Goal: Task Accomplishment & Management: Use online tool/utility

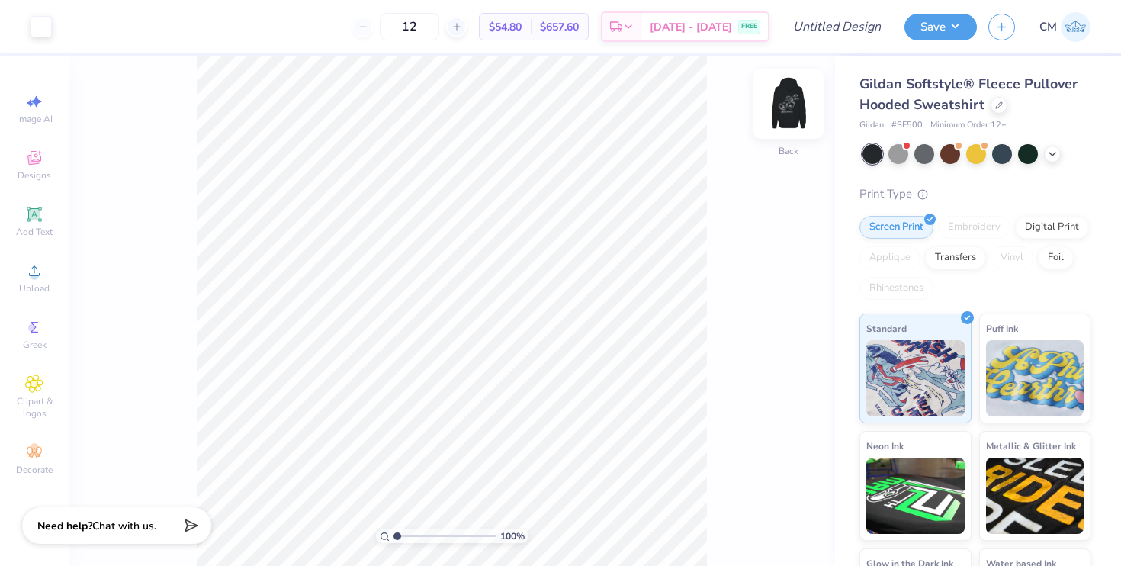
click at [781, 108] on img at bounding box center [788, 103] width 61 height 61
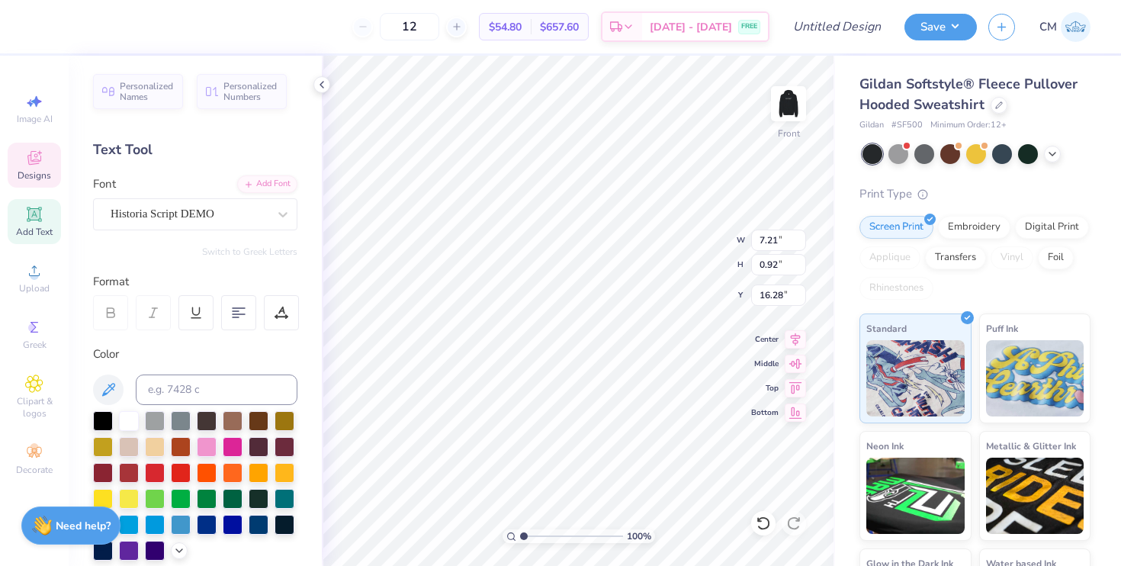
type textarea "N"
type textarea "College Park, MD"
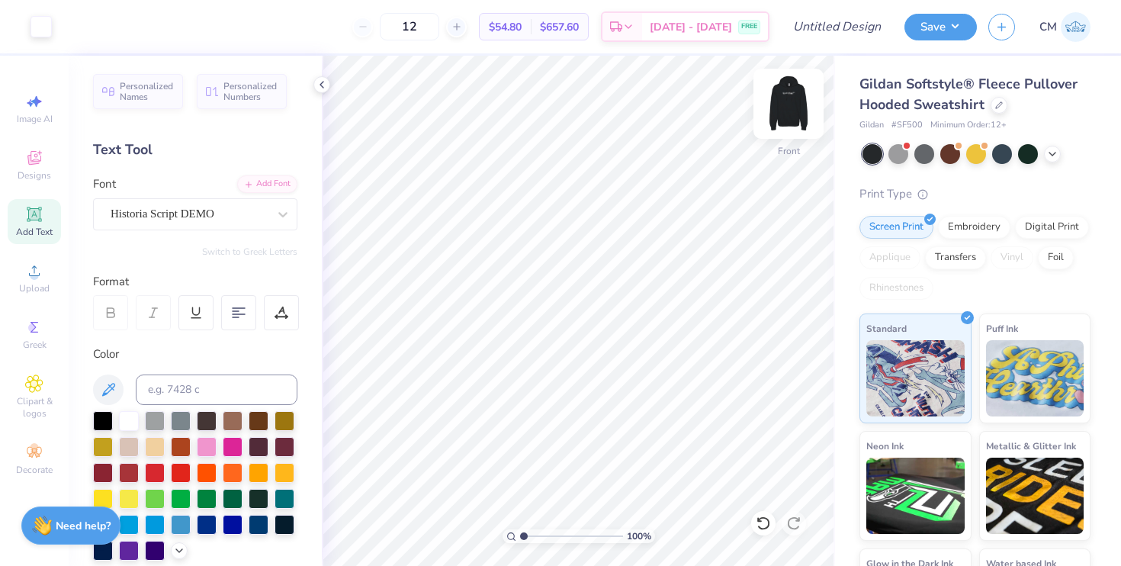
click at [782, 111] on img at bounding box center [788, 103] width 61 height 61
click at [319, 88] on icon at bounding box center [322, 85] width 12 height 12
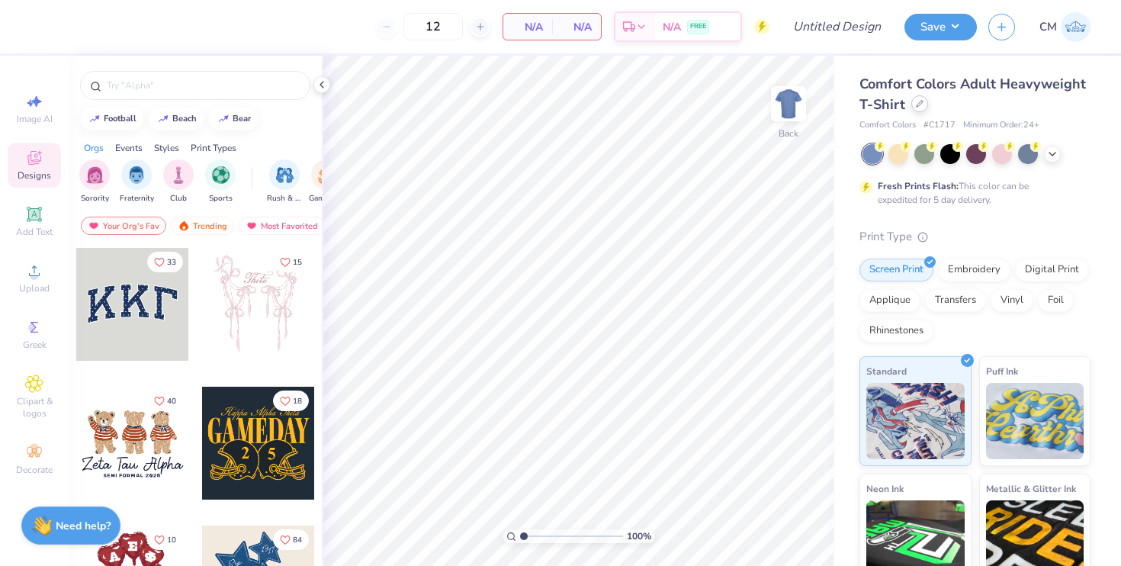
click at [918, 111] on div at bounding box center [919, 103] width 17 height 17
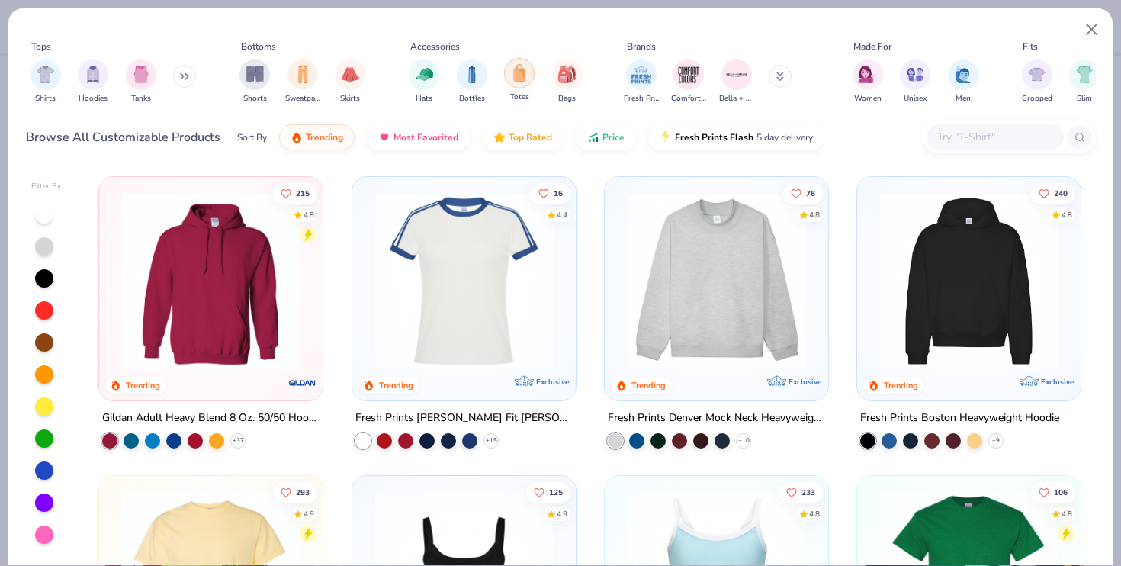
click at [521, 76] on img "filter for Totes" at bounding box center [519, 73] width 17 height 18
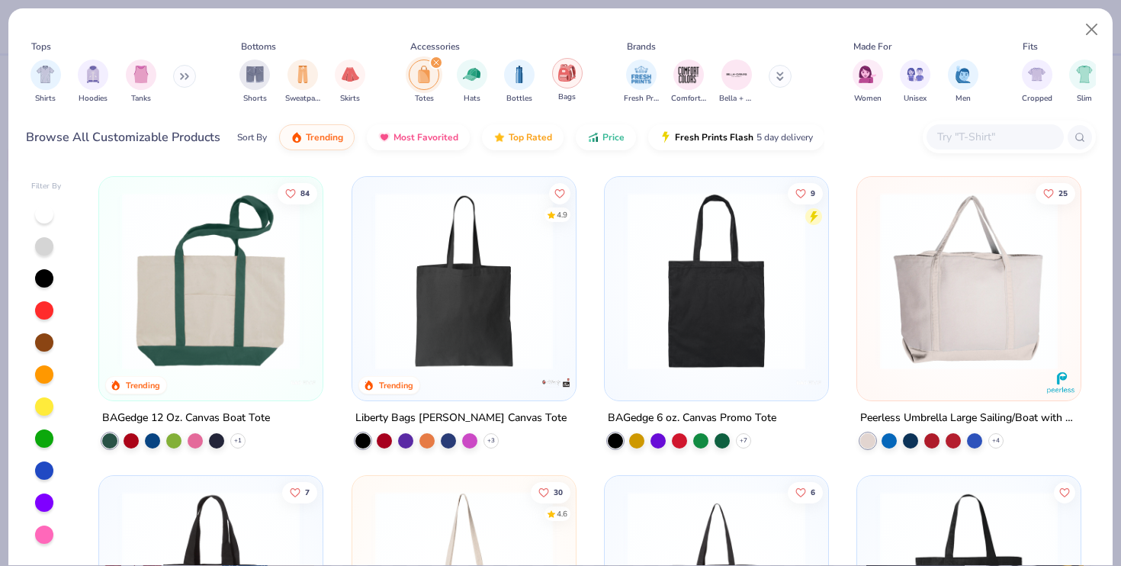
click at [569, 80] on img "filter for Bags" at bounding box center [566, 73] width 17 height 18
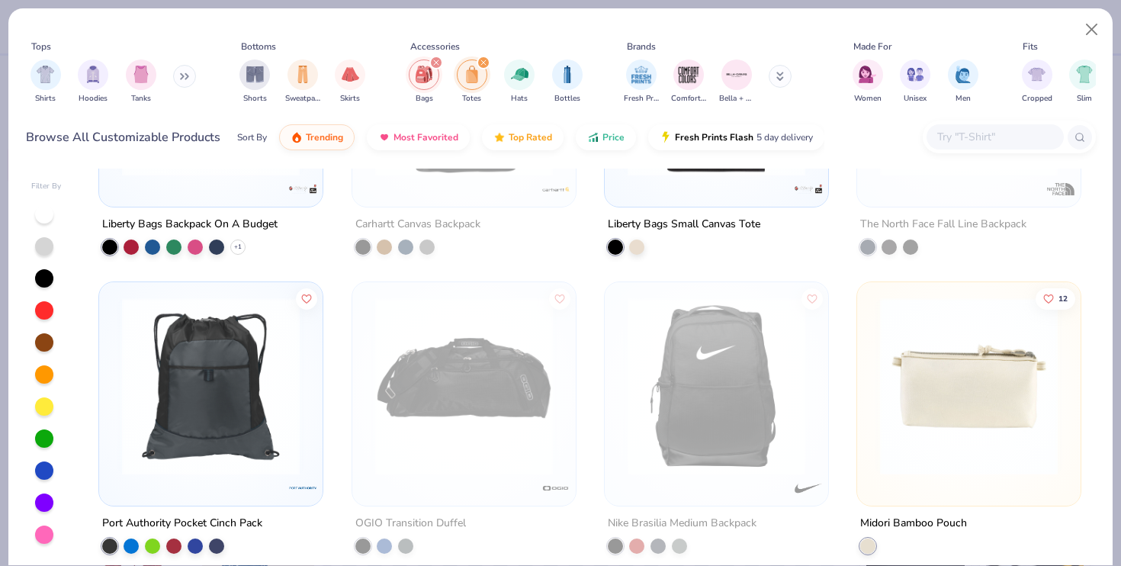
scroll to position [813, 0]
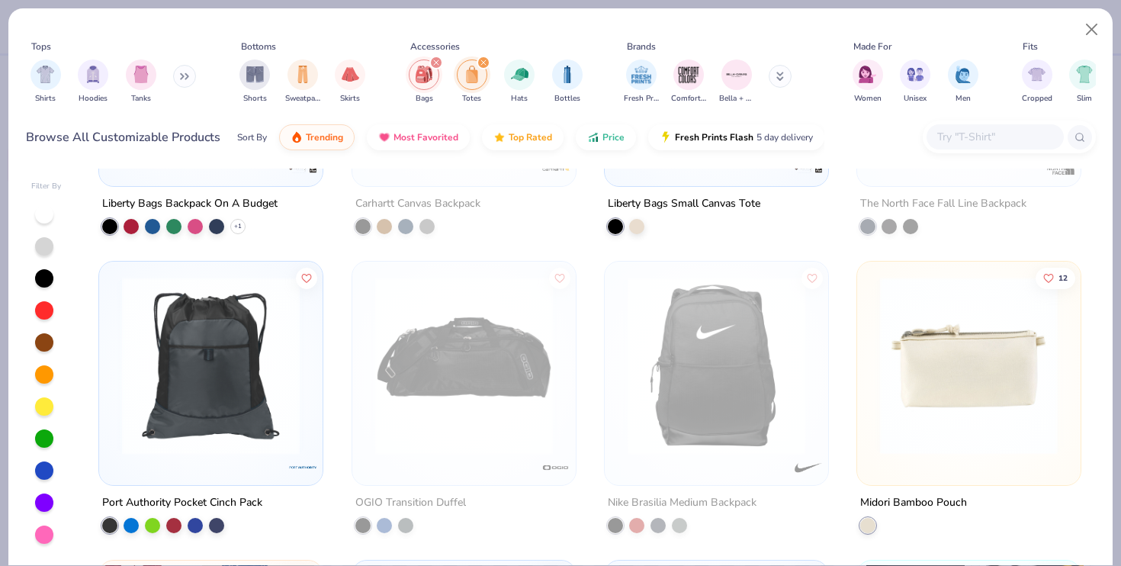
click at [872, 371] on img at bounding box center [775, 366] width 193 height 178
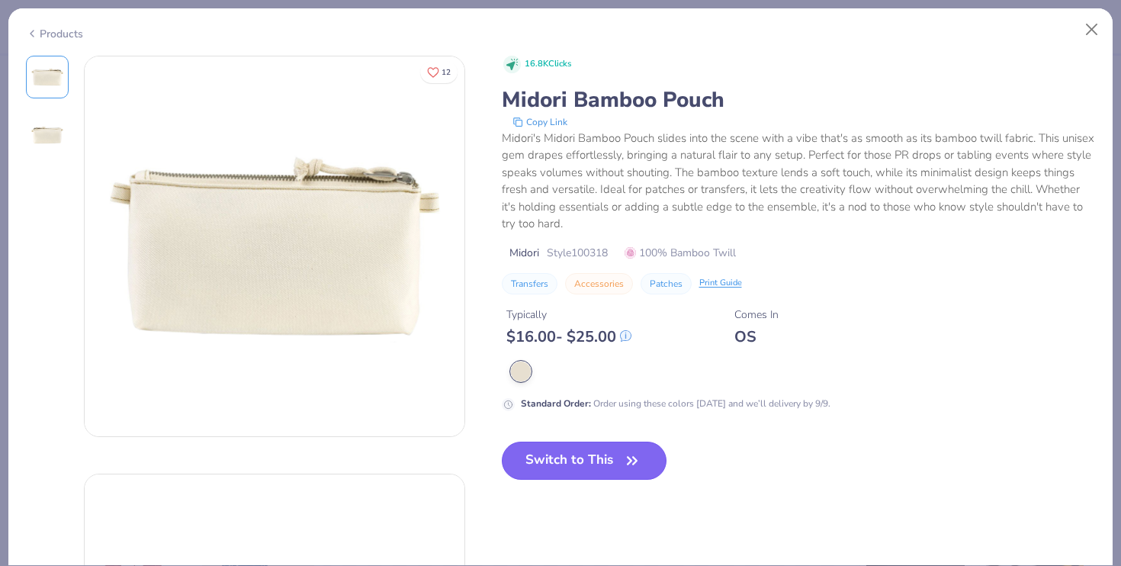
click at [622, 466] on span "button" at bounding box center [631, 460] width 21 height 21
type input "100"
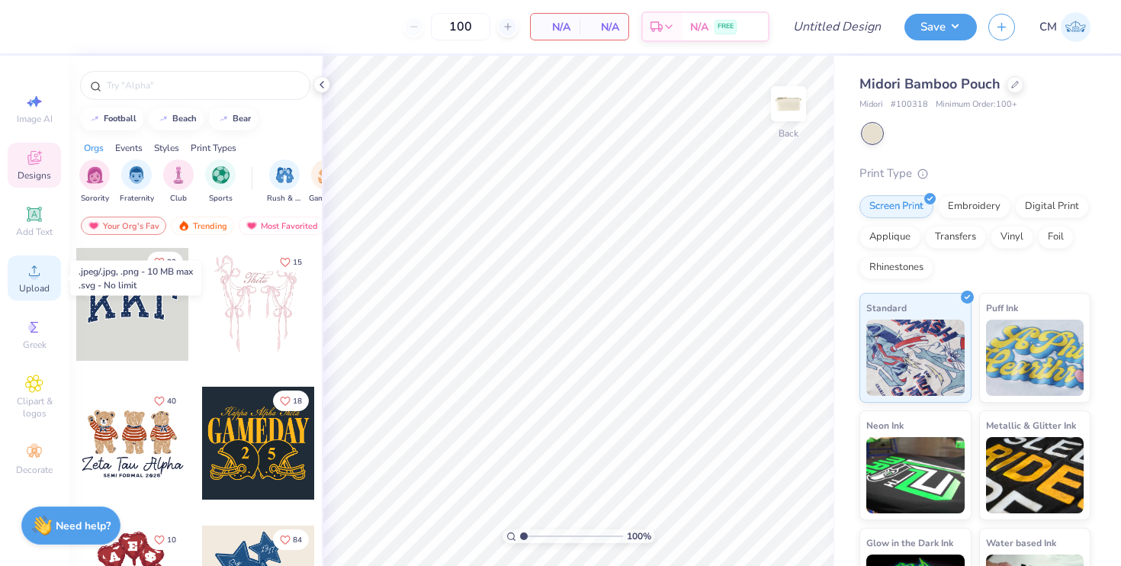
click at [34, 277] on circle at bounding box center [34, 275] width 8 height 8
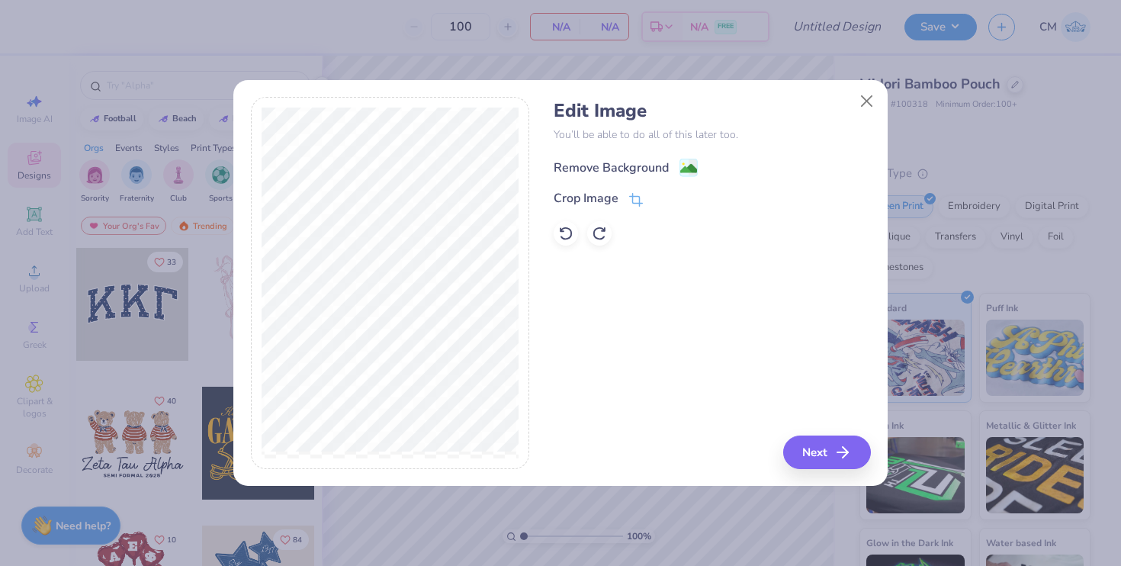
click at [603, 168] on div "Remove Background" at bounding box center [610, 168] width 115 height 18
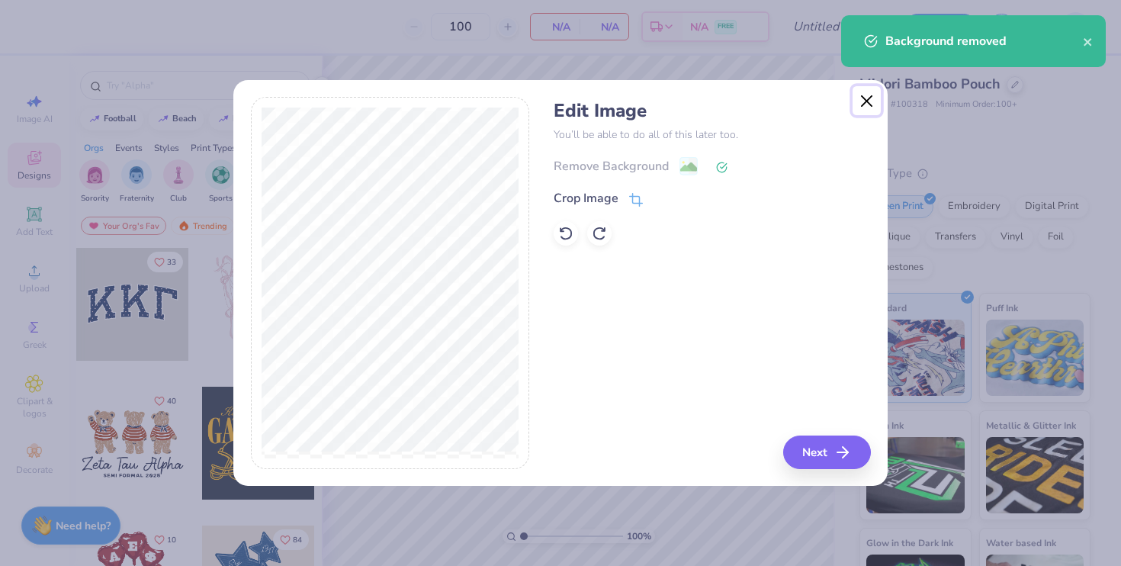
click at [864, 101] on button "Close" at bounding box center [866, 100] width 29 height 29
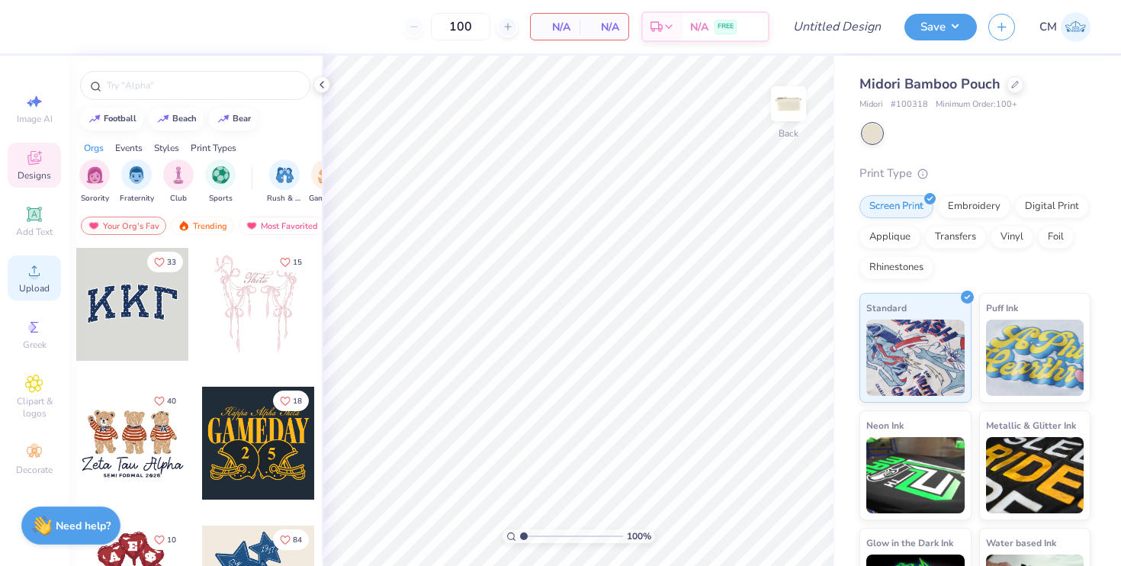
click at [25, 272] on icon at bounding box center [34, 270] width 18 height 18
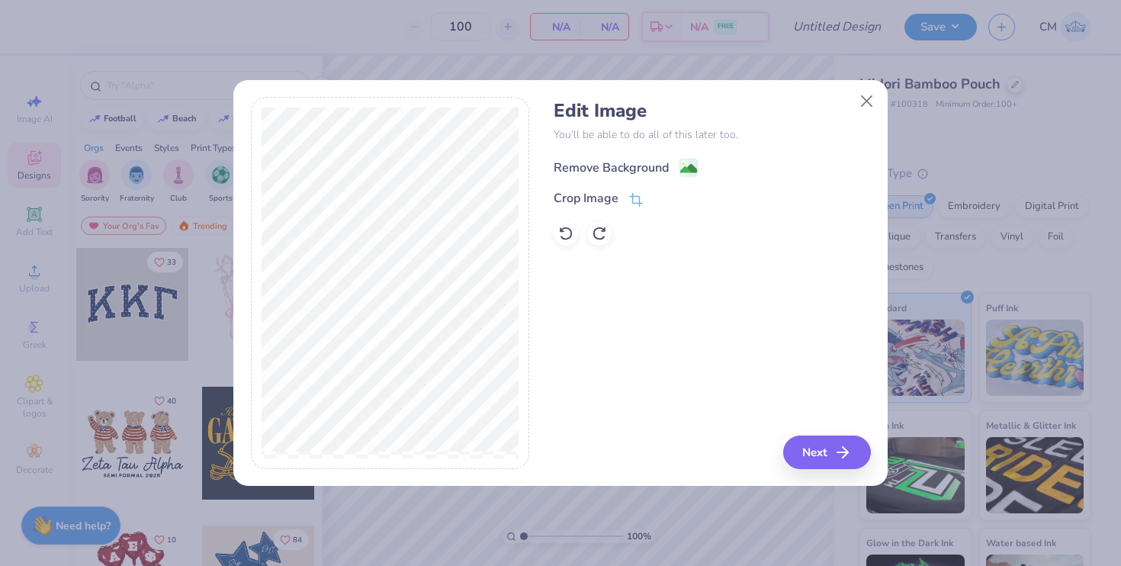
click at [595, 162] on div "Remove Background" at bounding box center [610, 168] width 115 height 18
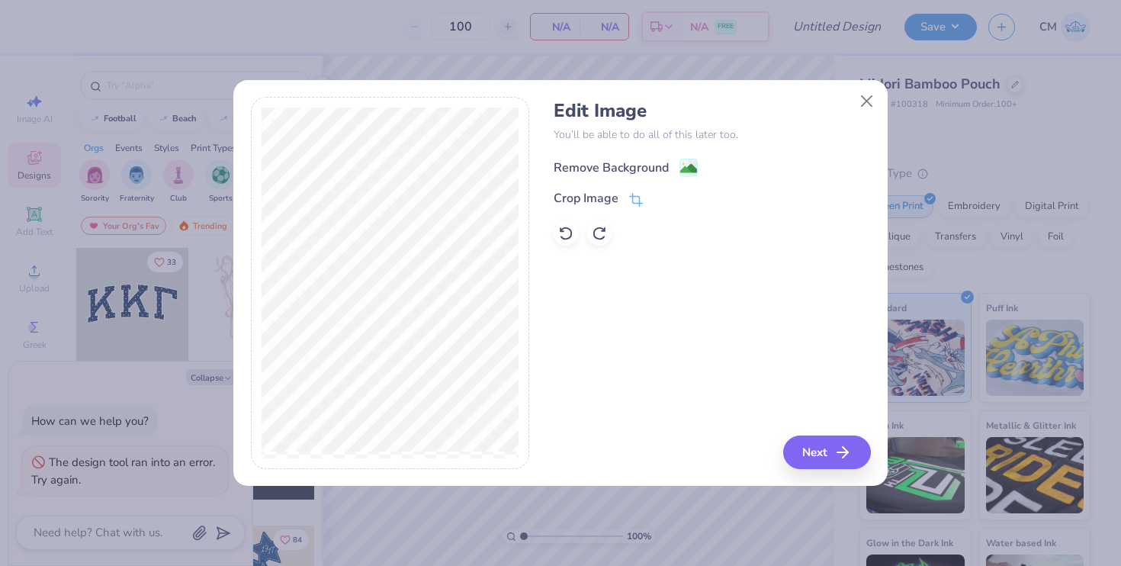
click at [612, 169] on div "Remove Background" at bounding box center [610, 168] width 115 height 18
click at [802, 455] on button "Next" at bounding box center [829, 452] width 88 height 34
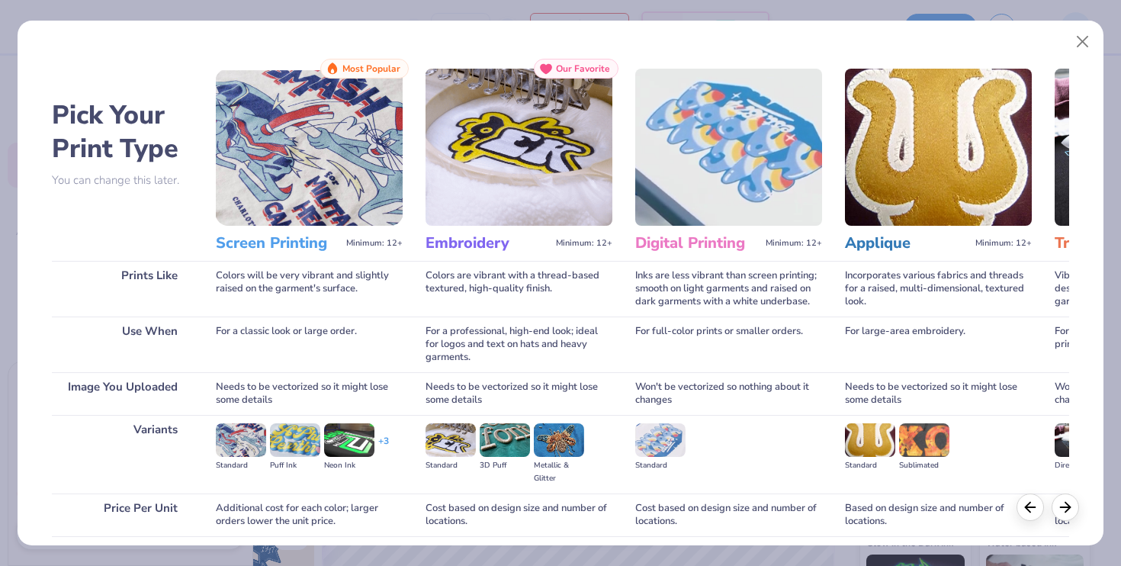
scroll to position [118, 0]
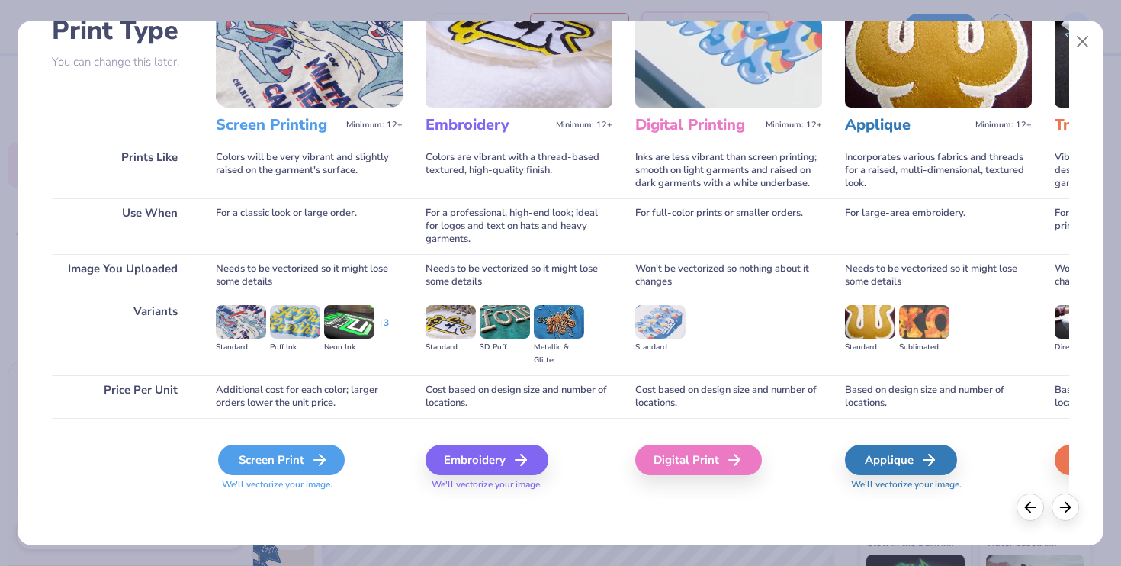
click at [250, 467] on div "Screen Print" at bounding box center [281, 459] width 127 height 30
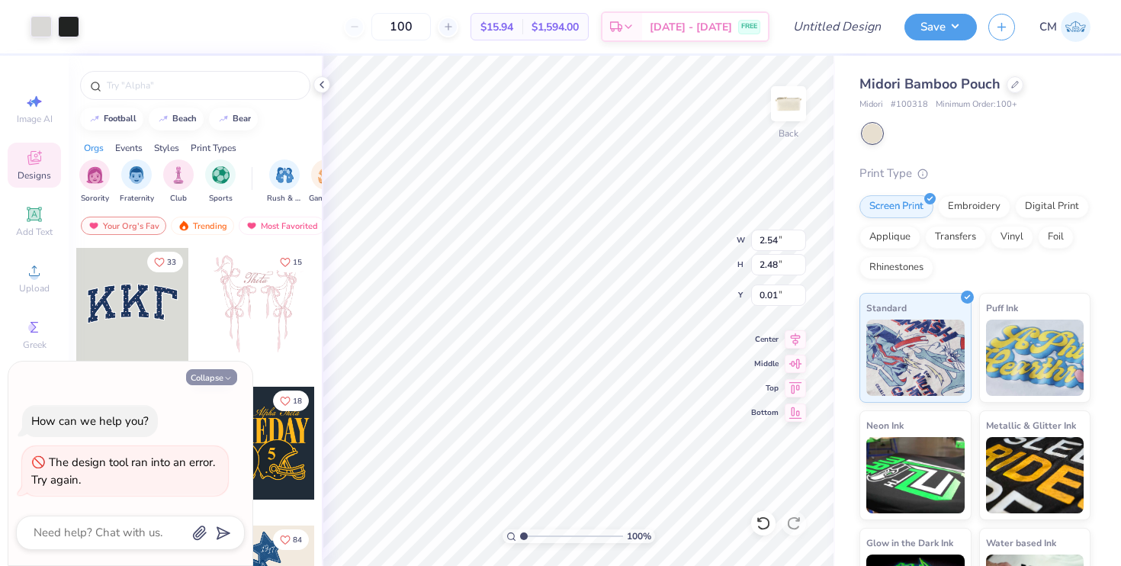
click at [207, 380] on button "Collapse" at bounding box center [211, 377] width 51 height 16
type textarea "x"
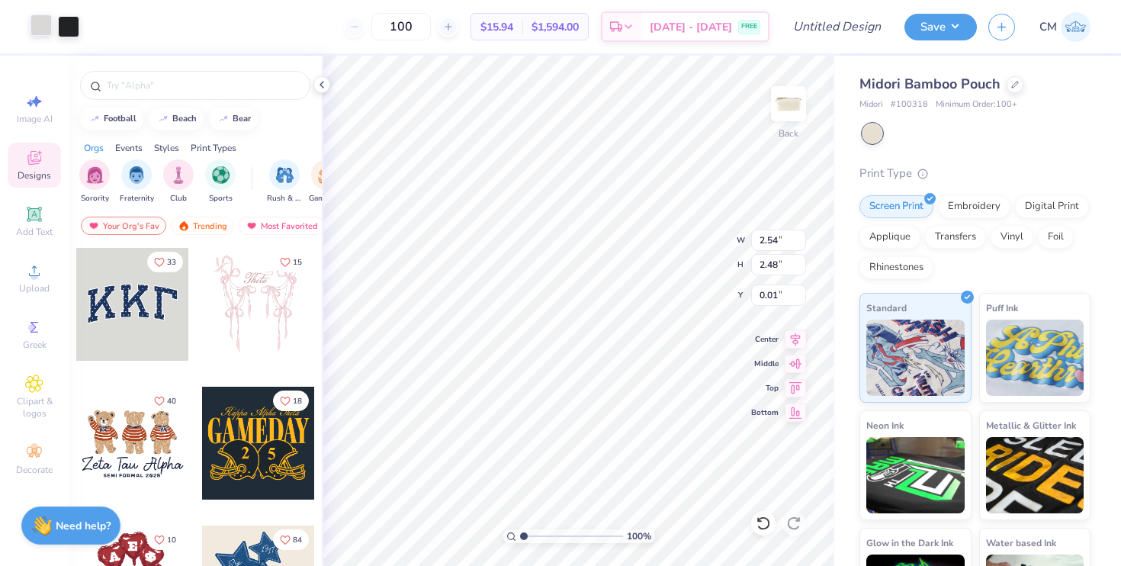
click at [48, 25] on div at bounding box center [40, 24] width 21 height 21
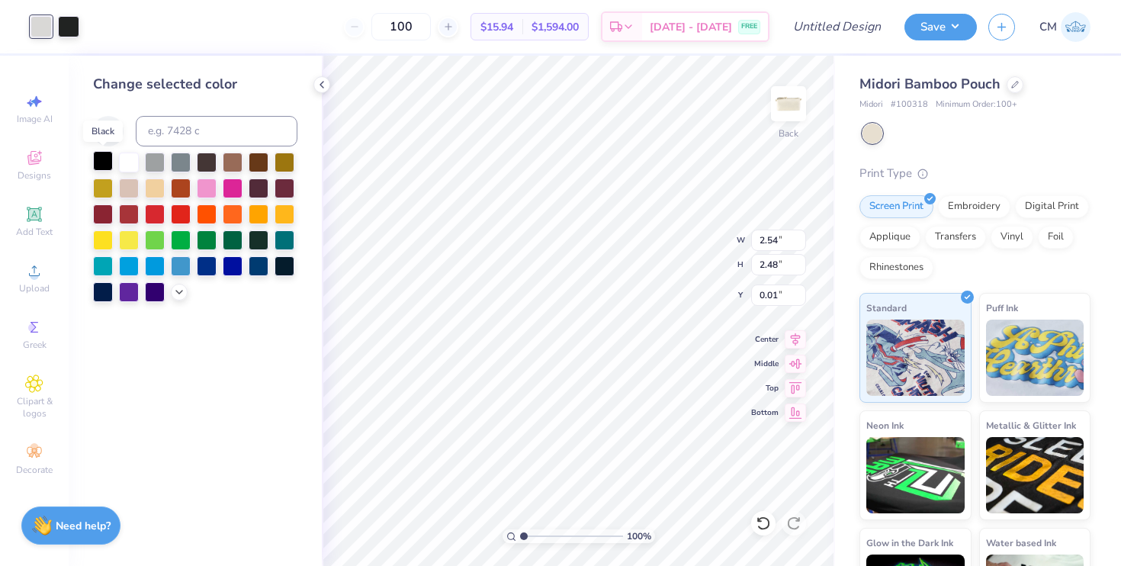
click at [105, 160] on div at bounding box center [103, 161] width 20 height 20
click at [65, 29] on div at bounding box center [68, 24] width 21 height 21
click at [103, 162] on div at bounding box center [103, 161] width 20 height 20
click at [232, 258] on div at bounding box center [233, 265] width 20 height 20
click at [43, 35] on div at bounding box center [40, 26] width 21 height 21
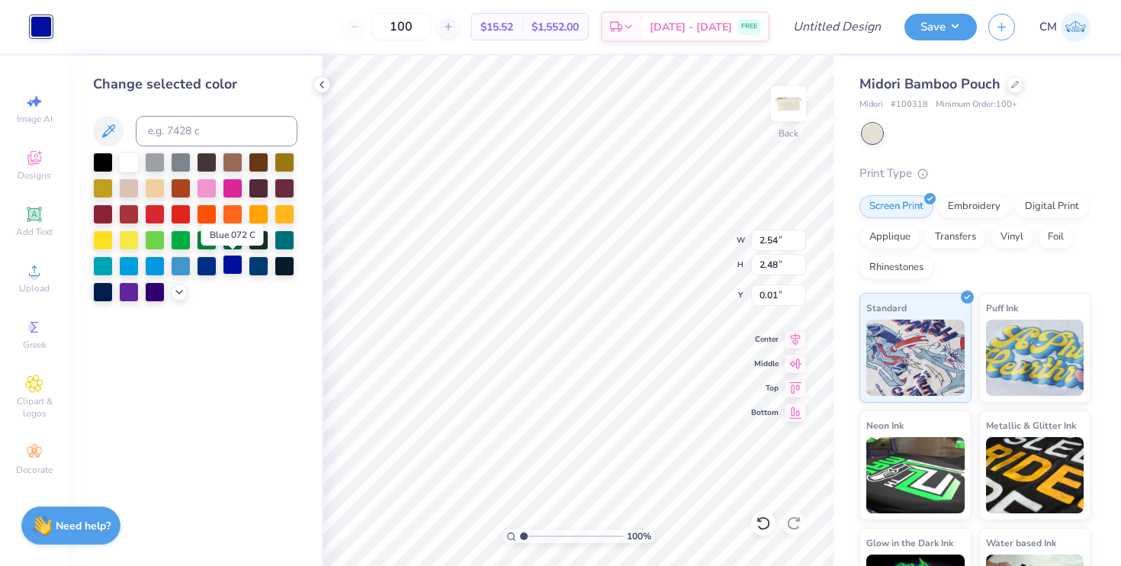
click at [231, 265] on div at bounding box center [233, 265] width 20 height 20
click at [179, 290] on icon at bounding box center [179, 290] width 12 height 12
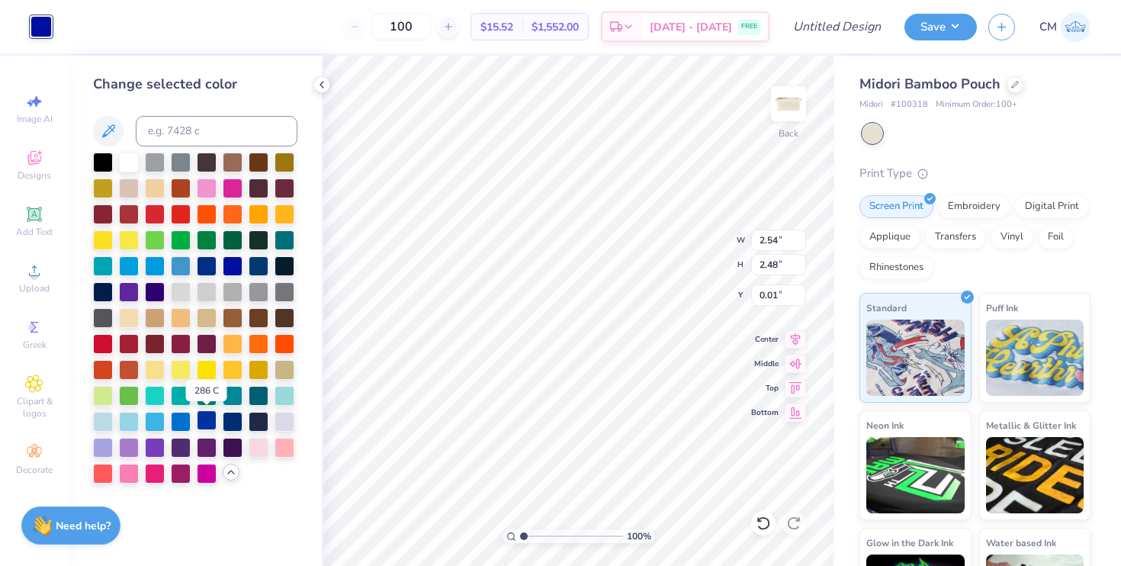
click at [203, 419] on div at bounding box center [207, 420] width 20 height 20
click at [234, 425] on div at bounding box center [233, 420] width 20 height 20
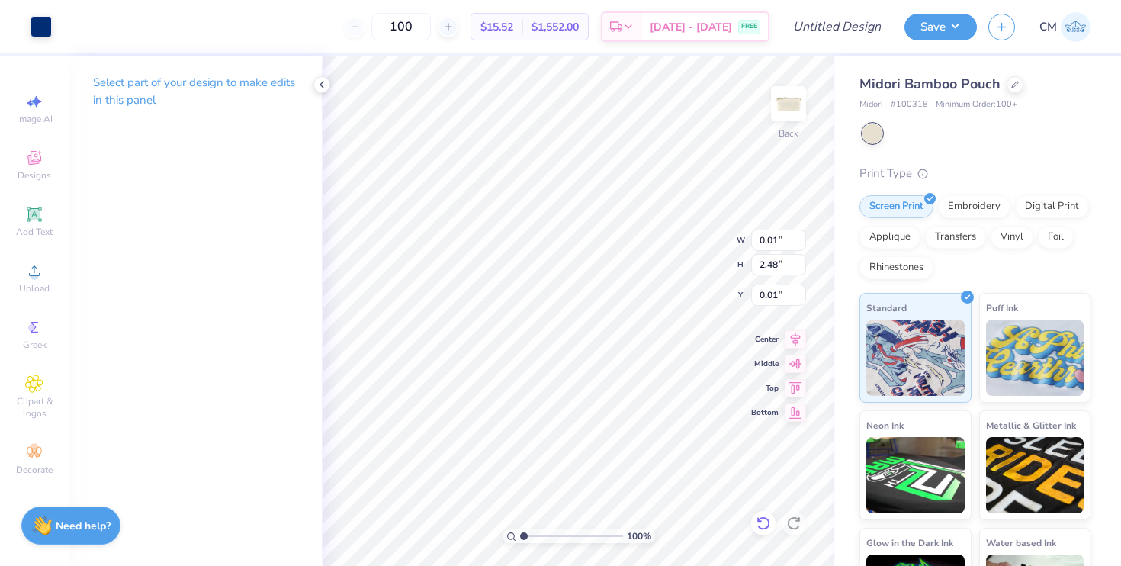
click at [766, 522] on icon at bounding box center [762, 522] width 15 height 15
click at [319, 82] on icon at bounding box center [322, 85] width 12 height 12
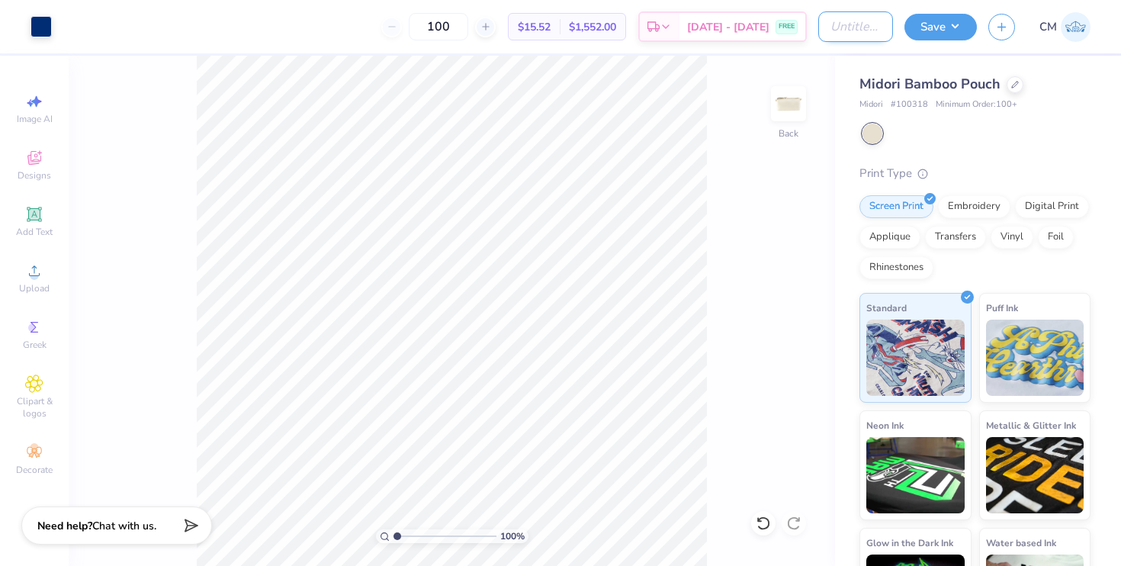
click at [865, 27] on input "Design Title" at bounding box center [855, 26] width 75 height 30
type input "SFA Cosmetic Pouch"
click at [948, 28] on button "Save" at bounding box center [940, 24] width 72 height 27
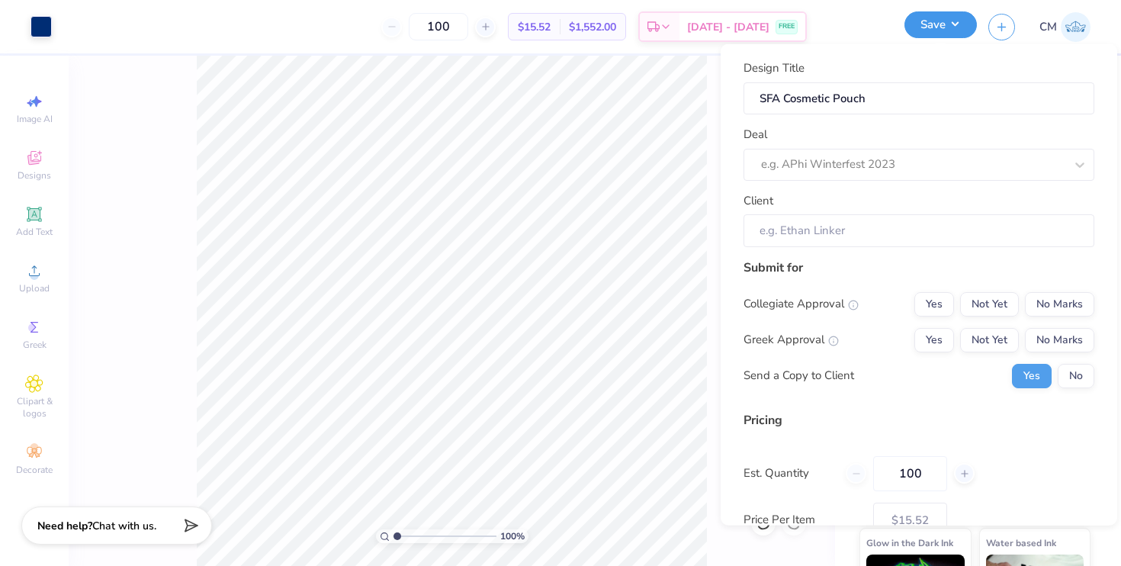
scroll to position [0, 0]
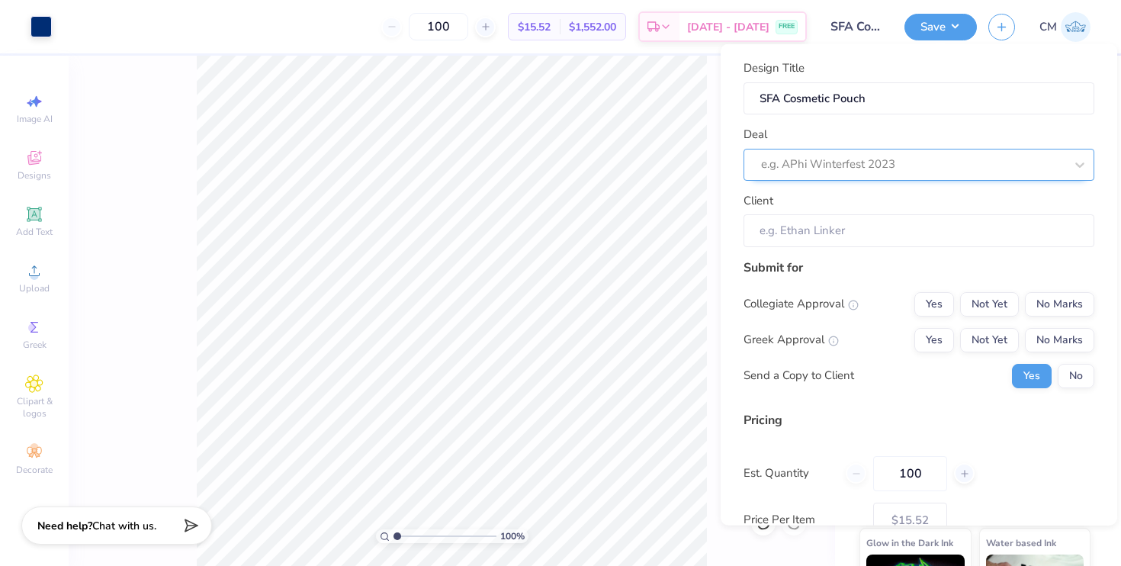
click at [874, 175] on div "e.g. APhi Winterfest 2023" at bounding box center [912, 164] width 306 height 24
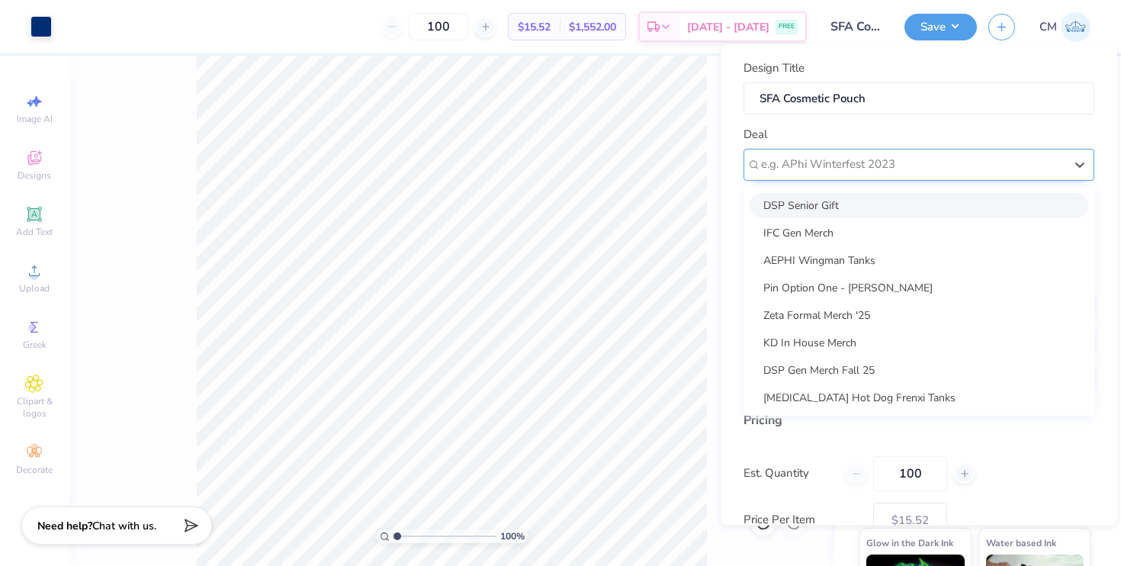
click at [919, 172] on div at bounding box center [912, 164] width 303 height 21
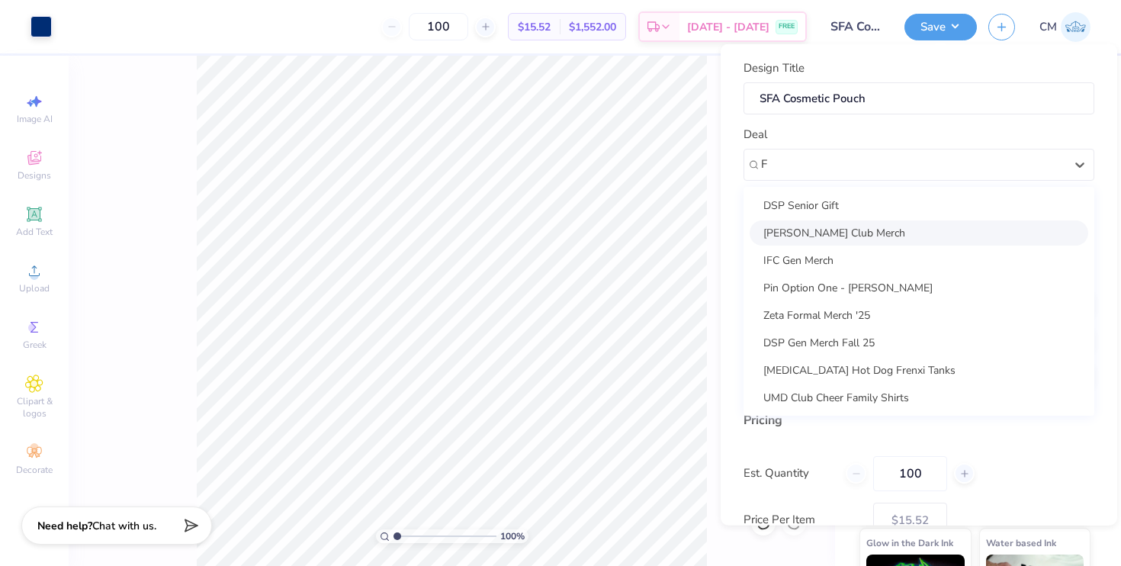
click at [927, 229] on div "Francisca Club Merch" at bounding box center [918, 232] width 338 height 25
type input "F"
type input "Brad Hipkins"
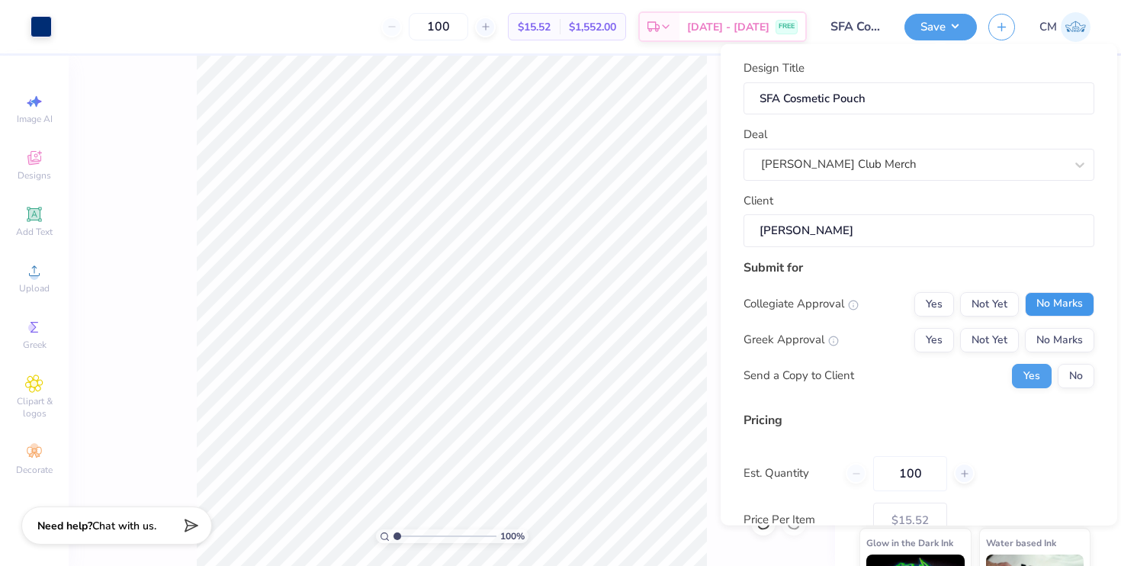
click at [1053, 302] on button "No Marks" at bounding box center [1058, 303] width 69 height 24
click at [1055, 335] on button "No Marks" at bounding box center [1058, 339] width 69 height 24
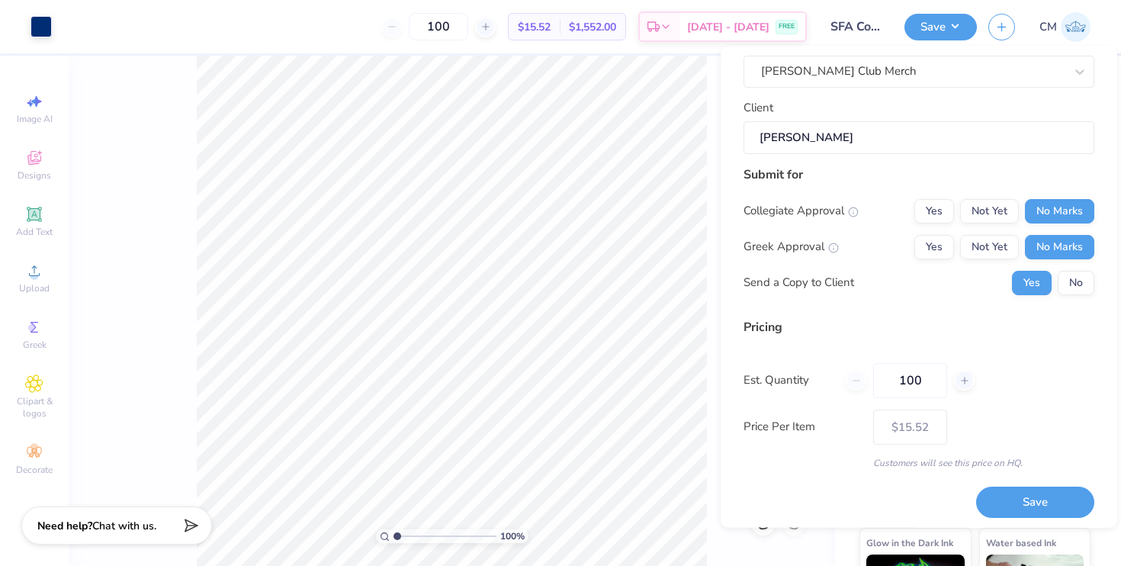
scroll to position [101, 0]
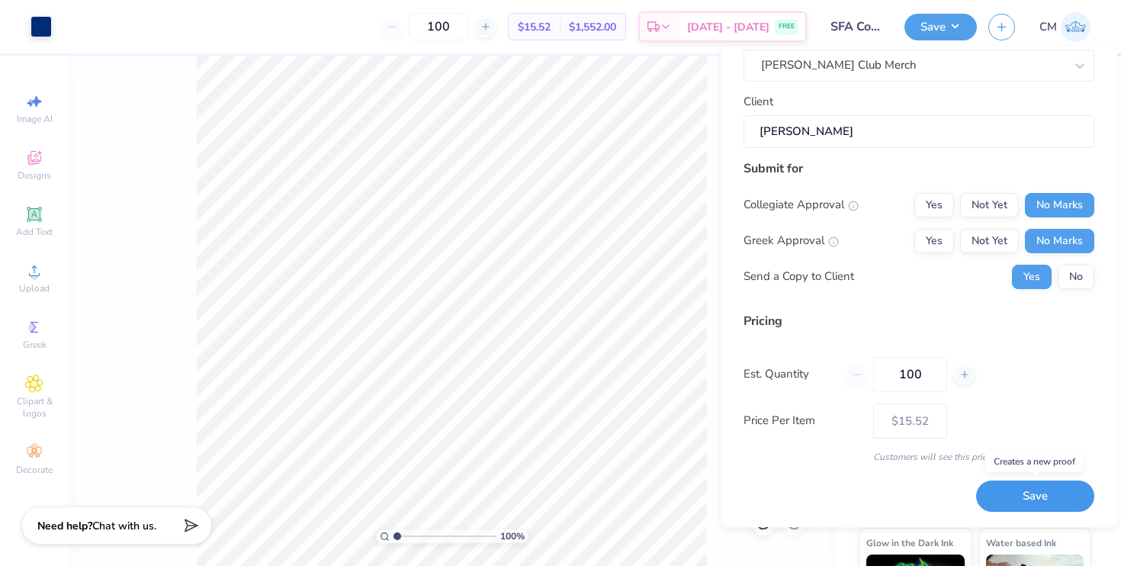
click at [1021, 495] on button "Save" at bounding box center [1035, 496] width 118 height 31
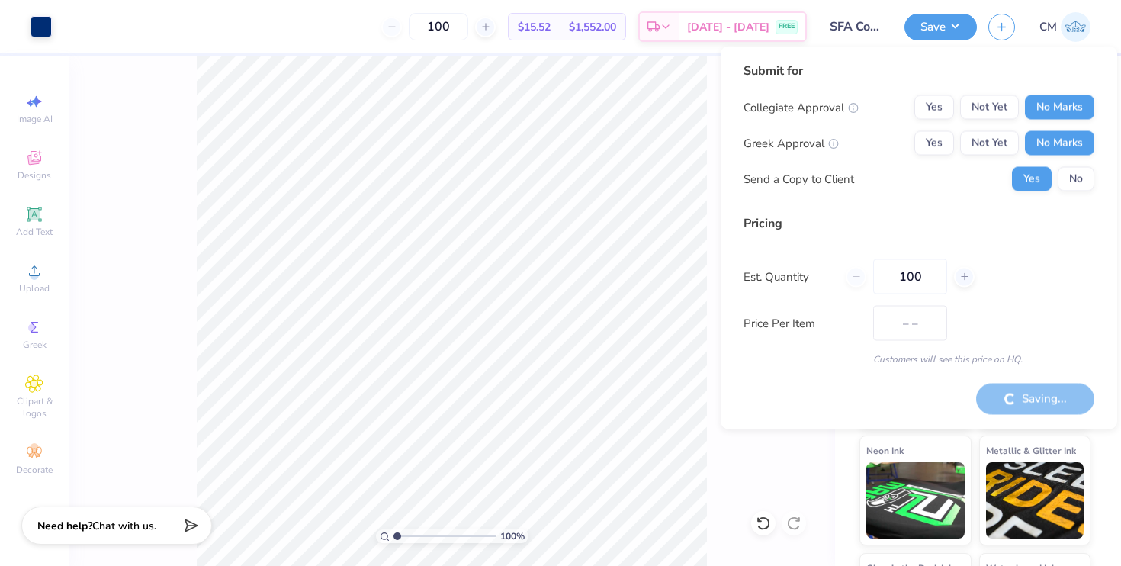
type input "$15.52"
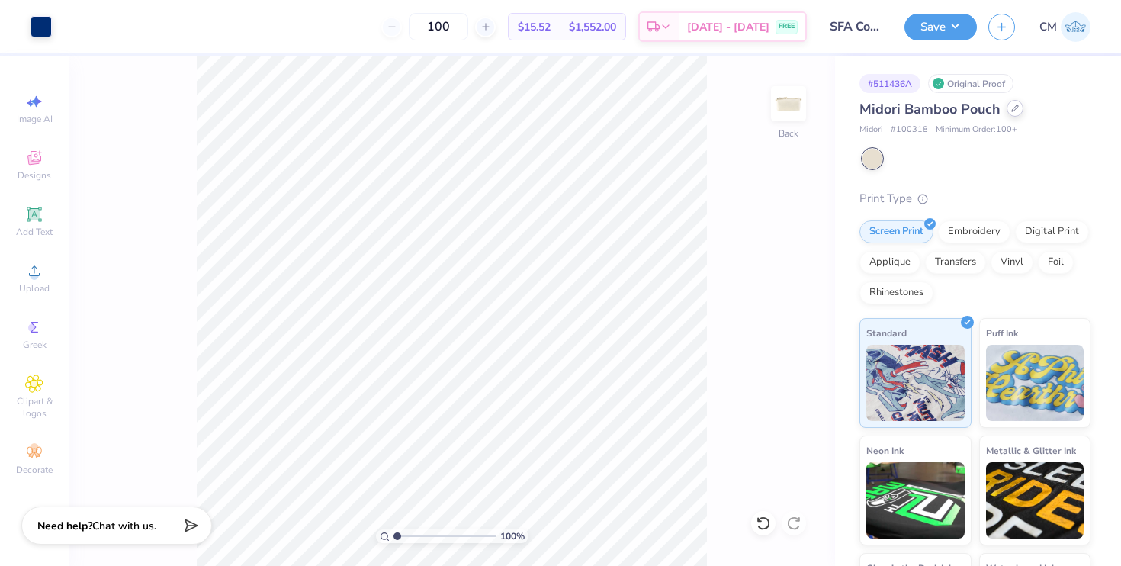
click at [1014, 111] on icon at bounding box center [1015, 108] width 8 height 8
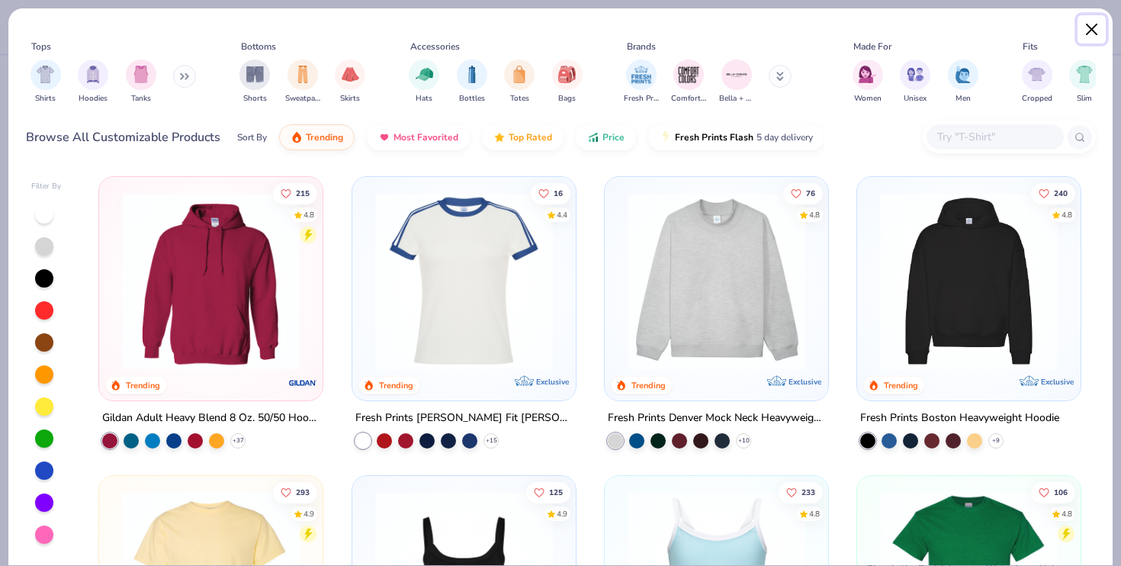
click at [1095, 29] on button "Close" at bounding box center [1091, 29] width 29 height 29
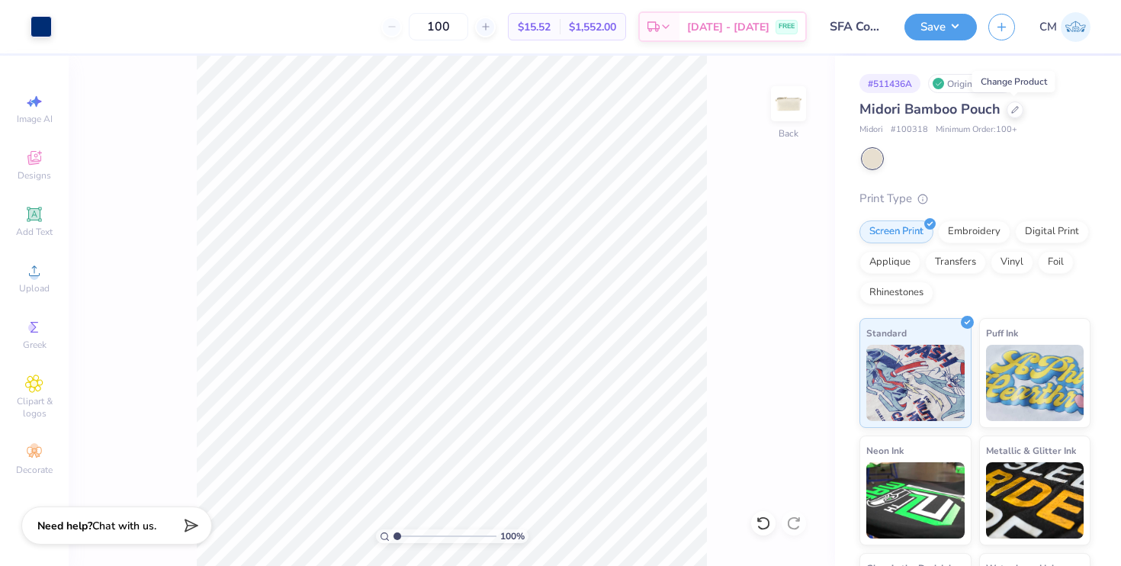
click at [870, 24] on input "SFA Cosmetic Pouch" at bounding box center [855, 26] width 75 height 30
click at [1012, 105] on icon at bounding box center [1015, 108] width 8 height 8
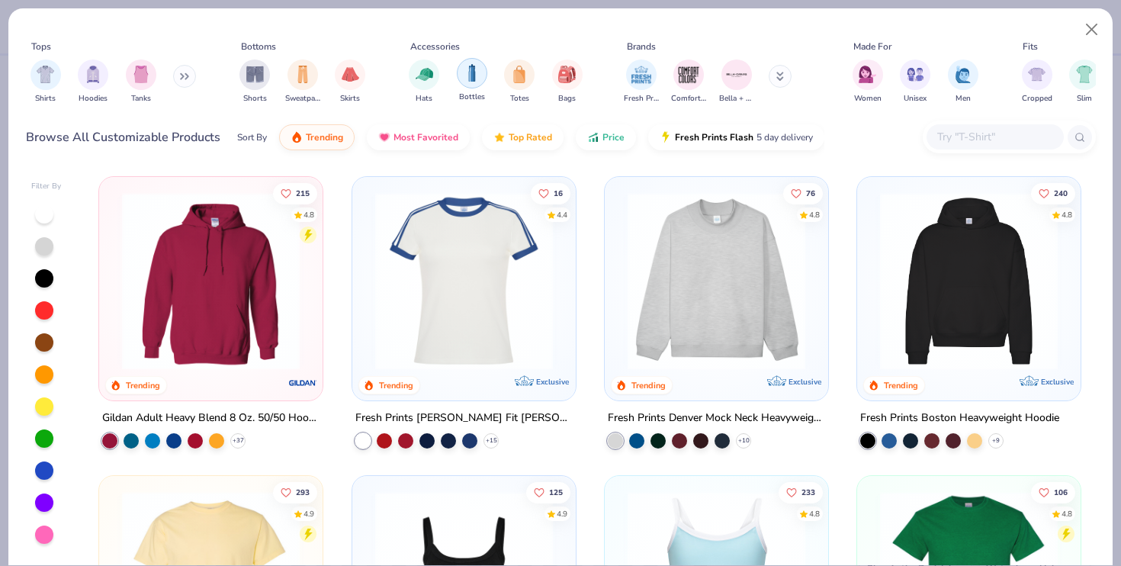
click at [470, 79] on img "filter for Bottles" at bounding box center [471, 73] width 17 height 18
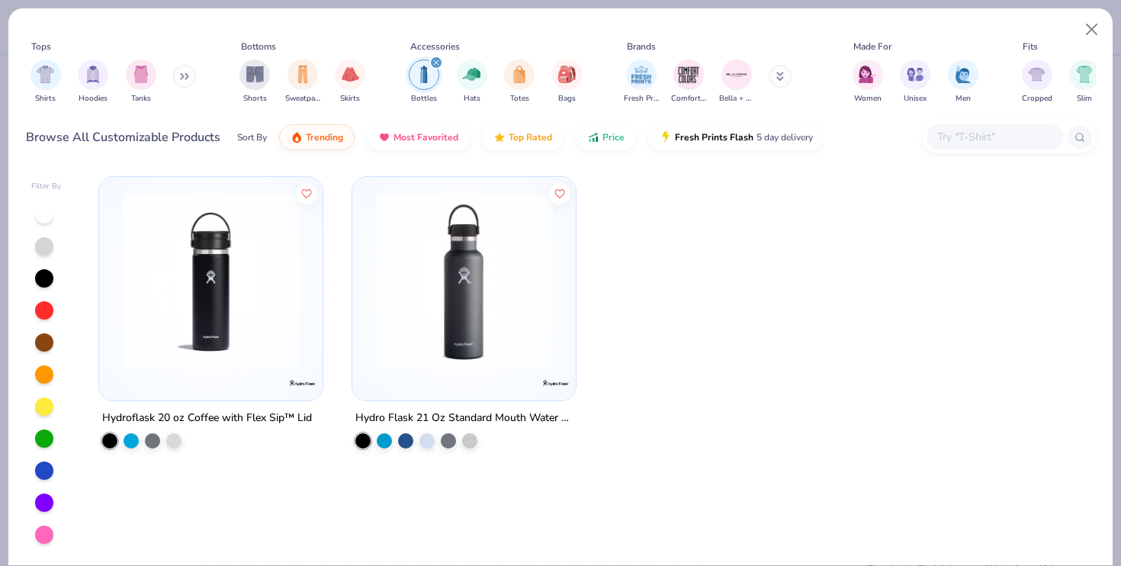
click at [423, 249] on img at bounding box center [463, 281] width 193 height 178
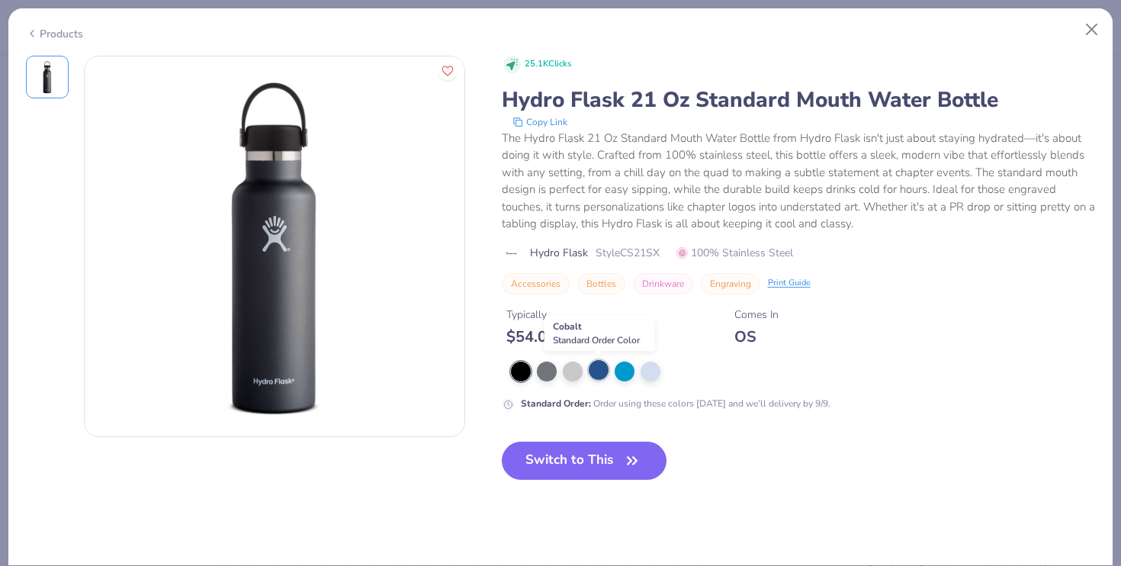
click at [597, 370] on div at bounding box center [598, 370] width 20 height 20
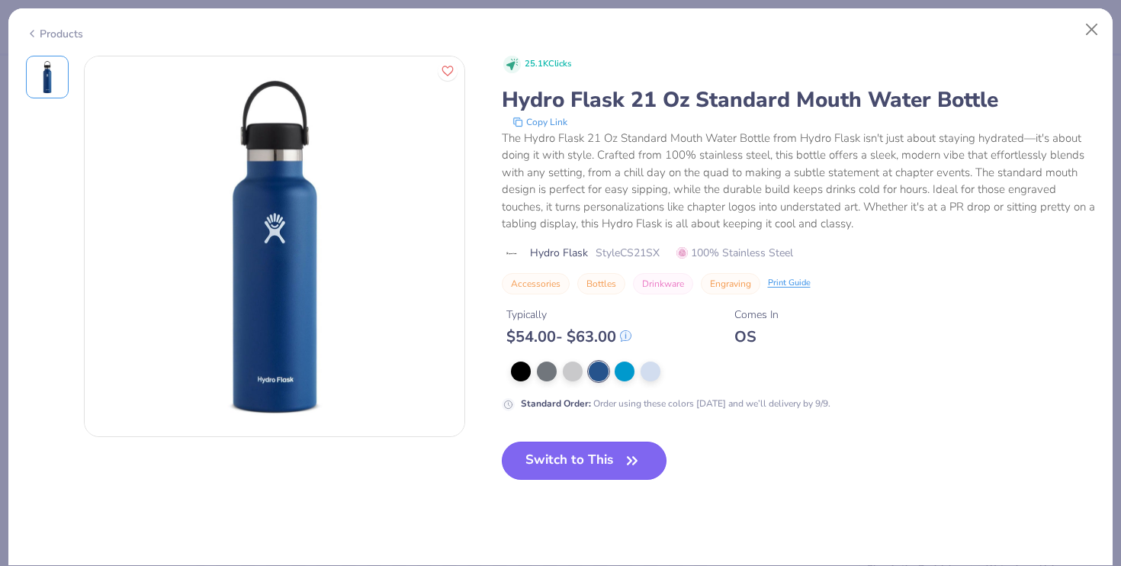
click at [572, 462] on button "Switch to This" at bounding box center [584, 460] width 165 height 38
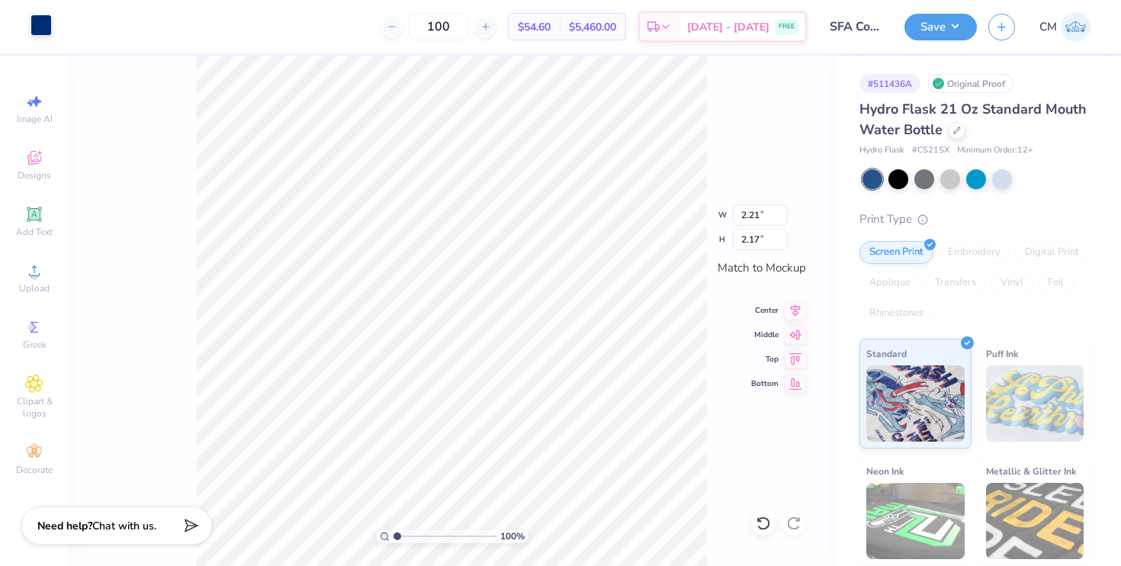
click at [38, 31] on div at bounding box center [40, 24] width 21 height 21
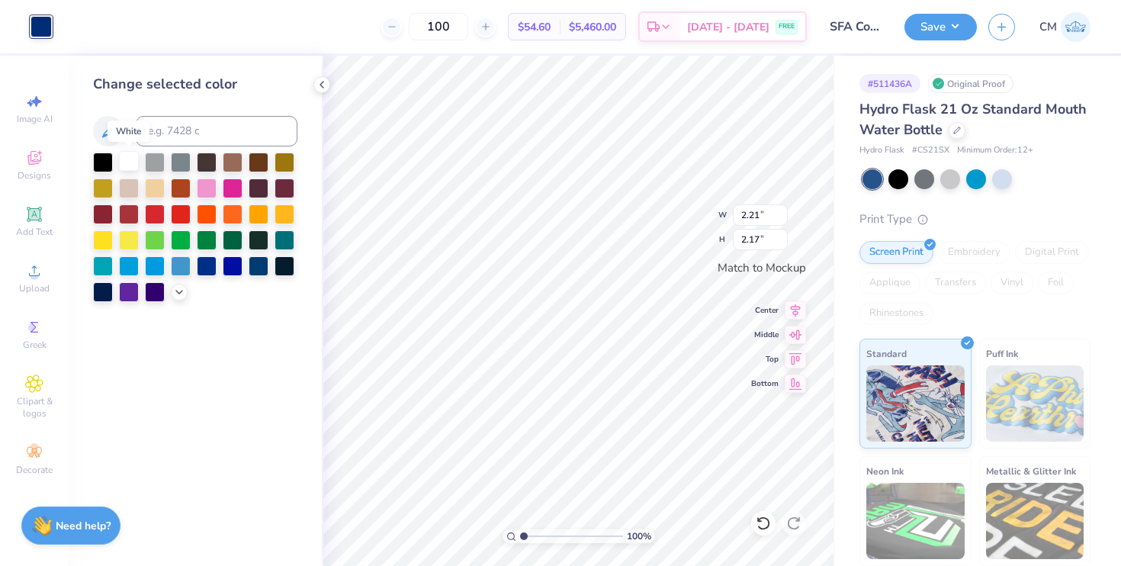
click at [136, 163] on div at bounding box center [129, 161] width 20 height 20
click at [669, 202] on div "100 % W 2.21 2.21 " H 2.17 2.17 " Match to Mockup Center Middle Top Bottom" at bounding box center [578, 311] width 513 height 510
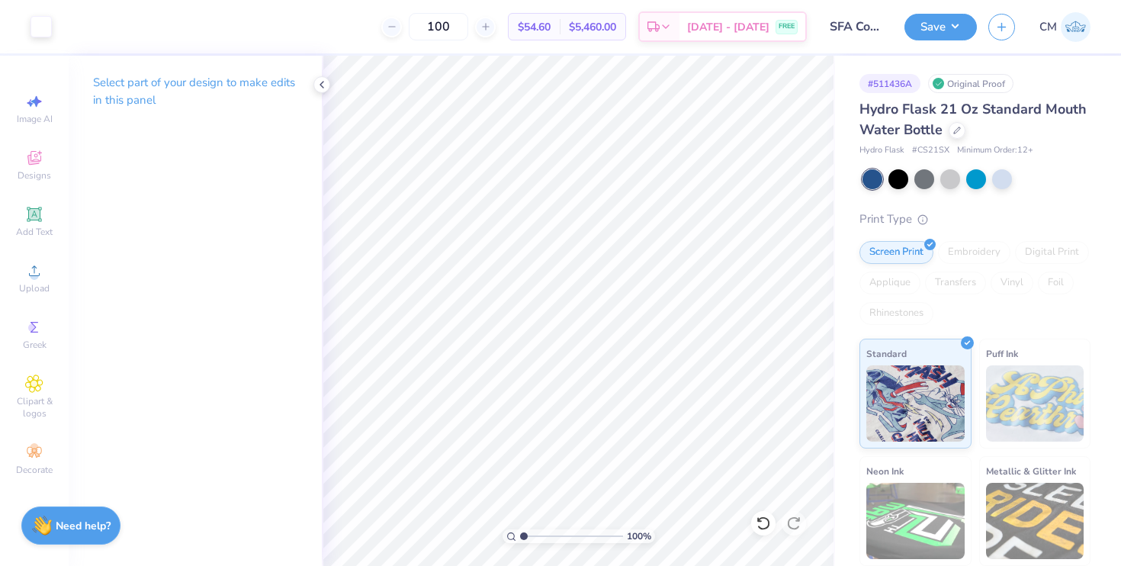
click at [855, 30] on input "SFA Cosmetic Pouch" at bounding box center [855, 26] width 75 height 30
click at [857, 34] on input "SFA Cosmetic Pouch" at bounding box center [855, 26] width 75 height 30
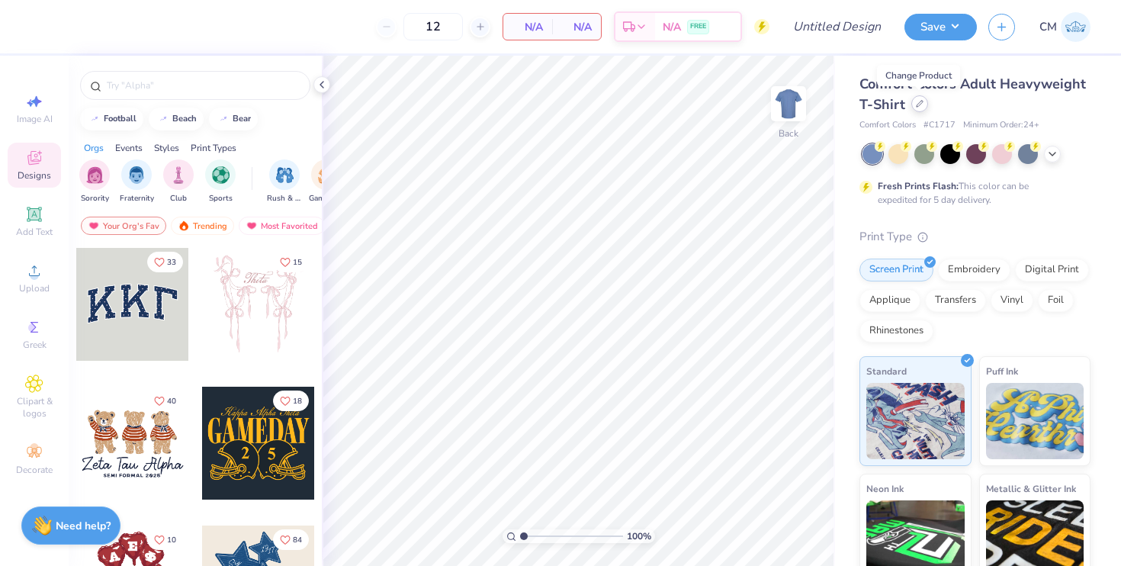
click at [915, 108] on div at bounding box center [919, 103] width 17 height 17
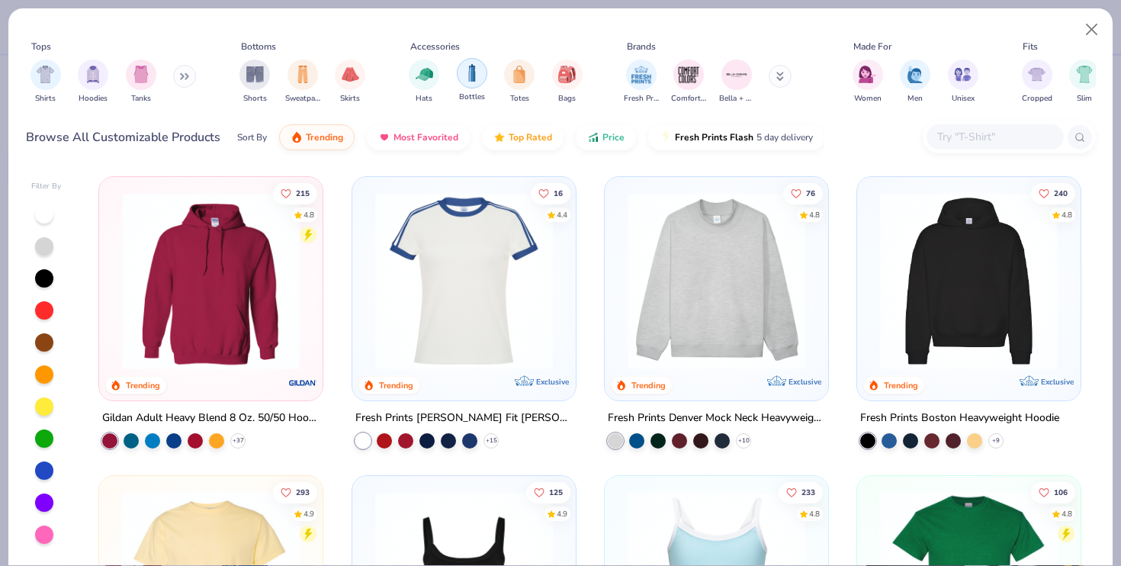
click at [467, 82] on div "filter for Bottles" at bounding box center [472, 73] width 30 height 30
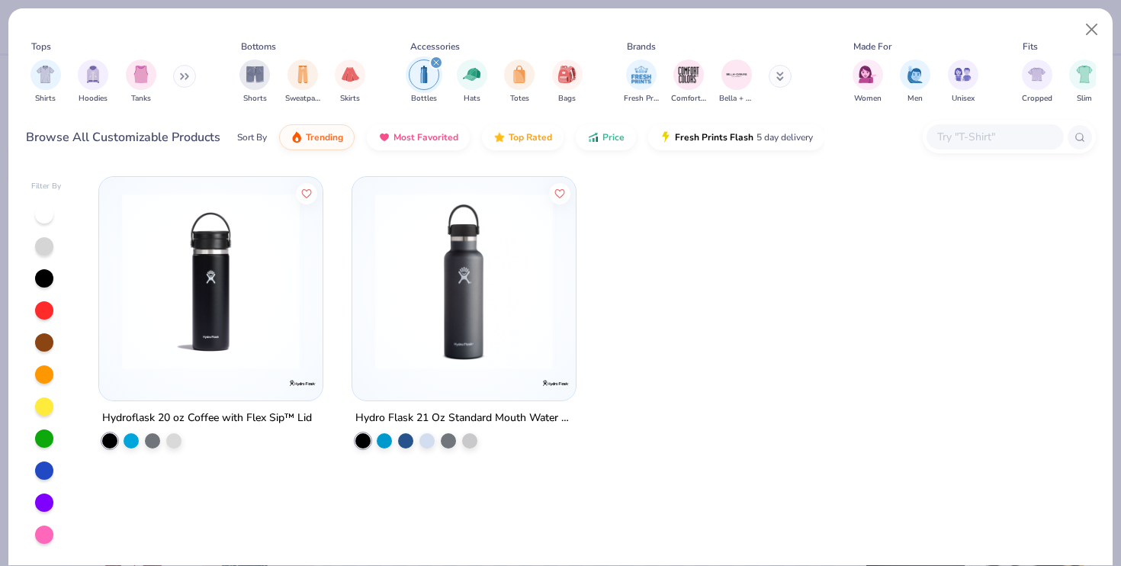
click at [432, 295] on img at bounding box center [463, 281] width 193 height 178
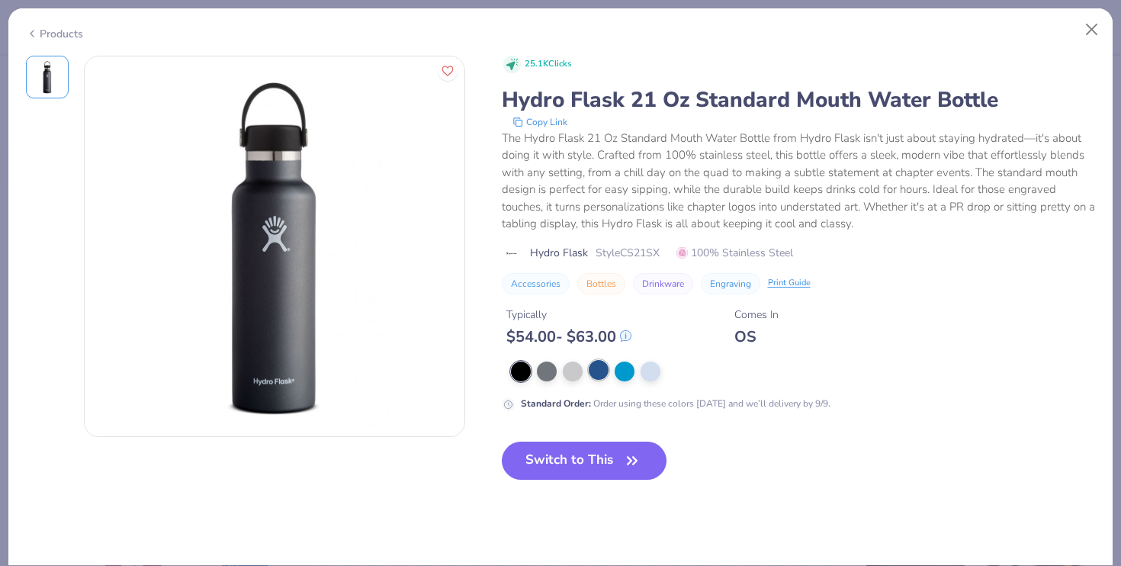
click at [604, 365] on div at bounding box center [598, 370] width 20 height 20
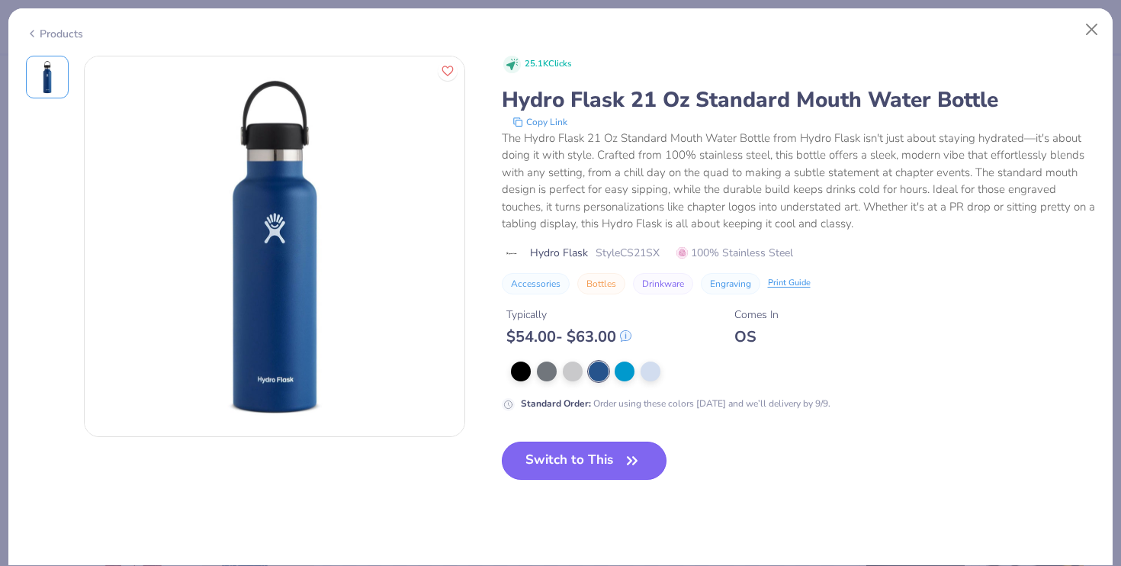
click at [576, 463] on button "Switch to This" at bounding box center [584, 460] width 165 height 38
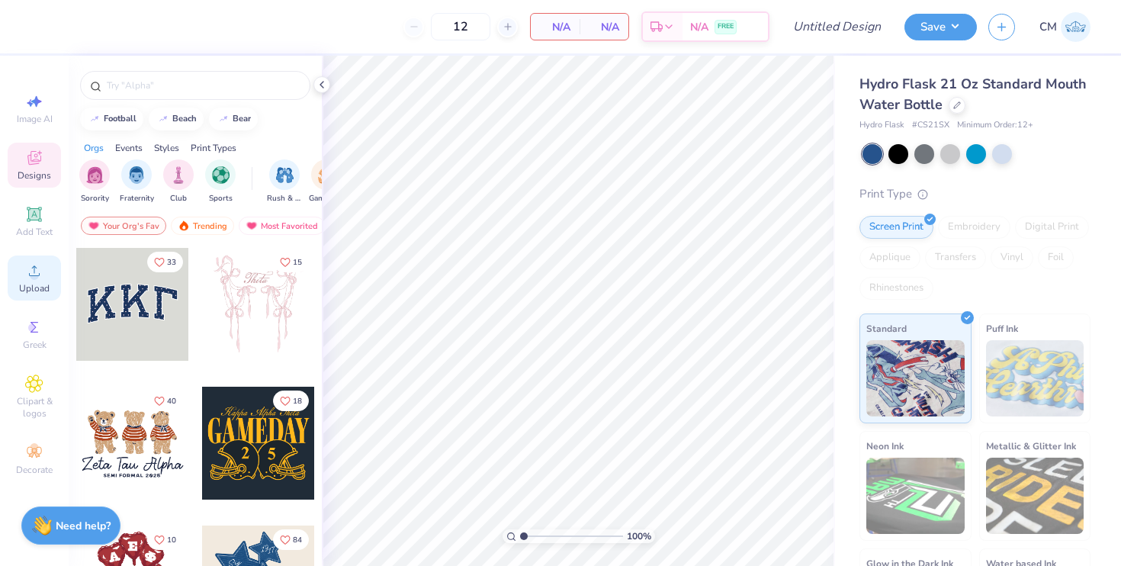
click at [36, 272] on circle at bounding box center [34, 275] width 8 height 8
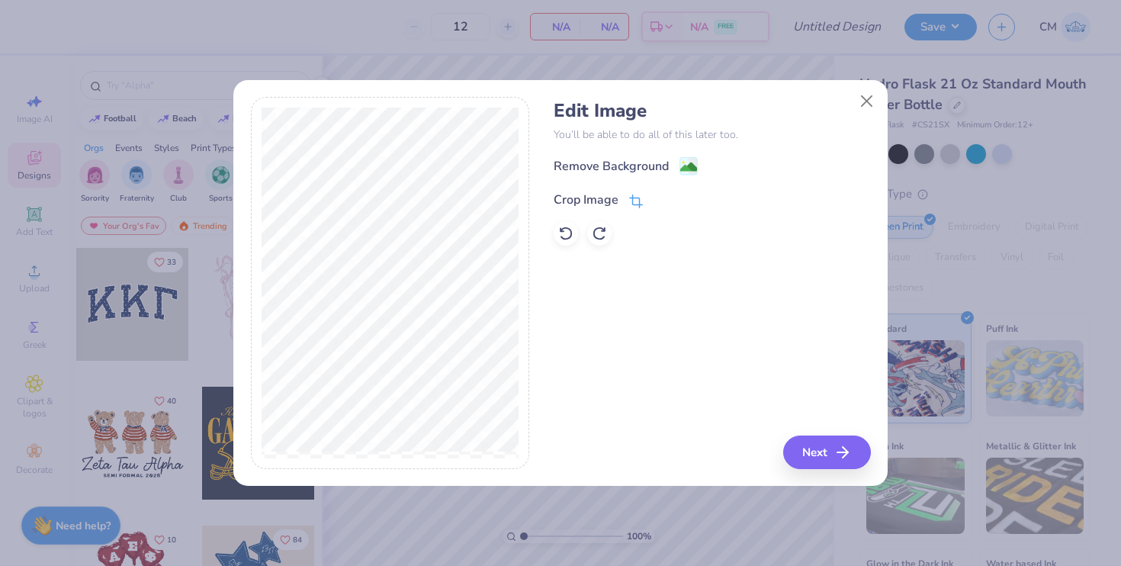
click at [627, 197] on div "Crop Image" at bounding box center [597, 200] width 89 height 18
click at [659, 200] on polyline at bounding box center [662, 198] width 6 height 5
click at [685, 168] on image at bounding box center [688, 168] width 17 height 17
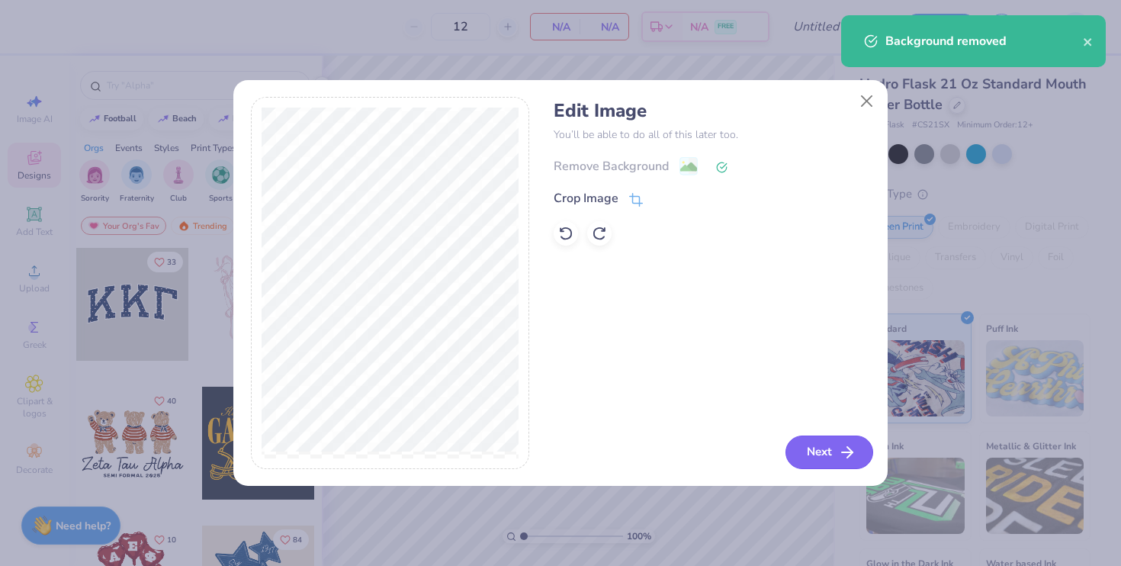
click at [807, 437] on button "Next" at bounding box center [829, 452] width 88 height 34
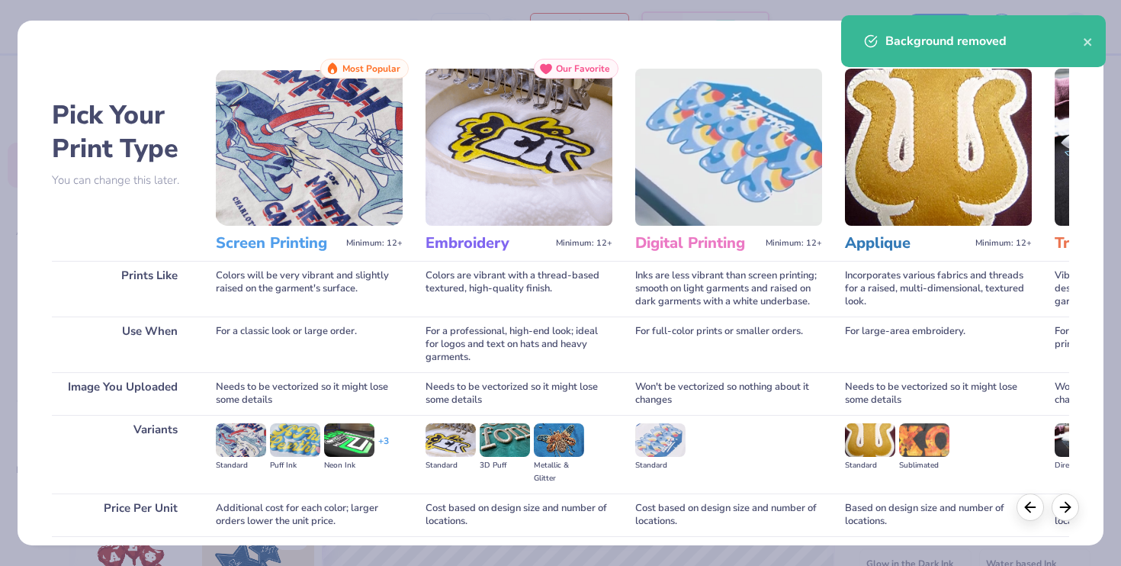
scroll to position [118, 0]
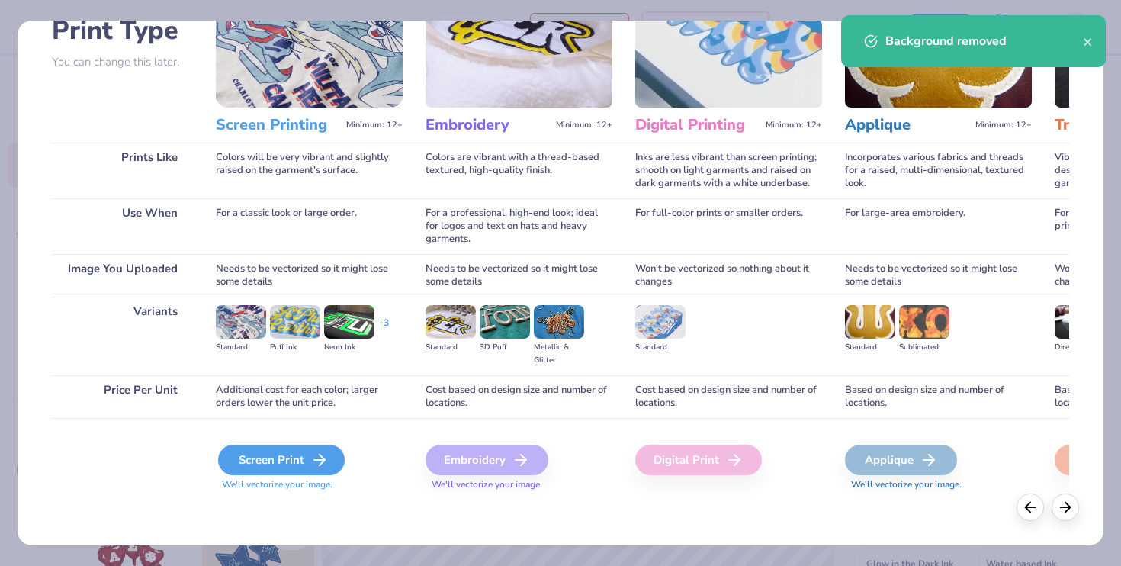
click at [296, 458] on div "Screen Print" at bounding box center [281, 459] width 127 height 30
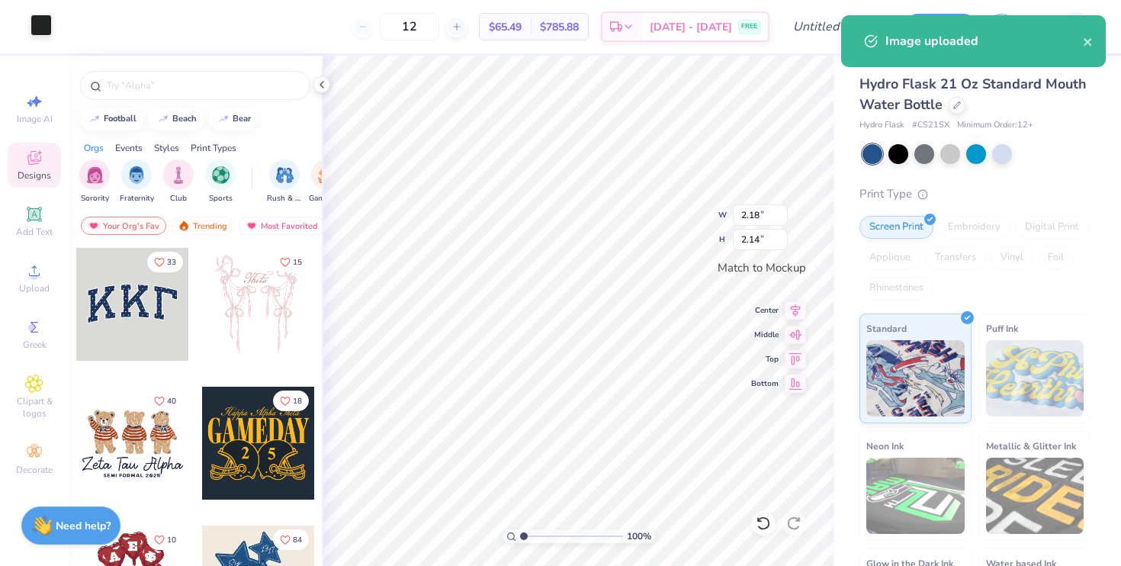
click at [46, 29] on div at bounding box center [40, 24] width 21 height 21
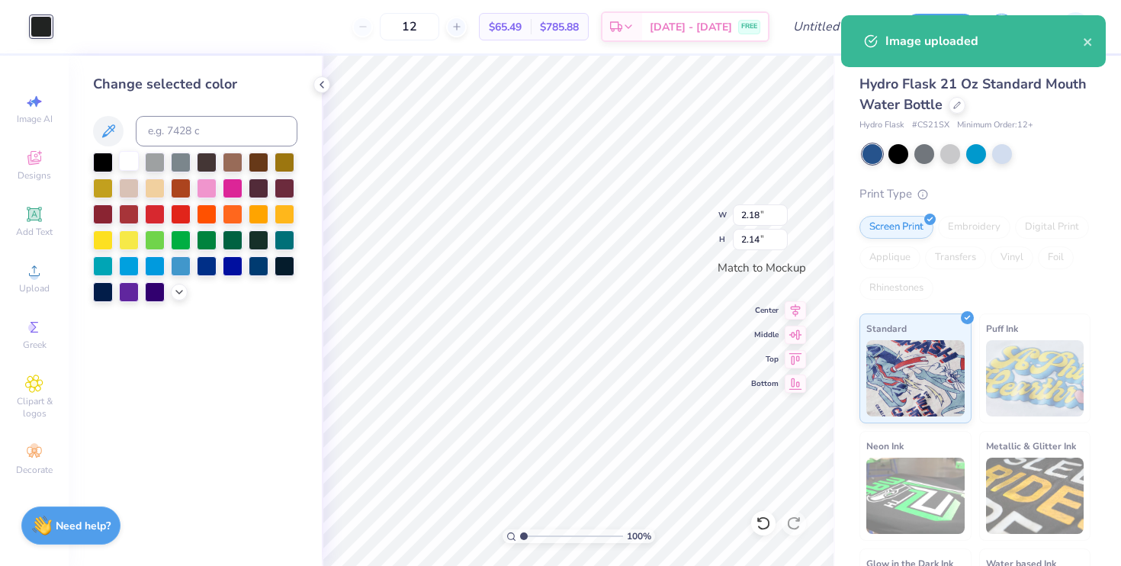
click at [136, 166] on div at bounding box center [129, 161] width 20 height 20
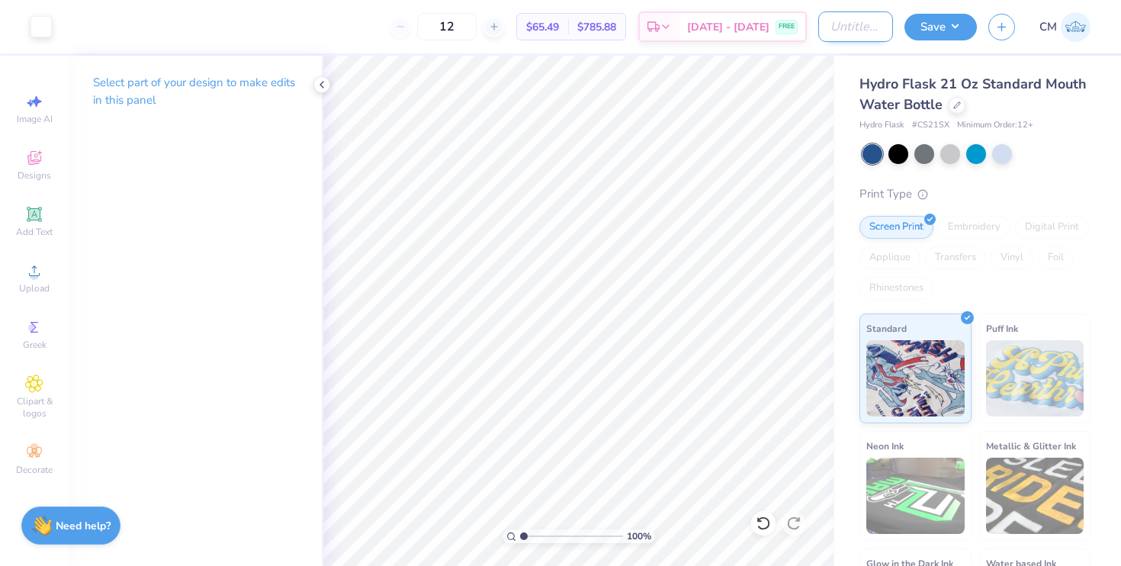
click at [830, 37] on input "Design Title" at bounding box center [855, 26] width 75 height 30
type input "SFA Water Botles"
click at [952, 22] on button "Save" at bounding box center [940, 24] width 72 height 27
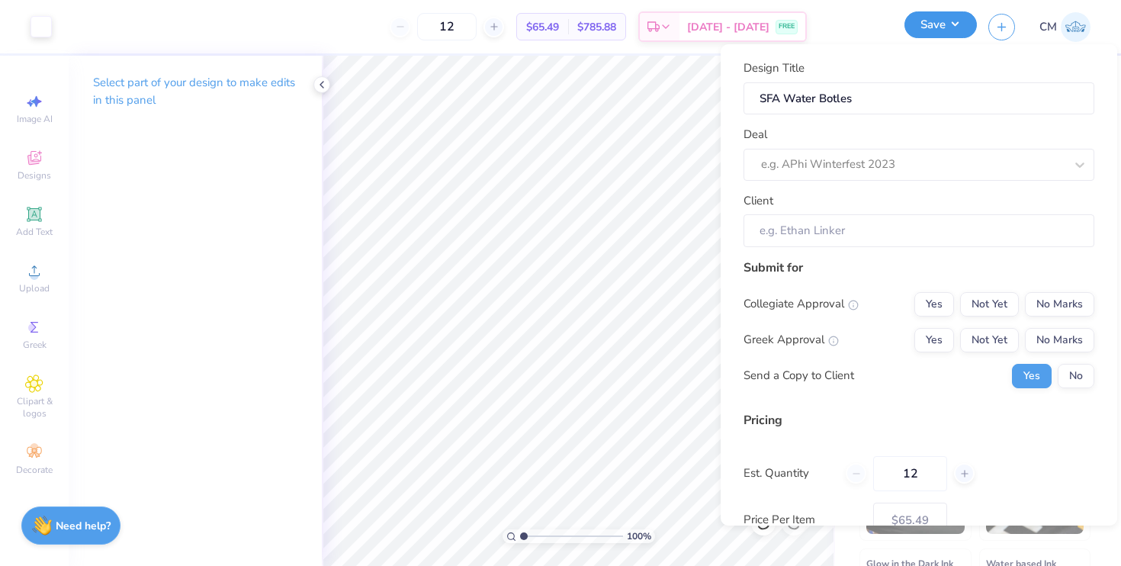
scroll to position [0, 0]
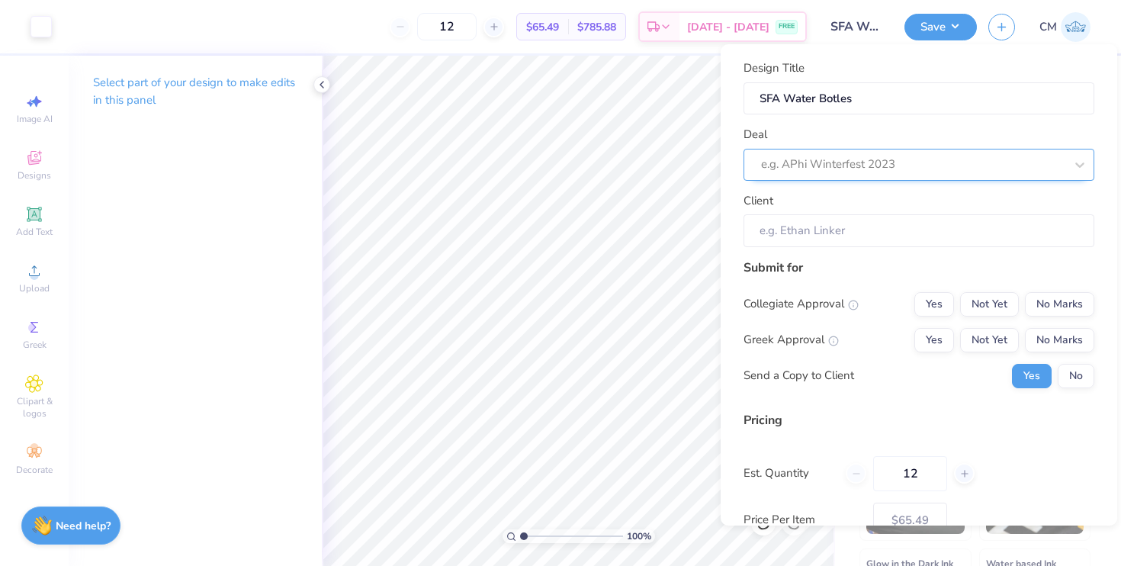
click at [954, 159] on div at bounding box center [912, 164] width 303 height 21
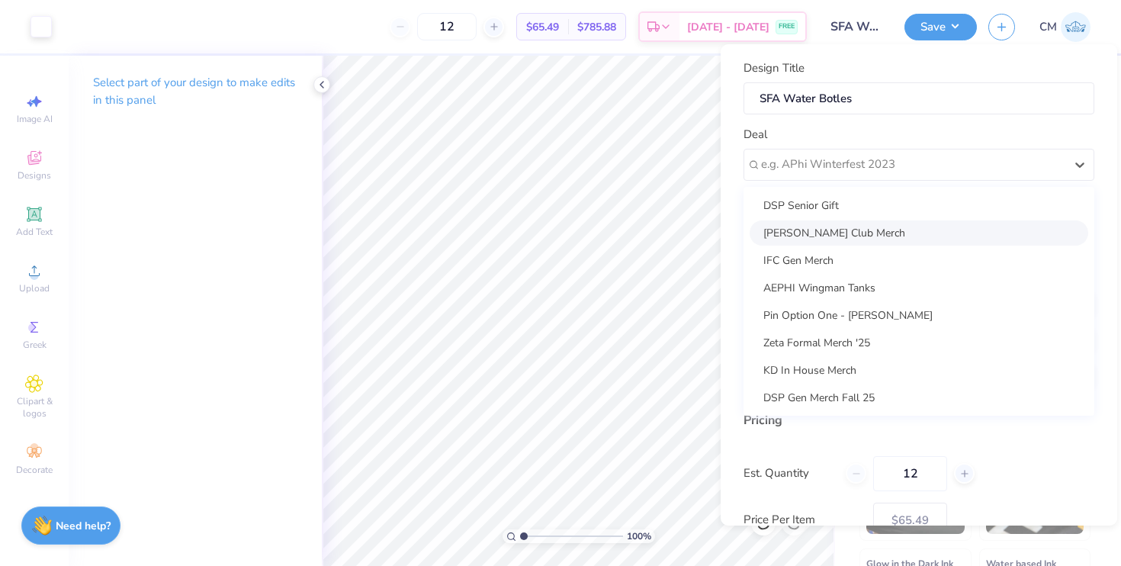
click at [894, 231] on div "Francisca Club Merch" at bounding box center [918, 232] width 338 height 25
type input "Brad Hipkins"
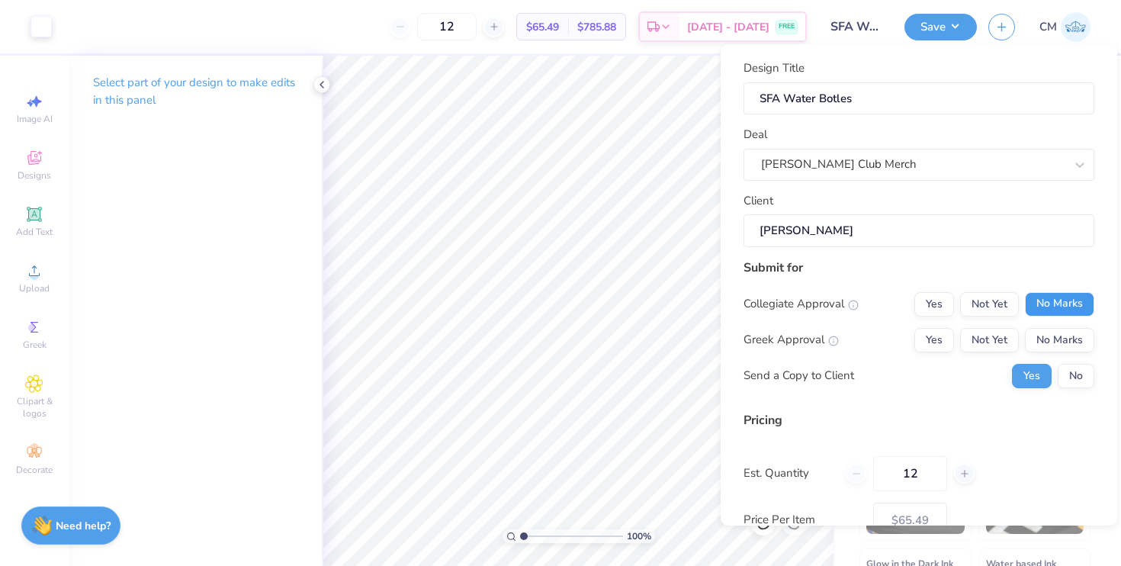
click at [1073, 303] on button "No Marks" at bounding box center [1058, 304] width 69 height 24
click at [1066, 340] on button "No Marks" at bounding box center [1058, 340] width 69 height 24
type input "$65.49"
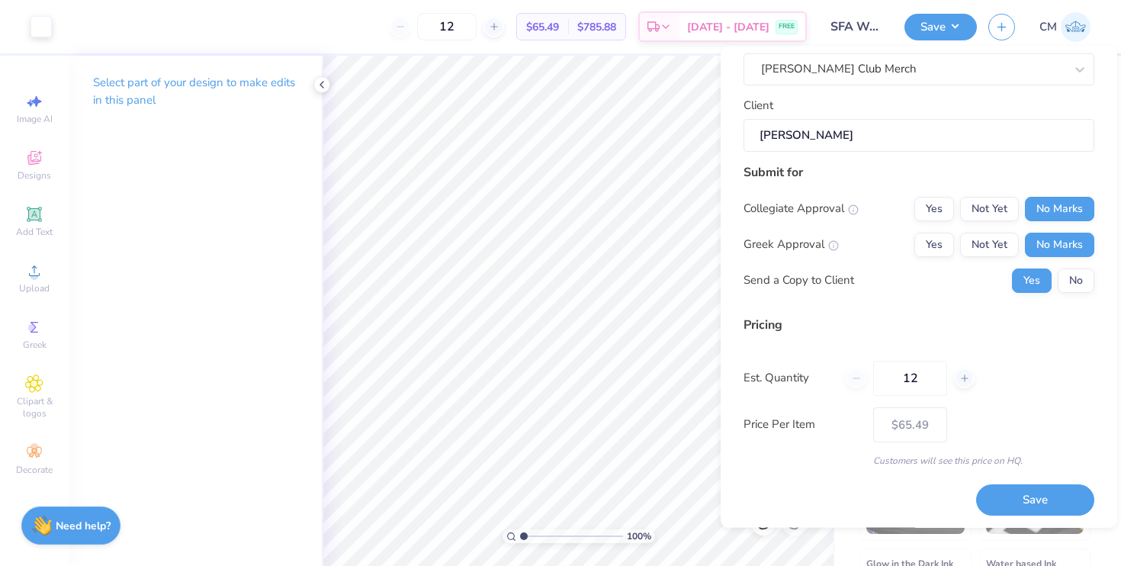
scroll to position [101, 0]
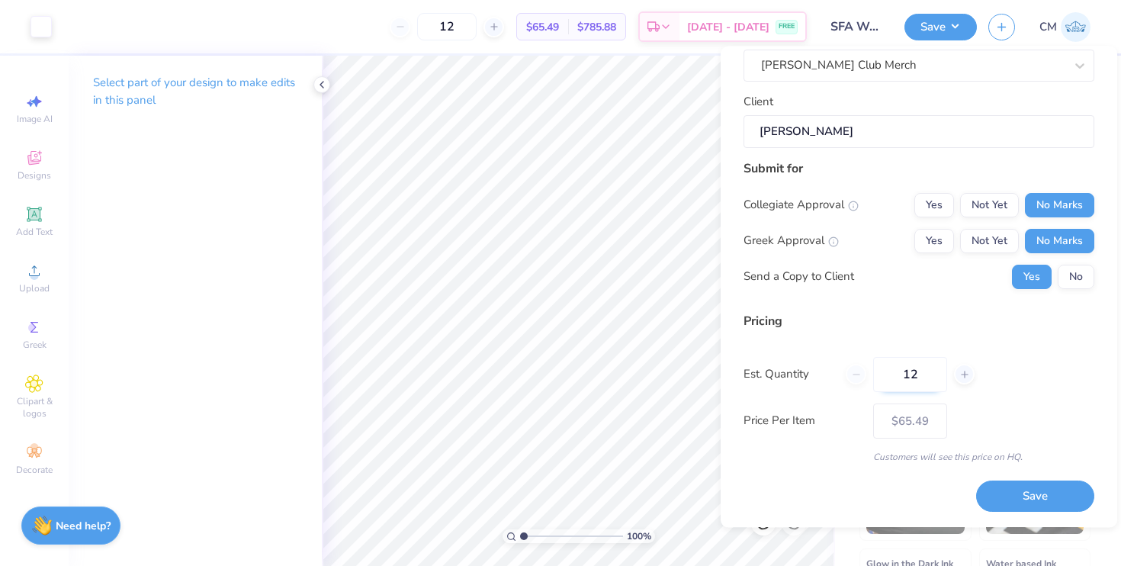
drag, startPoint x: 926, startPoint y: 370, endPoint x: 902, endPoint y: 370, distance: 24.4
click at [902, 370] on input "12" at bounding box center [910, 374] width 74 height 35
type input "50"
type input "$56.01"
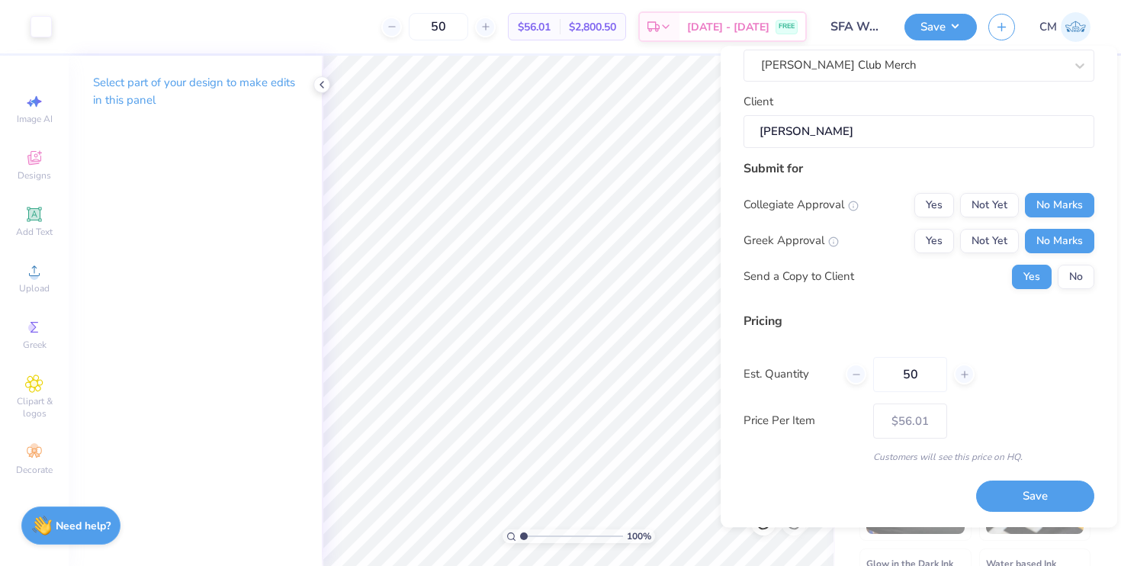
click at [1037, 391] on div "Est. Quantity 50" at bounding box center [918, 374] width 351 height 35
drag, startPoint x: 929, startPoint y: 378, endPoint x: 890, endPoint y: 374, distance: 39.8
click at [890, 376] on input "50" at bounding box center [910, 374] width 74 height 35
type input "100"
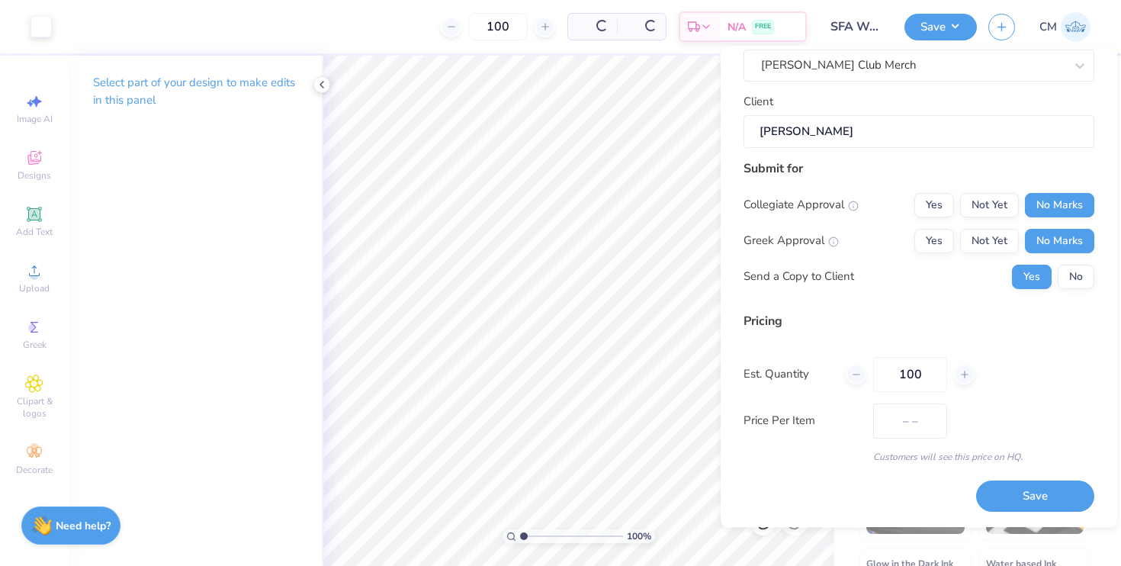
type input "$54.60"
type input "100"
click at [1041, 438] on div "Price Per Item $54.60" at bounding box center [918, 420] width 351 height 35
click at [1031, 503] on button "Save" at bounding box center [1035, 496] width 118 height 31
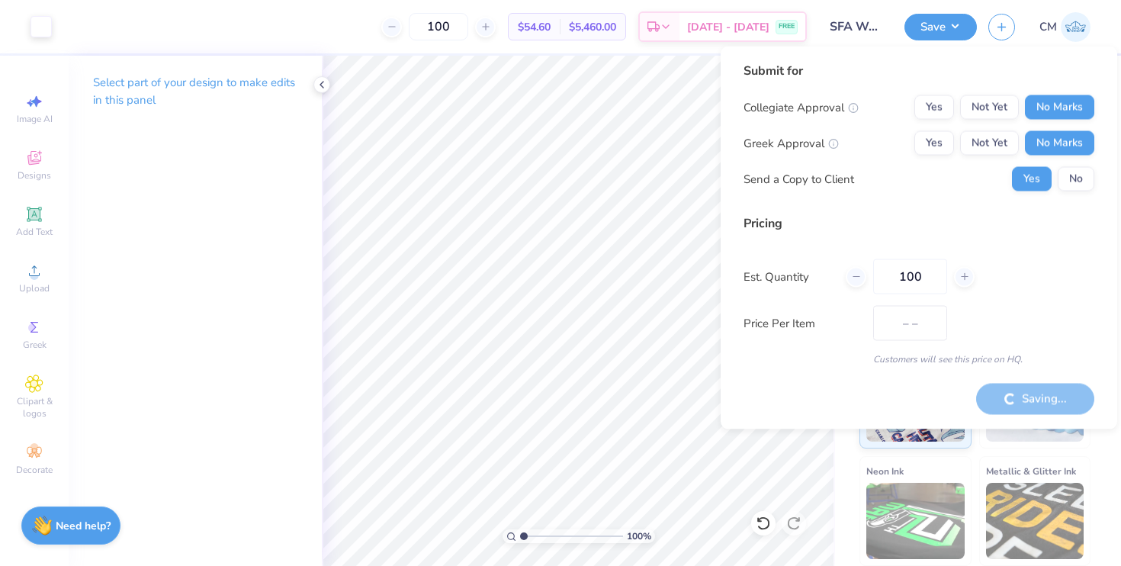
type input "$54.60"
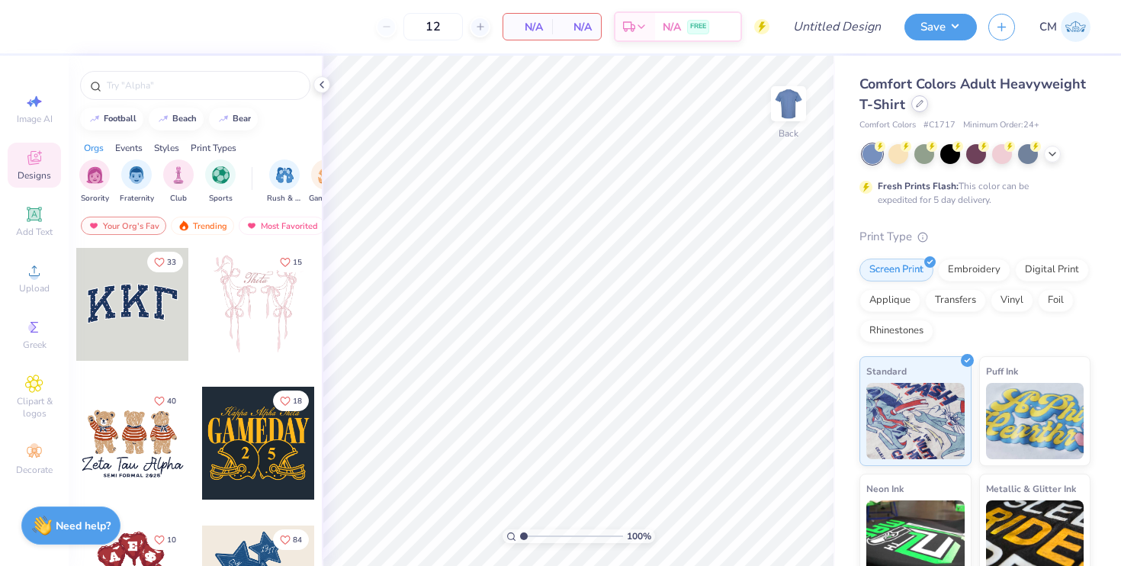
click at [922, 104] on div at bounding box center [919, 103] width 17 height 17
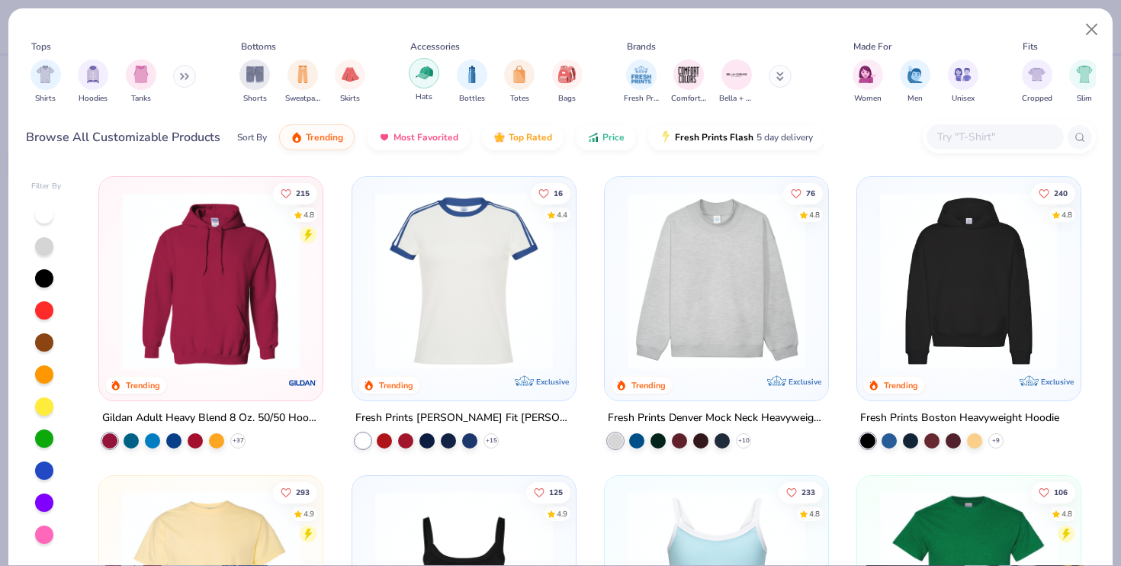
click at [427, 82] on div "filter for Hats" at bounding box center [424, 73] width 30 height 30
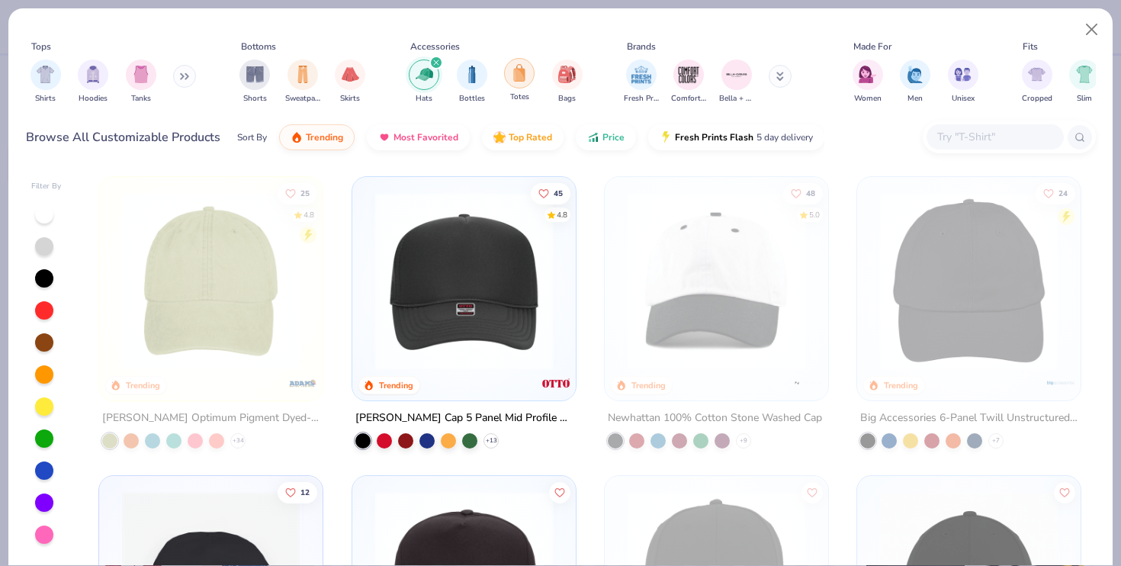
click at [512, 80] on img "filter for Totes" at bounding box center [519, 73] width 17 height 18
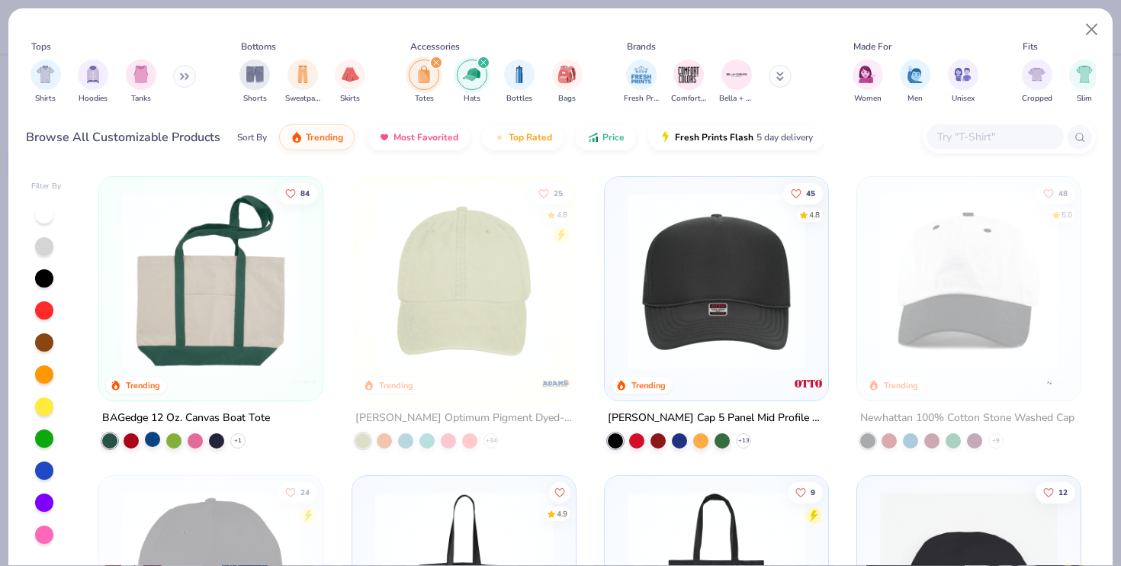
click at [150, 438] on div at bounding box center [152, 438] width 15 height 15
click at [220, 327] on img at bounding box center [210, 281] width 193 height 178
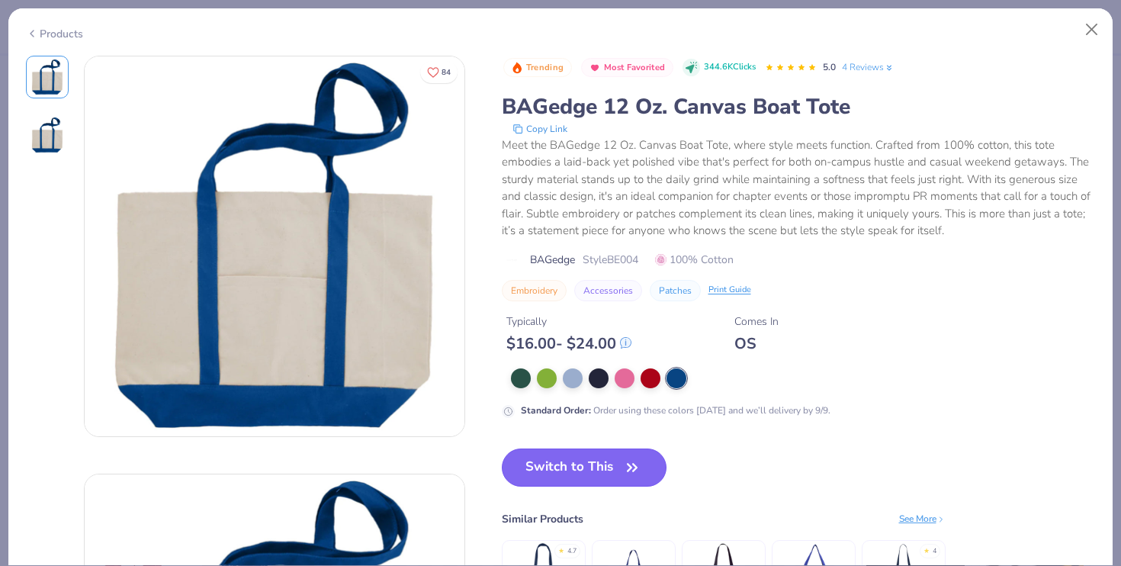
click at [582, 466] on button "Switch to This" at bounding box center [584, 467] width 165 height 38
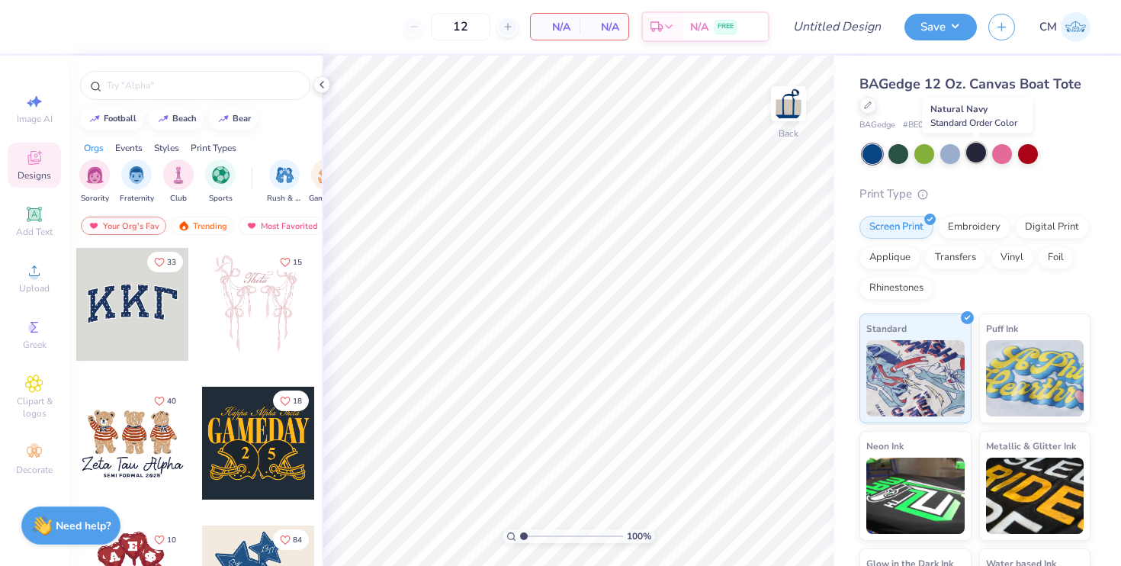
click at [979, 150] on div at bounding box center [976, 153] width 20 height 20
click at [1031, 151] on div at bounding box center [1028, 153] width 20 height 20
click at [34, 288] on span "Upload" at bounding box center [34, 288] width 30 height 12
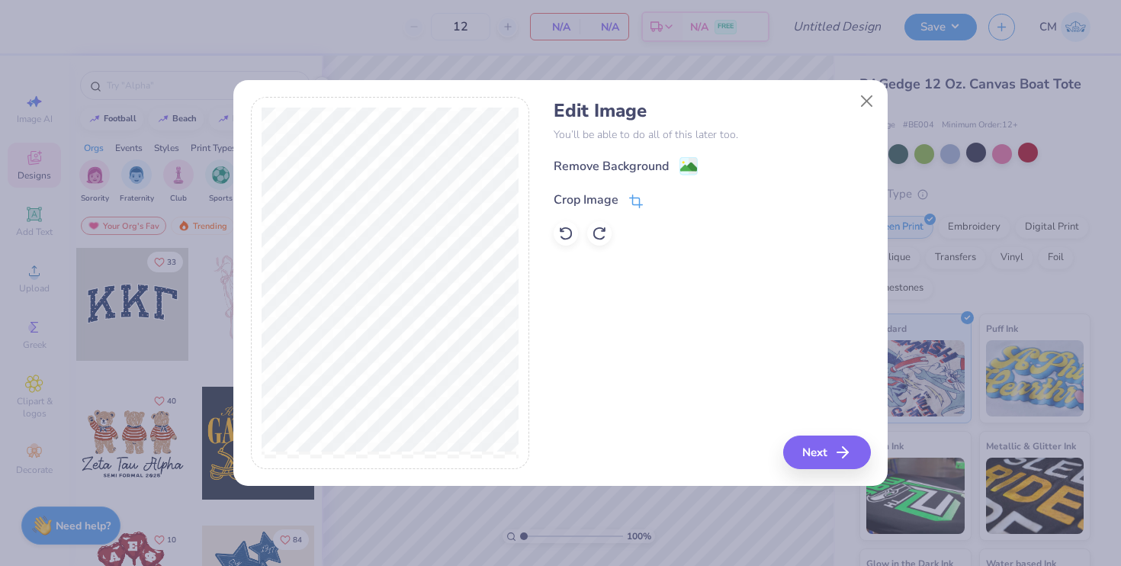
click at [598, 196] on div "Crop Image" at bounding box center [585, 200] width 65 height 18
click at [633, 205] on icon at bounding box center [636, 200] width 14 height 14
click at [683, 194] on icon at bounding box center [683, 198] width 9 height 9
click at [630, 197] on icon at bounding box center [635, 202] width 10 height 10
click at [663, 192] on button at bounding box center [661, 199] width 16 height 16
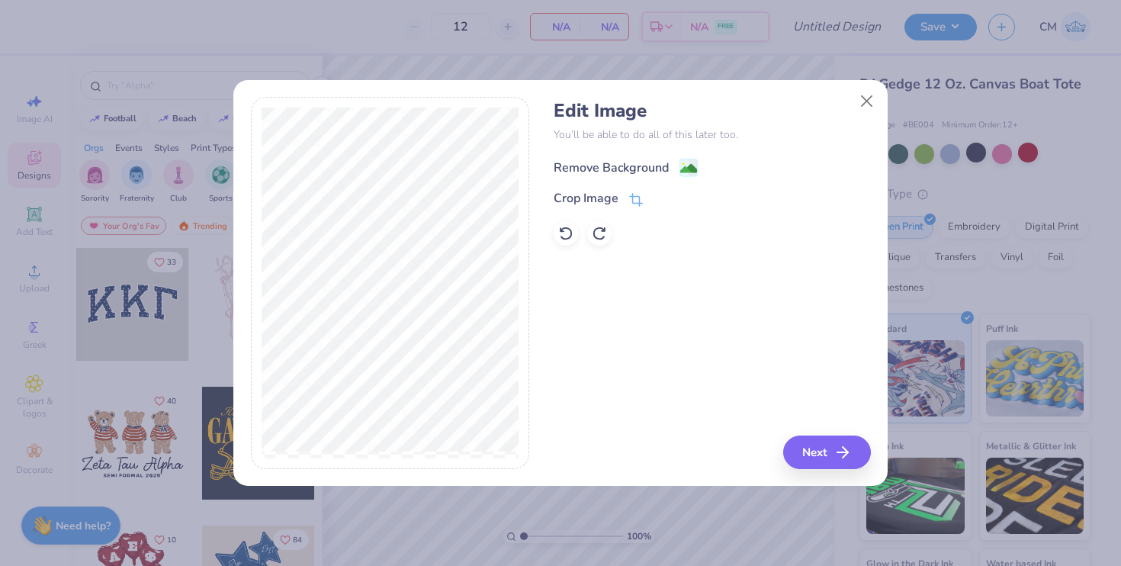
click at [675, 161] on div "Remove Background" at bounding box center [625, 167] width 144 height 19
click at [800, 453] on button "Next" at bounding box center [829, 452] width 88 height 34
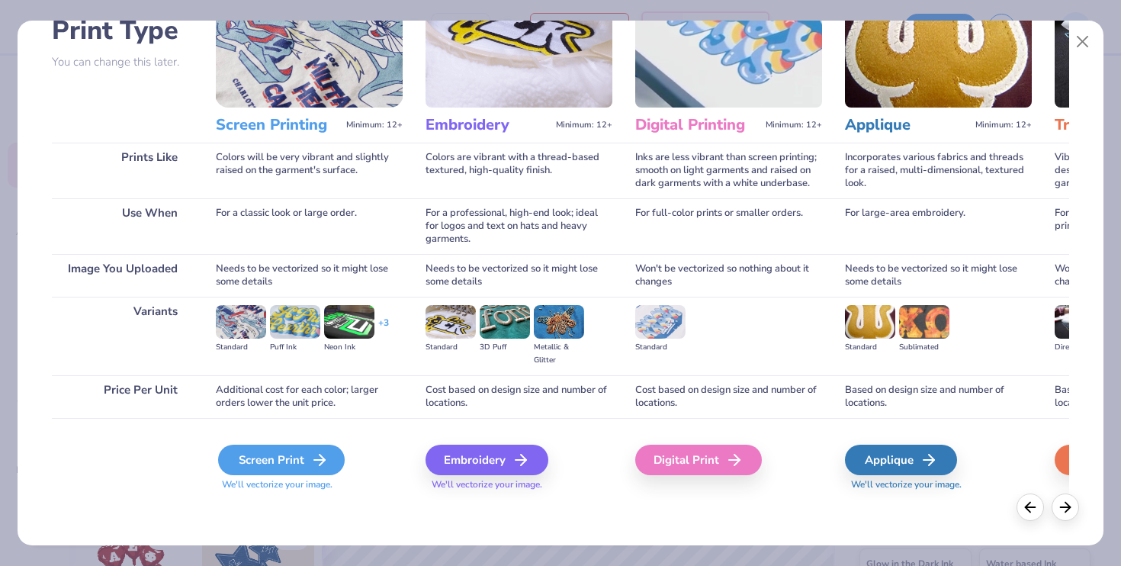
click at [285, 463] on div "Screen Print" at bounding box center [281, 459] width 127 height 30
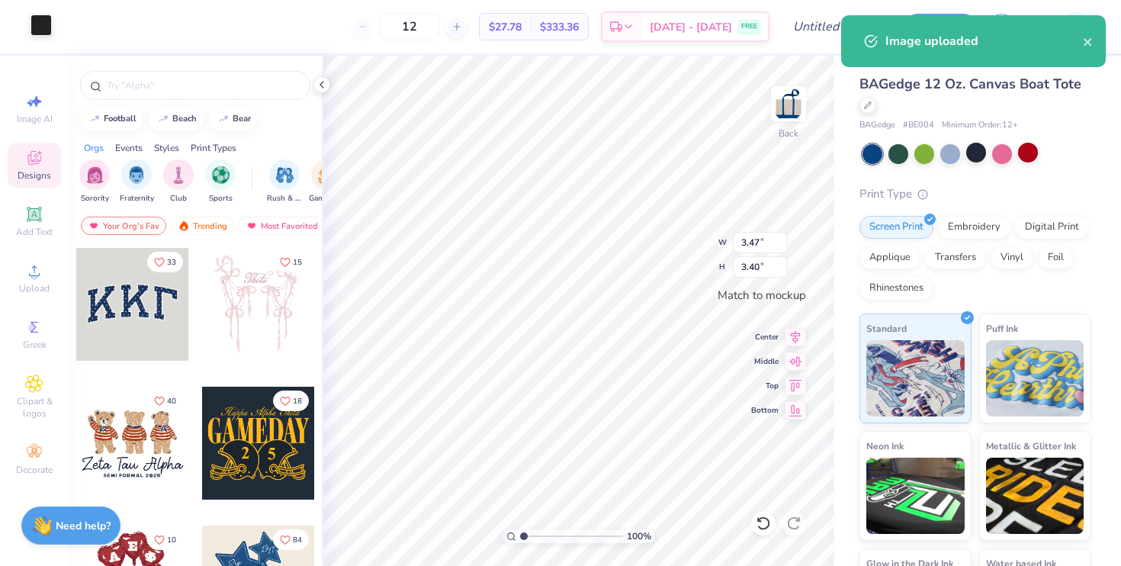
click at [43, 24] on div at bounding box center [40, 24] width 21 height 21
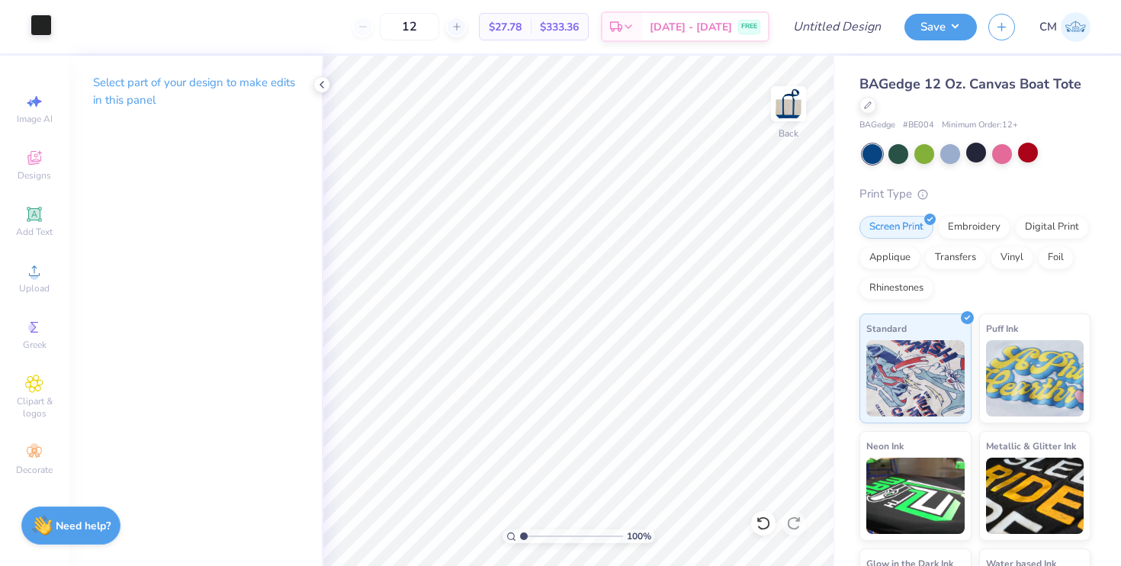
click at [43, 33] on div at bounding box center [40, 24] width 21 height 21
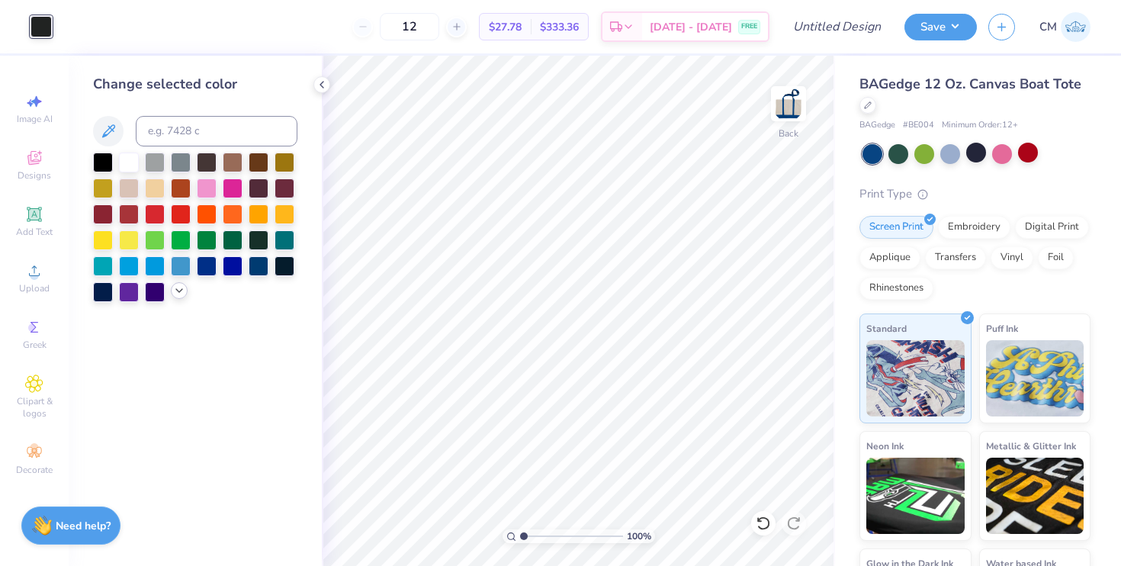
click at [181, 293] on icon at bounding box center [179, 290] width 12 height 12
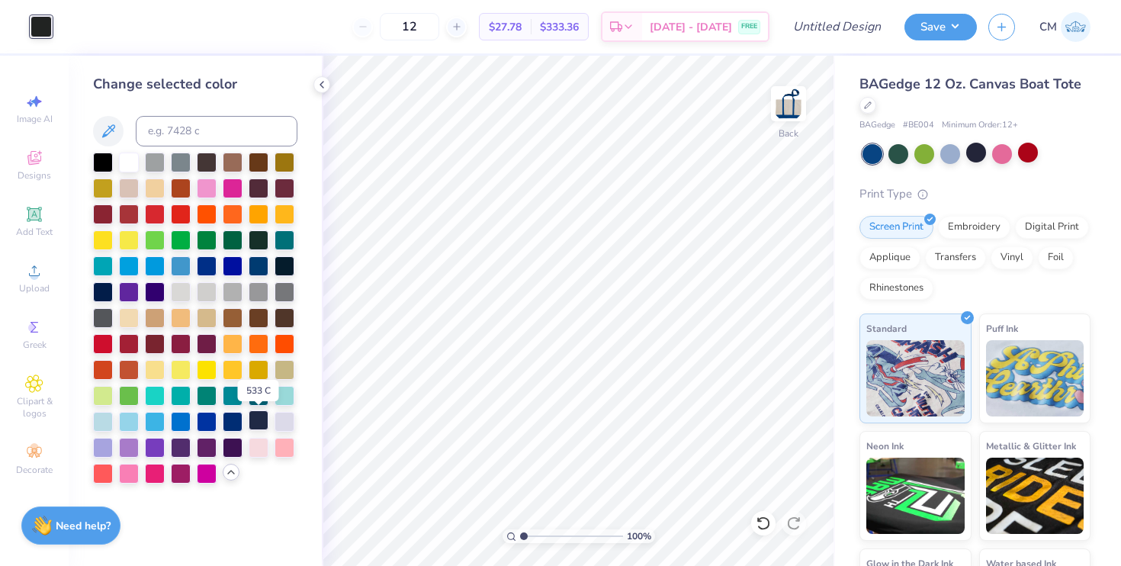
click at [259, 416] on div at bounding box center [258, 420] width 20 height 20
click at [236, 419] on div at bounding box center [233, 420] width 20 height 20
click at [851, 26] on input "Design Title" at bounding box center [855, 26] width 75 height 30
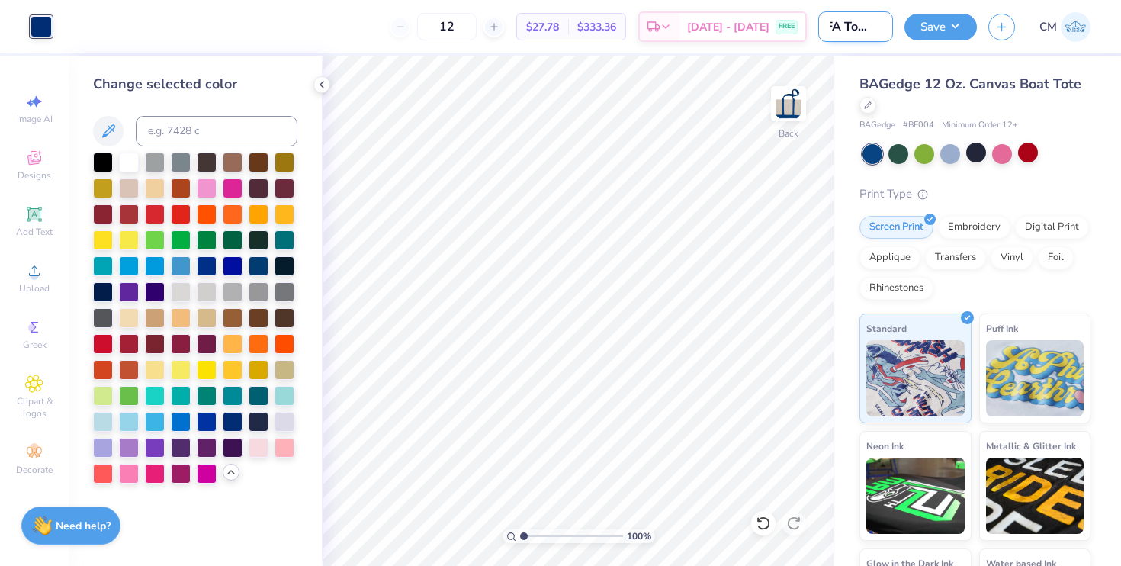
scroll to position [0, 26]
type input "SFA Tote Bag"
click at [938, 18] on button "Save" at bounding box center [940, 24] width 72 height 27
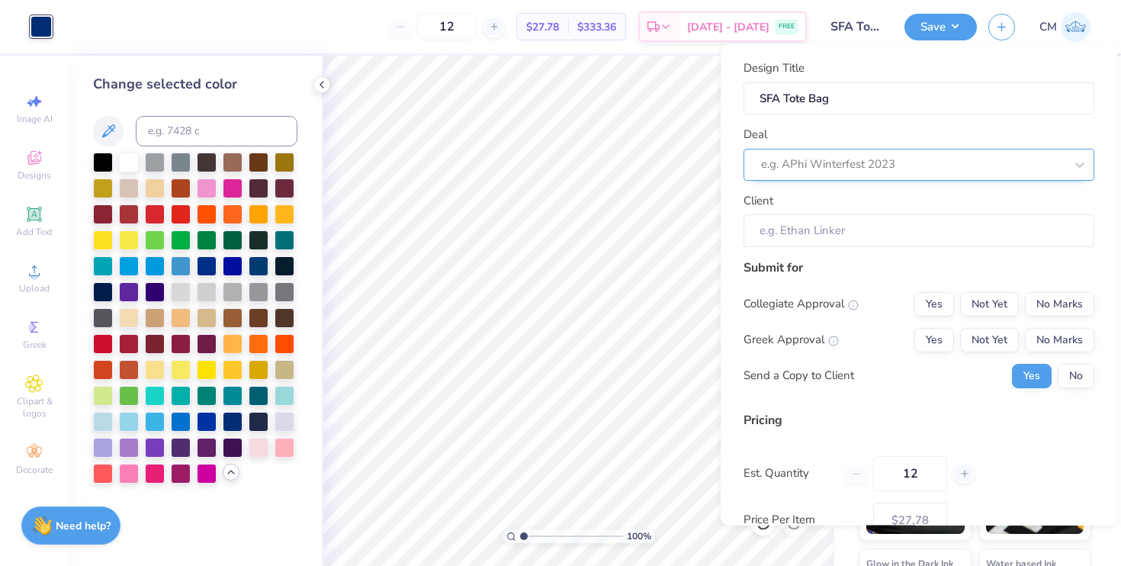
click at [911, 160] on div at bounding box center [912, 164] width 303 height 21
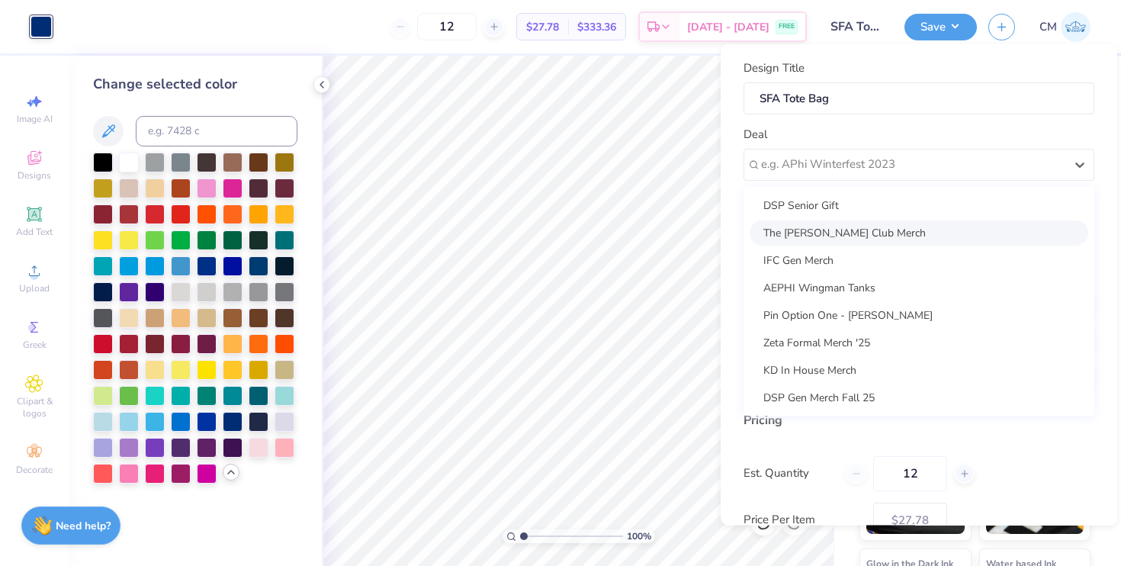
click at [865, 236] on div "The Francisca Club Merch" at bounding box center [918, 232] width 338 height 25
type input "Brad Hipkins"
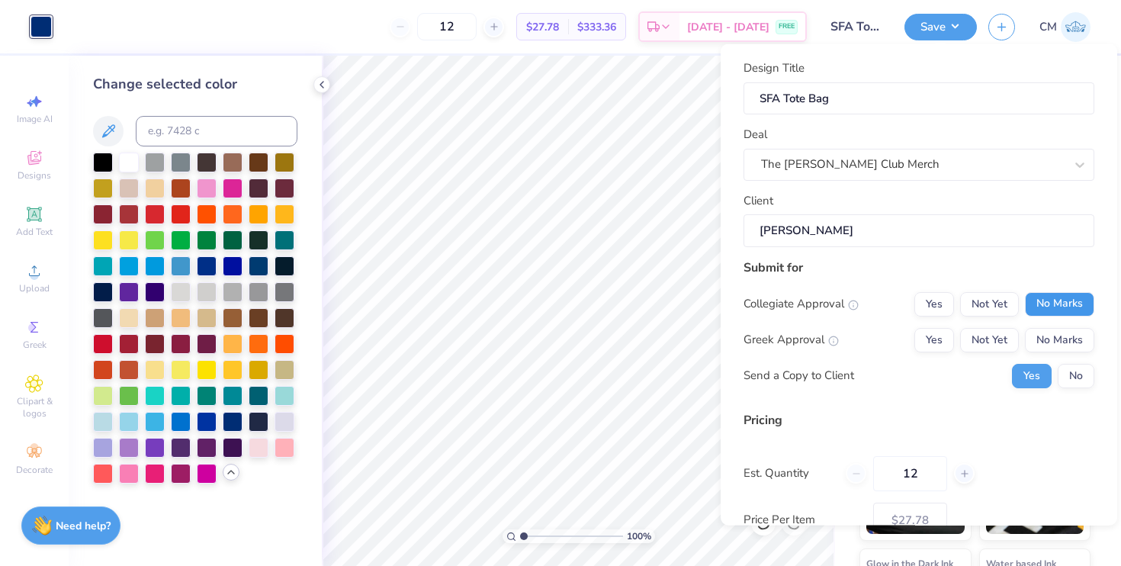
click at [1056, 303] on button "No Marks" at bounding box center [1058, 303] width 69 height 24
click at [1056, 331] on button "No Marks" at bounding box center [1058, 339] width 69 height 24
type input "$27.78"
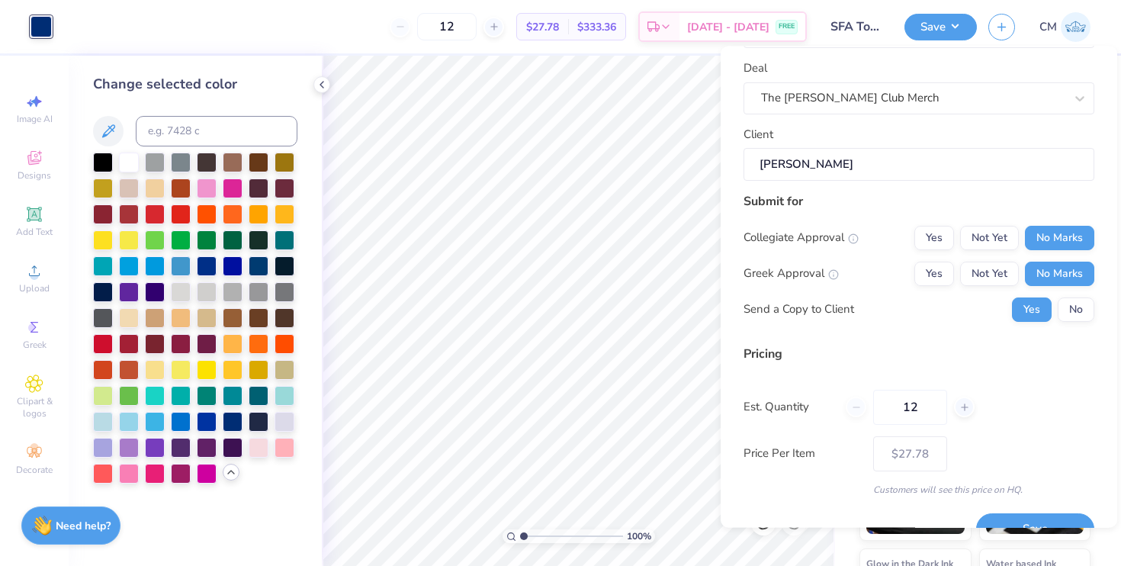
scroll to position [69, 0]
drag, startPoint x: 923, startPoint y: 411, endPoint x: 899, endPoint y: 403, distance: 25.6
click at [899, 403] on input "12" at bounding box center [910, 406] width 74 height 35
type input "50"
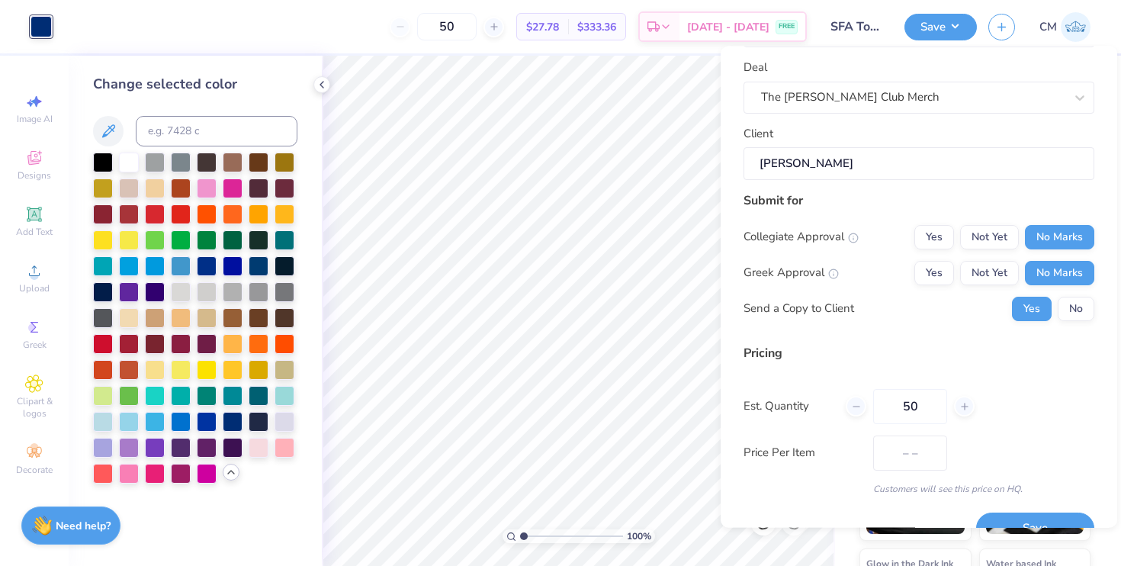
type input "$16.55"
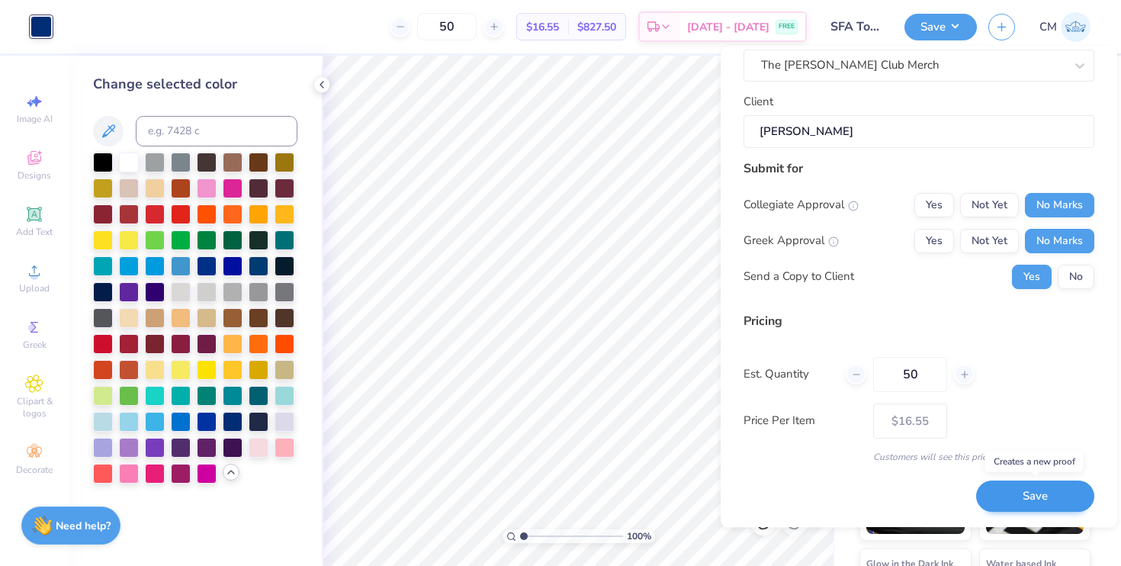
type input "50"
click at [1014, 496] on button "Save" at bounding box center [1035, 496] width 118 height 31
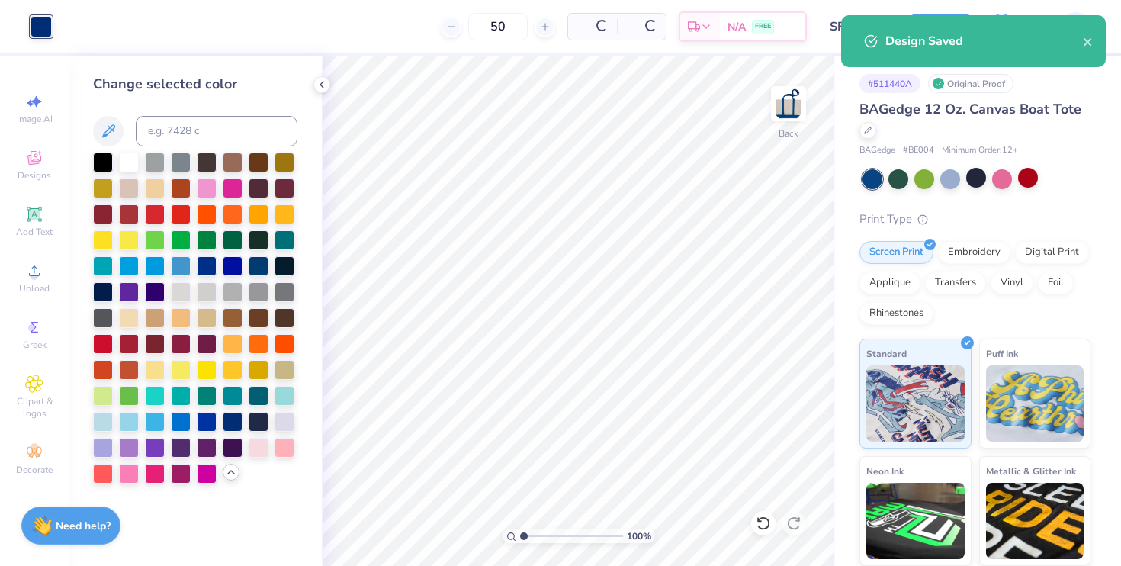
type input "$16.55"
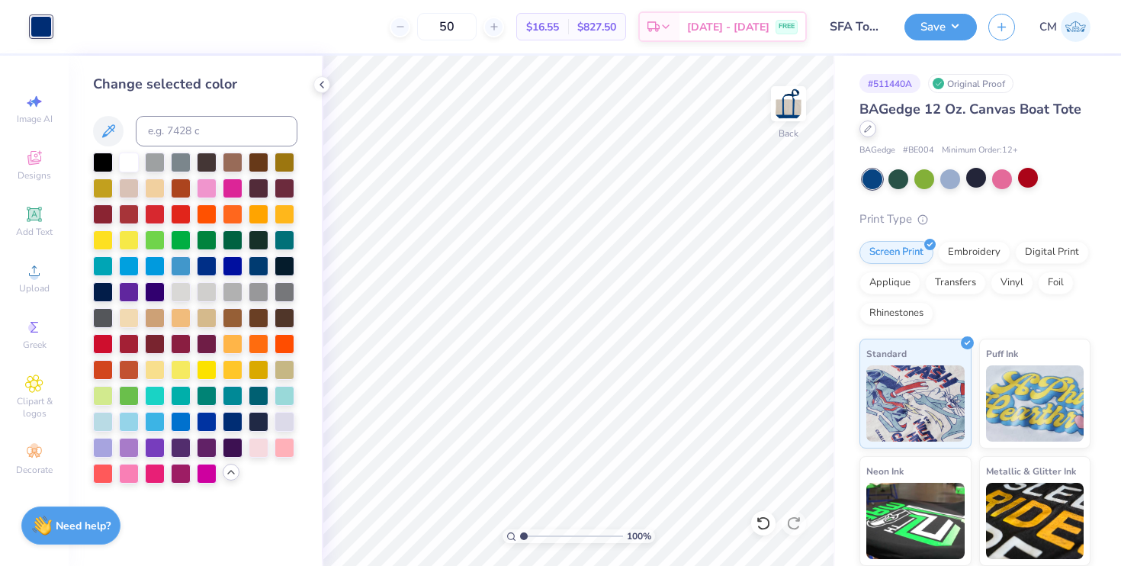
click at [874, 132] on div at bounding box center [867, 128] width 17 height 17
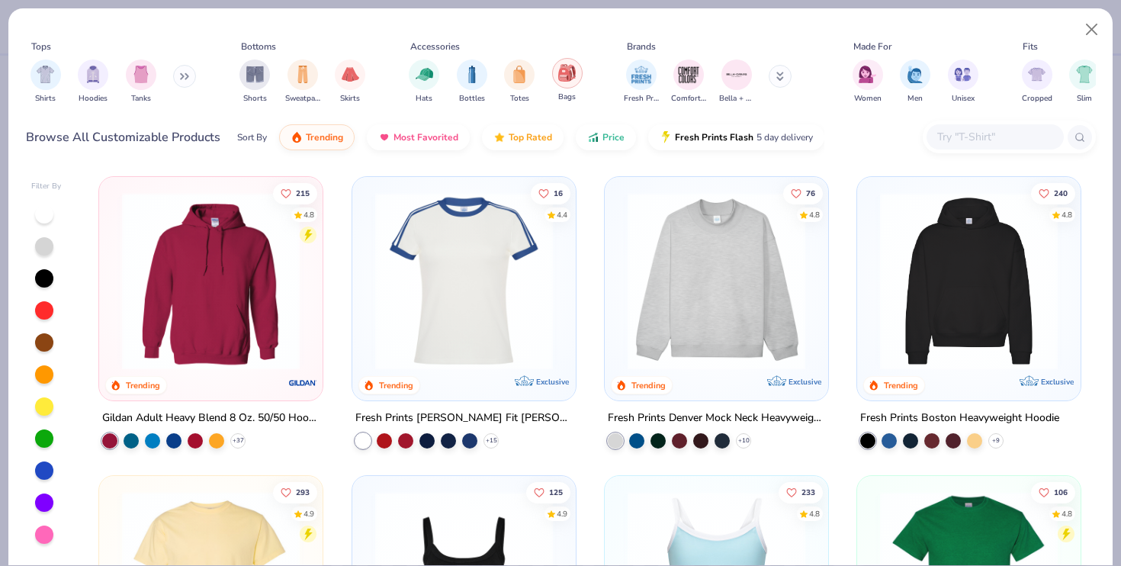
click at [573, 79] on img "filter for Bags" at bounding box center [566, 73] width 17 height 18
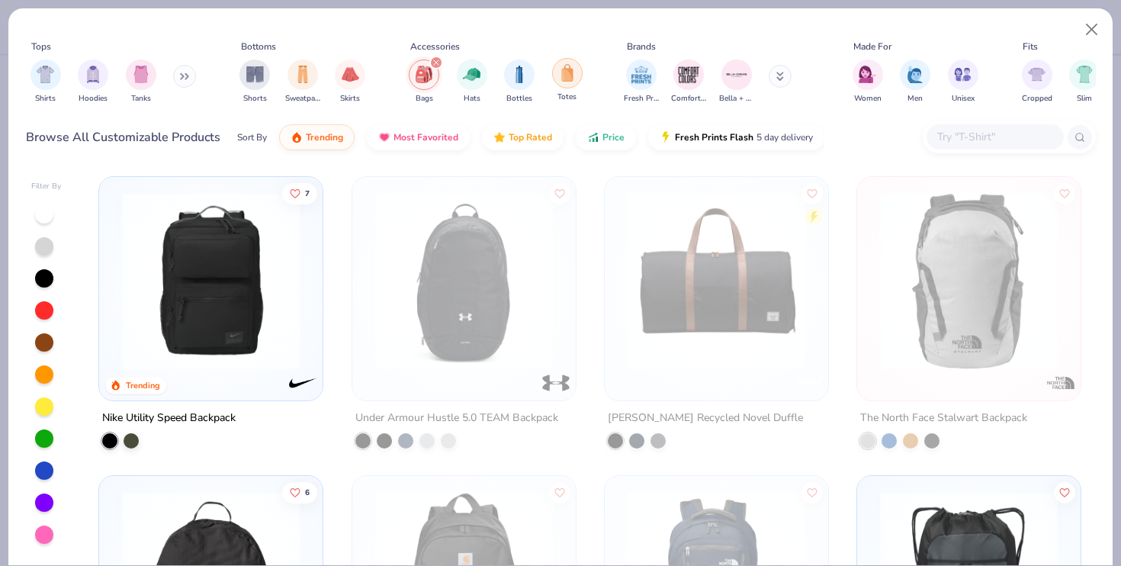
click at [565, 76] on img "filter for Totes" at bounding box center [567, 73] width 17 height 18
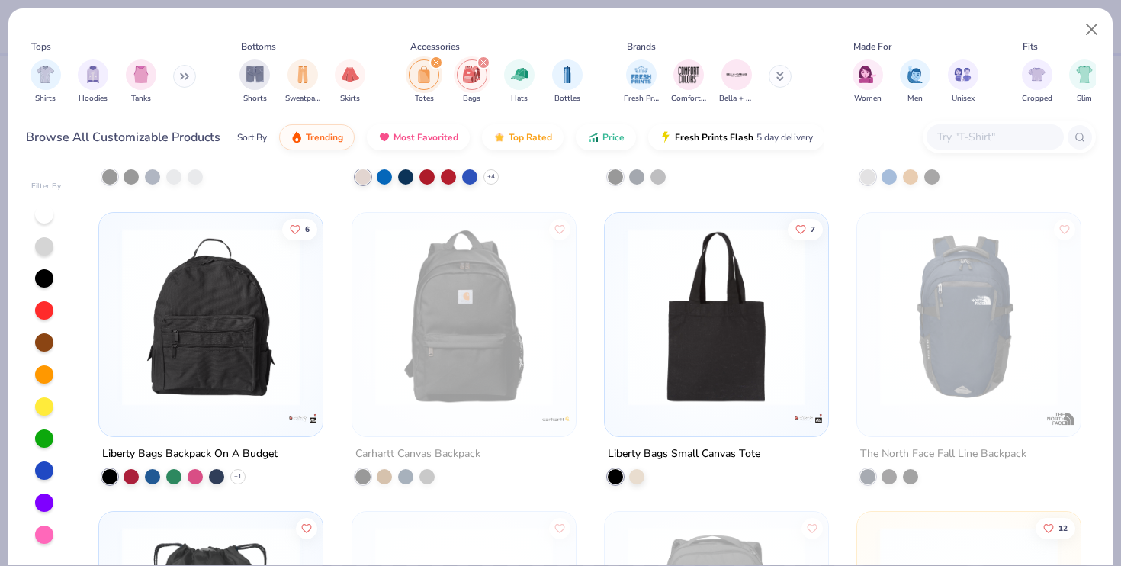
scroll to position [563, 0]
click at [638, 475] on div at bounding box center [636, 474] width 15 height 15
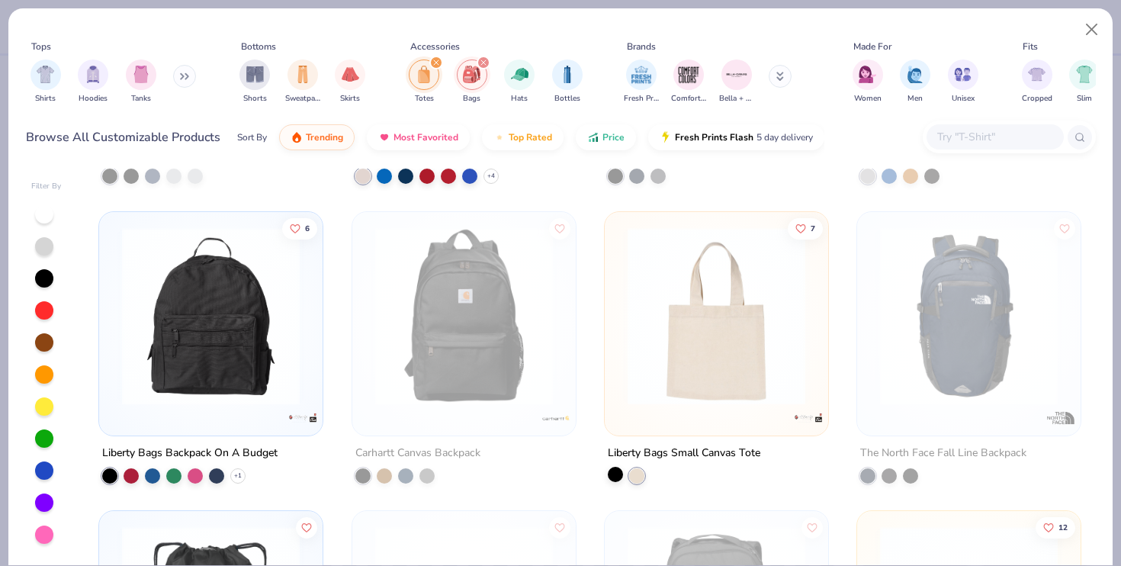
click at [615, 474] on div at bounding box center [615, 474] width 15 height 15
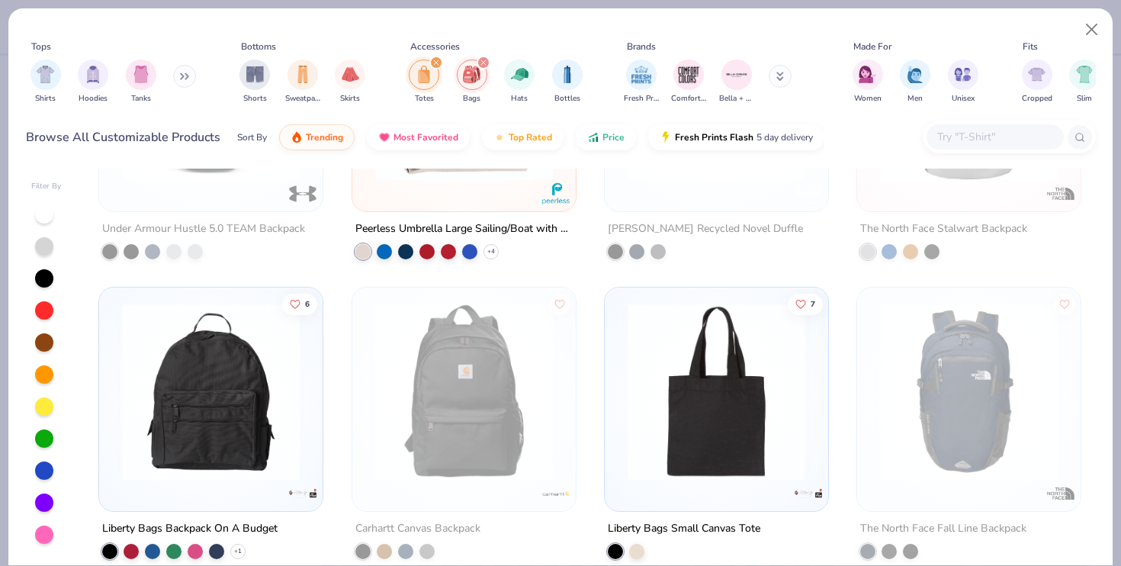
scroll to position [486, 0]
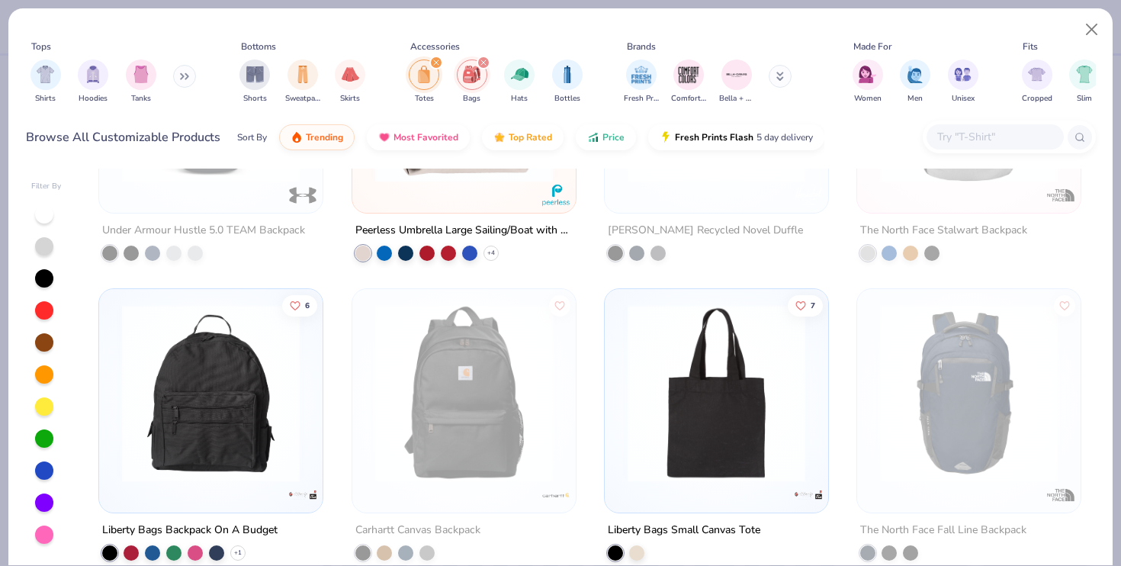
click at [707, 392] on img at bounding box center [716, 392] width 193 height 178
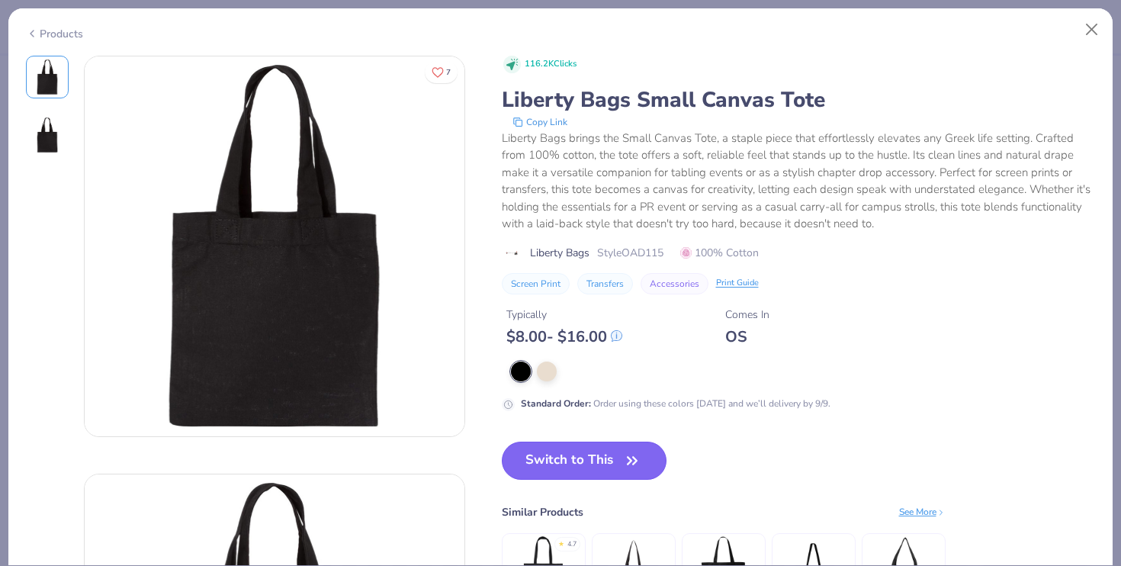
click at [593, 461] on button "Switch to This" at bounding box center [584, 460] width 165 height 38
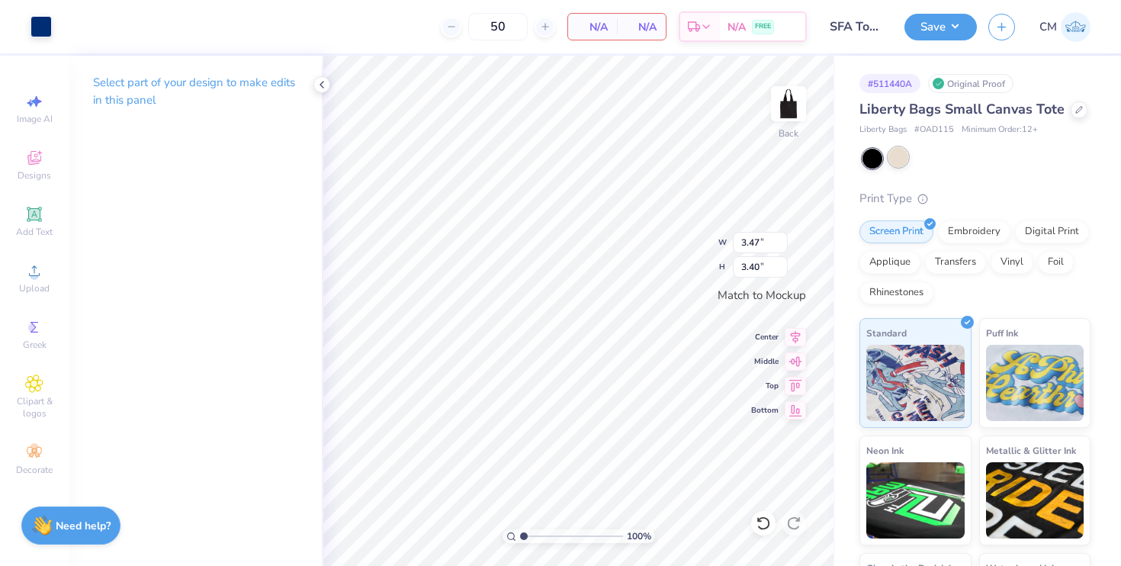
click at [906, 161] on div at bounding box center [898, 157] width 20 height 20
type input "3.18"
type input "3.11"
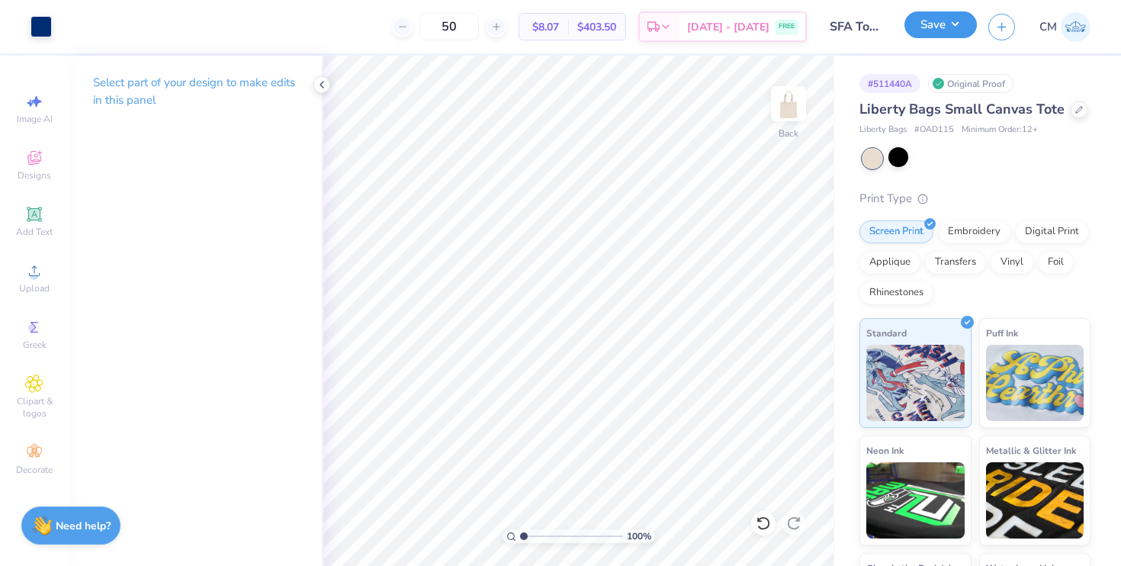
click at [942, 20] on button "Save" at bounding box center [940, 24] width 72 height 27
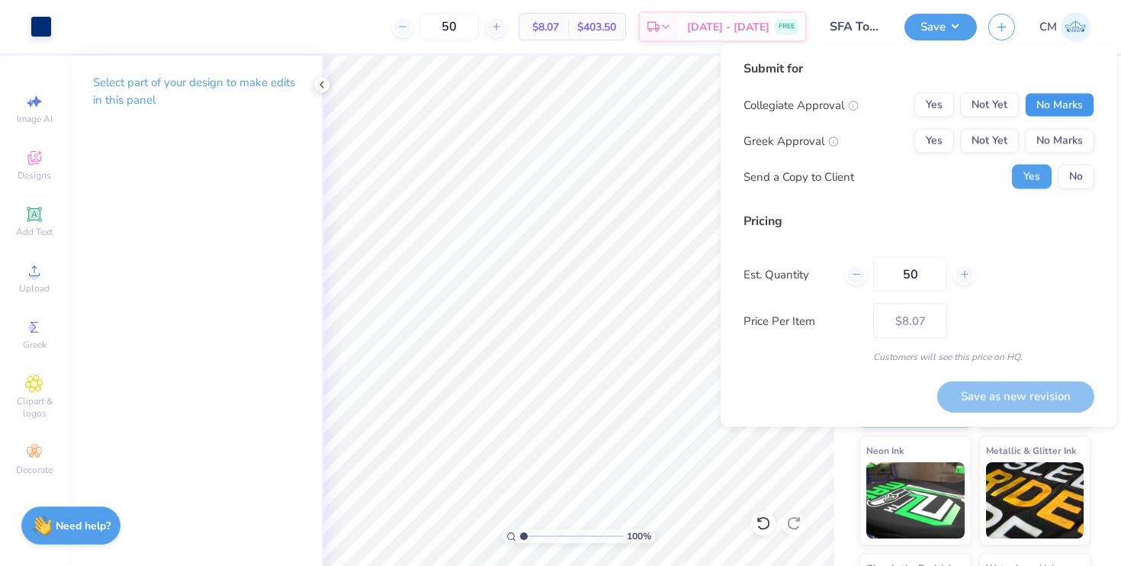
click at [1061, 103] on button "No Marks" at bounding box center [1058, 105] width 69 height 24
click at [1061, 138] on button "No Marks" at bounding box center [1058, 141] width 69 height 24
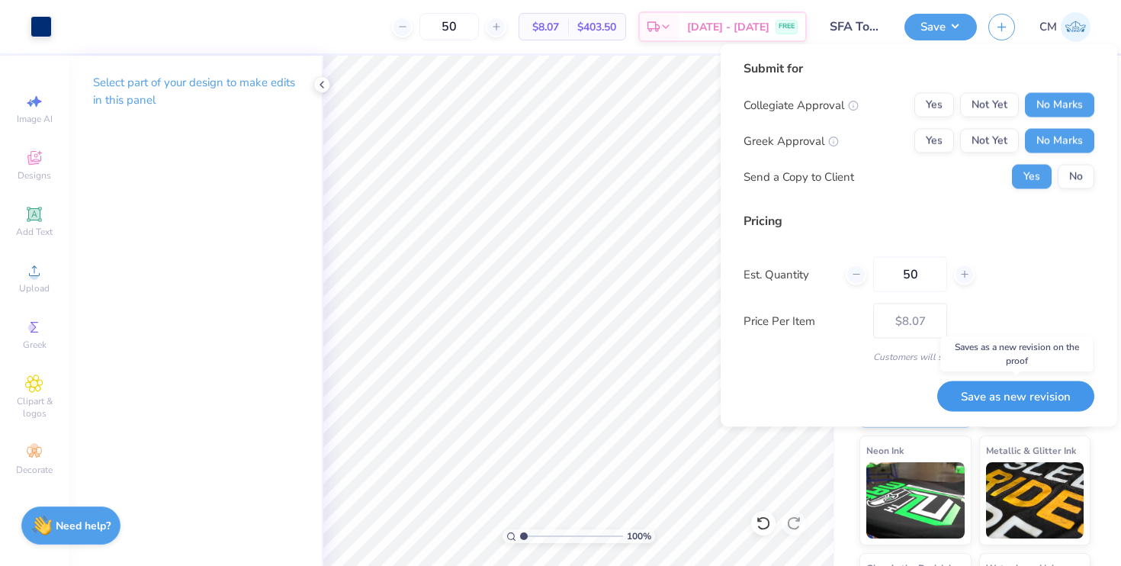
click at [997, 396] on button "Save as new revision" at bounding box center [1015, 395] width 157 height 31
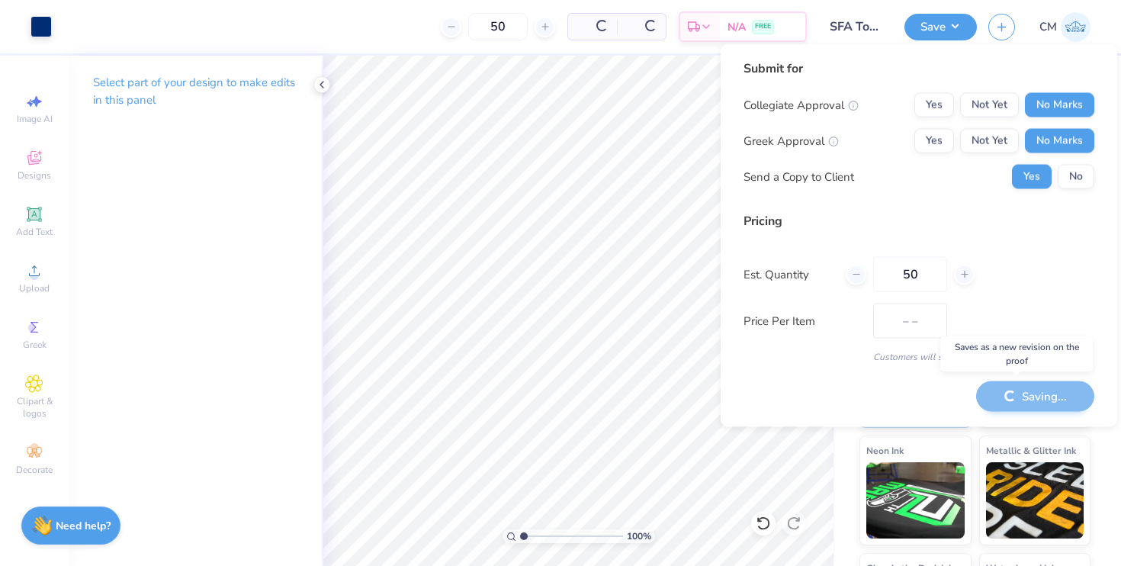
type input "$8.07"
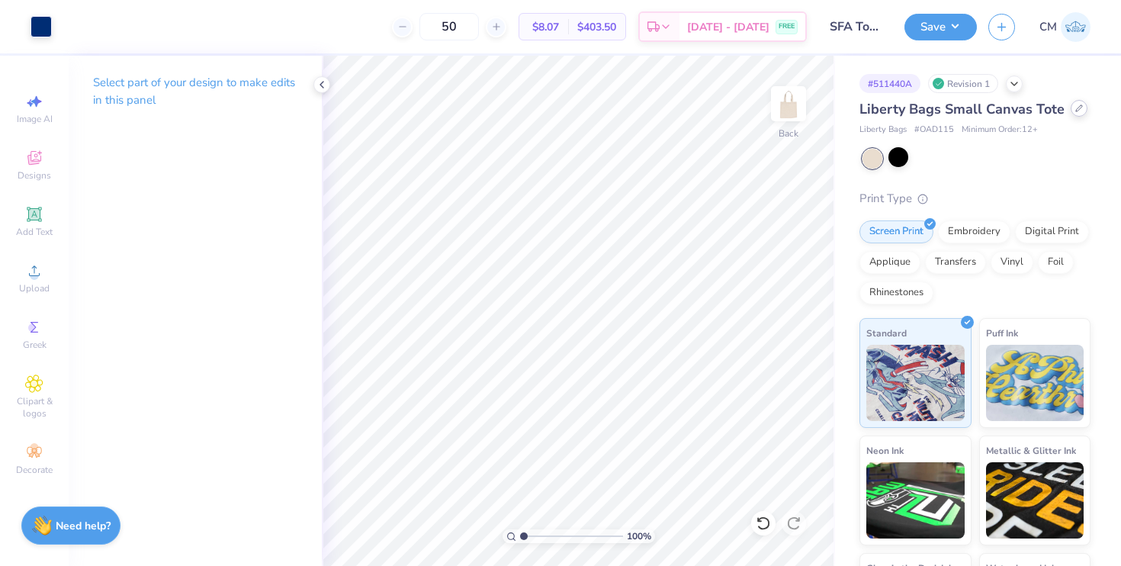
click at [1075, 107] on icon at bounding box center [1079, 108] width 8 height 8
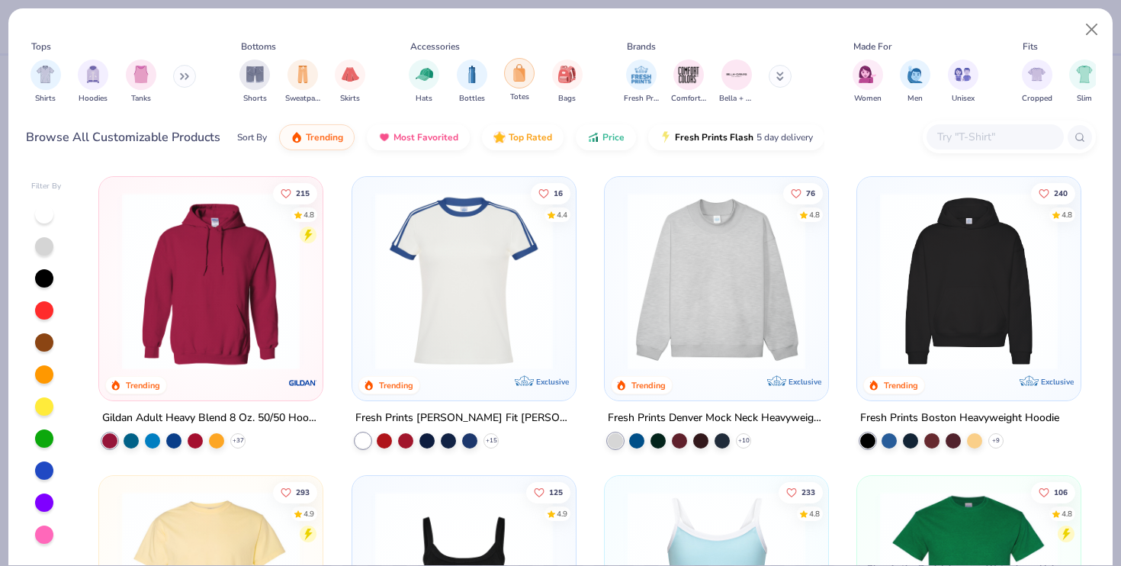
click at [518, 75] on img "filter for Totes" at bounding box center [519, 73] width 17 height 18
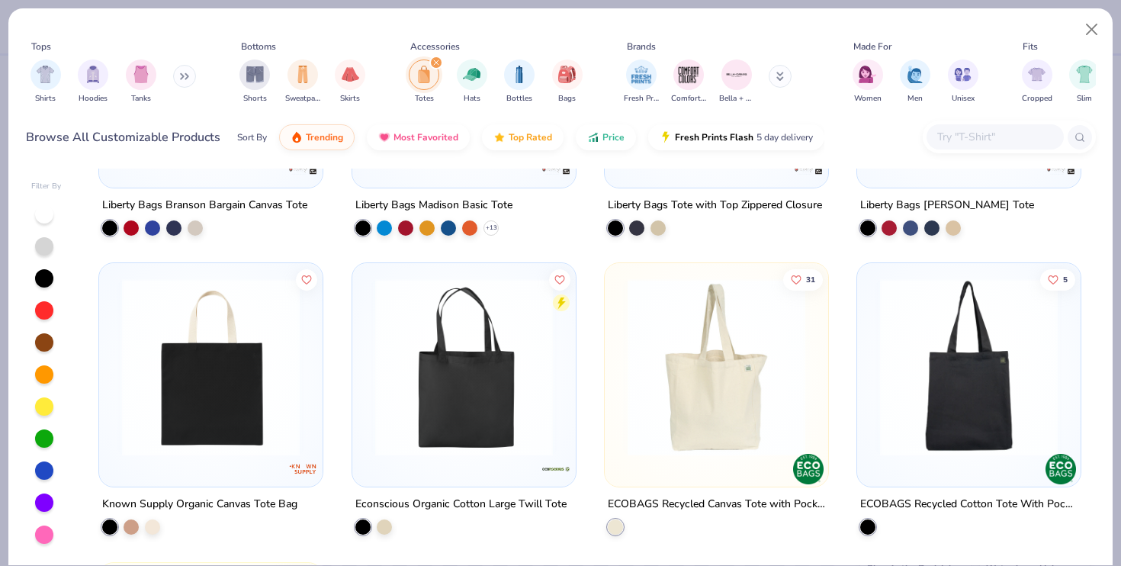
scroll to position [1605, 0]
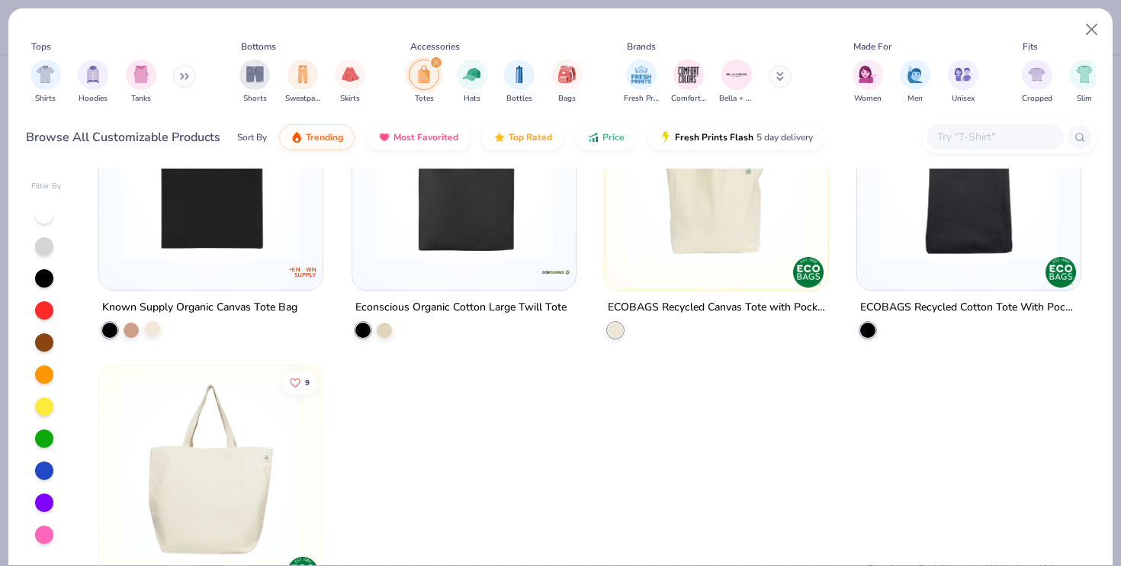
click at [155, 333] on div at bounding box center [152, 328] width 15 height 15
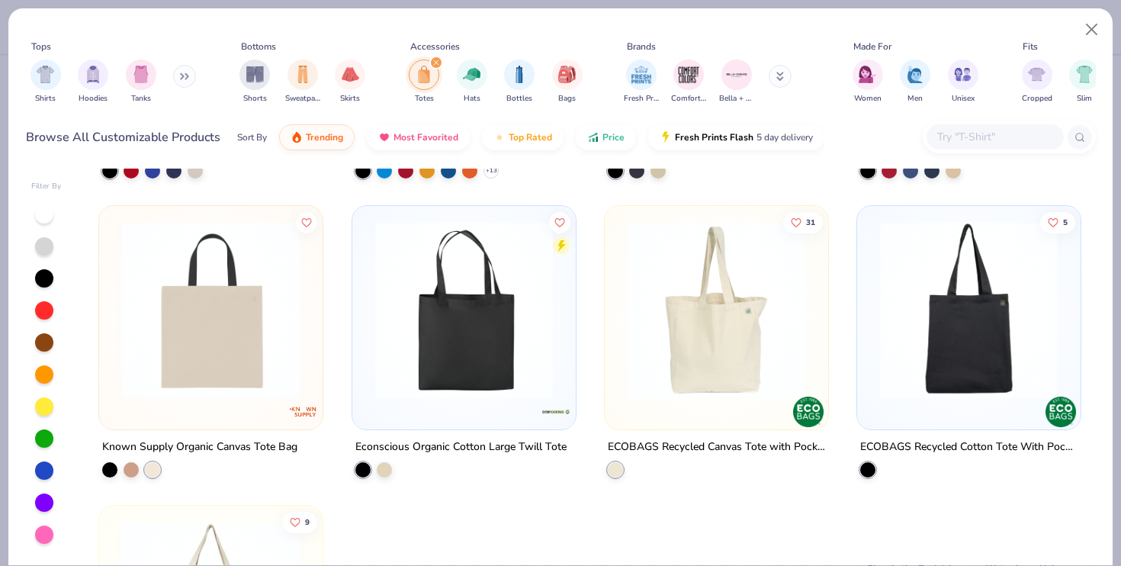
scroll to position [1467, 0]
click at [133, 464] on div at bounding box center [130, 467] width 15 height 15
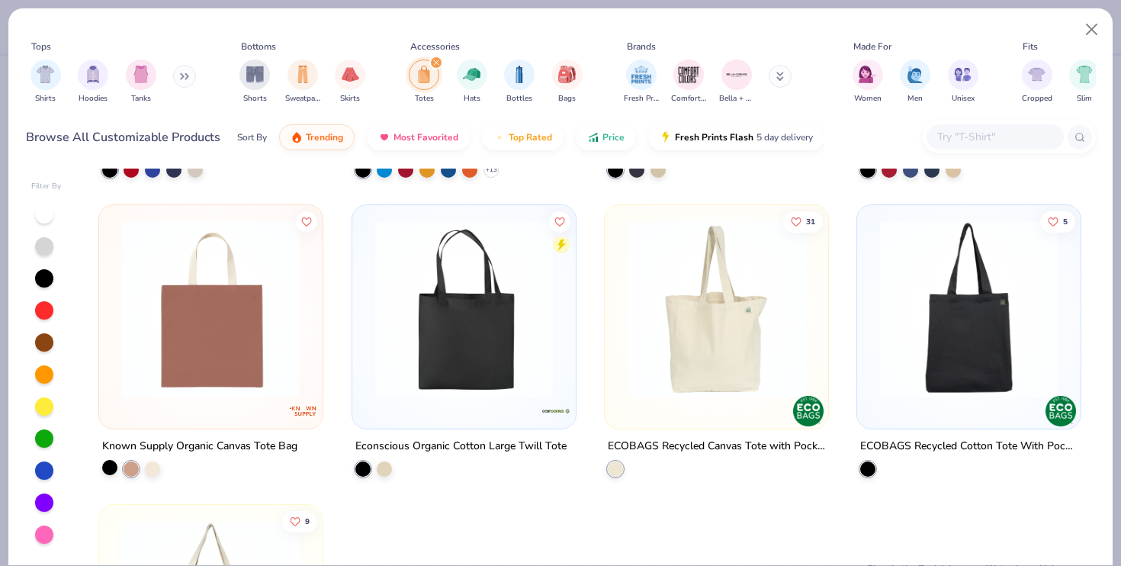
click at [112, 470] on div at bounding box center [109, 467] width 15 height 15
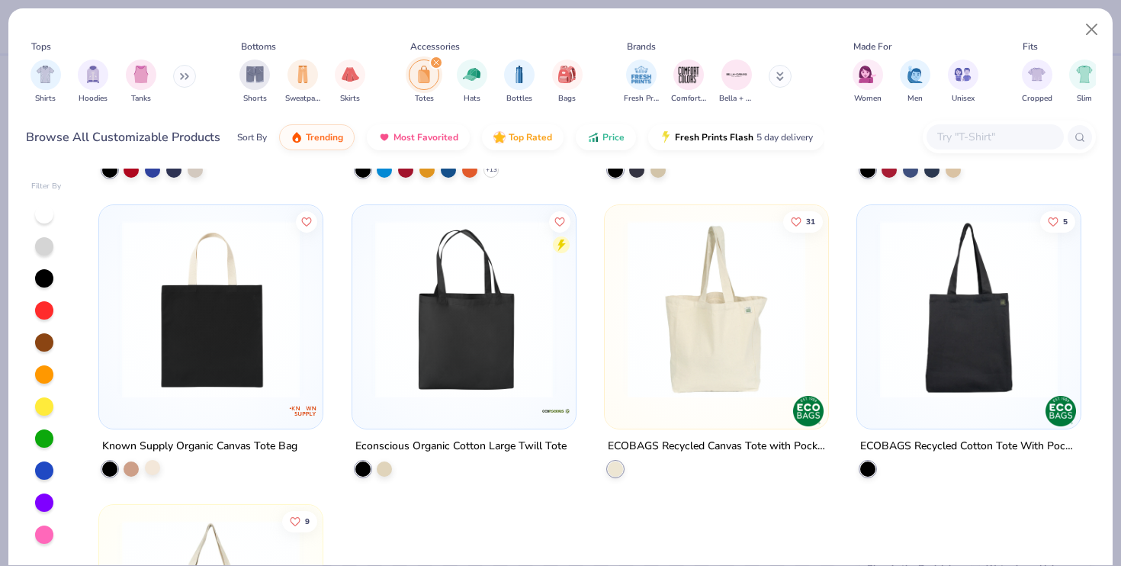
click at [150, 470] on div at bounding box center [152, 467] width 15 height 15
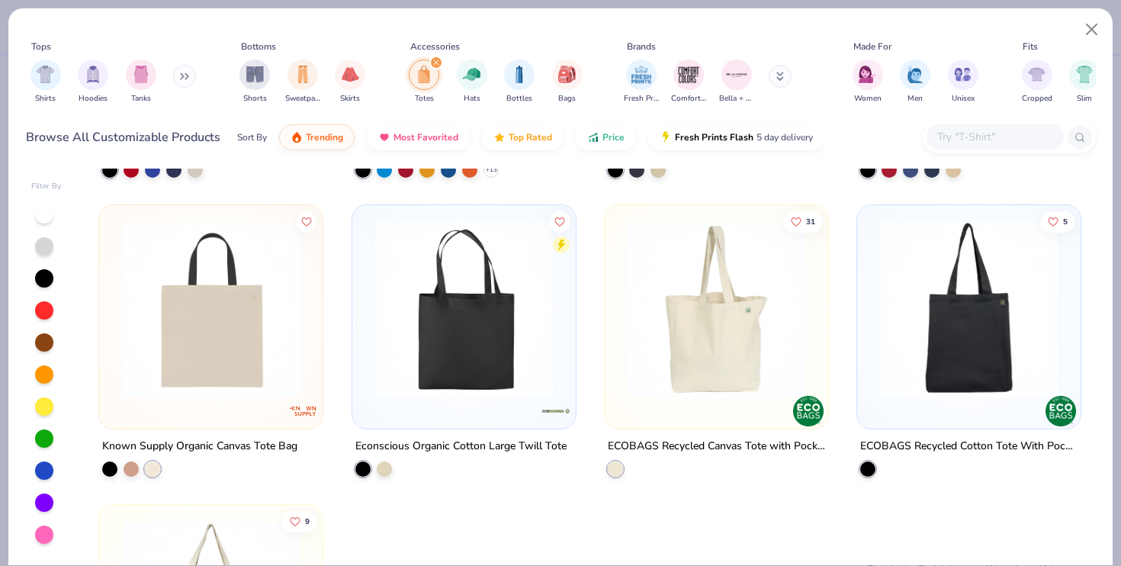
click at [206, 335] on img at bounding box center [210, 309] width 193 height 178
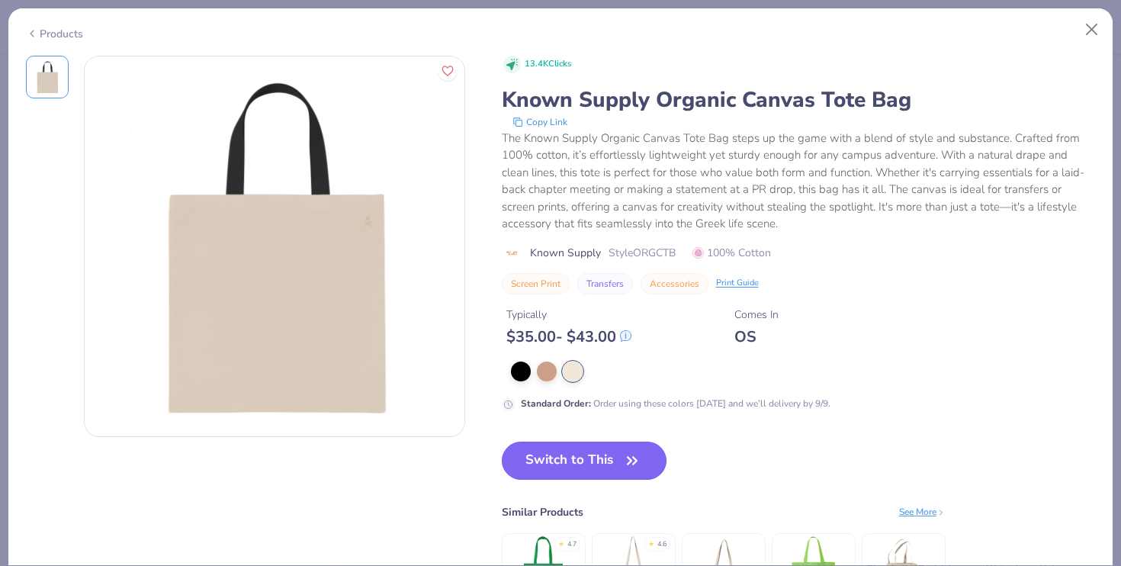
click at [563, 470] on button "Switch to This" at bounding box center [584, 460] width 165 height 38
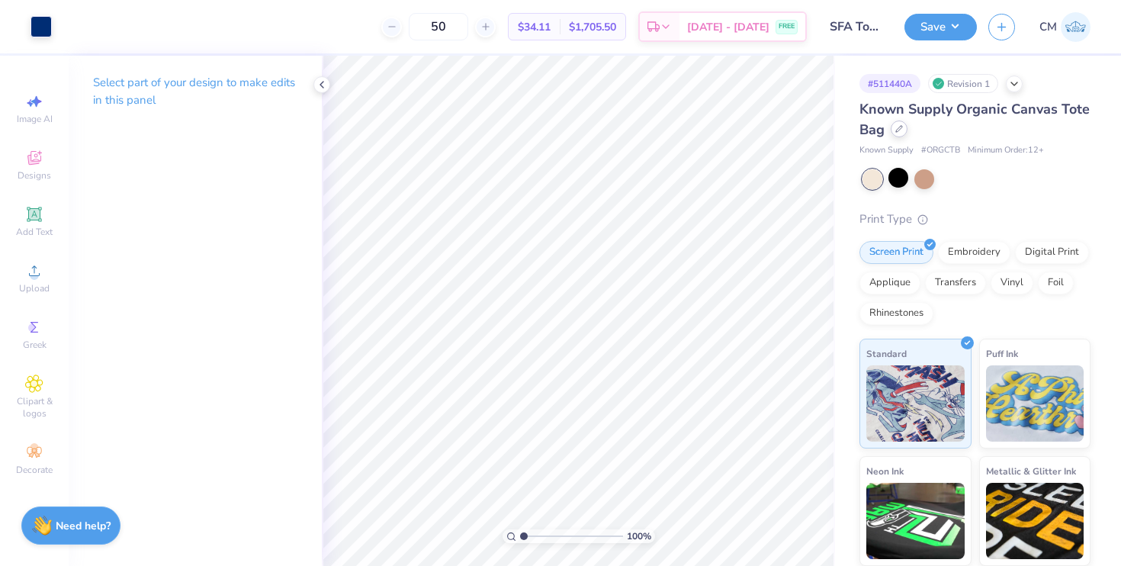
click at [899, 136] on div at bounding box center [898, 128] width 17 height 17
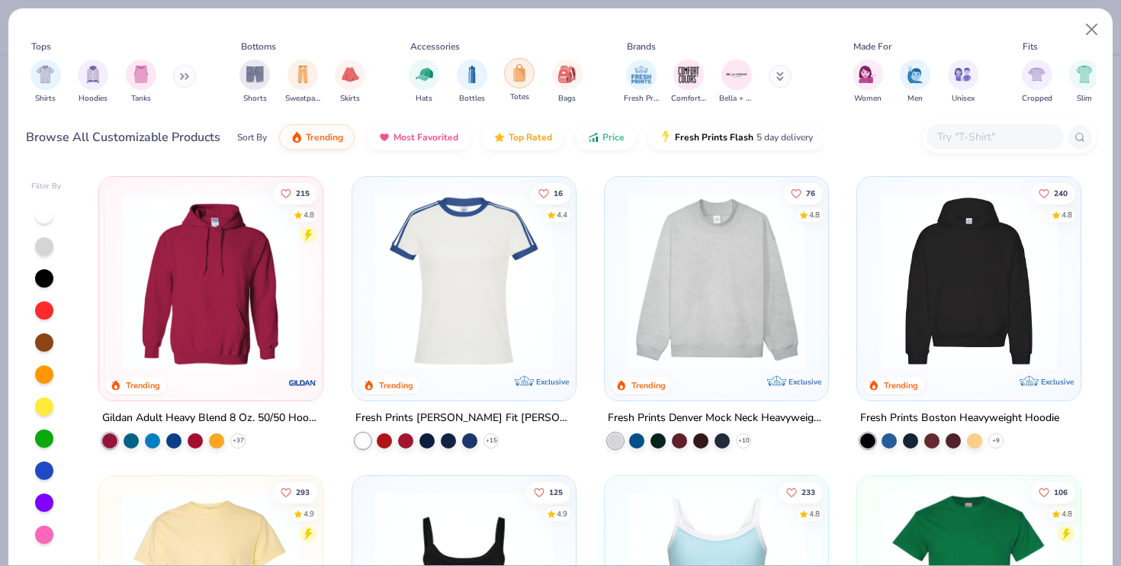
click at [518, 86] on div "filter for Totes" at bounding box center [519, 73] width 30 height 30
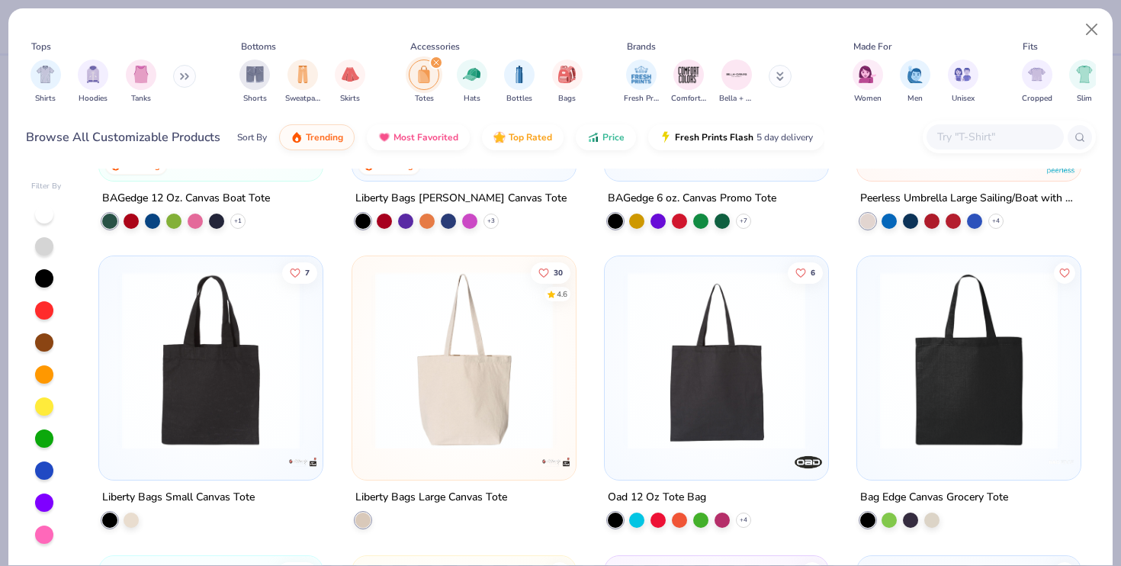
scroll to position [220, 0]
click at [909, 513] on div at bounding box center [910, 517] width 15 height 15
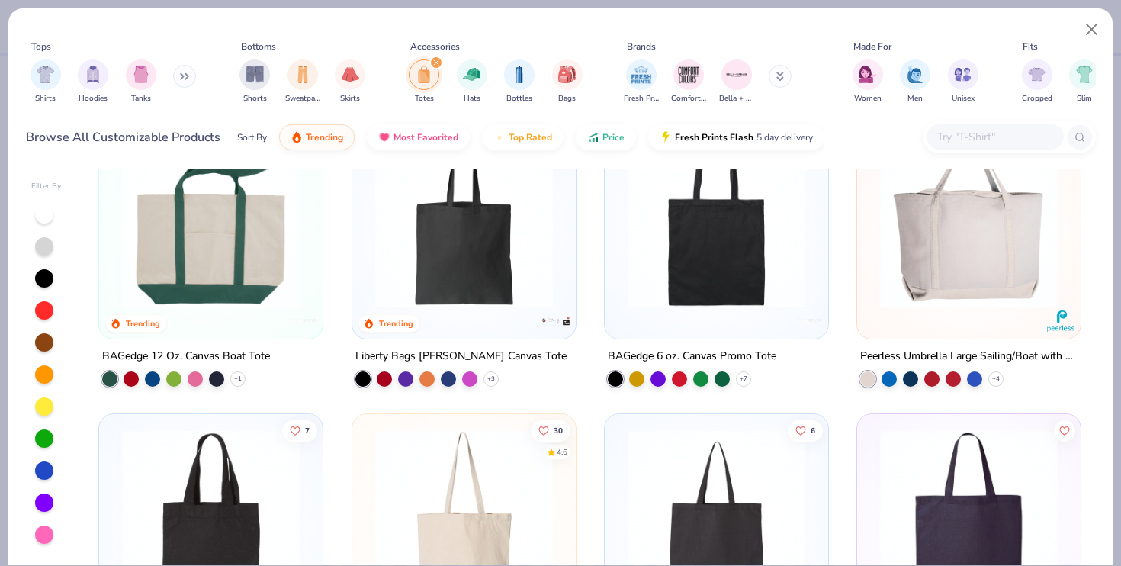
scroll to position [53, 0]
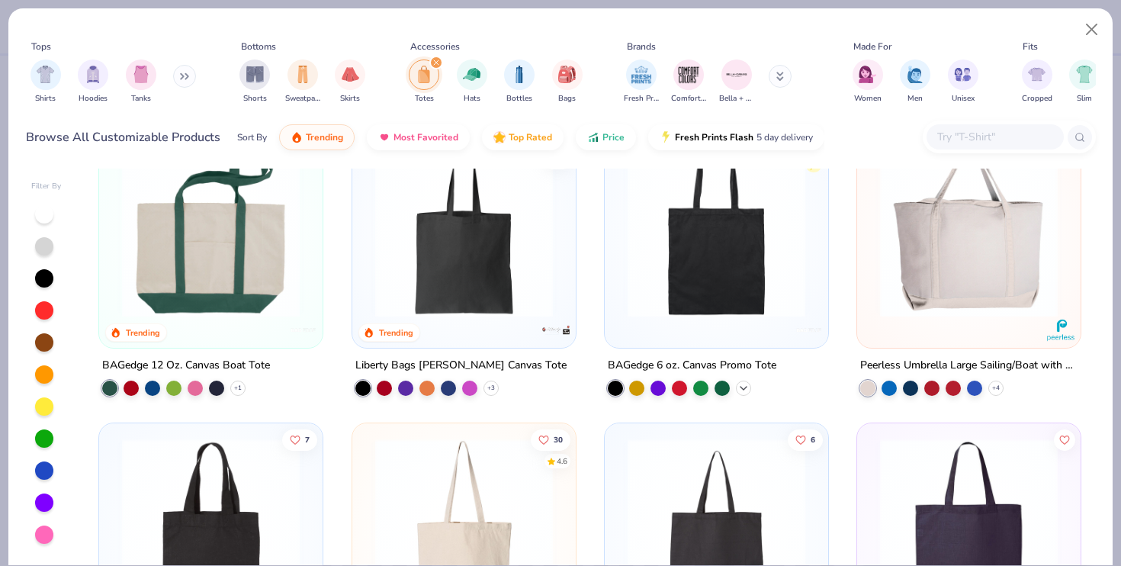
click at [743, 386] on polyline at bounding box center [743, 387] width 6 height 3
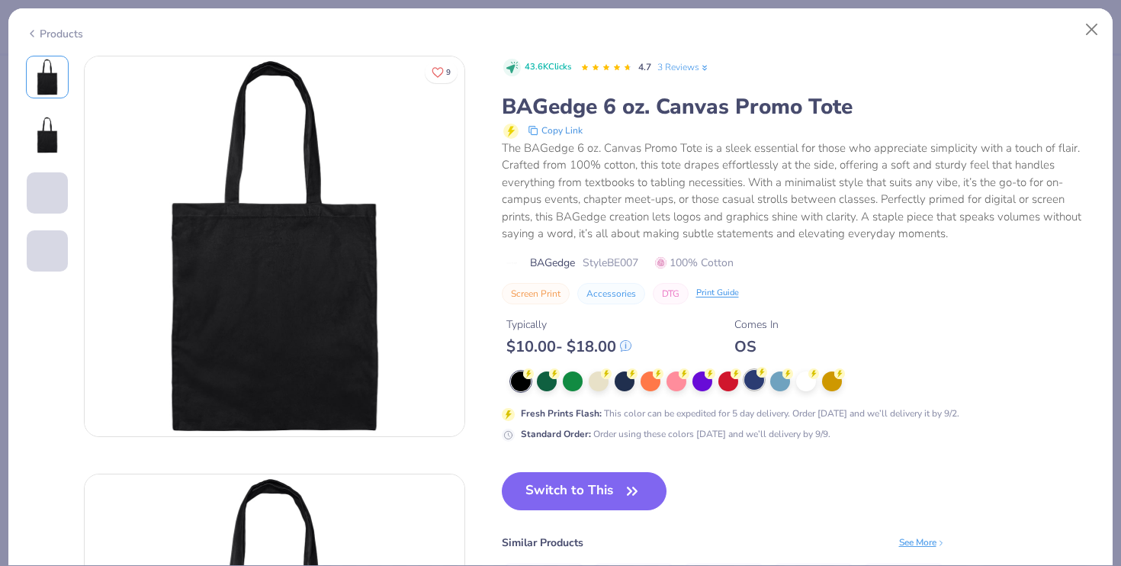
click at [757, 380] on div at bounding box center [754, 380] width 20 height 20
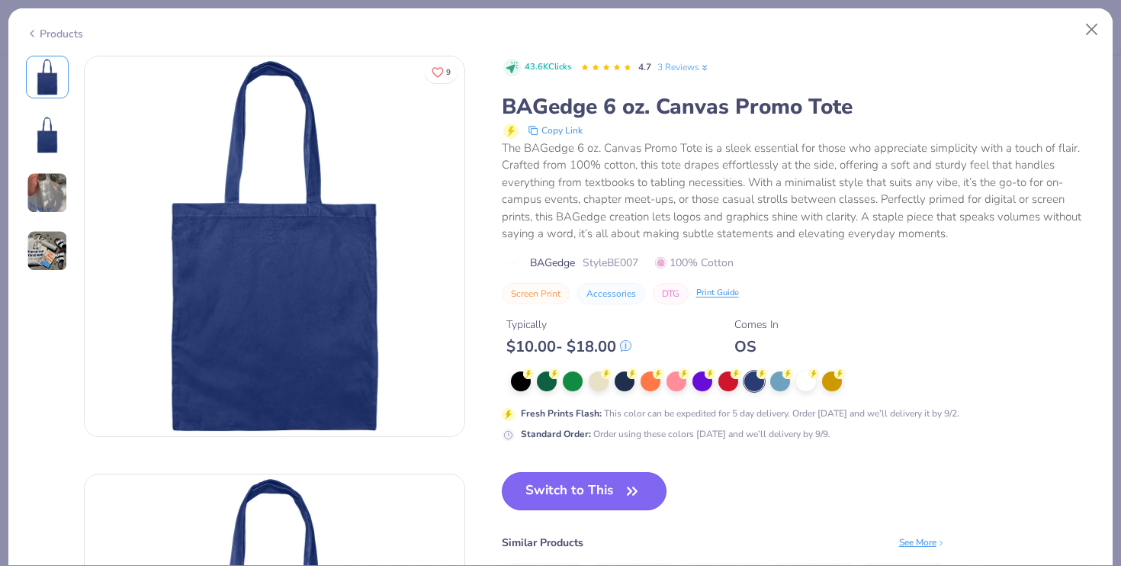
click at [569, 496] on button "Switch to This" at bounding box center [584, 491] width 165 height 38
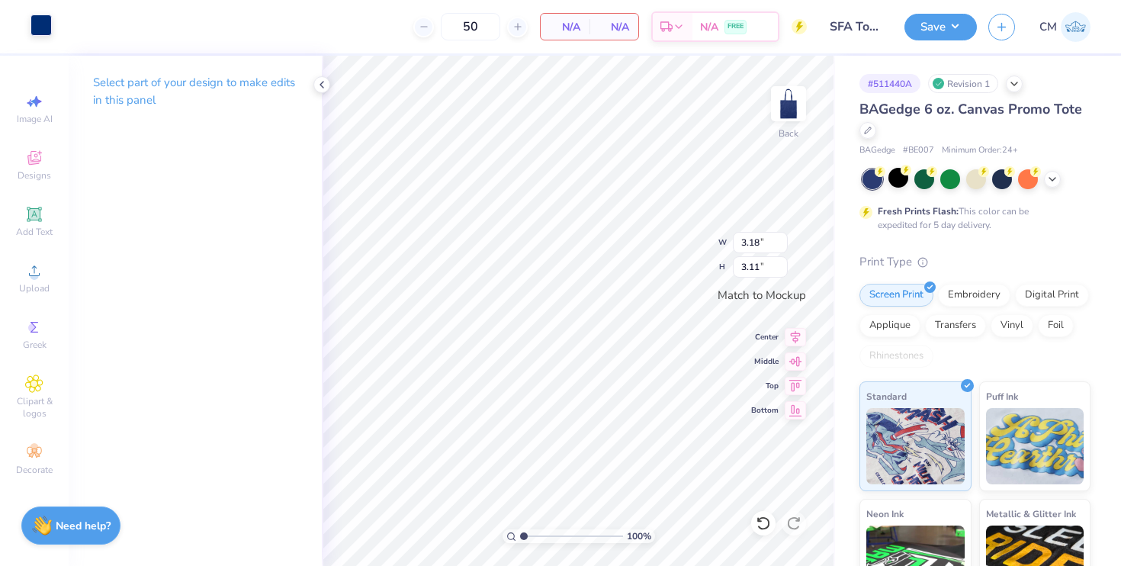
click at [37, 25] on div at bounding box center [40, 24] width 21 height 21
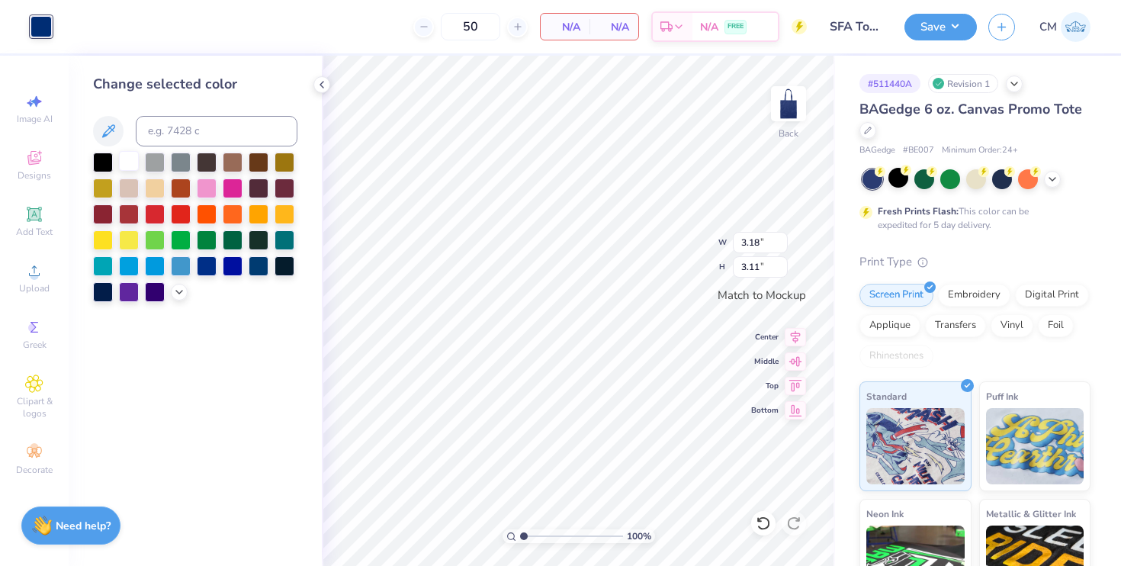
click at [123, 165] on div at bounding box center [129, 161] width 20 height 20
type input "4.81"
type input "4.72"
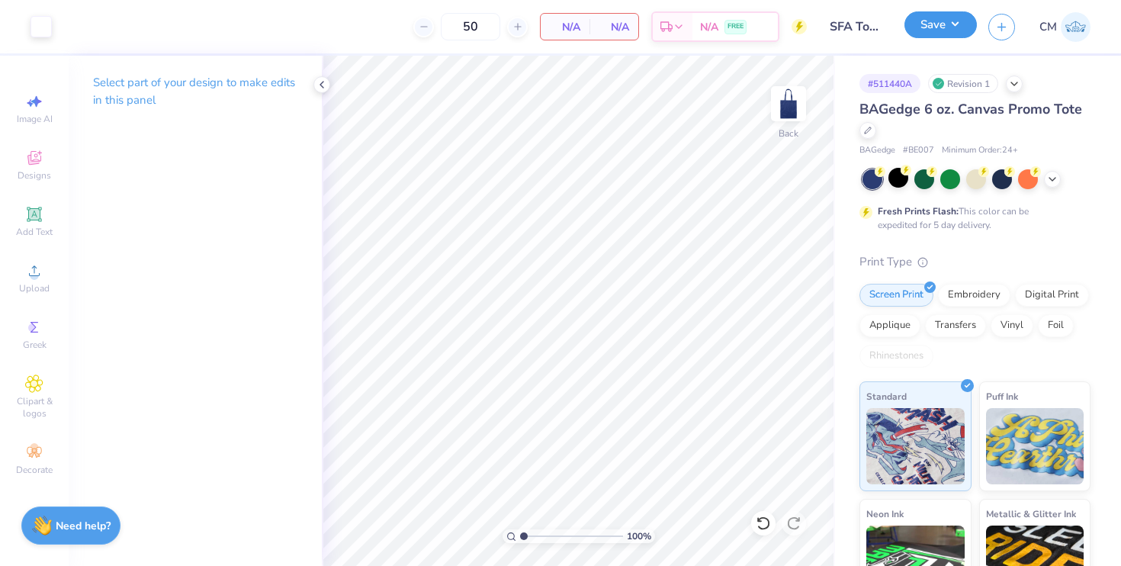
click at [945, 27] on button "Save" at bounding box center [940, 24] width 72 height 27
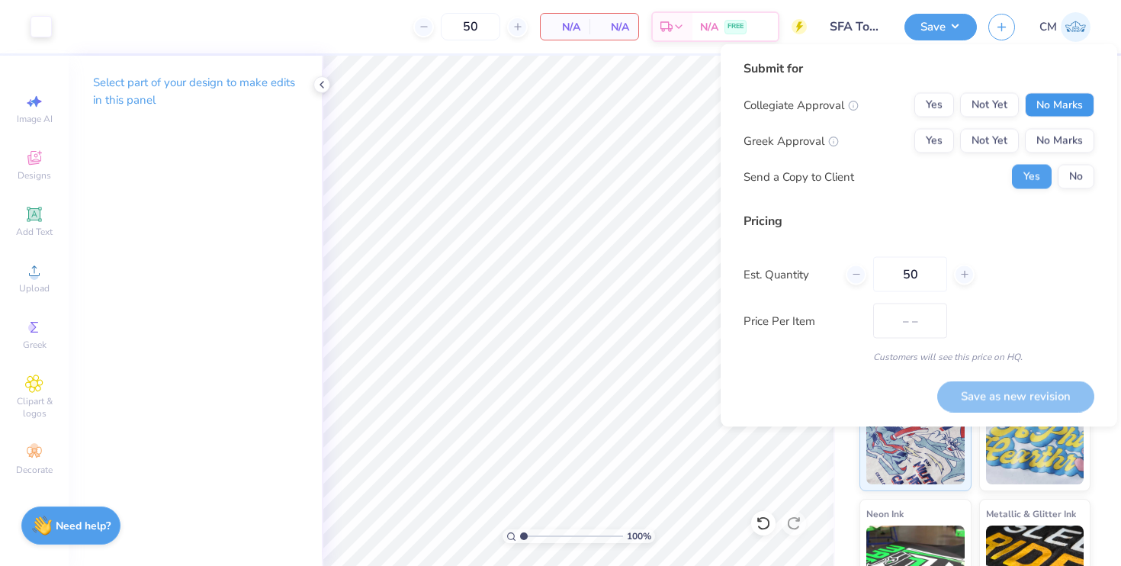
click at [1038, 102] on button "No Marks" at bounding box center [1058, 105] width 69 height 24
click at [1044, 139] on button "No Marks" at bounding box center [1058, 141] width 69 height 24
click at [973, 404] on button "Save as new revision" at bounding box center [1015, 395] width 157 height 31
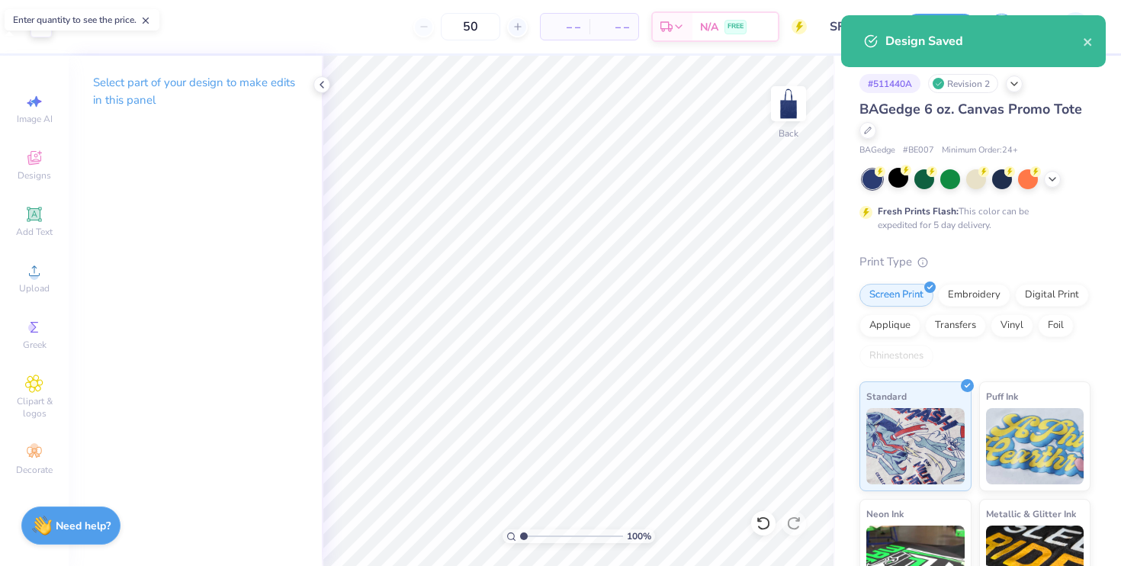
type input "$NaN"
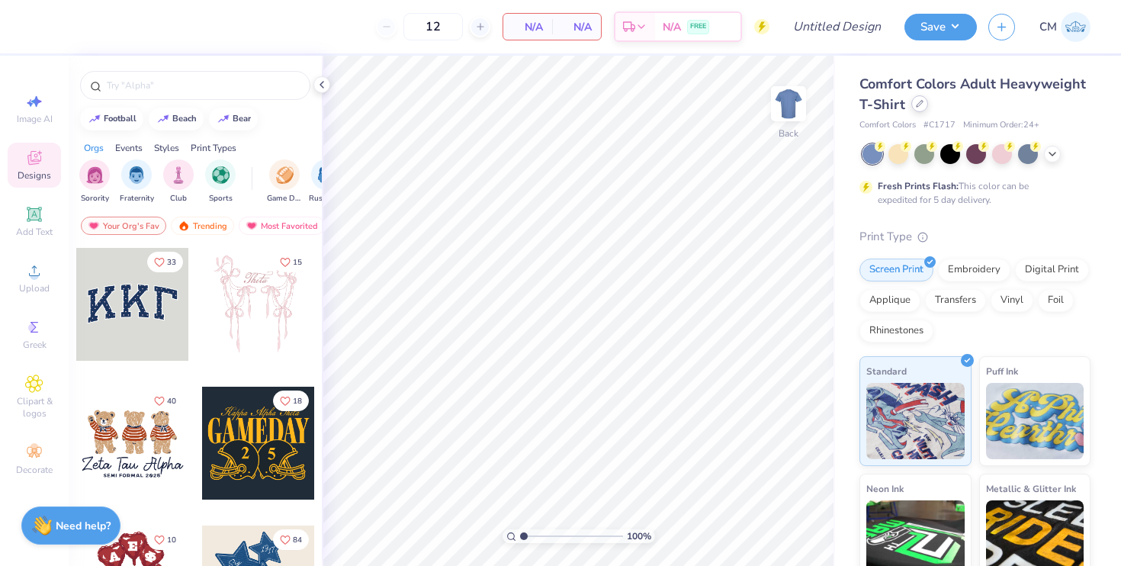
click at [919, 107] on icon at bounding box center [919, 104] width 8 height 8
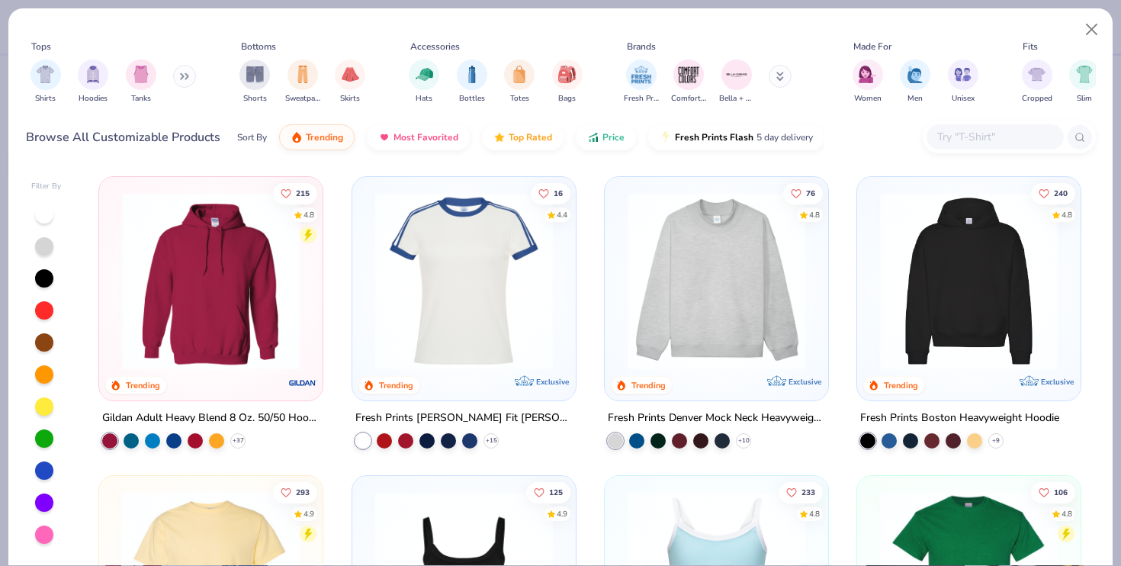
click at [992, 132] on input "text" at bounding box center [993, 137] width 117 height 18
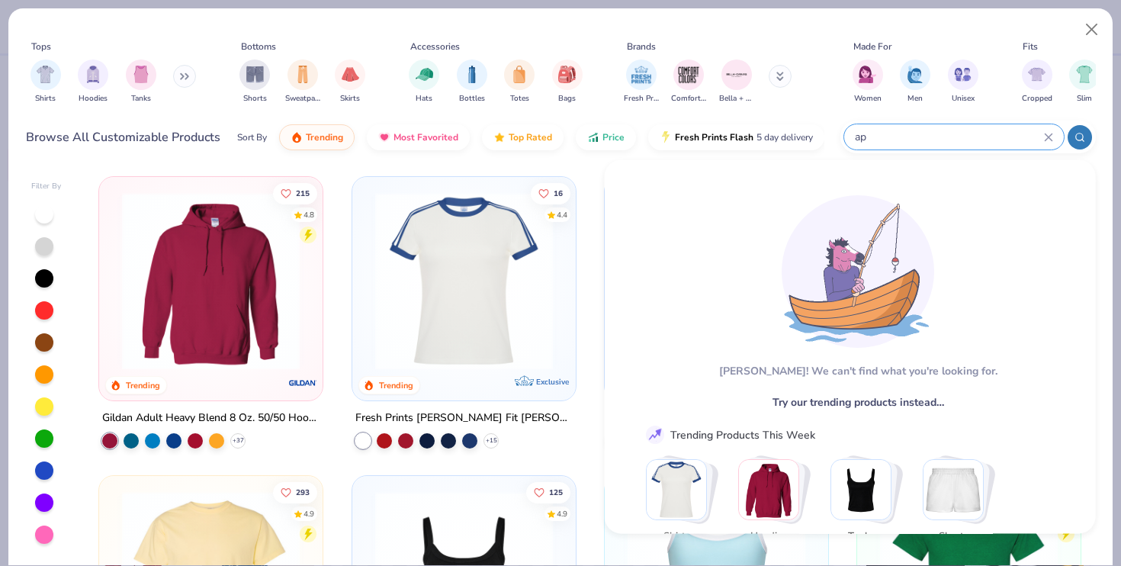
type input "a"
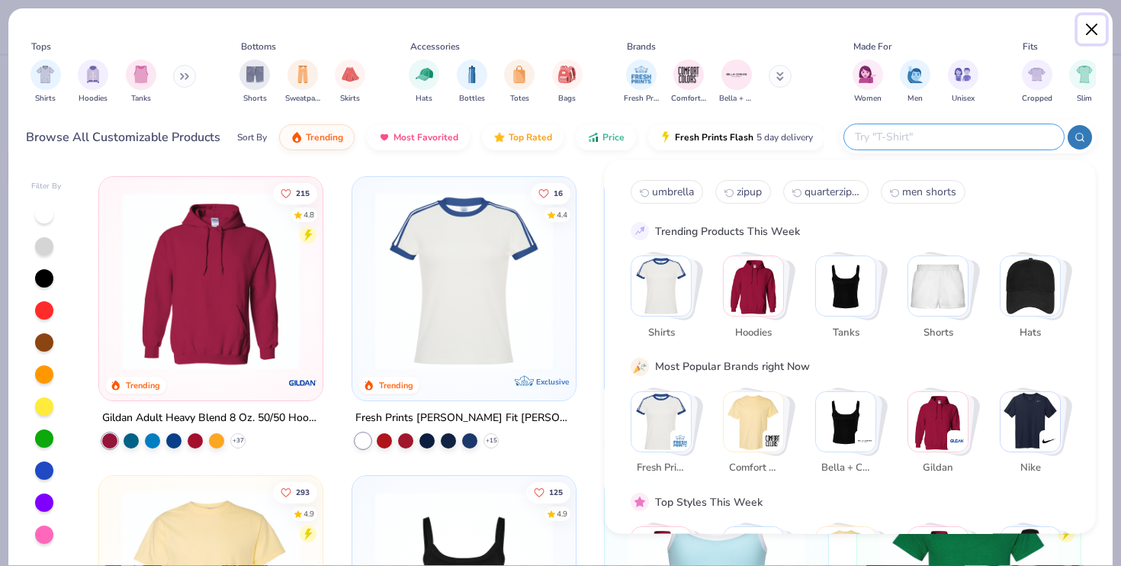
click at [1085, 34] on button "Close" at bounding box center [1091, 29] width 29 height 29
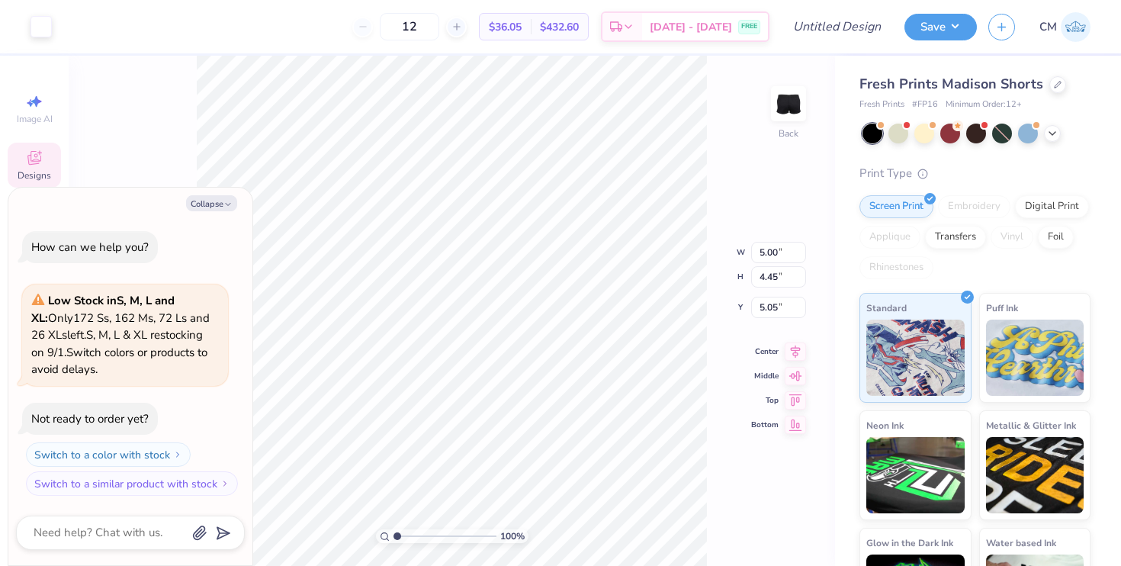
type textarea "x"
type input "5.89"
click at [1055, 90] on div at bounding box center [1057, 83] width 17 height 17
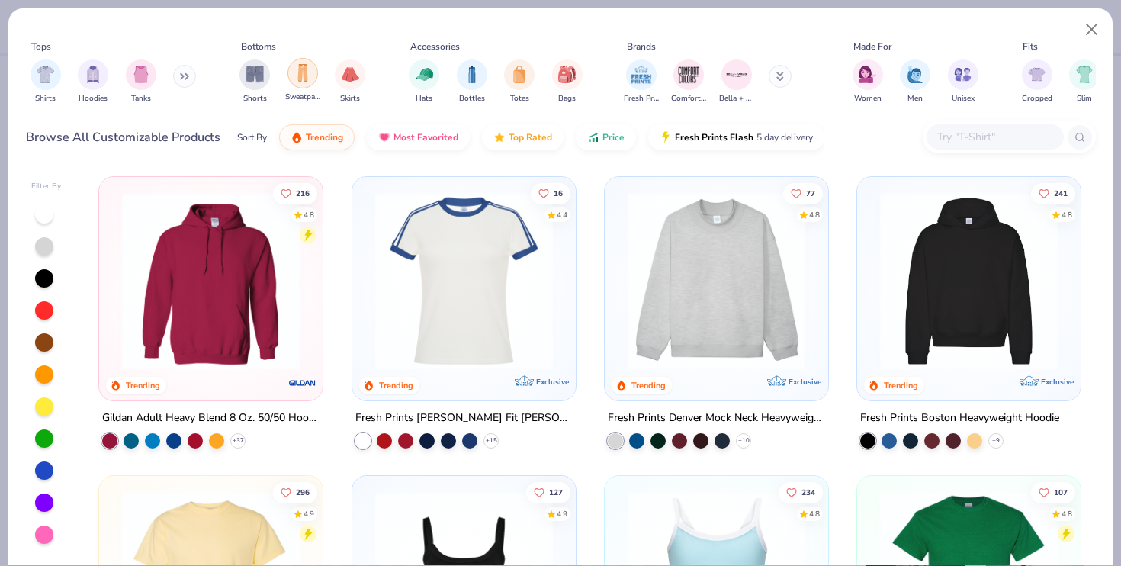
click at [300, 79] on img "filter for Sweatpants" at bounding box center [302, 73] width 17 height 18
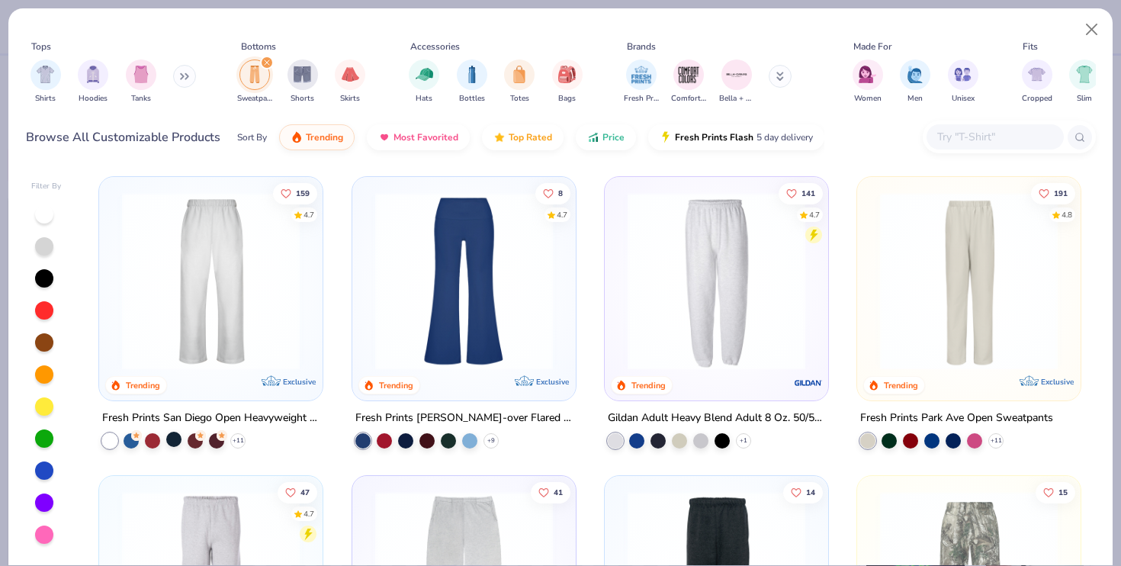
click at [173, 439] on div at bounding box center [173, 438] width 15 height 15
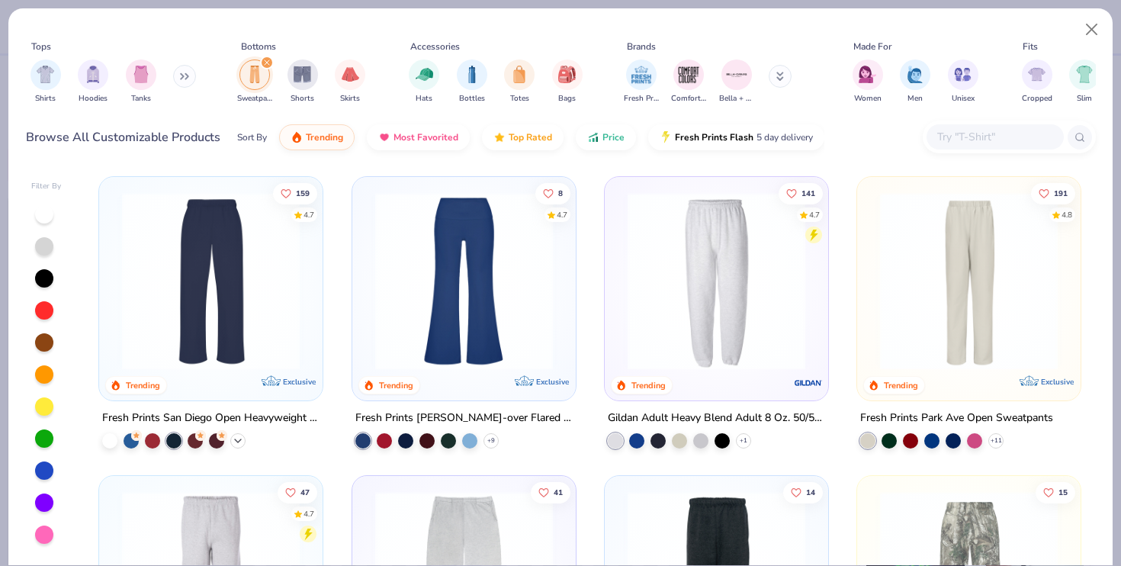
click at [236, 435] on icon at bounding box center [238, 440] width 12 height 12
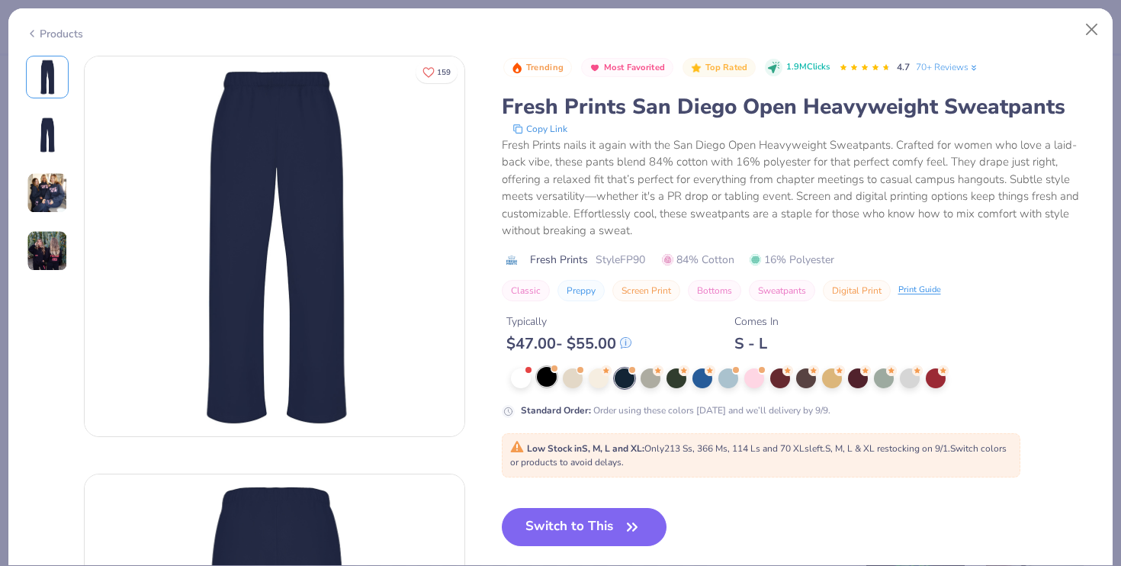
click at [547, 377] on div at bounding box center [547, 377] width 20 height 20
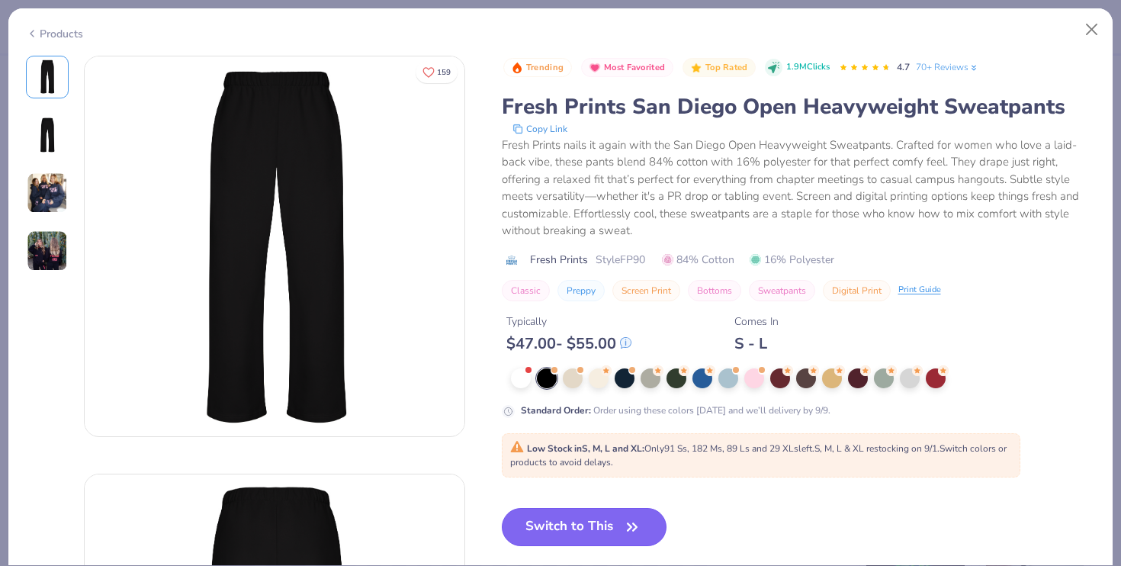
click at [527, 520] on button "Switch to This" at bounding box center [584, 527] width 165 height 38
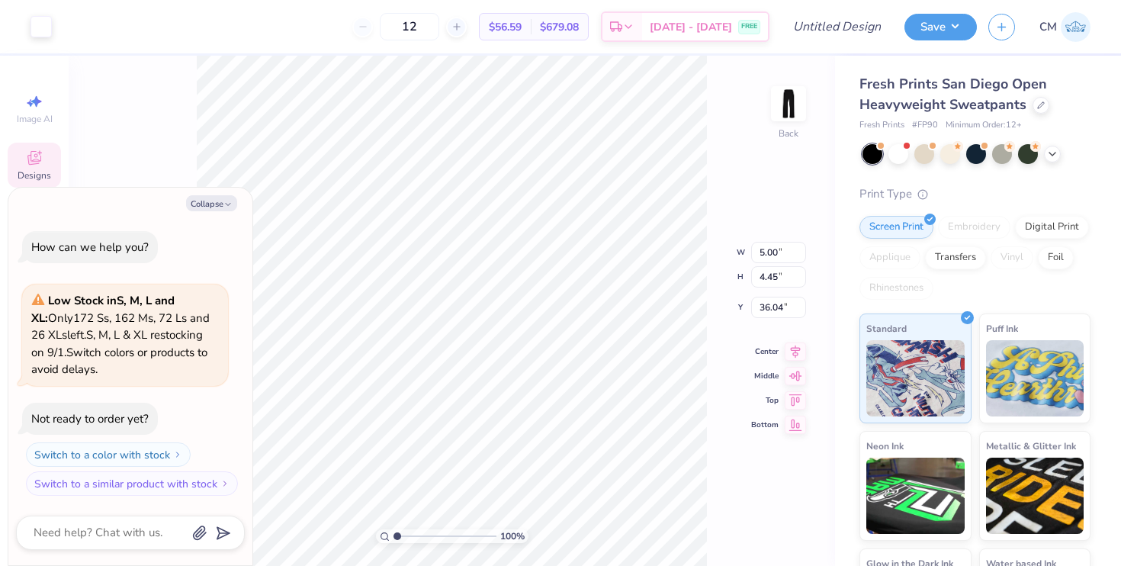
type textarea "x"
type input "2.82"
type textarea "x"
type input "6.37"
type input "5.67"
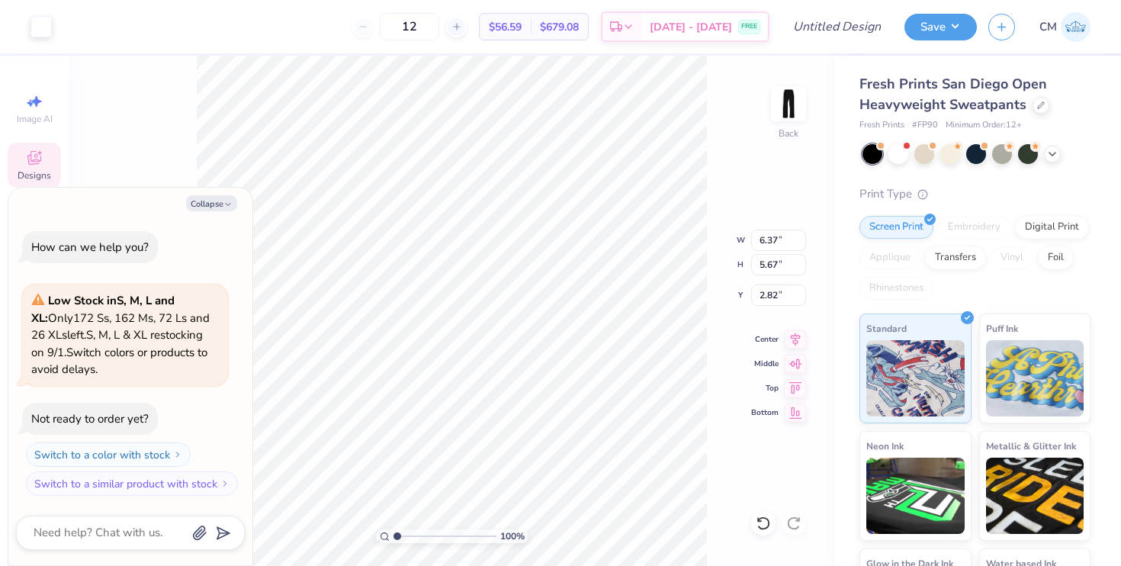
type textarea "x"
type input "2.75"
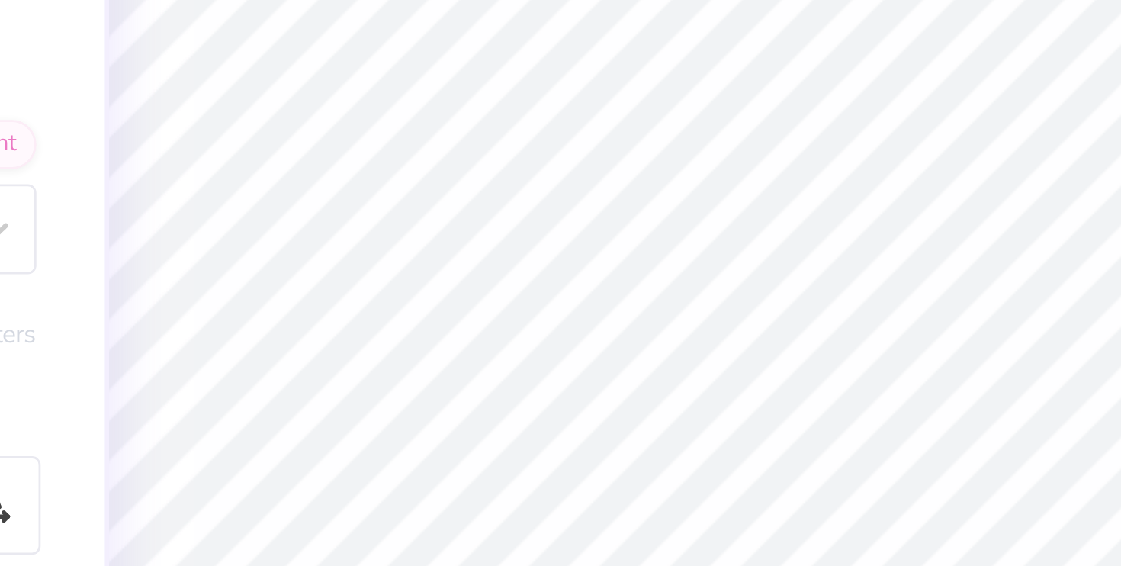
type textarea "x"
type textarea "Newark,"
type textarea "x"
type textarea "Newark,"
type textarea "x"
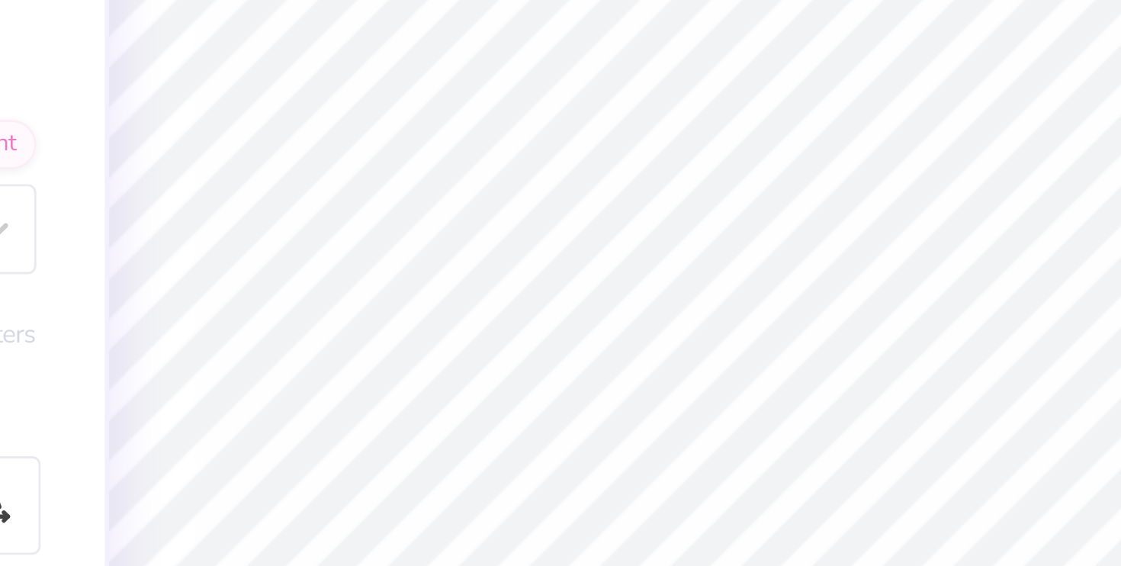
type textarea "Newark"
type textarea "x"
type textarea "Newar"
type textarea "x"
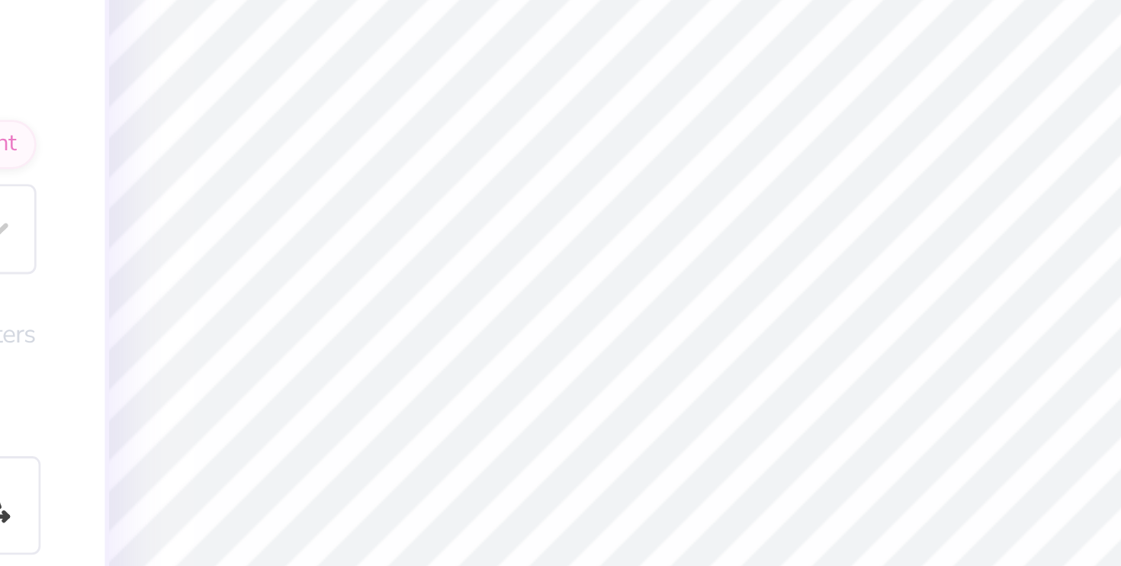
type textarea "Newa"
type textarea "x"
type textarea "New"
type textarea "x"
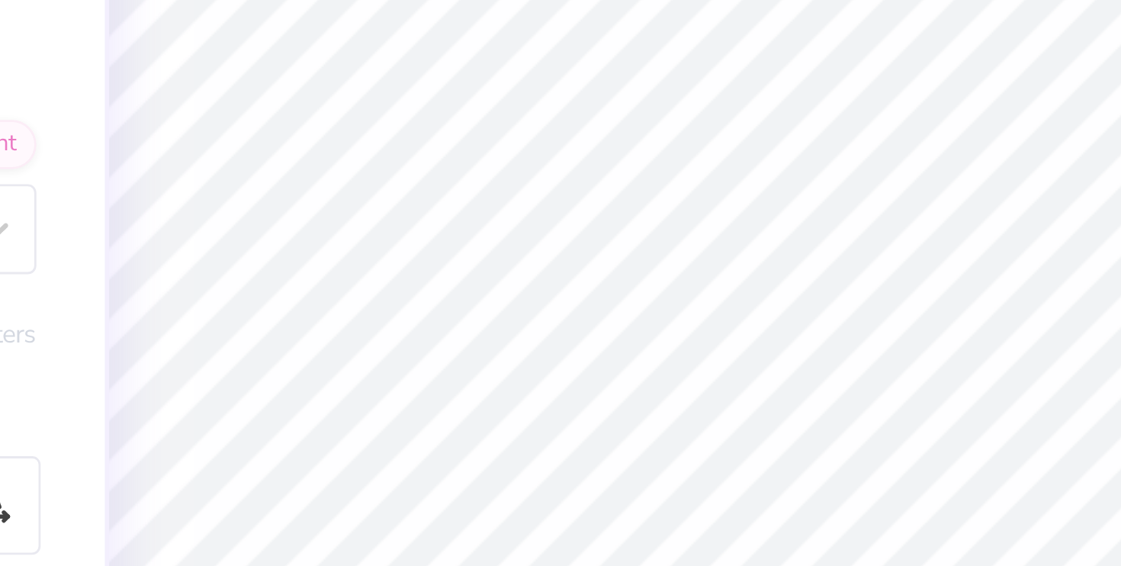
type textarea "Ne"
type textarea "x"
type textarea "N"
type textarea "x"
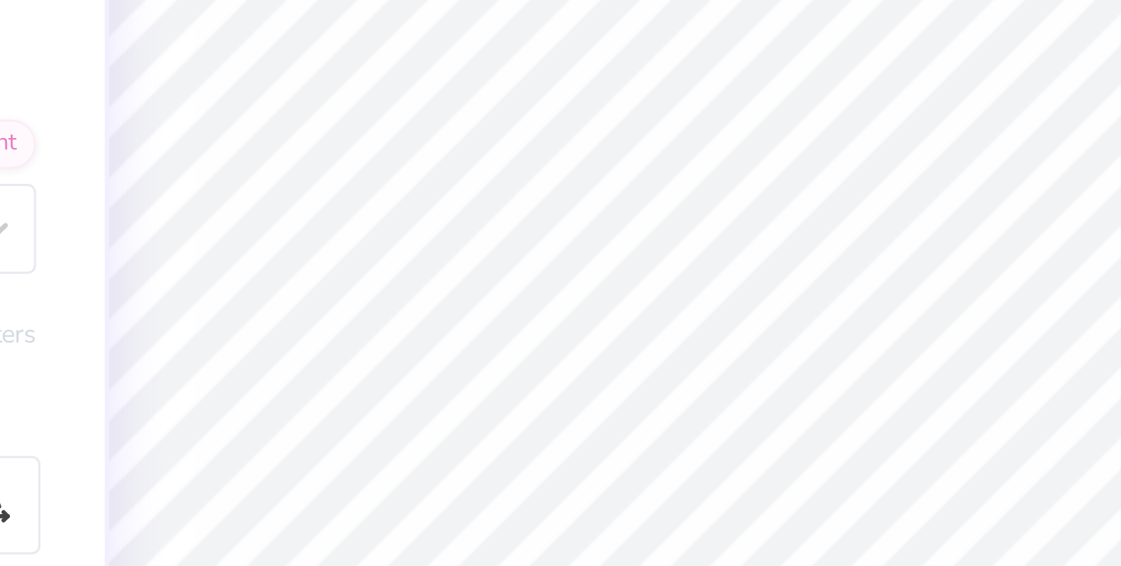
type textarea "C"
type textarea "x"
type textarea "Co"
type textarea "x"
type textarea "Col"
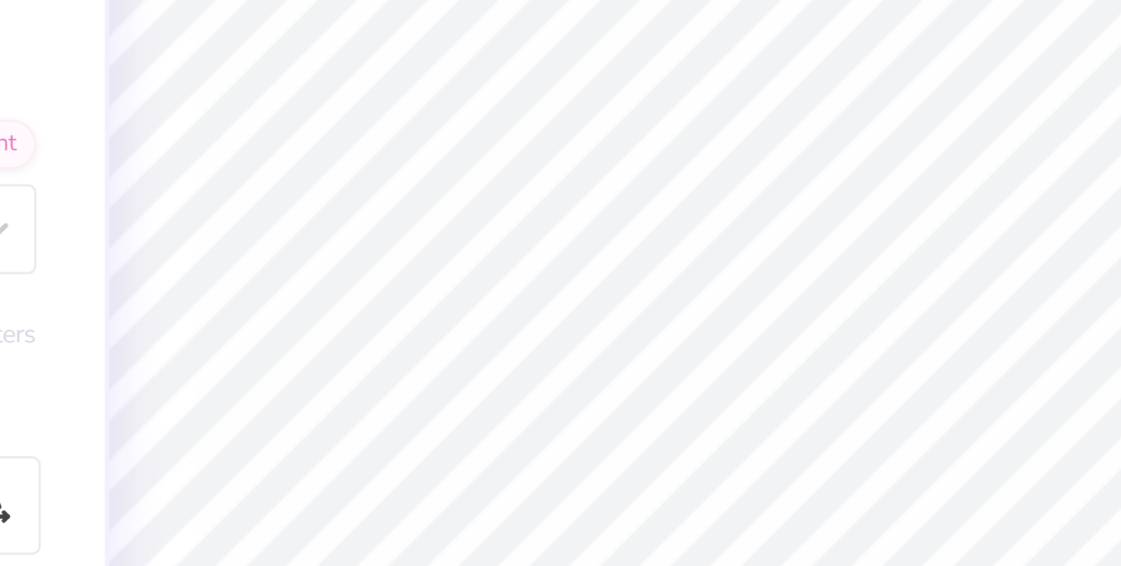
type textarea "x"
type textarea "Coll"
type textarea "x"
type textarea "Colle"
type textarea "x"
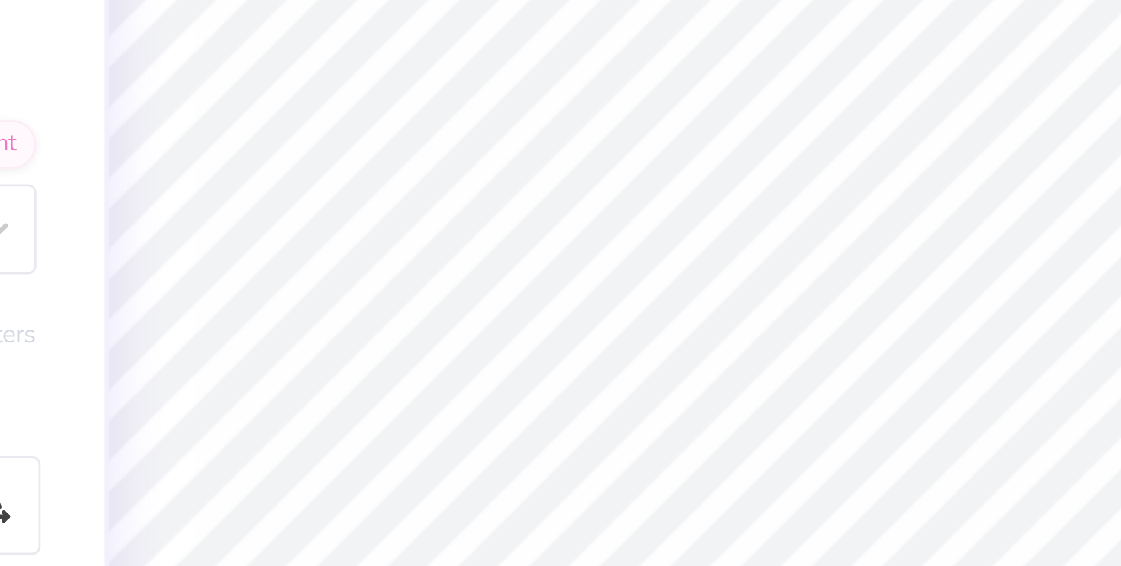
type textarea "Colleg"
type textarea "x"
type textarea "College"
type textarea "x"
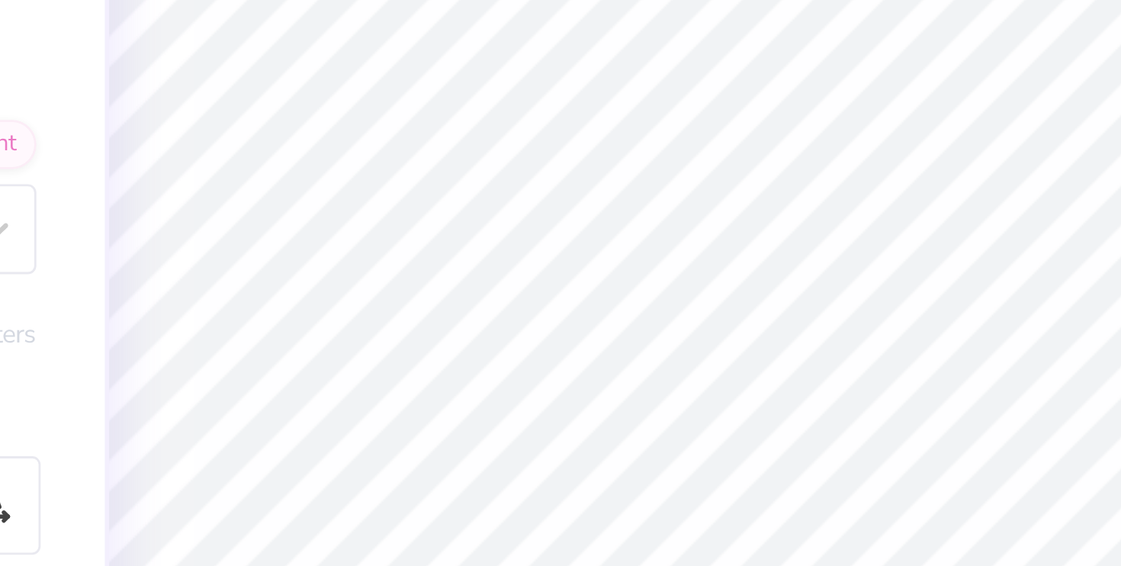
type textarea "College"
type textarea "x"
type textarea "College P"
type textarea "x"
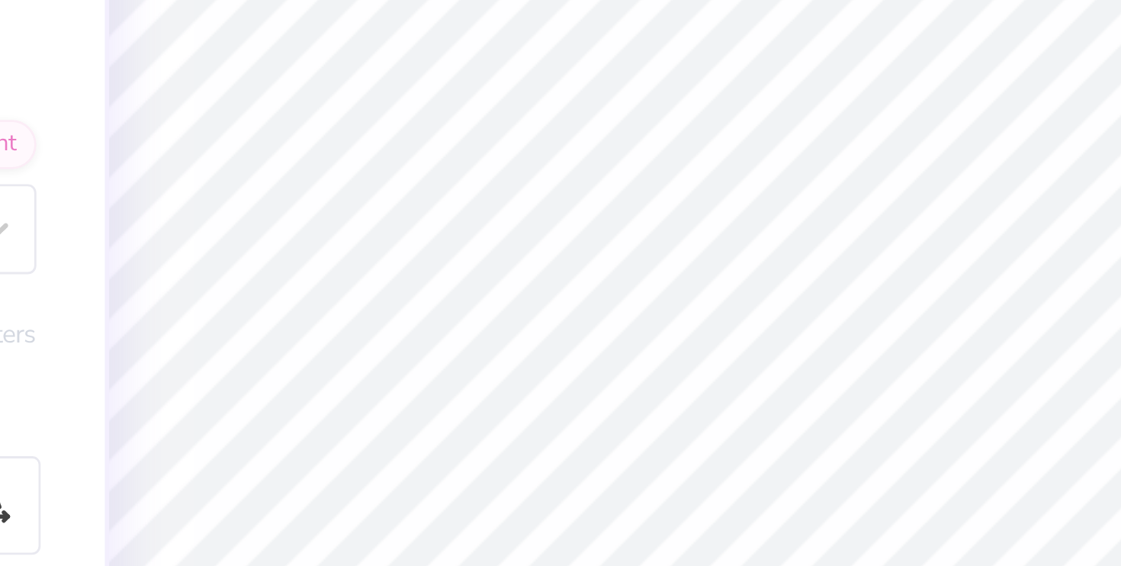
type textarea "College Pa"
type textarea "x"
type textarea "College Par"
type textarea "x"
type textarea "College Park"
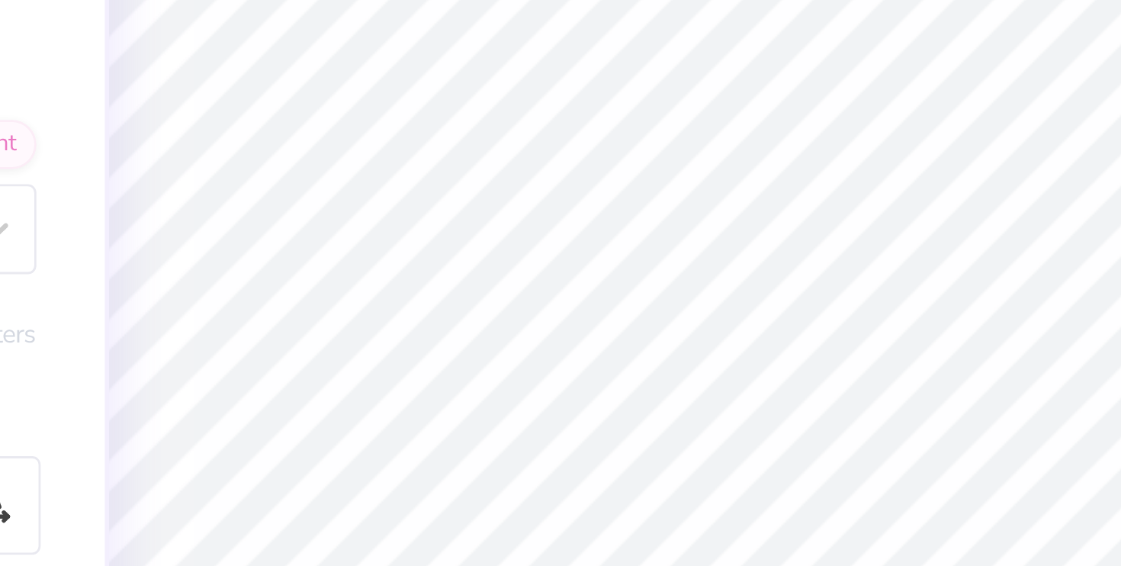
type textarea "x"
type textarea "College Park,"
type textarea "x"
type textarea "College Park,"
type textarea "x"
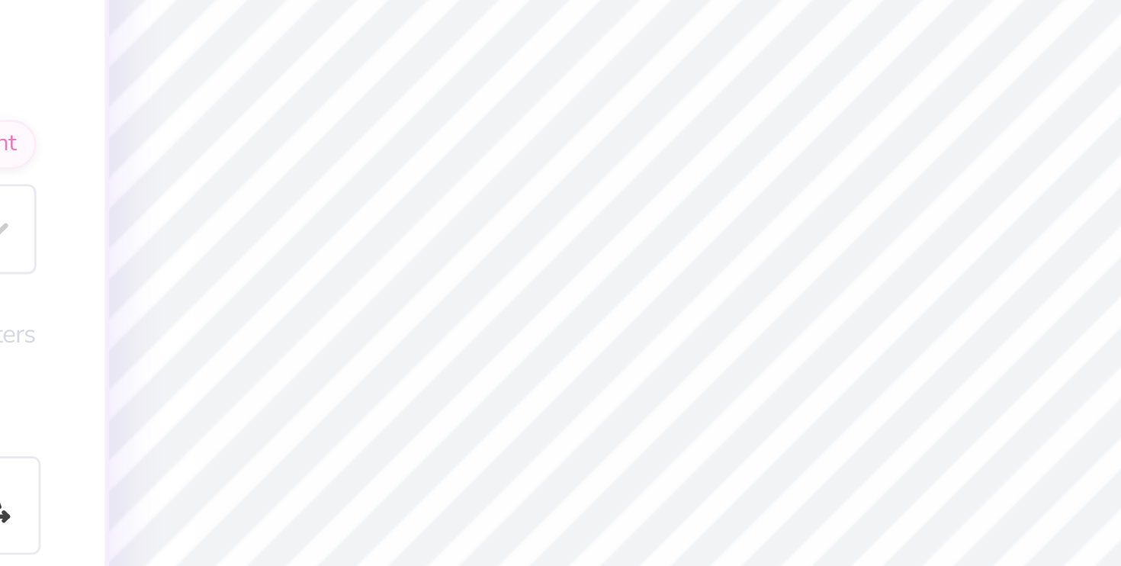
type textarea "College Park, M"
type textarea "x"
type textarea "College Park, MD"
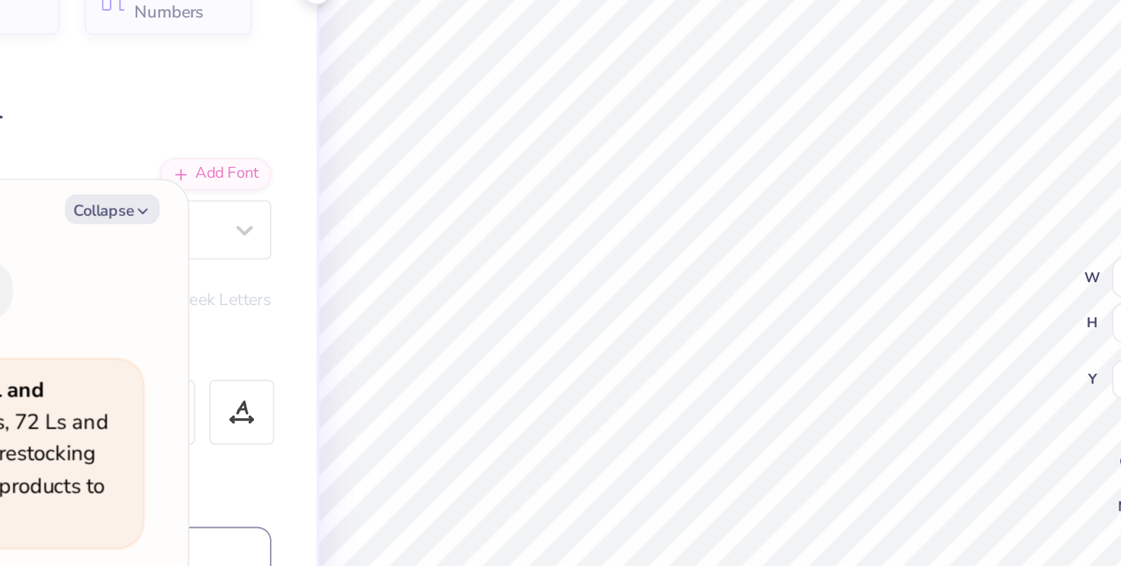
type textarea "x"
type input "6.99"
type input "6.26"
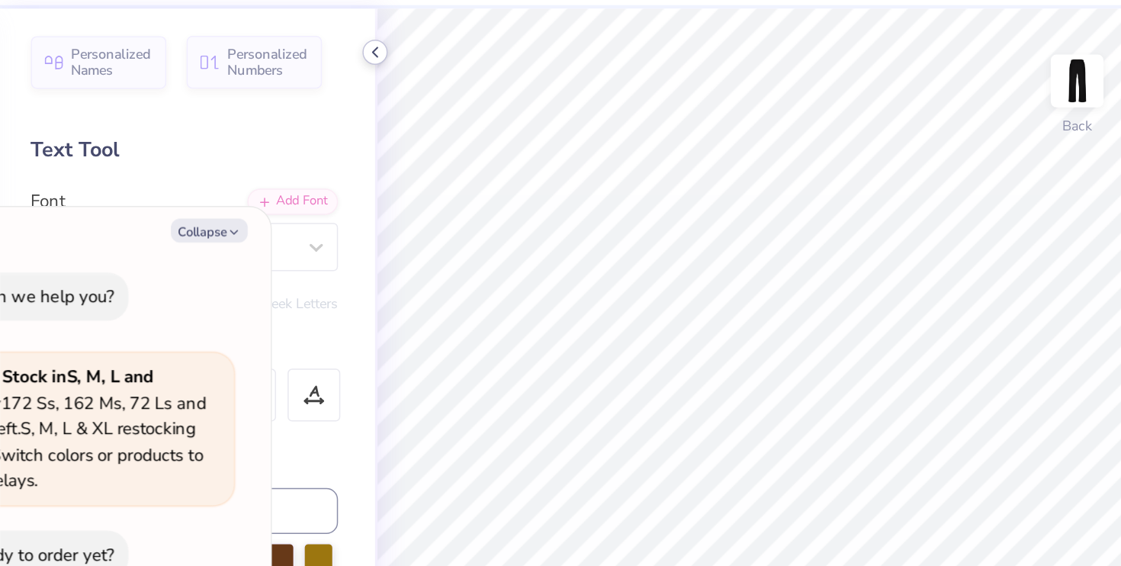
click at [323, 82] on icon at bounding box center [322, 85] width 12 height 12
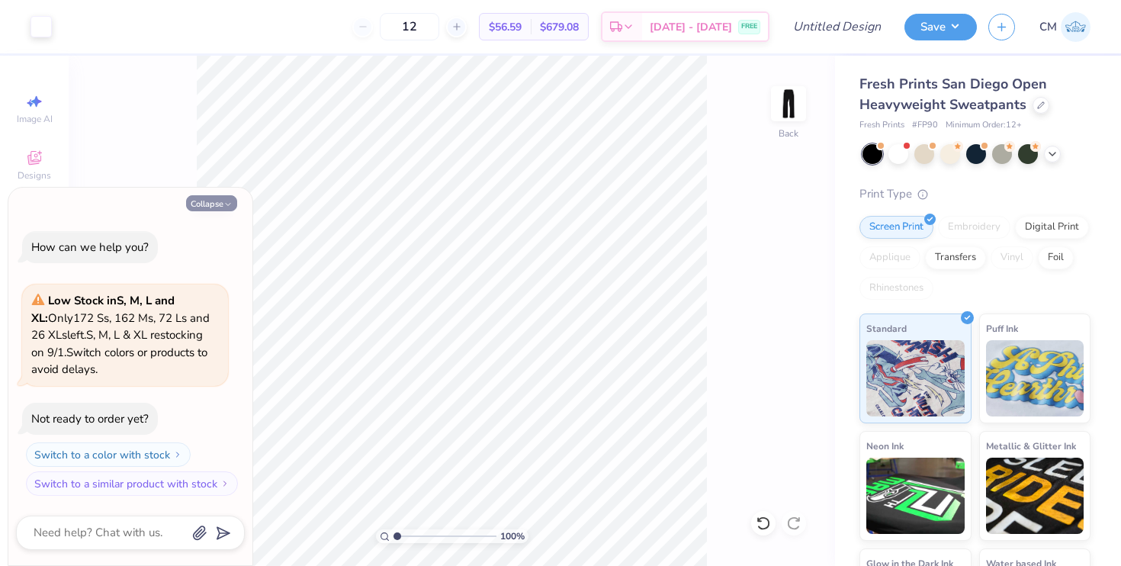
click at [216, 203] on button "Collapse" at bounding box center [211, 203] width 51 height 16
type textarea "x"
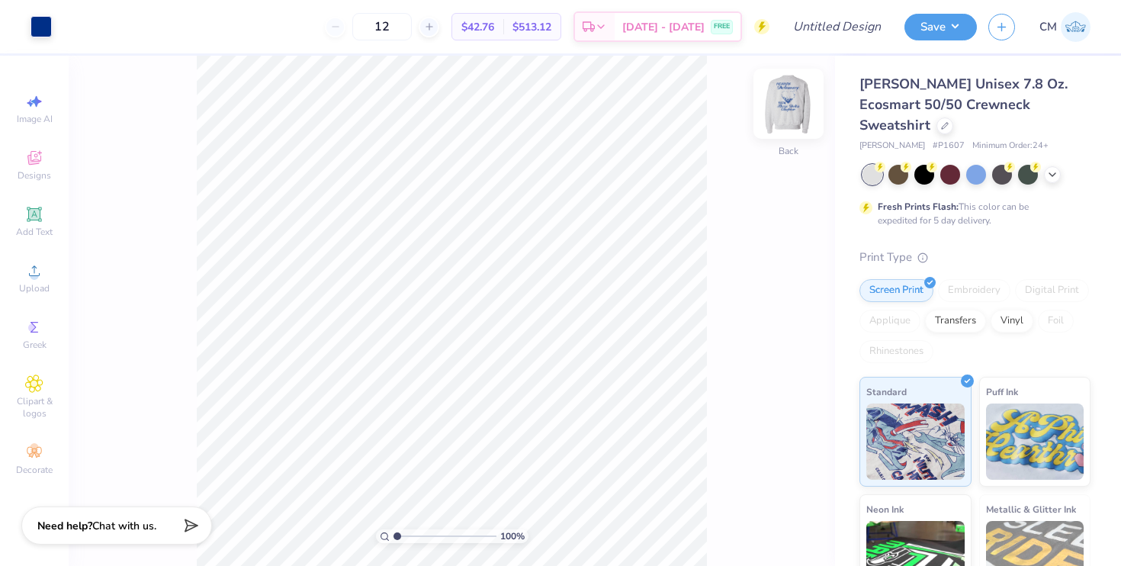
click at [786, 111] on img at bounding box center [788, 103] width 61 height 61
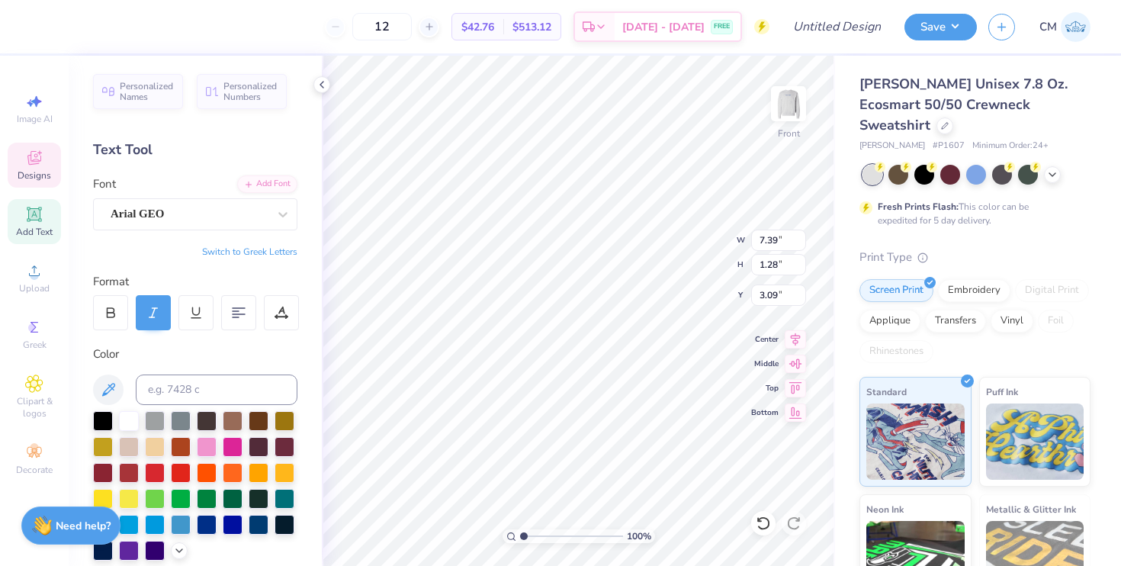
type textarea "[GEOGRAPHIC_DATA]"
type input "11.22"
type input "1.94"
type input "4.53"
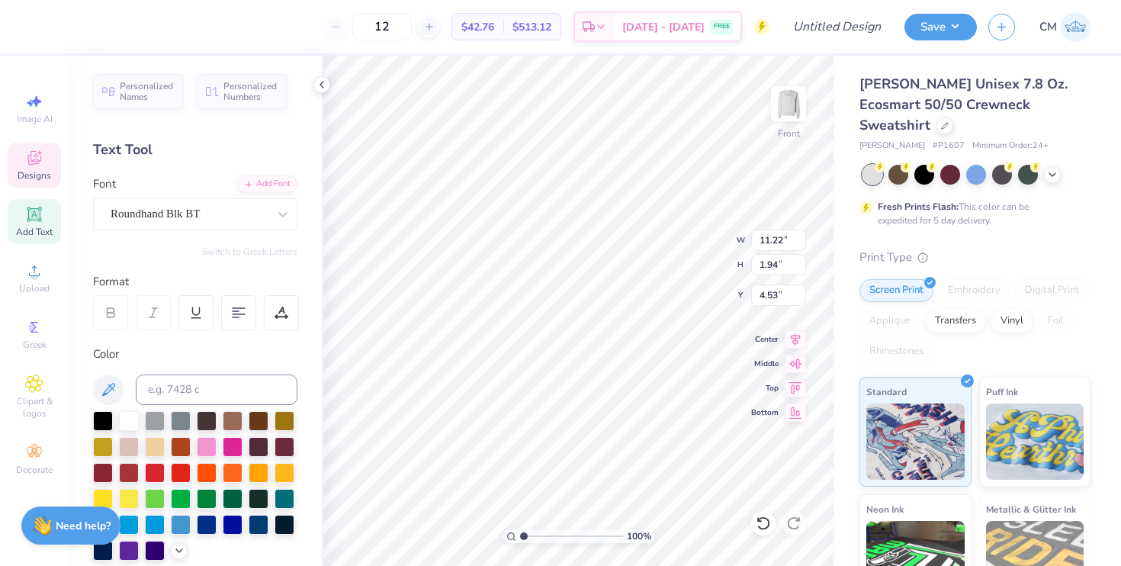
scroll to position [0, 2]
type textarea "[US_STATE]"
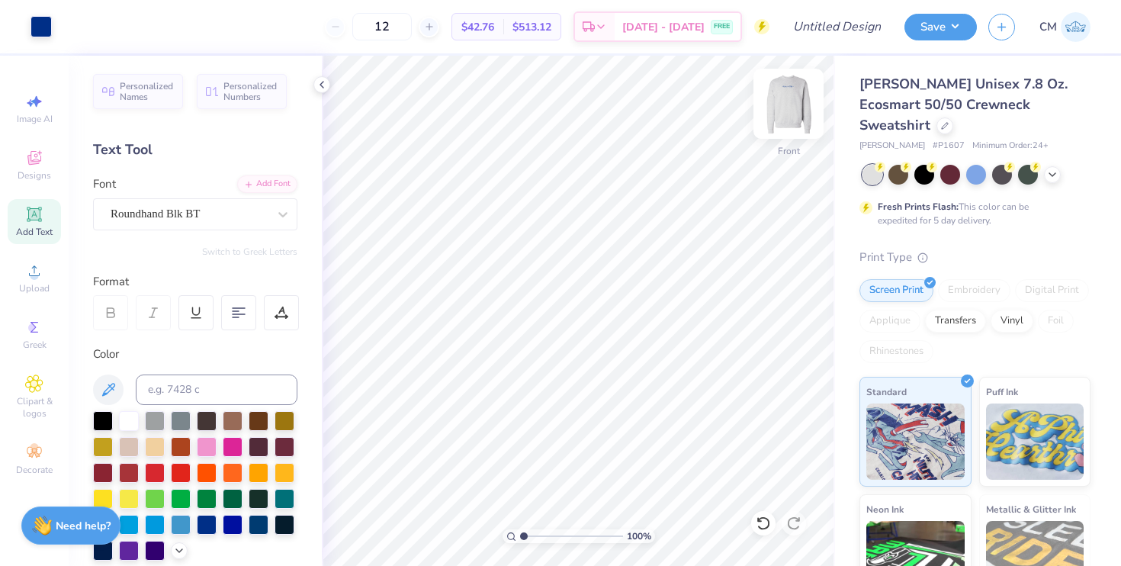
click at [789, 101] on img at bounding box center [788, 103] width 61 height 61
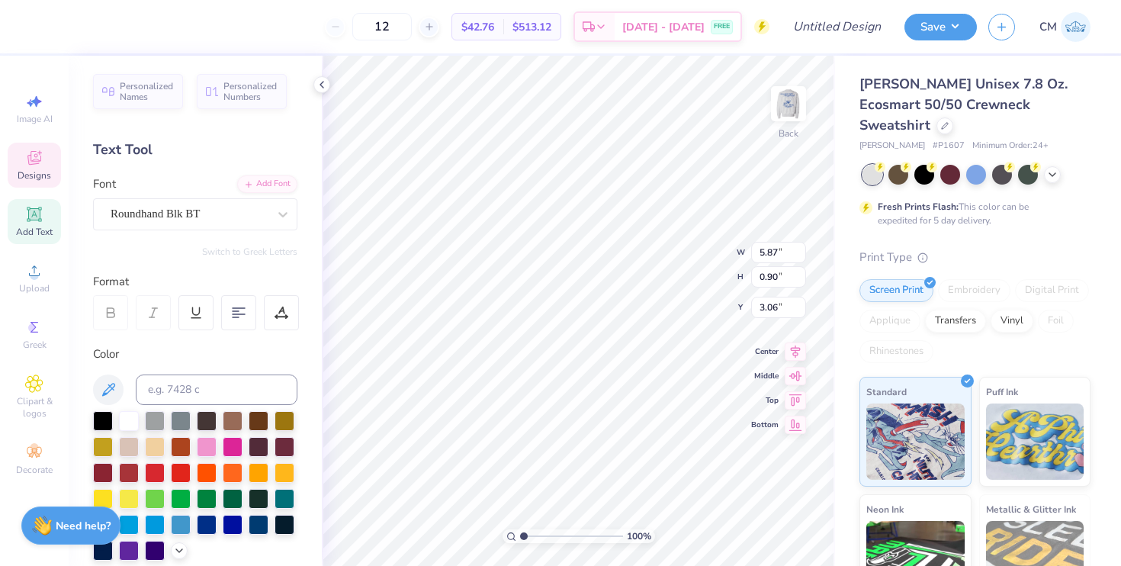
type input "8.80"
type input "1.34"
type input "3.00"
click at [1050, 172] on polyline at bounding box center [1052, 173] width 6 height 3
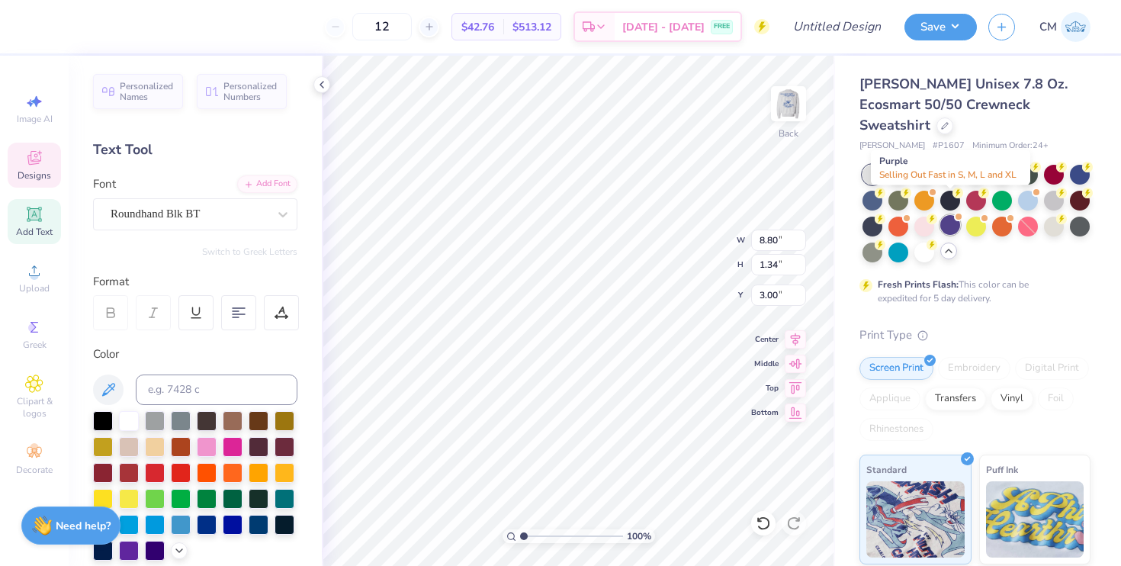
click at [955, 215] on div at bounding box center [950, 225] width 20 height 20
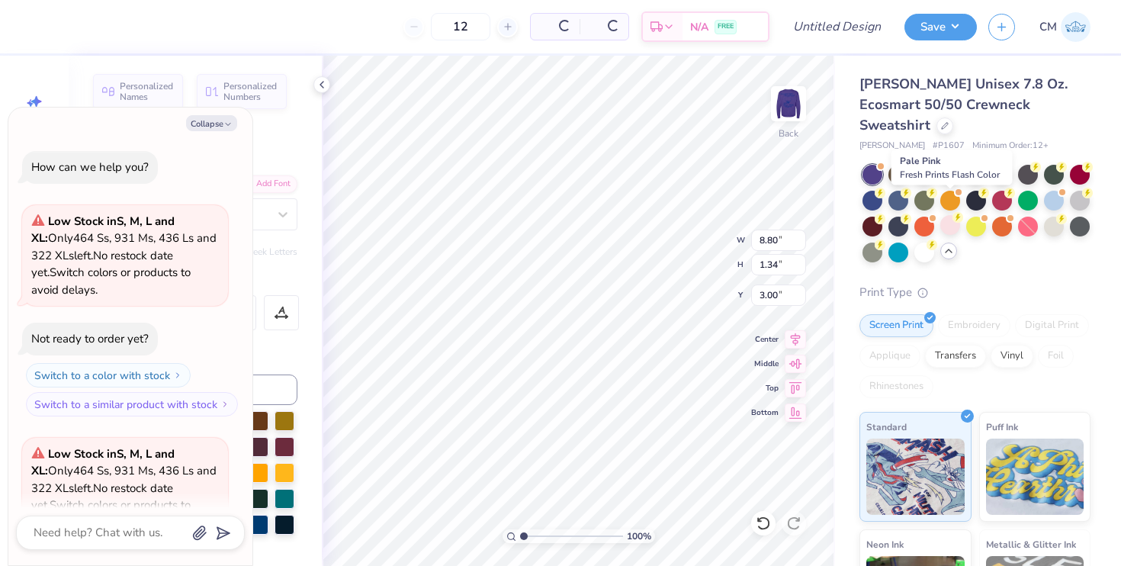
scroll to position [152, 0]
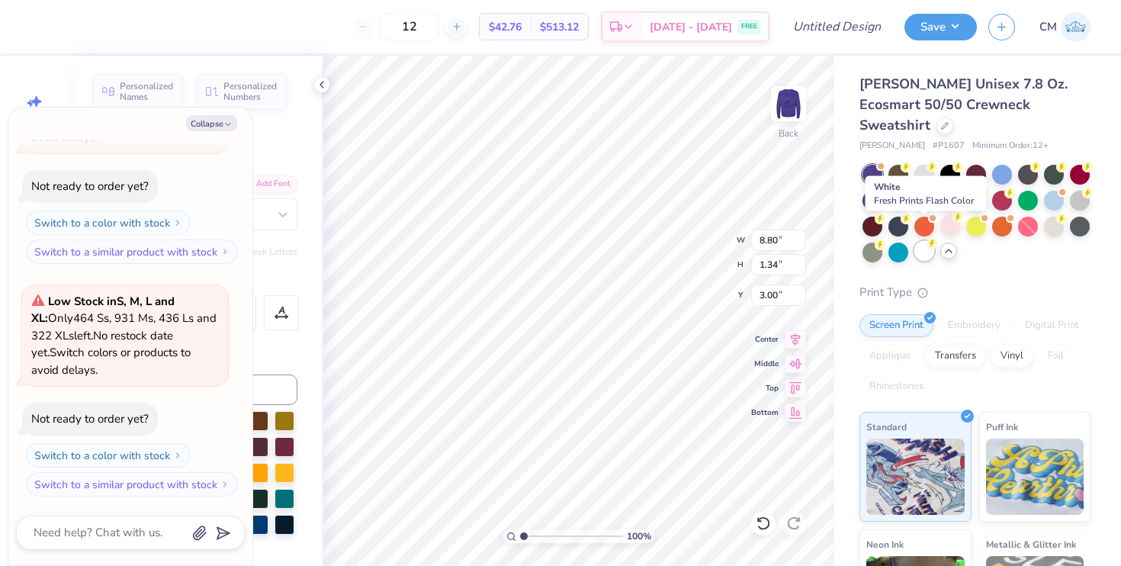
click at [919, 241] on div at bounding box center [924, 251] width 20 height 20
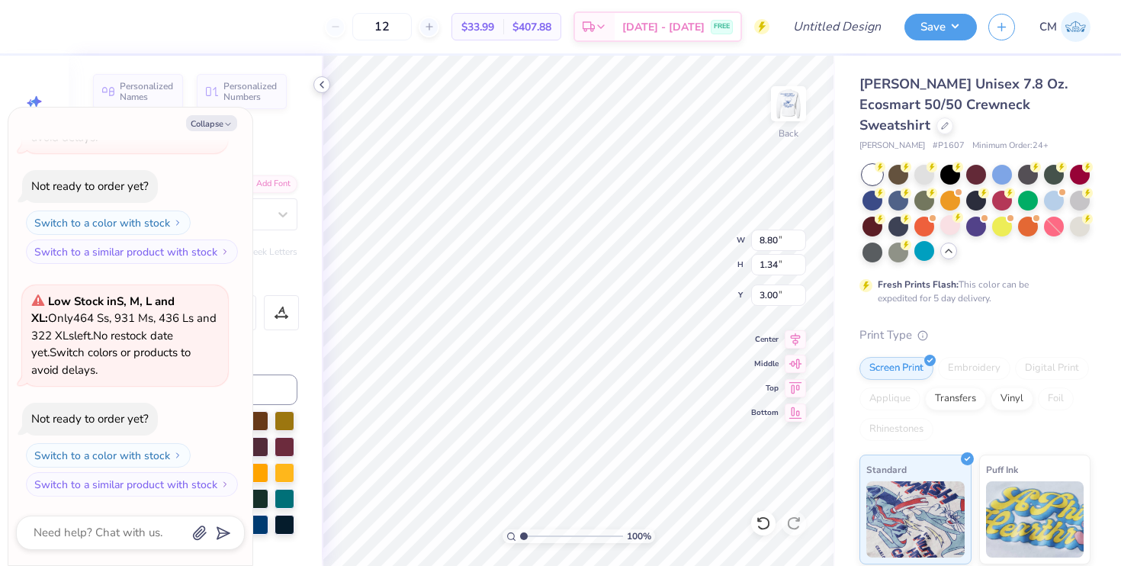
click at [327, 85] on icon at bounding box center [322, 85] width 12 height 12
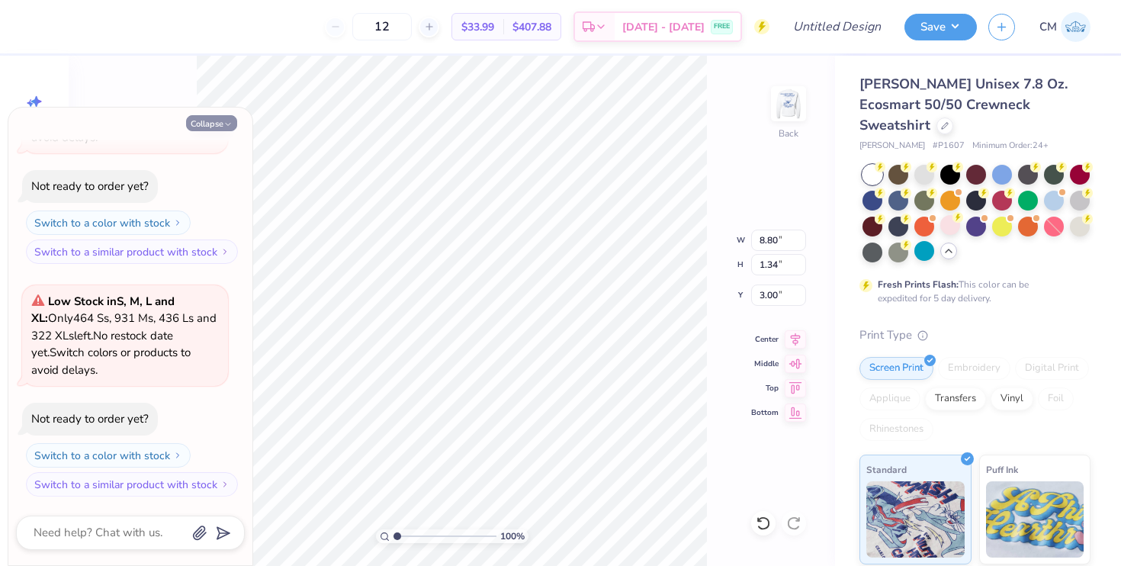
click at [216, 118] on button "Collapse" at bounding box center [211, 123] width 51 height 16
type textarea "x"
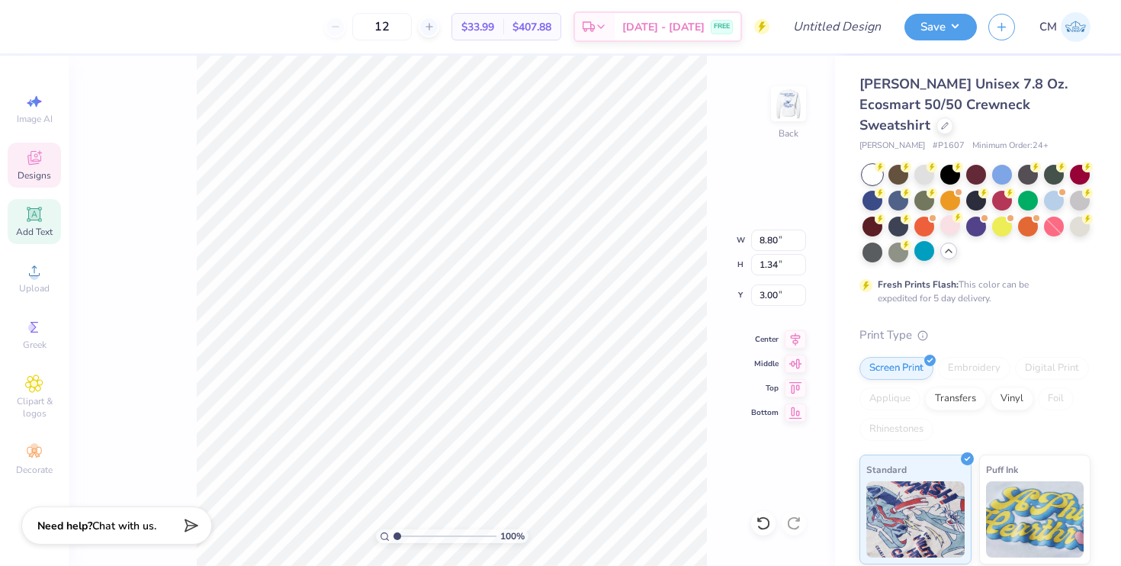
click at [191, 160] on div "100 % Back W 8.80 8.80 " H 1.34 1.34 " Y 3.00 3.00 " Center Middle Top Bottom" at bounding box center [452, 311] width 766 height 510
click at [41, 20] on div at bounding box center [40, 24] width 21 height 21
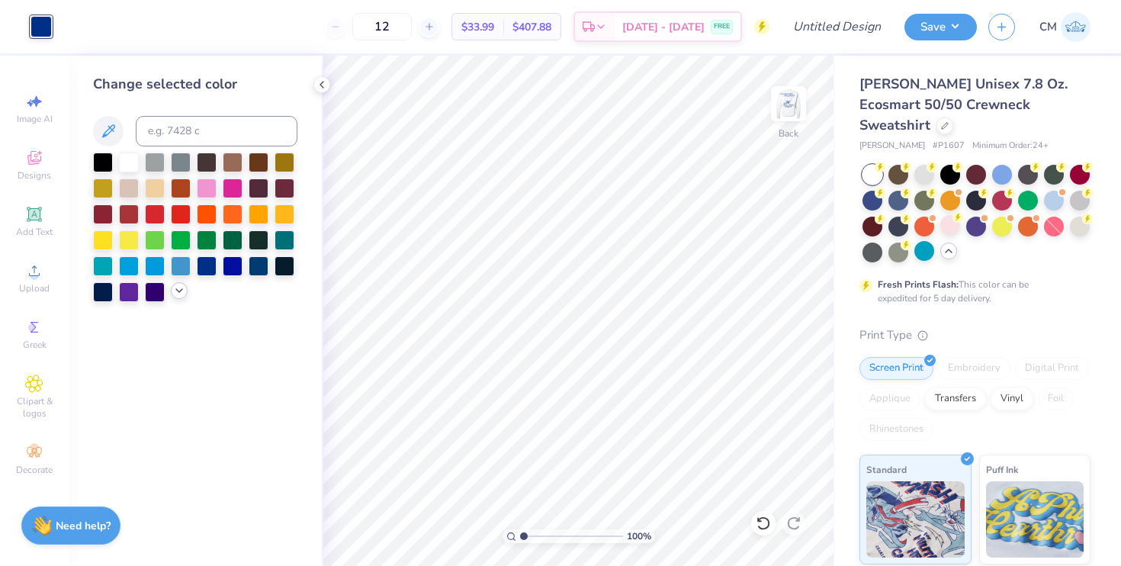
click at [178, 295] on icon at bounding box center [179, 290] width 12 height 12
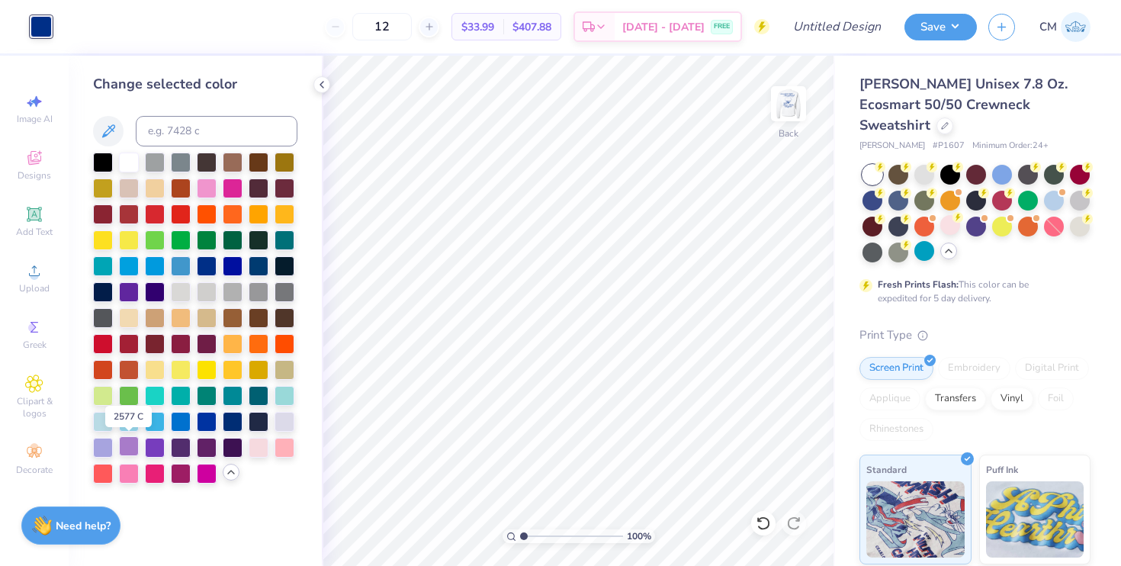
click at [131, 447] on div at bounding box center [129, 446] width 20 height 20
click at [783, 119] on img at bounding box center [788, 103] width 61 height 61
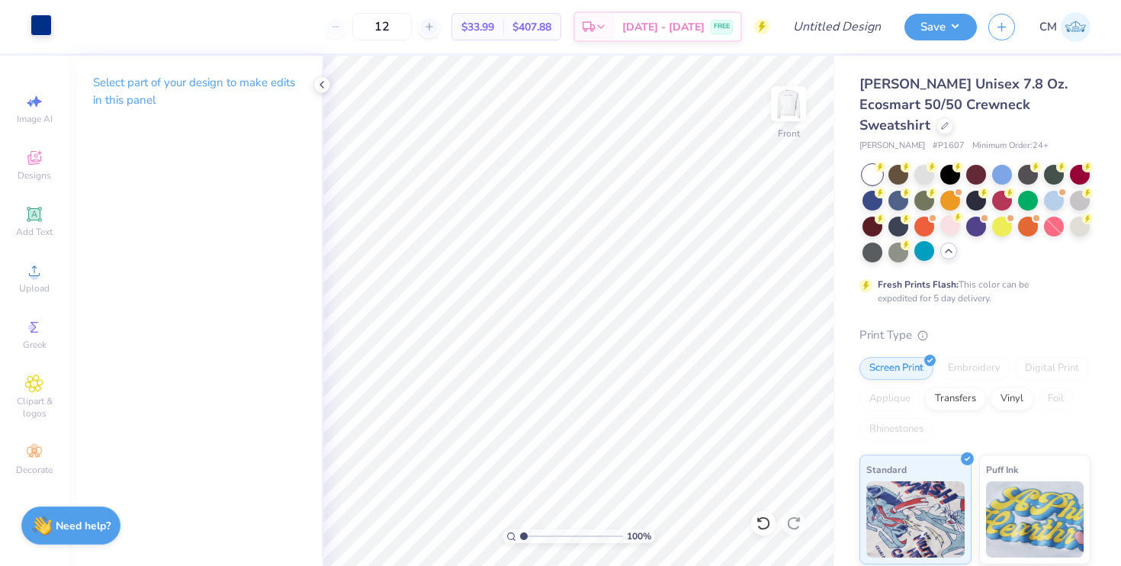
click at [46, 27] on div at bounding box center [40, 24] width 21 height 21
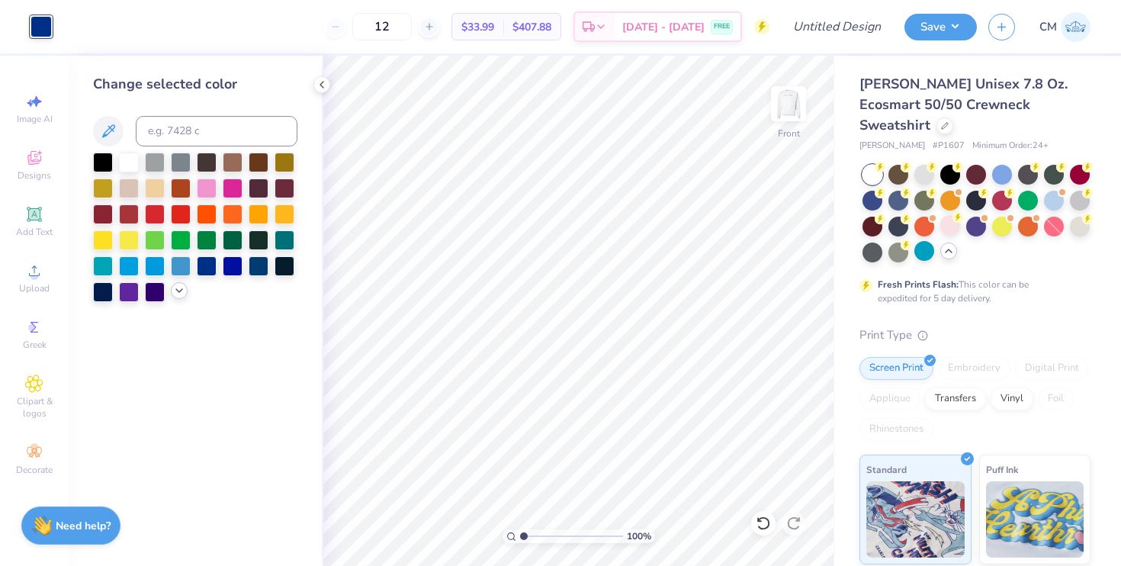
click at [181, 287] on icon at bounding box center [179, 290] width 12 height 12
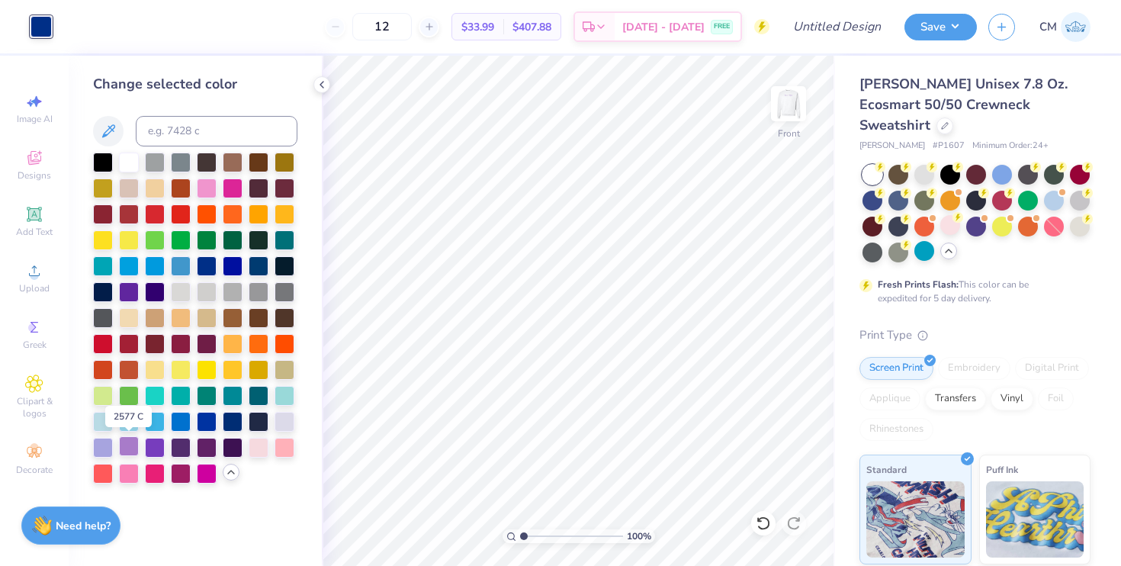
click at [131, 444] on div at bounding box center [129, 446] width 20 height 20
click at [779, 118] on img at bounding box center [788, 103] width 61 height 61
click at [779, 118] on img at bounding box center [788, 103] width 30 height 30
click at [319, 86] on icon at bounding box center [322, 85] width 12 height 12
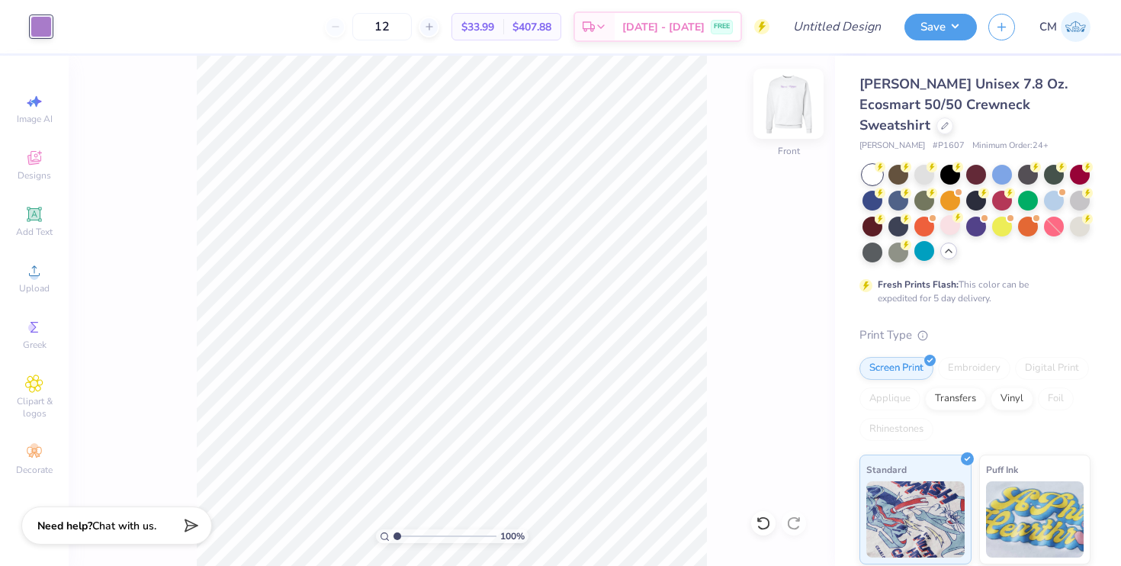
click at [789, 115] on img at bounding box center [788, 103] width 61 height 61
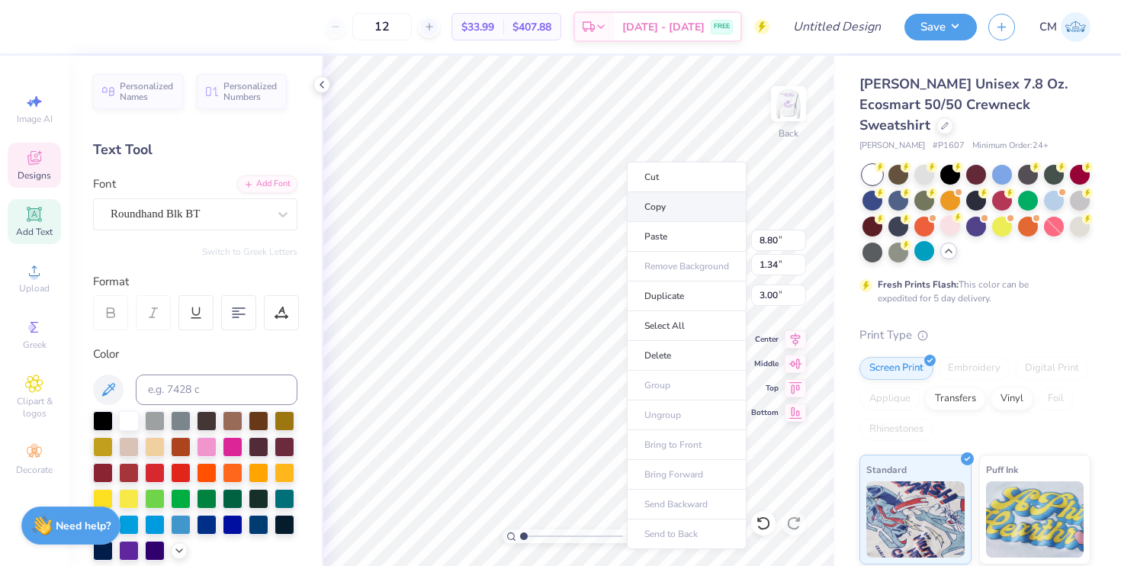
click at [654, 207] on li "Copy" at bounding box center [687, 207] width 120 height 30
click at [787, 110] on img at bounding box center [788, 103] width 61 height 61
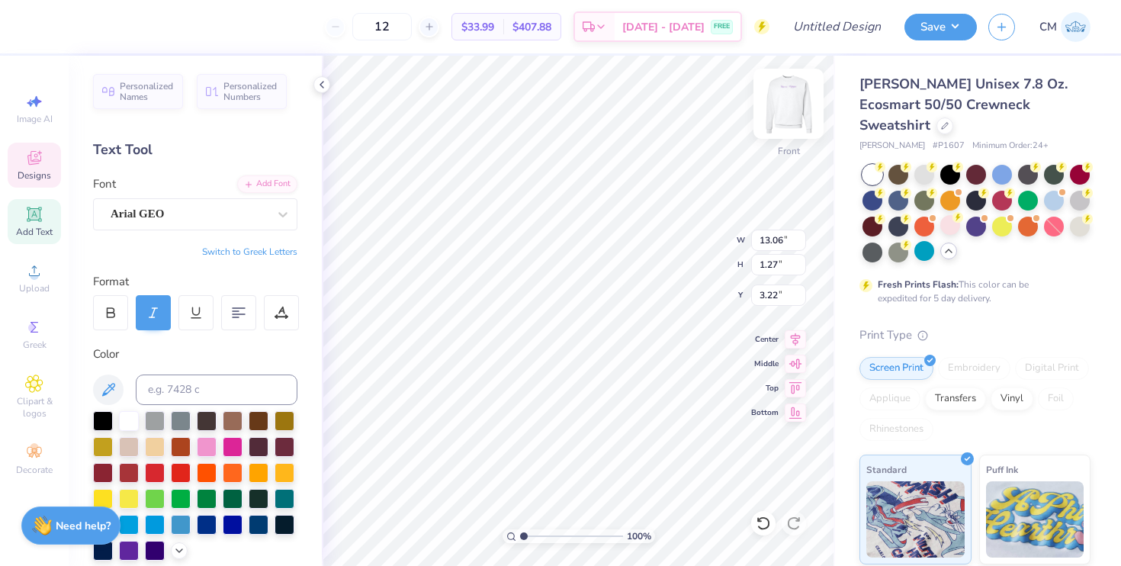
type input "12.22"
type input "2.59"
type input "4.49"
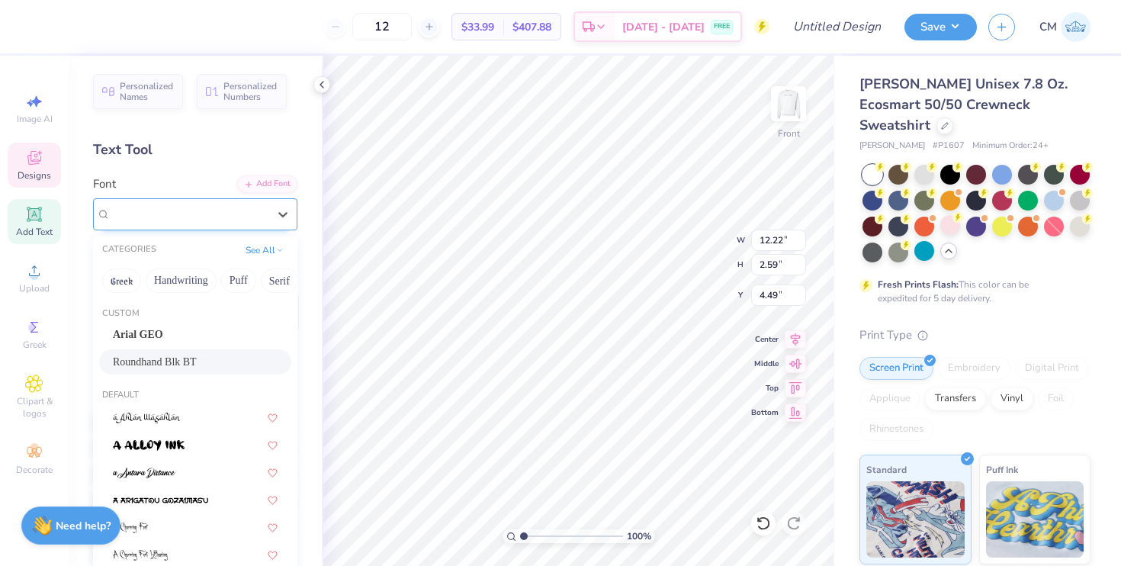
click at [222, 208] on div "Roundhand Blk BT" at bounding box center [189, 214] width 160 height 24
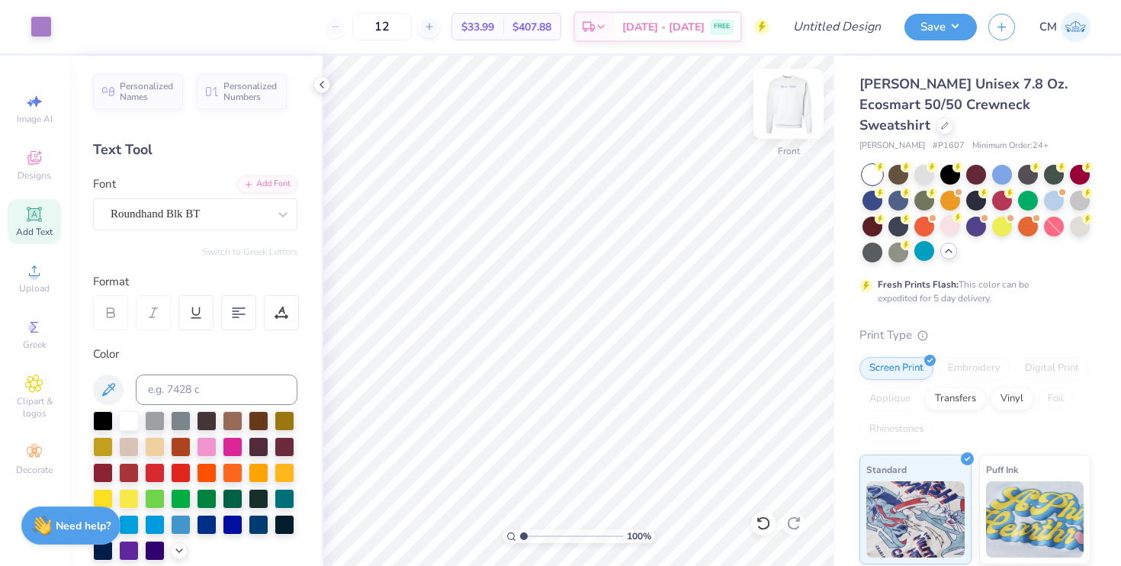
click at [790, 114] on img at bounding box center [788, 103] width 61 height 61
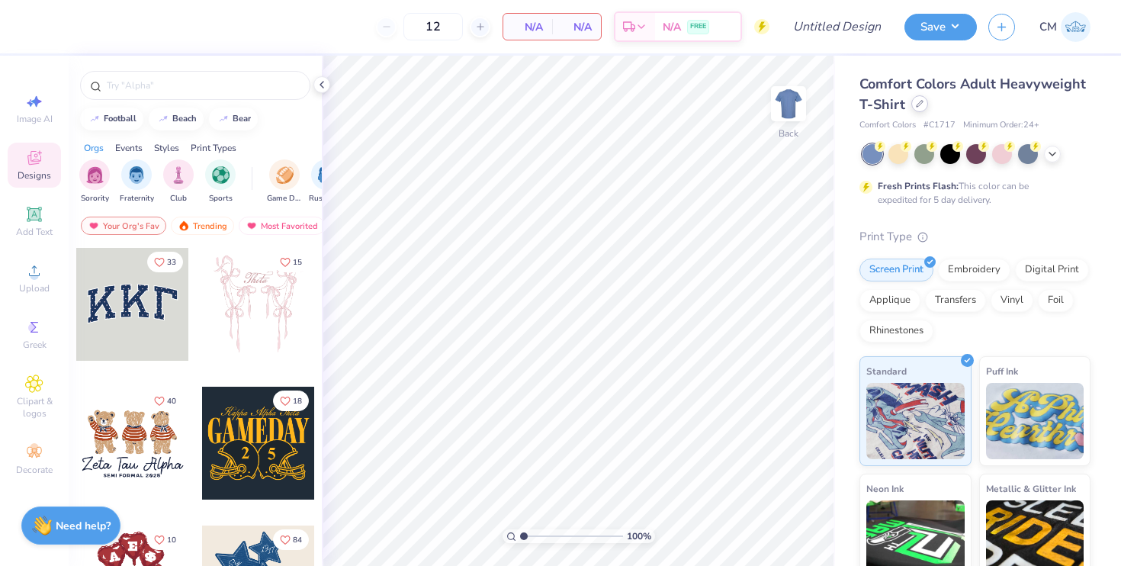
click at [915, 107] on icon at bounding box center [919, 104] width 8 height 8
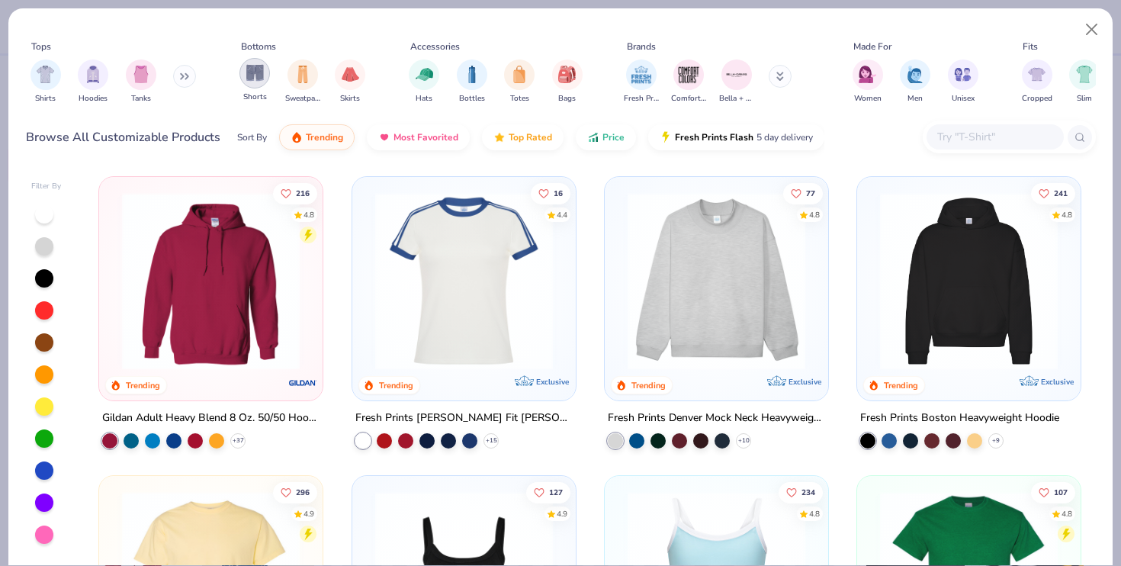
click at [259, 75] on img "filter for Shorts" at bounding box center [255, 73] width 18 height 18
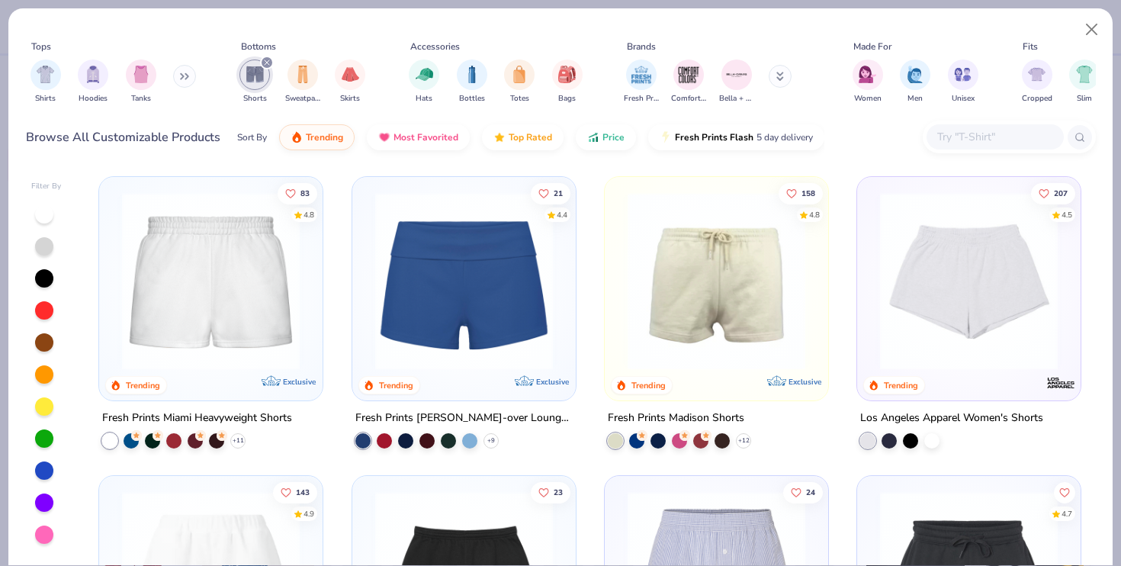
click at [241, 323] on img at bounding box center [210, 281] width 193 height 178
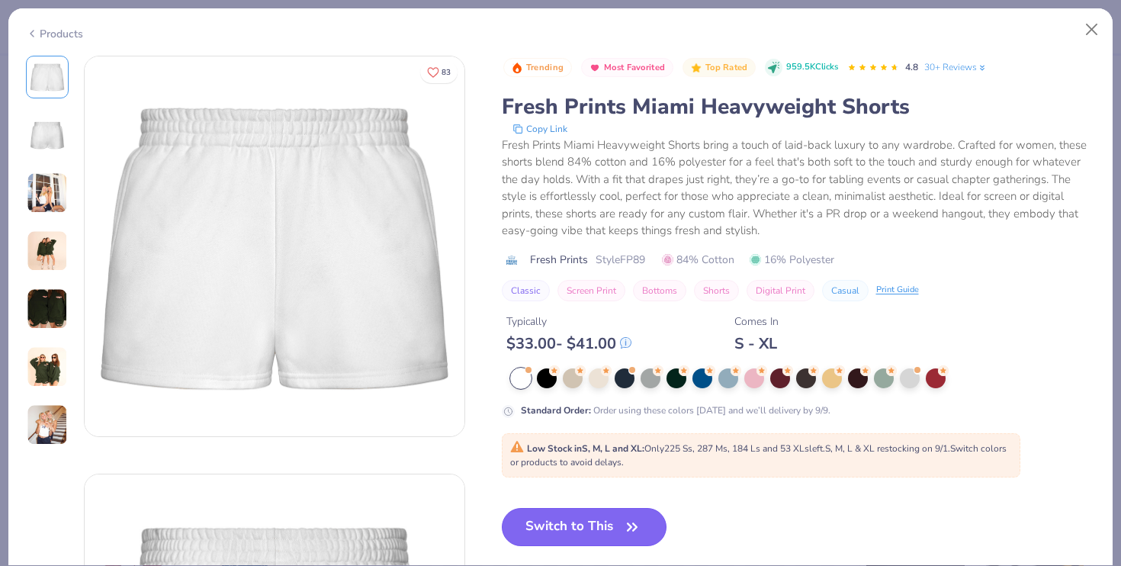
click at [563, 522] on button "Switch to This" at bounding box center [584, 527] width 165 height 38
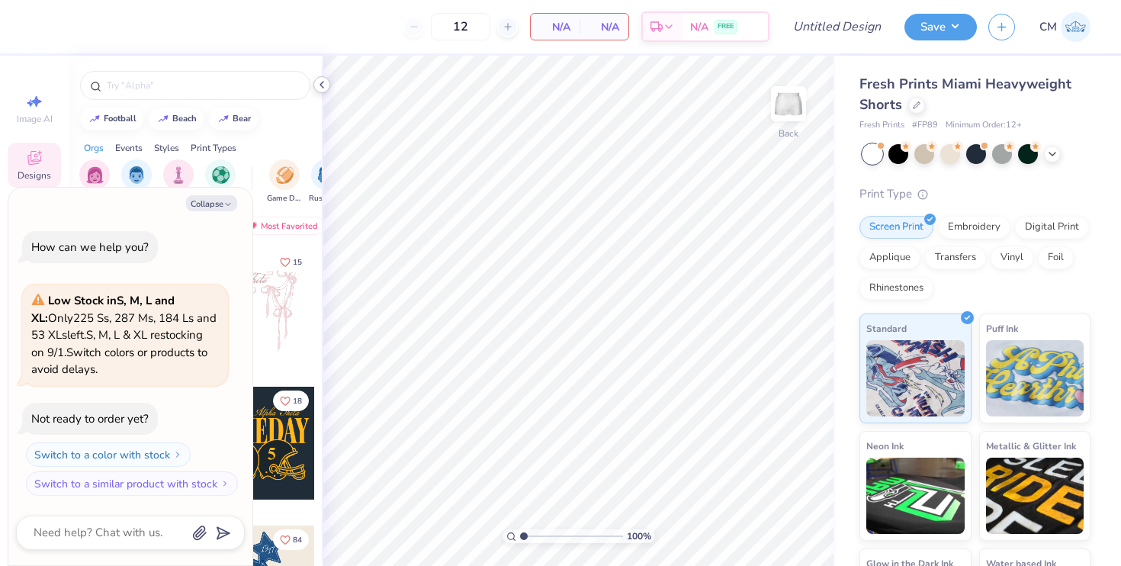
click at [324, 87] on icon at bounding box center [322, 85] width 12 height 12
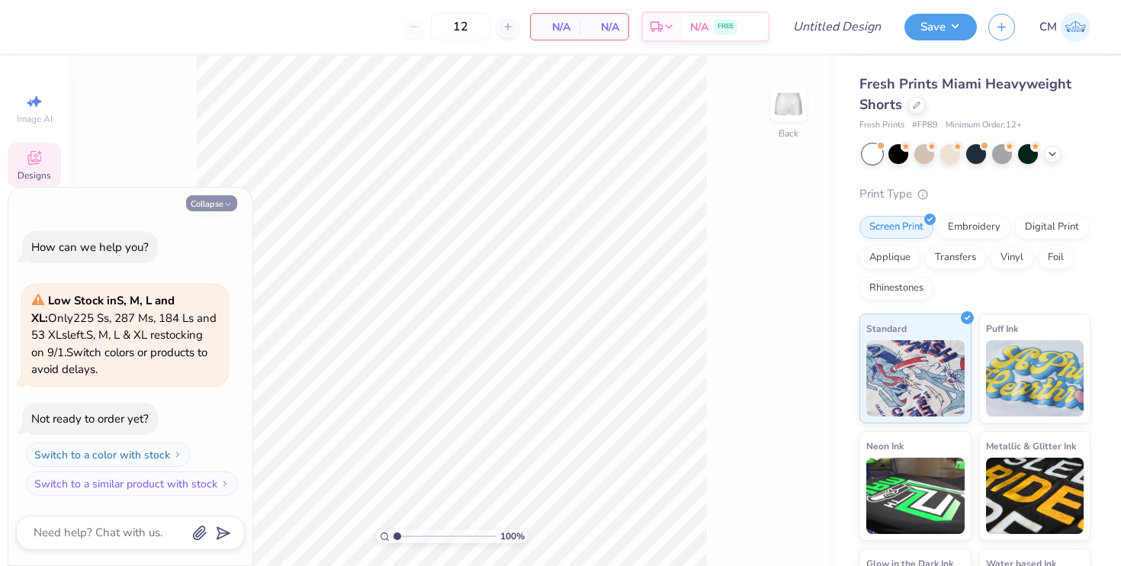
click at [211, 201] on button "Collapse" at bounding box center [211, 203] width 51 height 16
type textarea "x"
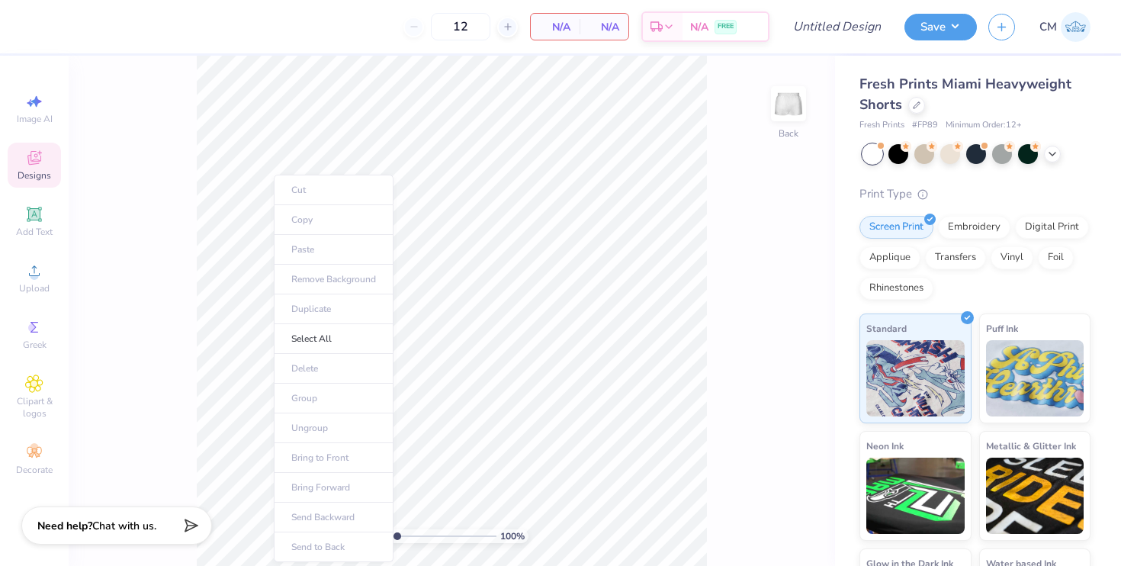
click at [318, 246] on ul "Cut Copy Paste Remove Background Duplicate Select All Delete Group Ungroup Brin…" at bounding box center [334, 368] width 120 height 387
click at [178, 384] on div "100 % Back" at bounding box center [452, 311] width 766 height 510
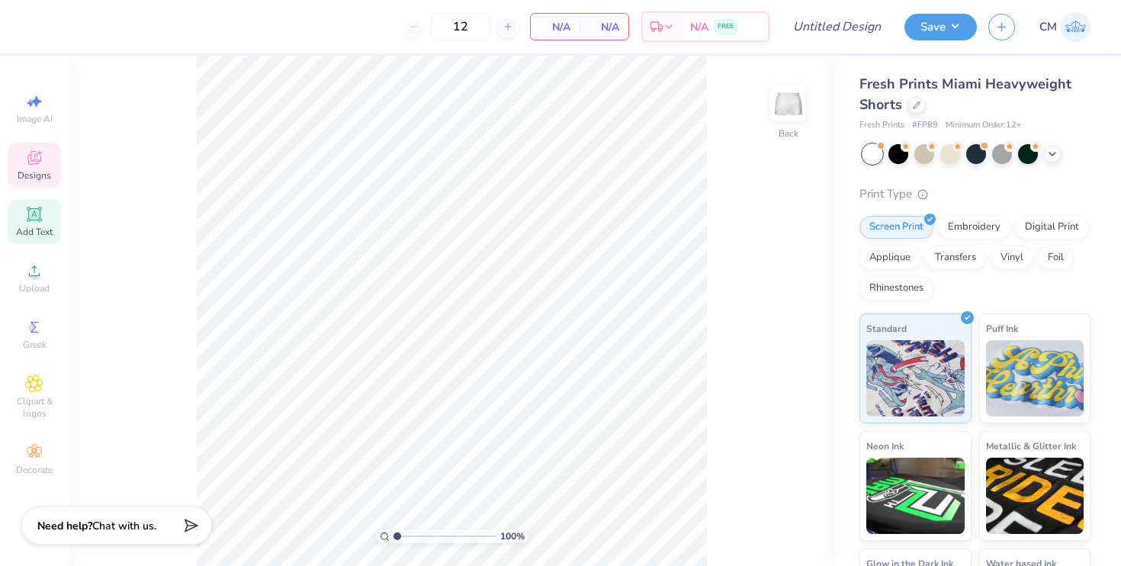
click at [42, 243] on div "Add Text" at bounding box center [34, 221] width 53 height 45
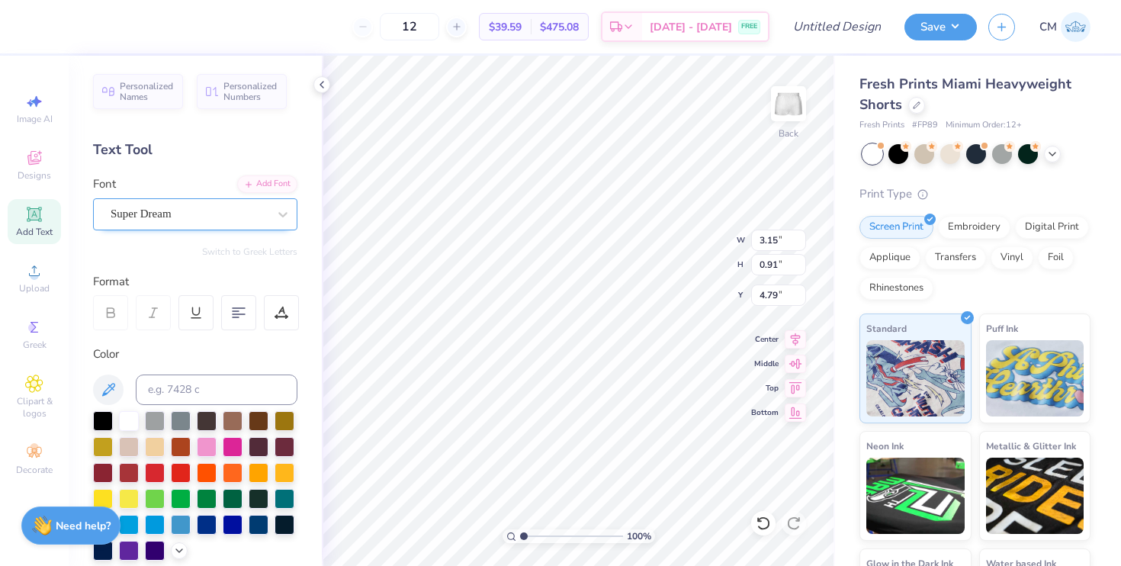
click at [175, 215] on div "Super Dream" at bounding box center [189, 214] width 160 height 24
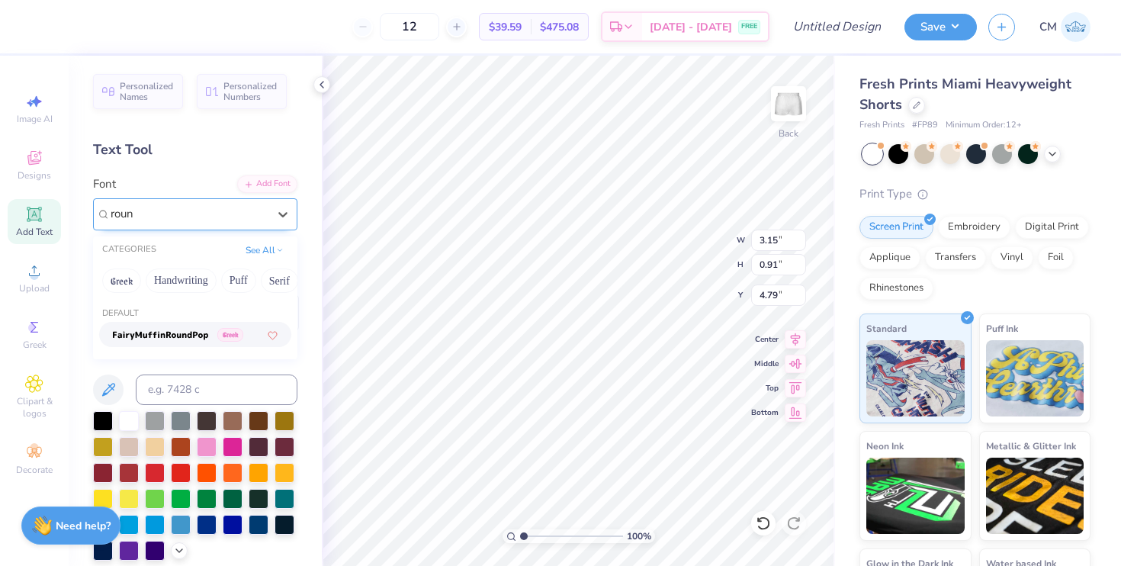
type input "roun"
type input "roundhand blk"
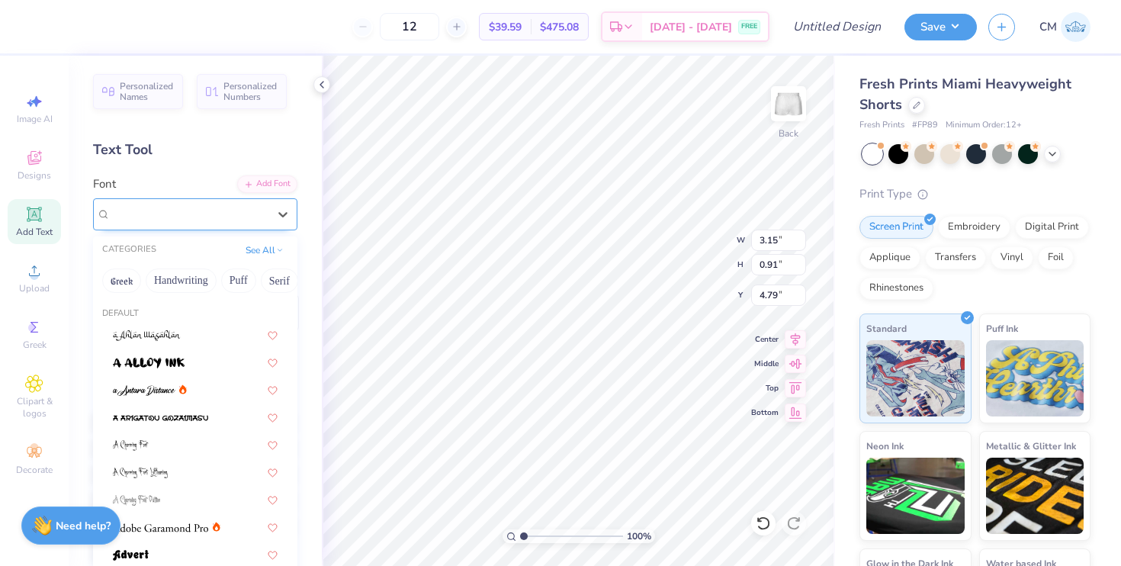
click at [144, 219] on span "Super Dream" at bounding box center [141, 214] width 61 height 18
click at [176, 284] on button "Handwriting" at bounding box center [181, 280] width 71 height 24
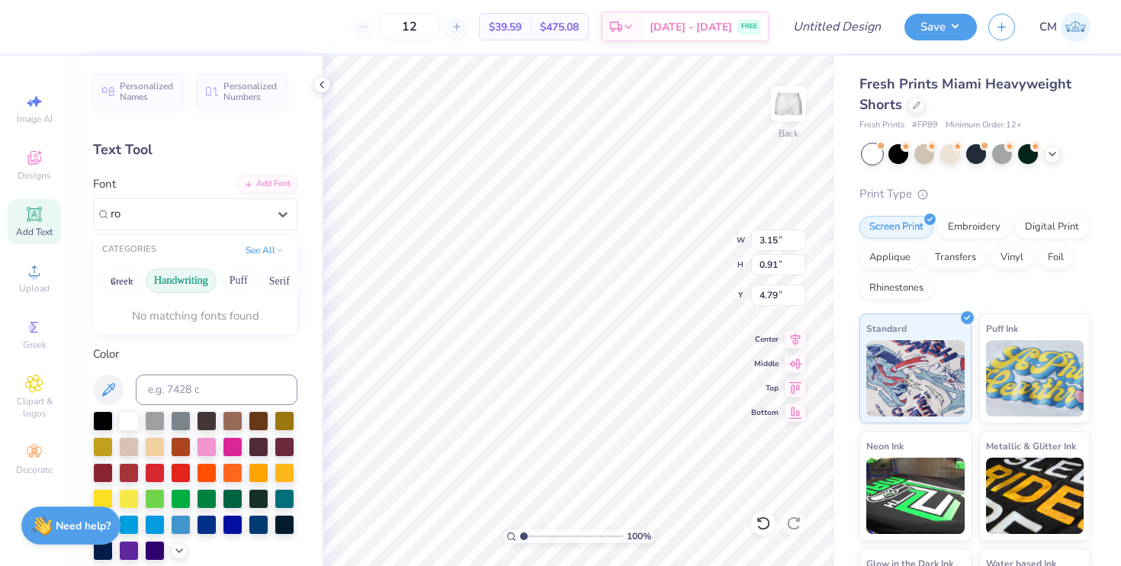
type input "r"
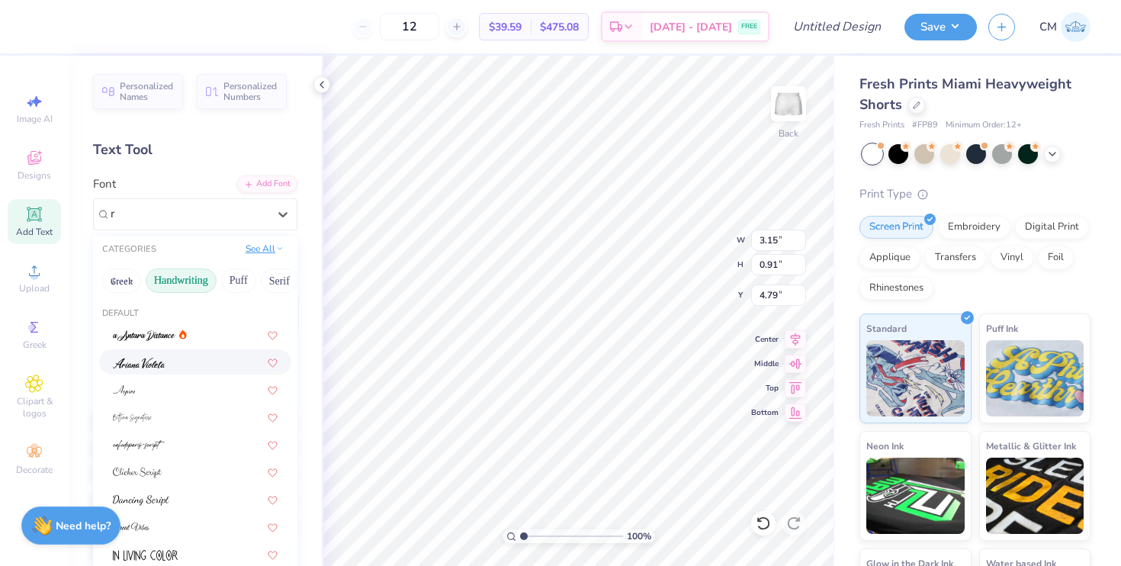
click at [262, 249] on button "See All" at bounding box center [264, 248] width 47 height 15
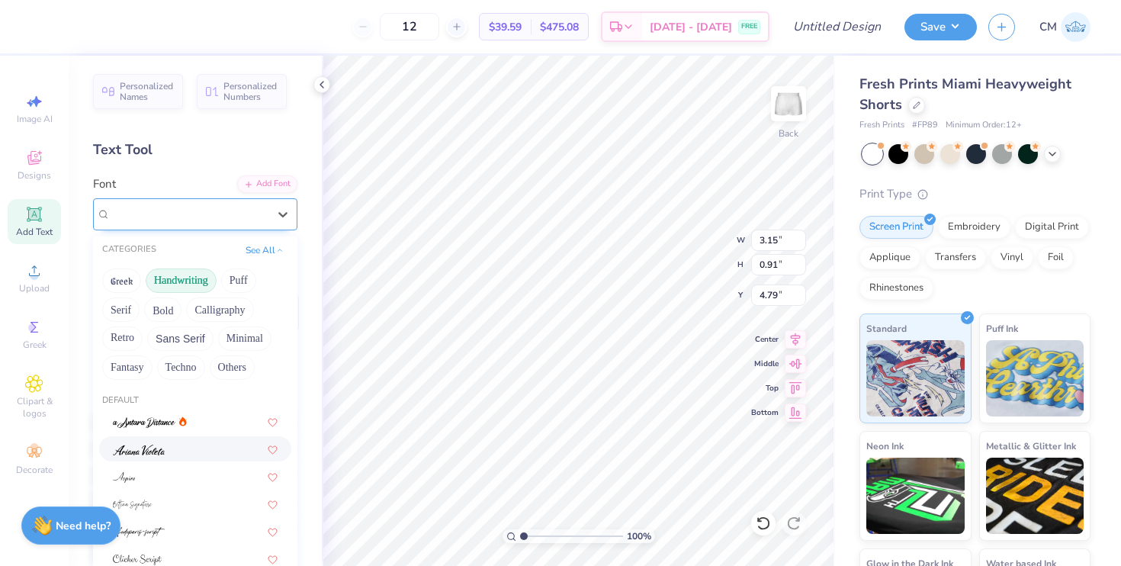
click at [243, 213] on div at bounding box center [189, 214] width 160 height 24
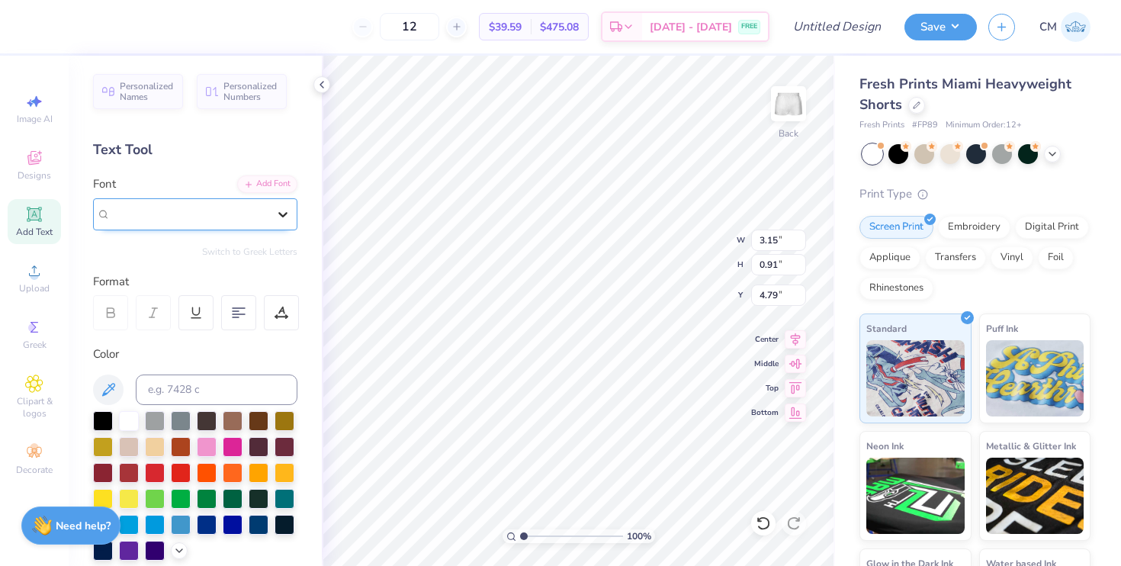
click at [273, 222] on div at bounding box center [282, 213] width 27 height 27
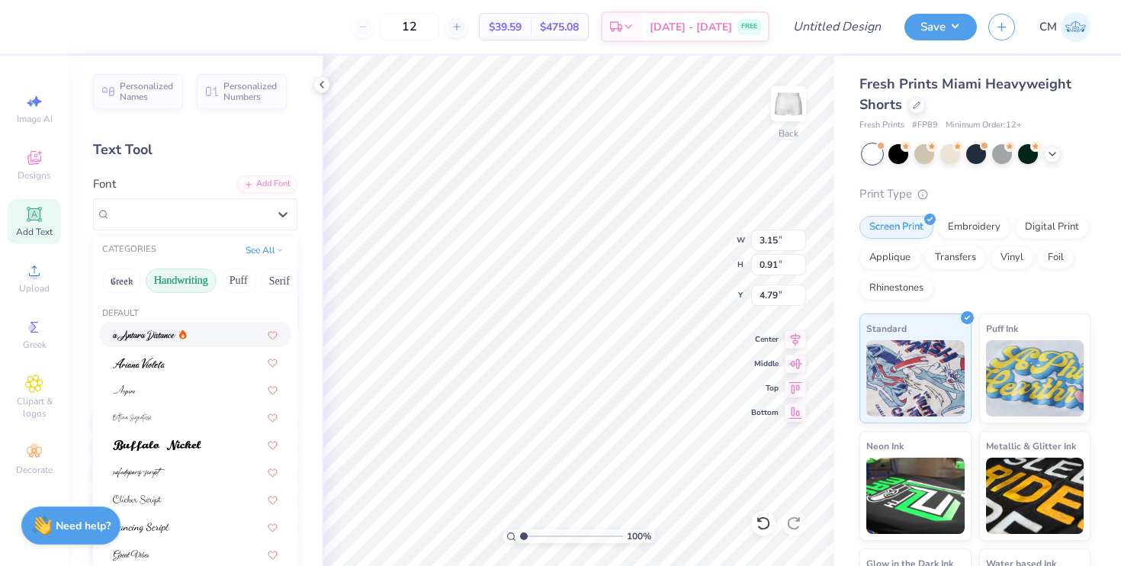
click at [257, 256] on div "See All" at bounding box center [264, 249] width 47 height 15
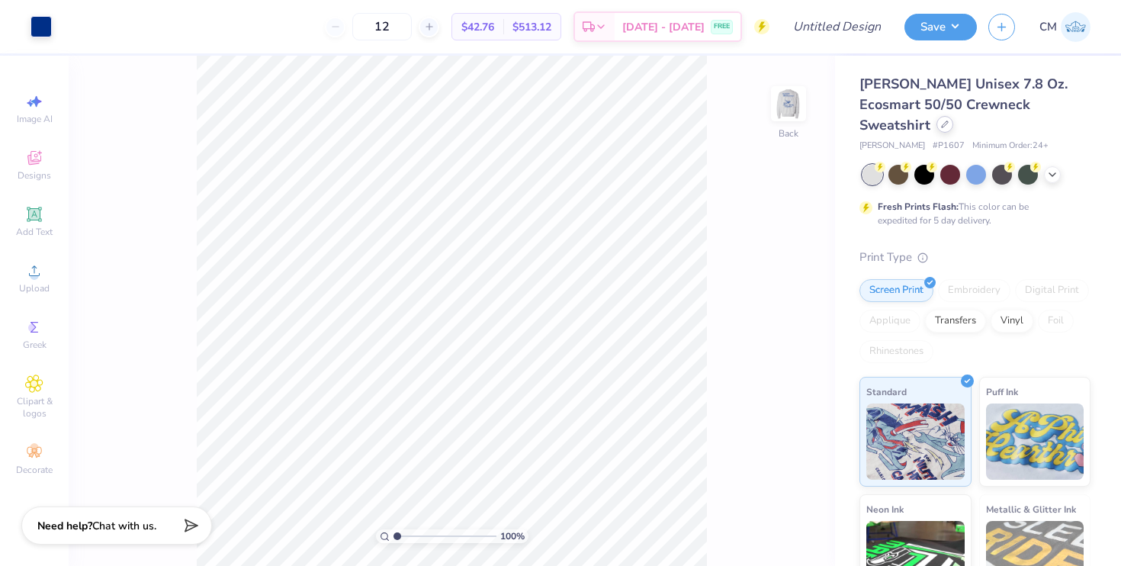
click at [948, 120] on icon at bounding box center [945, 124] width 8 height 8
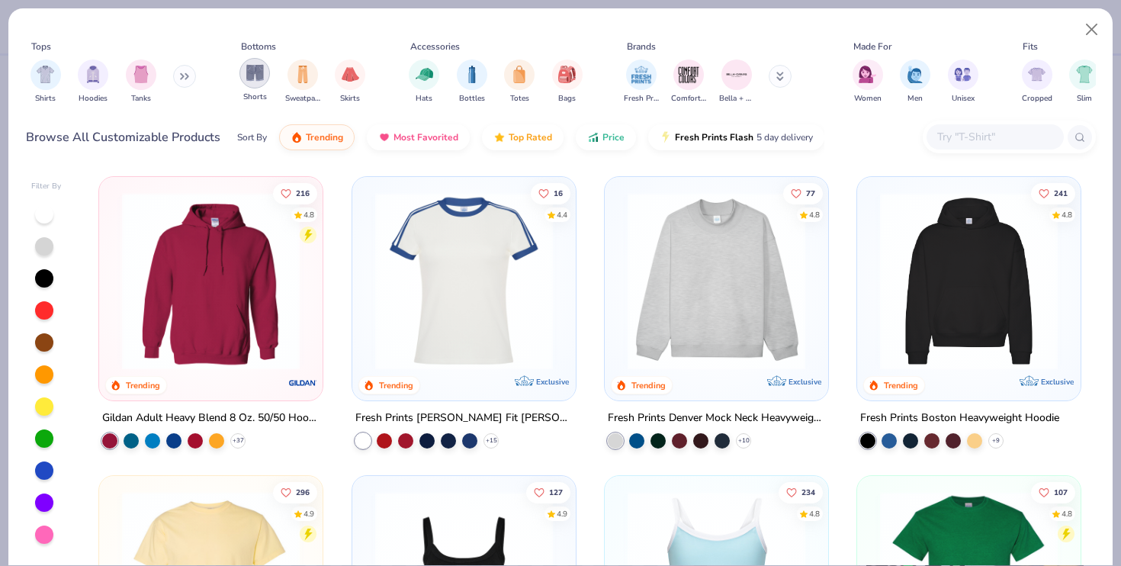
click at [250, 78] on img "filter for Shorts" at bounding box center [255, 73] width 18 height 18
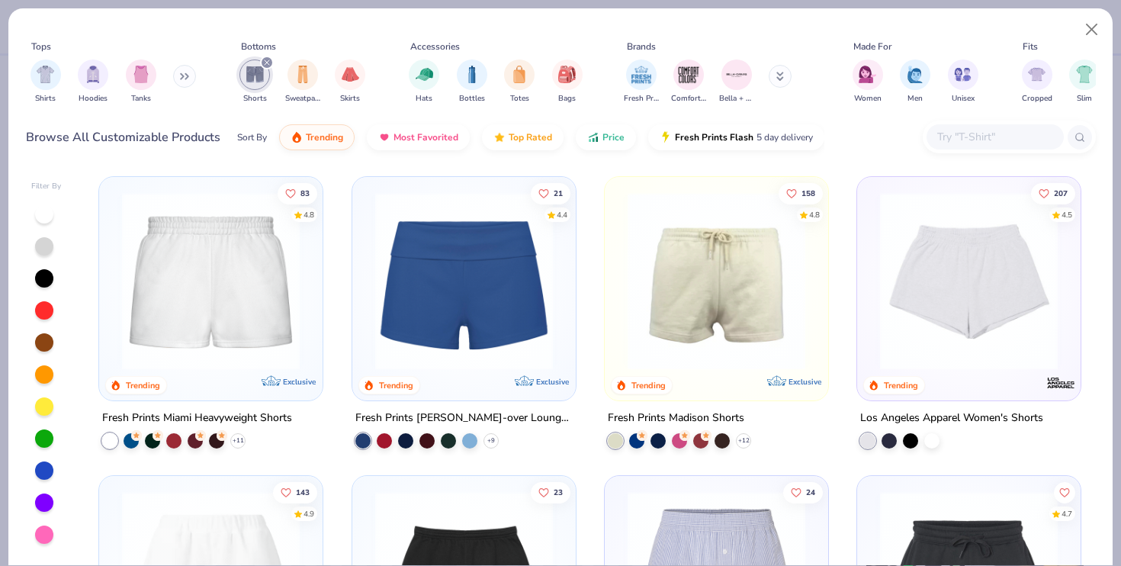
click at [237, 288] on img at bounding box center [210, 281] width 193 height 178
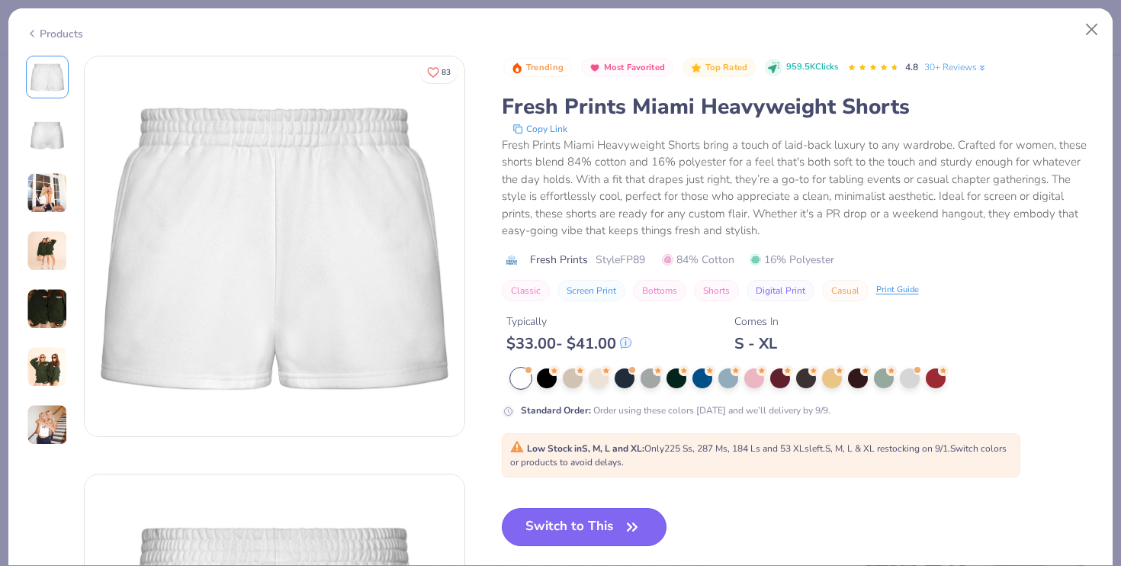
click at [538, 532] on button "Switch to This" at bounding box center [584, 527] width 165 height 38
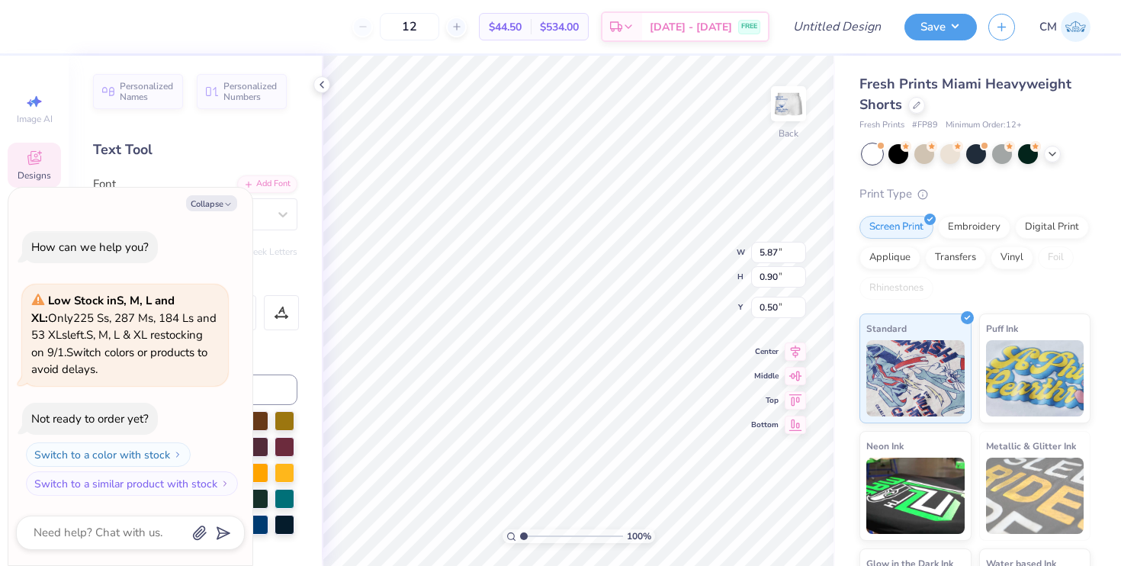
type textarea "x"
type input "9.10"
click at [791, 111] on img at bounding box center [788, 103] width 61 height 61
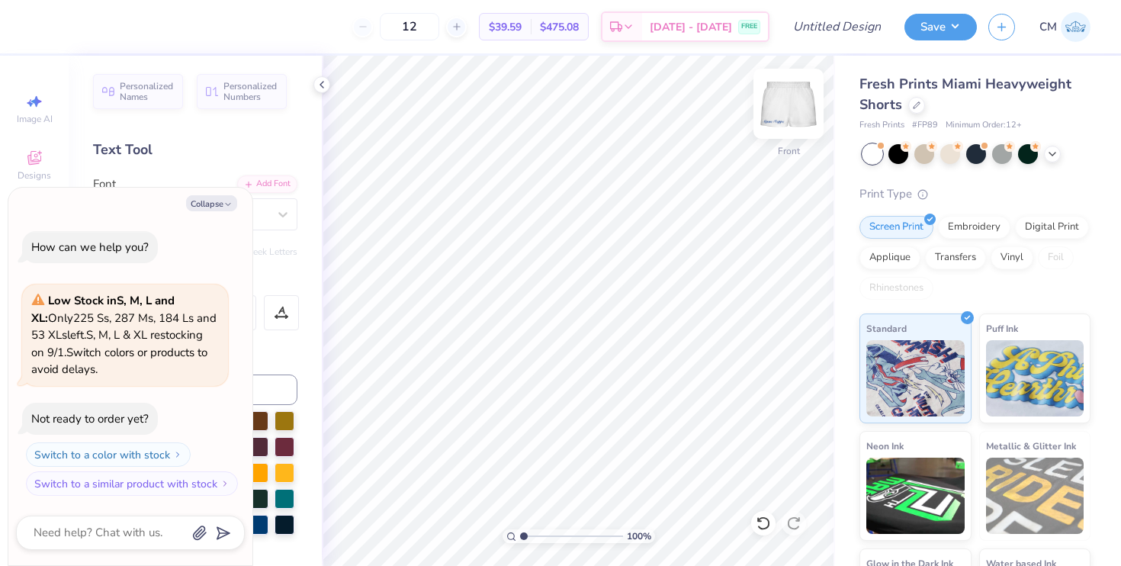
click at [783, 108] on img at bounding box center [788, 103] width 61 height 61
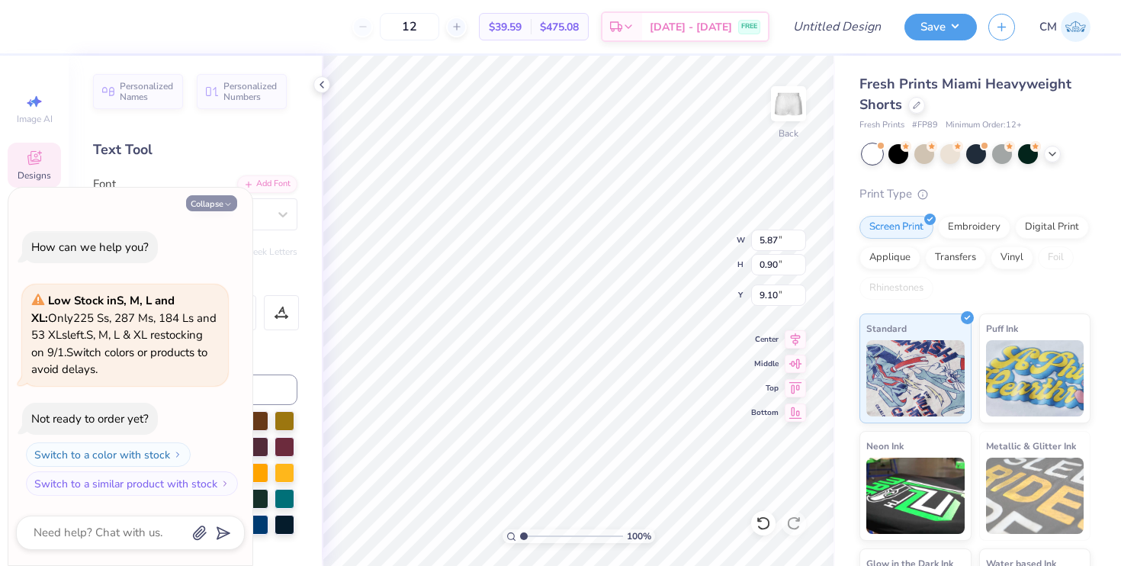
click at [219, 205] on button "Collapse" at bounding box center [211, 203] width 51 height 16
type textarea "x"
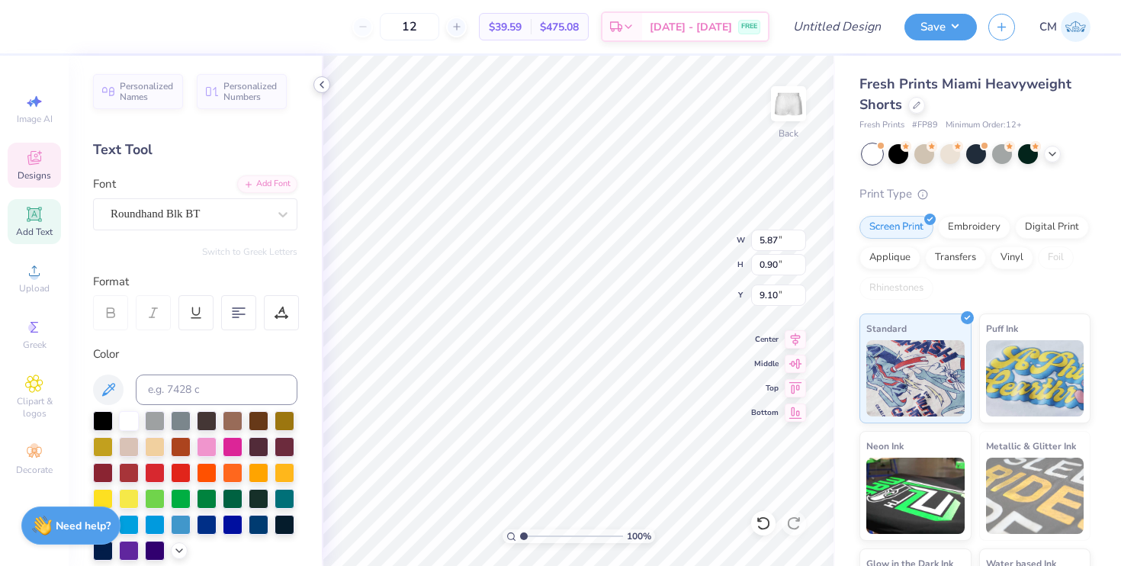
click at [320, 86] on icon at bounding box center [322, 85] width 12 height 12
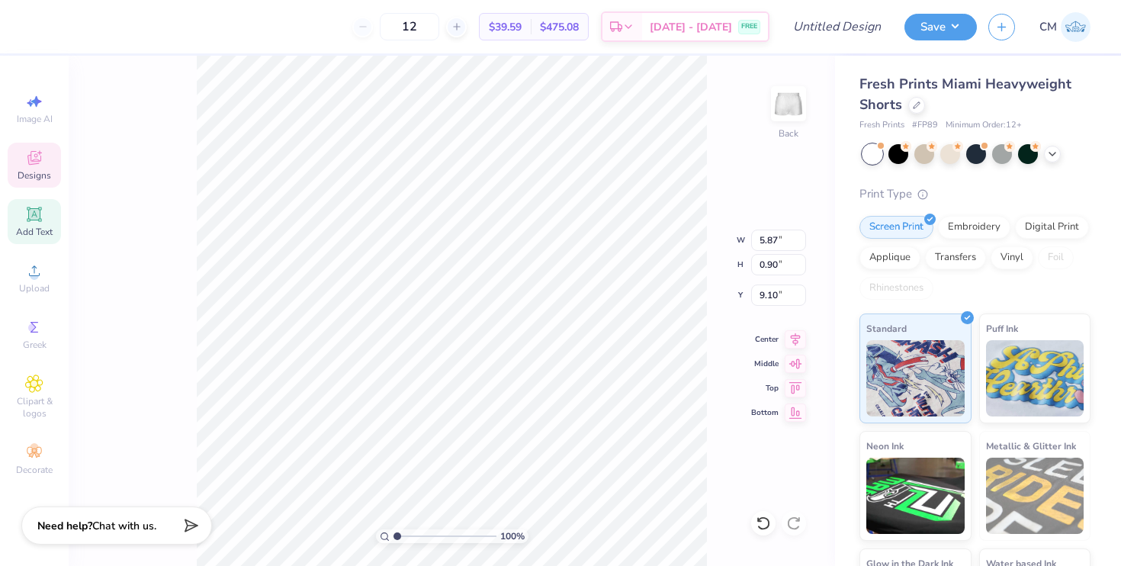
click at [135, 252] on div "100 % Back W 5.87 5.87 " H 0.90 0.90 " Y 9.10 9.10 " Center Middle Top Bottom" at bounding box center [452, 311] width 766 height 510
click at [39, 24] on div at bounding box center [40, 24] width 21 height 21
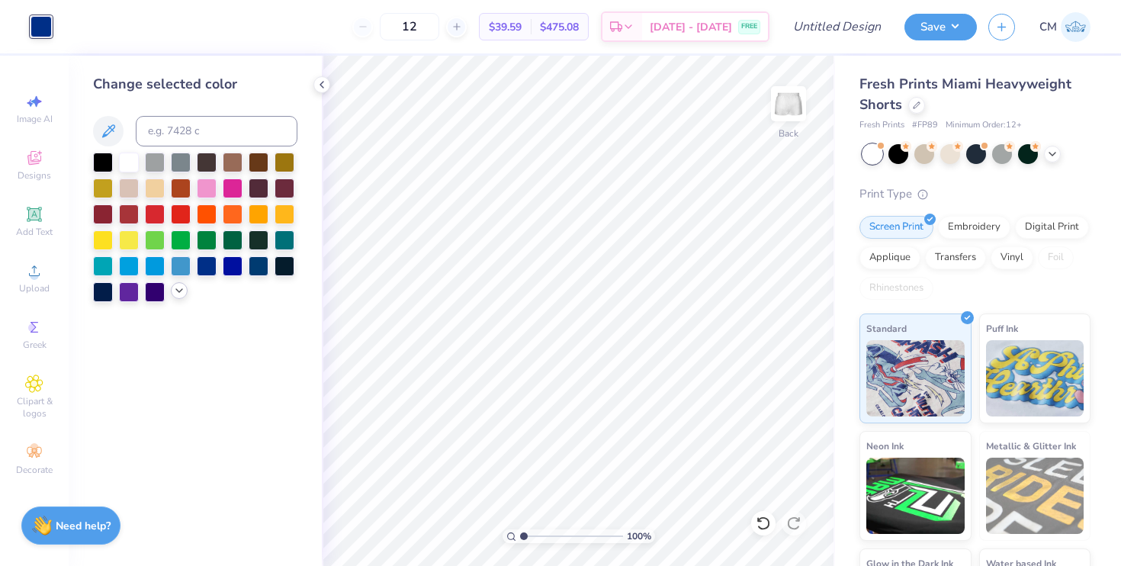
click at [178, 293] on icon at bounding box center [179, 290] width 12 height 12
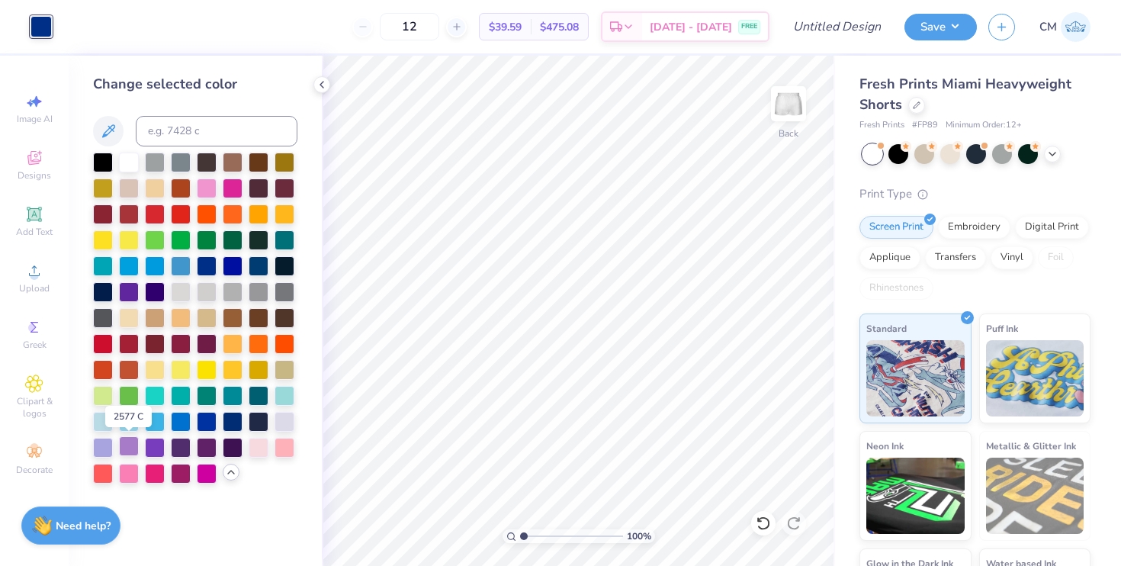
click at [127, 452] on div at bounding box center [129, 446] width 20 height 20
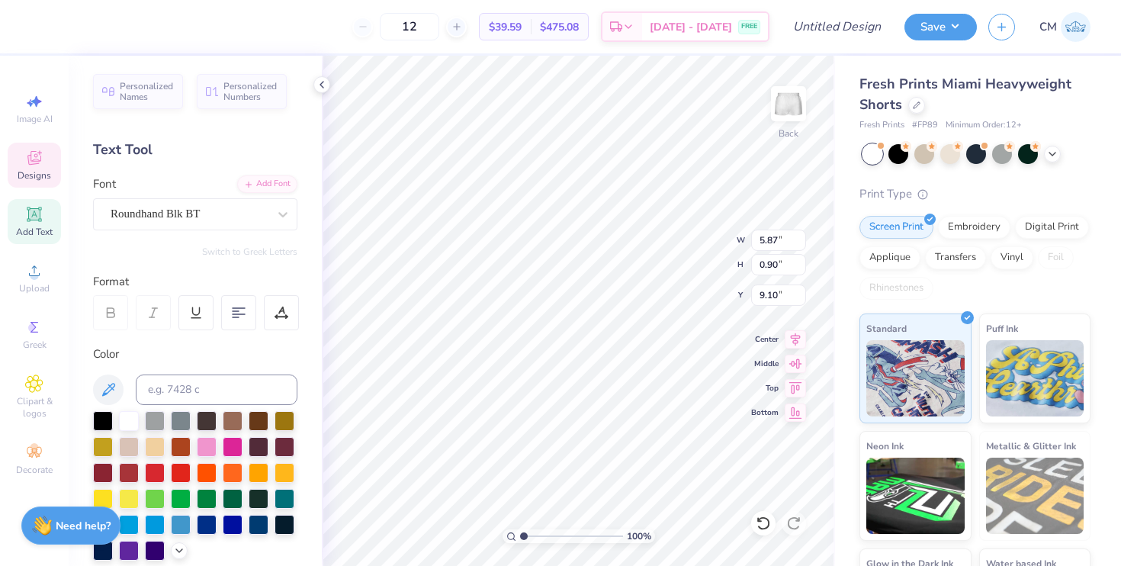
type input "8.96"
click at [316, 88] on icon at bounding box center [322, 85] width 12 height 12
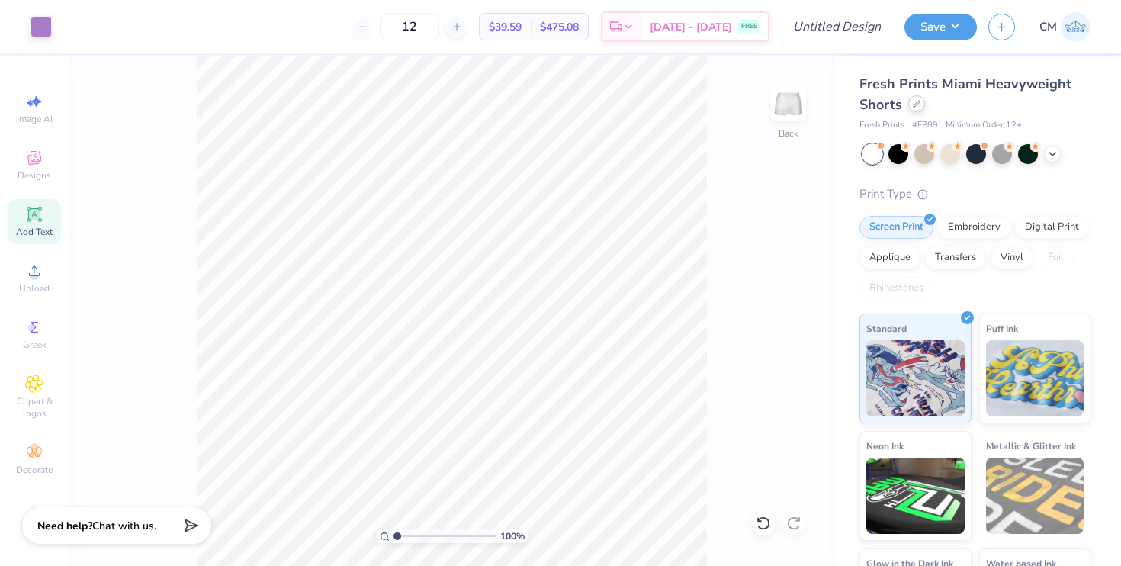
click at [917, 107] on icon at bounding box center [916, 104] width 8 height 8
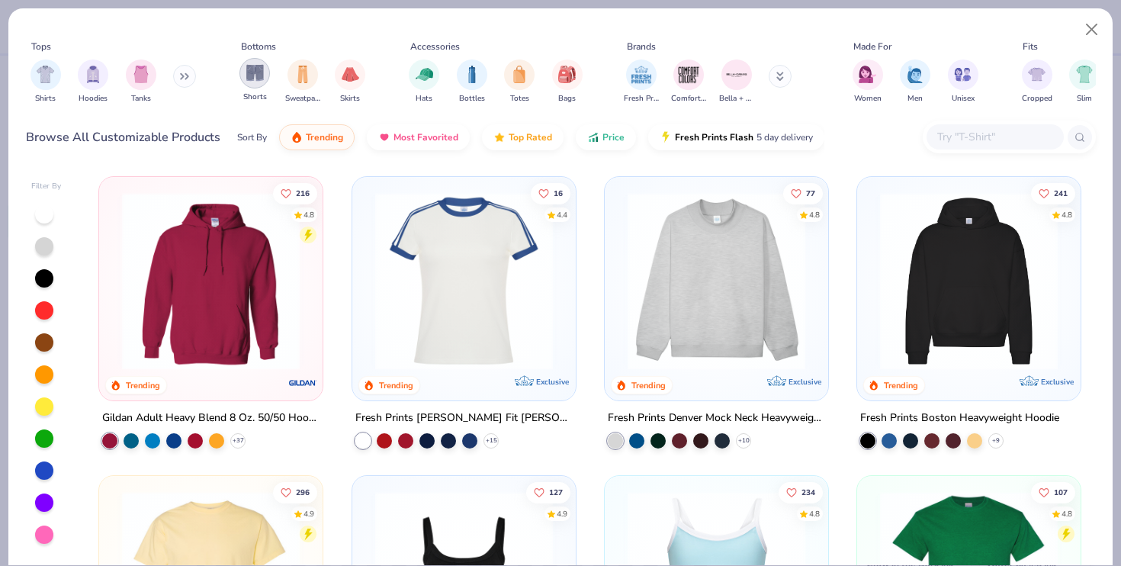
click at [252, 81] on img "filter for Shorts" at bounding box center [255, 73] width 18 height 18
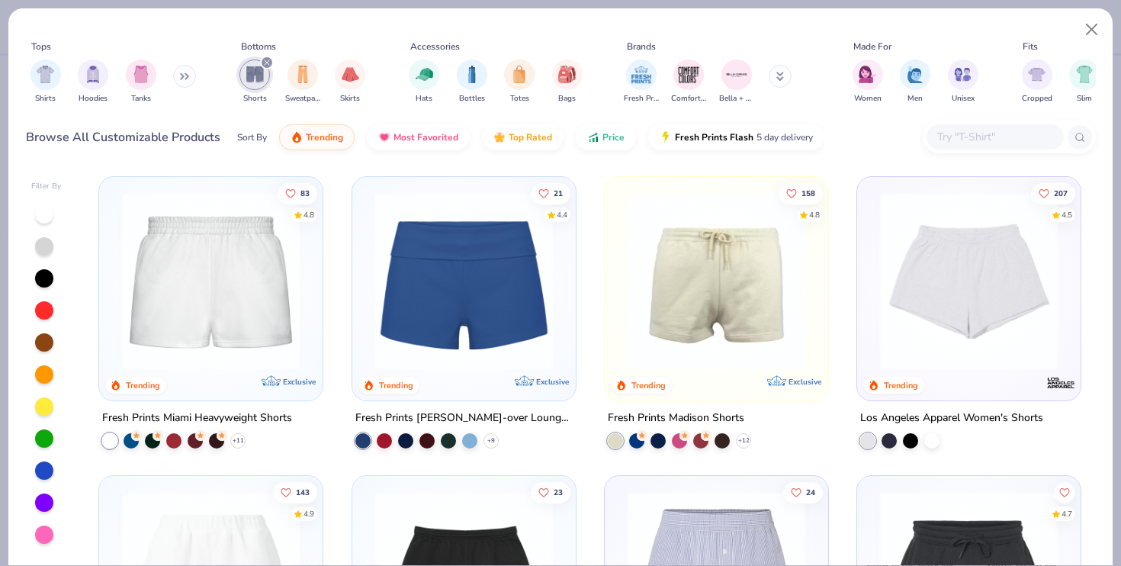
click at [947, 142] on input "text" at bounding box center [993, 137] width 117 height 18
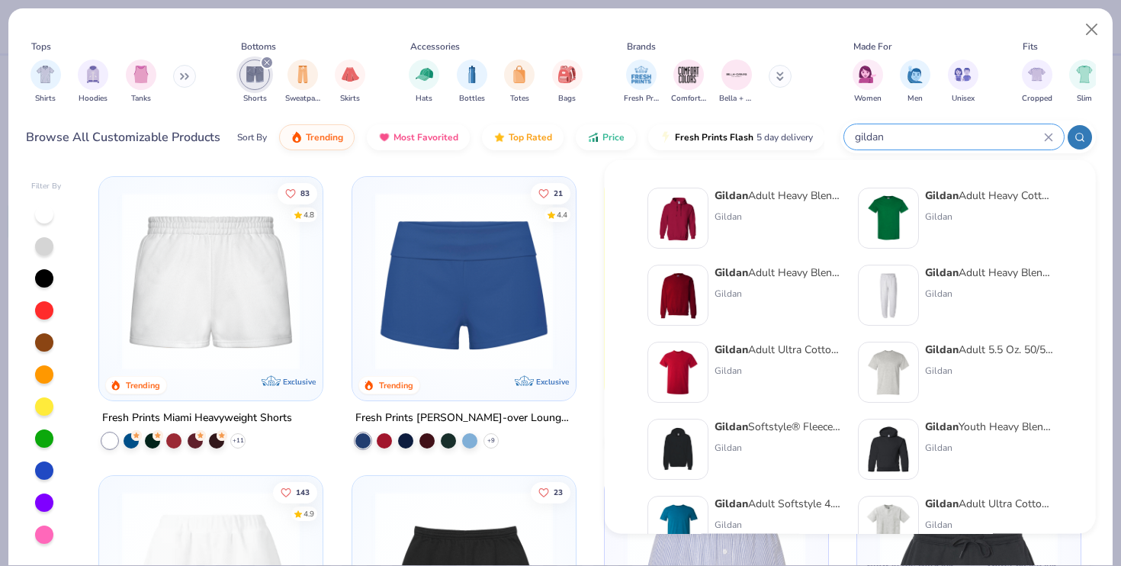
type input "gildan"
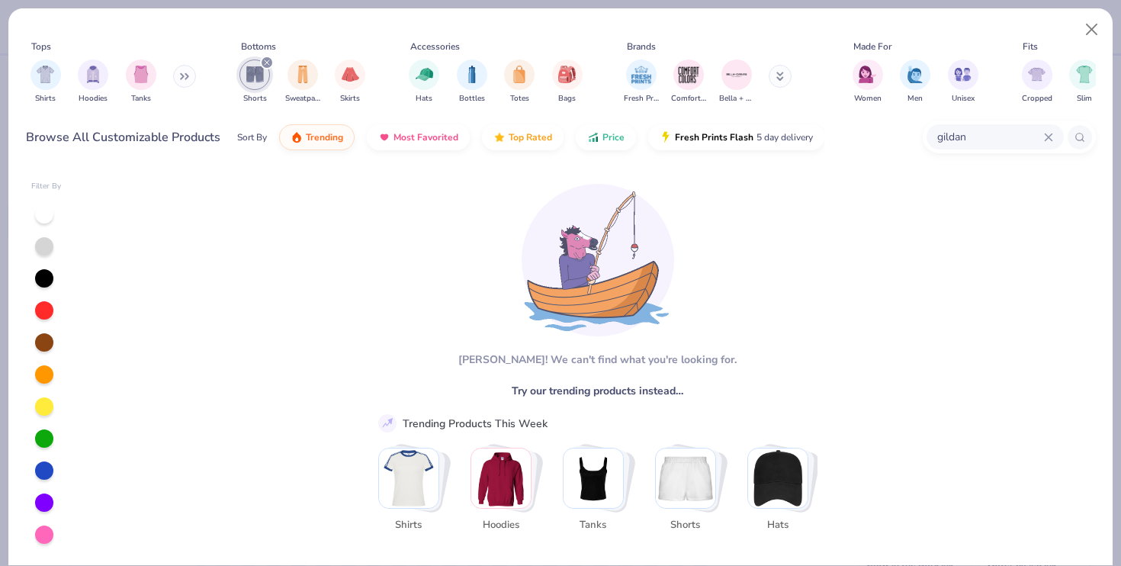
click at [1044, 138] on icon at bounding box center [1048, 137] width 9 height 9
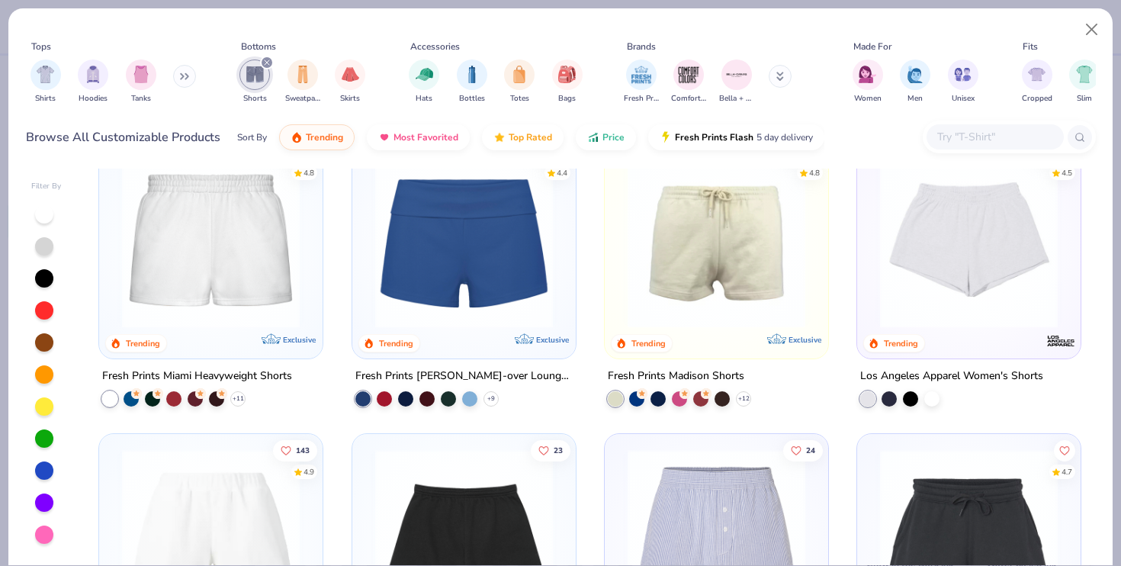
scroll to position [43, 0]
click at [929, 400] on div at bounding box center [931, 396] width 15 height 15
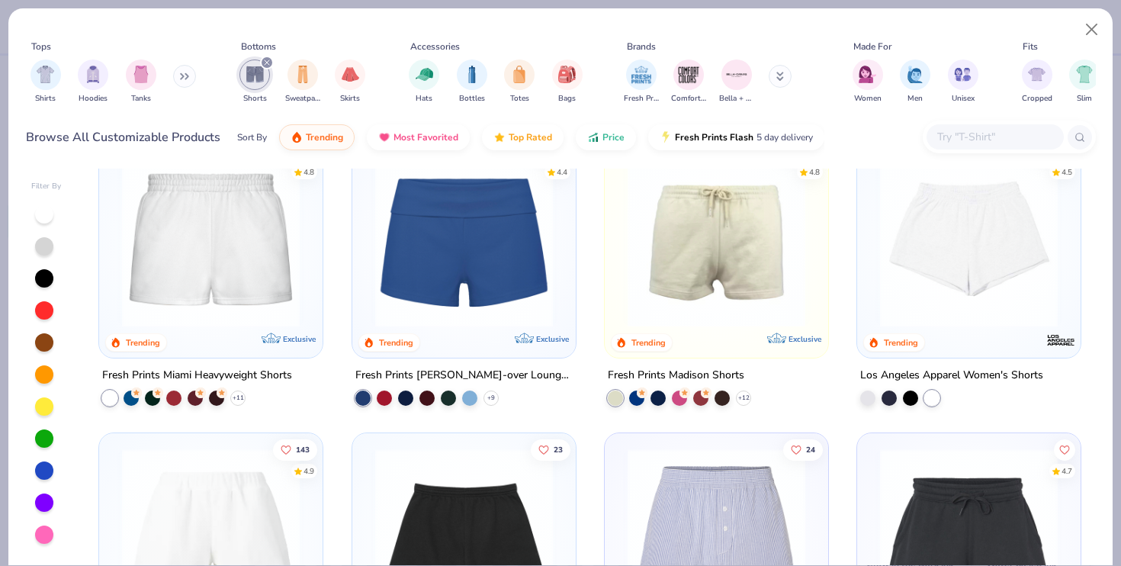
click at [966, 292] on img at bounding box center [968, 238] width 193 height 178
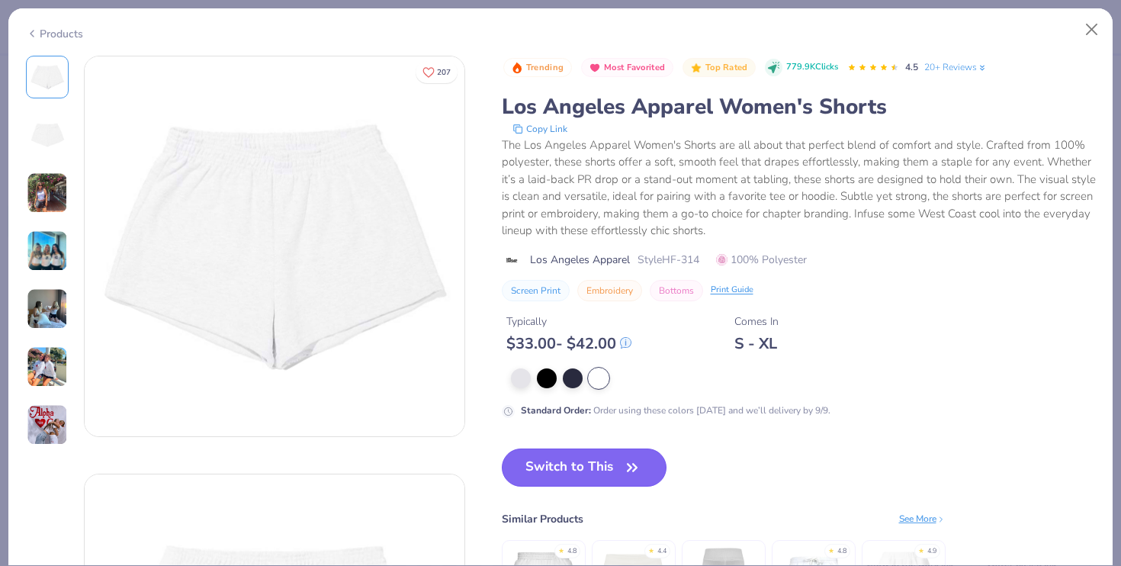
click at [584, 480] on button "Switch to This" at bounding box center [584, 467] width 165 height 38
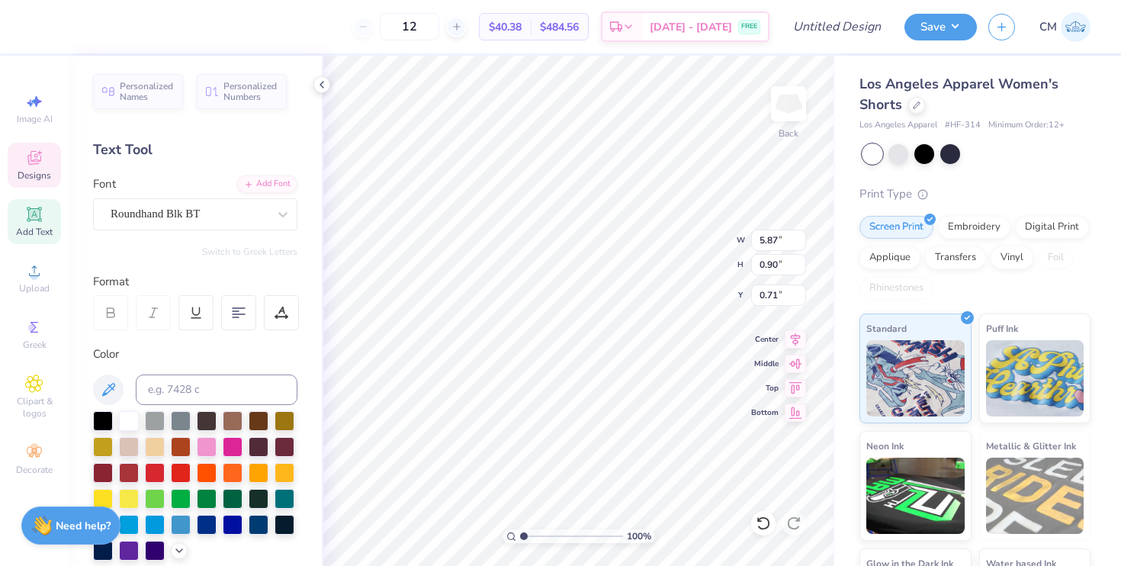
type input "0.71"
type input "5.33"
type input "0.81"
type input "0.84"
type input "1.01"
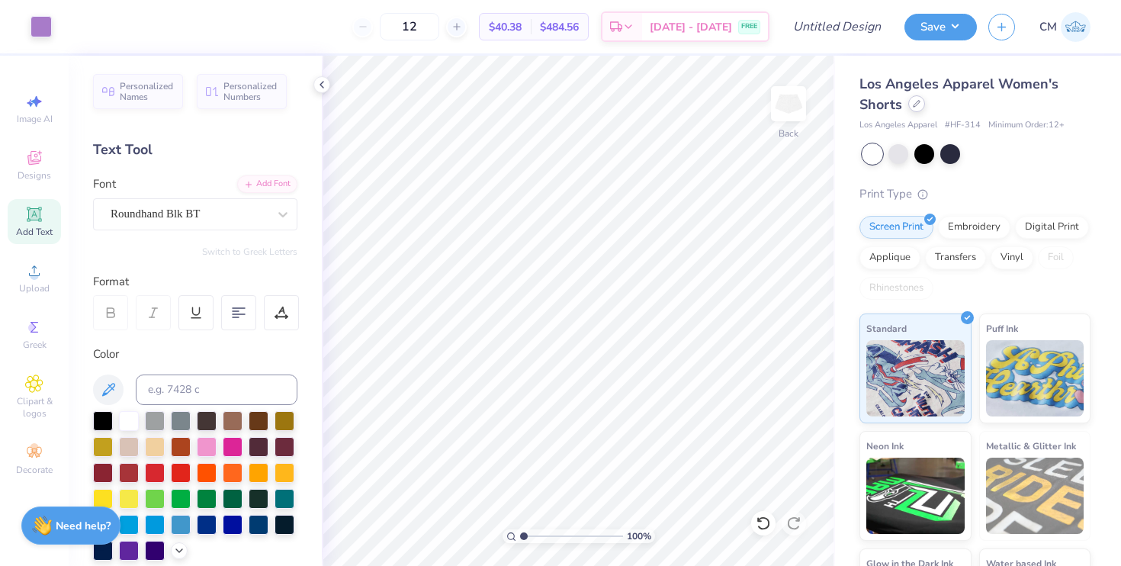
click at [913, 106] on icon at bounding box center [916, 104] width 8 height 8
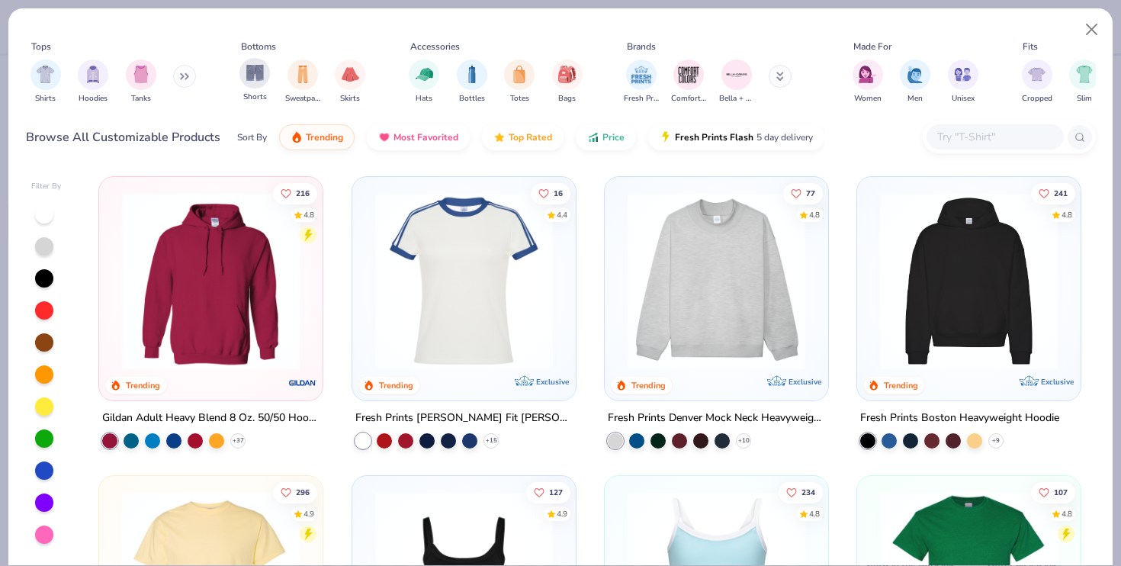
click at [252, 88] on div "Shorts" at bounding box center [254, 80] width 30 height 45
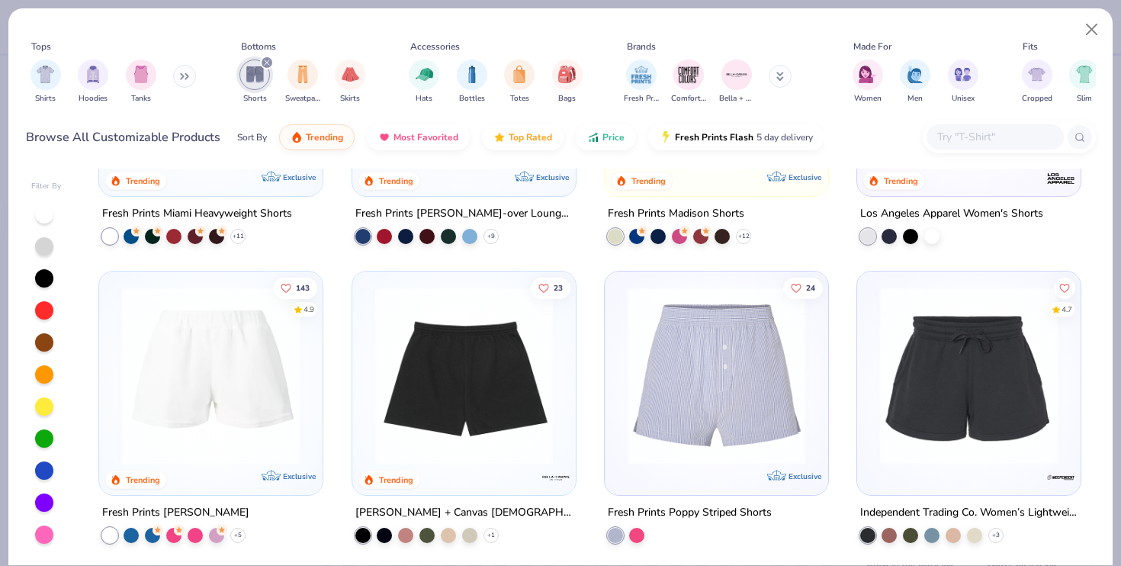
scroll to position [210, 0]
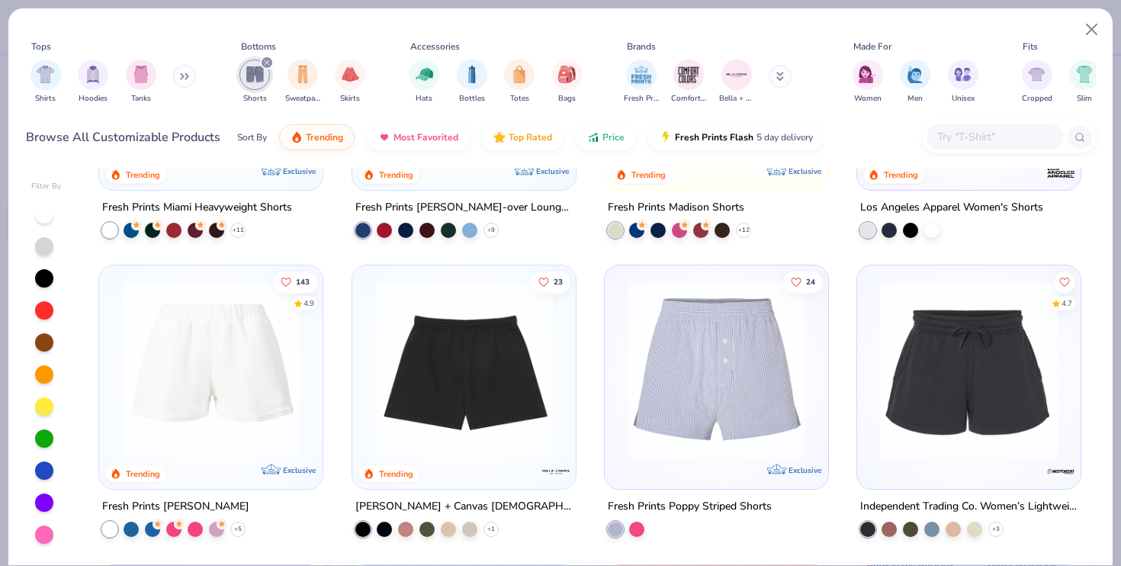
click at [236, 399] on img at bounding box center [210, 370] width 193 height 178
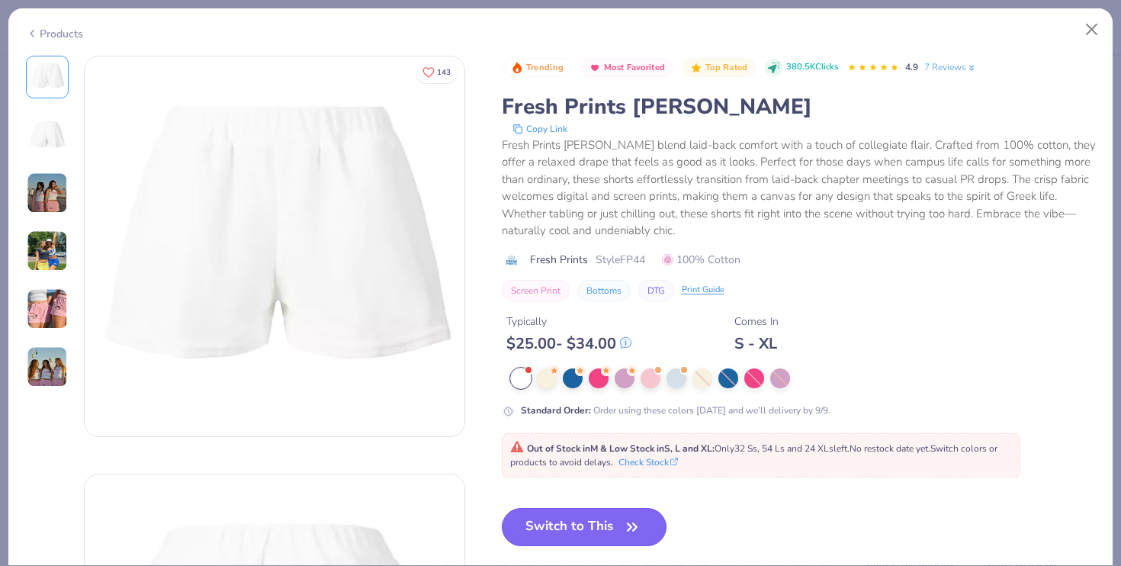
click at [558, 536] on button "Switch to This" at bounding box center [584, 527] width 165 height 38
type input "50"
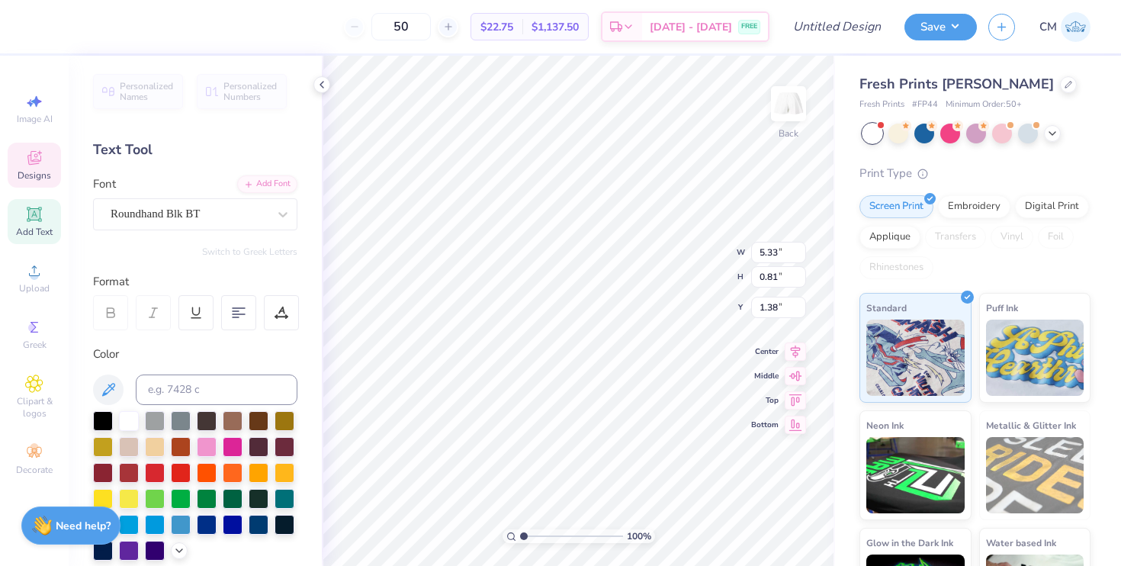
type input "7.81"
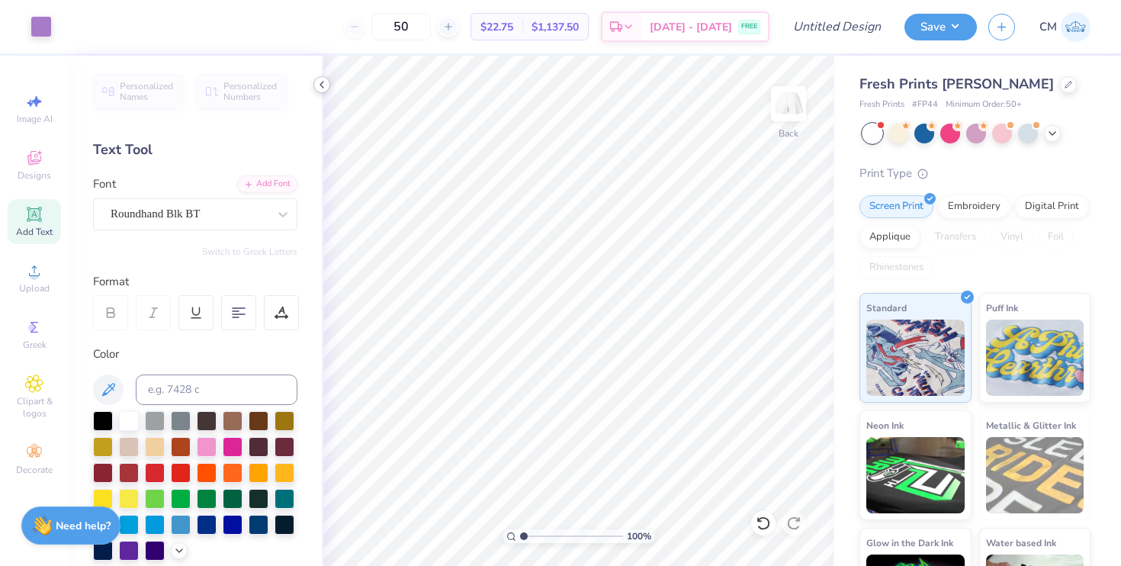
click at [316, 79] on icon at bounding box center [322, 85] width 12 height 12
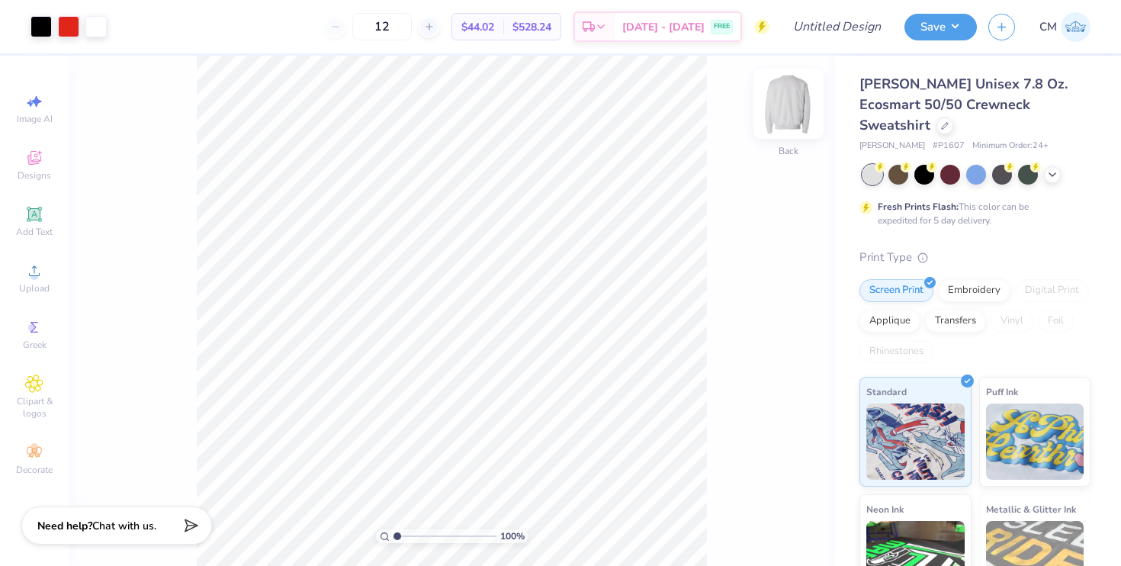
click at [789, 104] on img at bounding box center [788, 103] width 61 height 61
click at [789, 104] on img at bounding box center [788, 103] width 30 height 30
click at [1048, 167] on icon at bounding box center [1052, 173] width 12 height 12
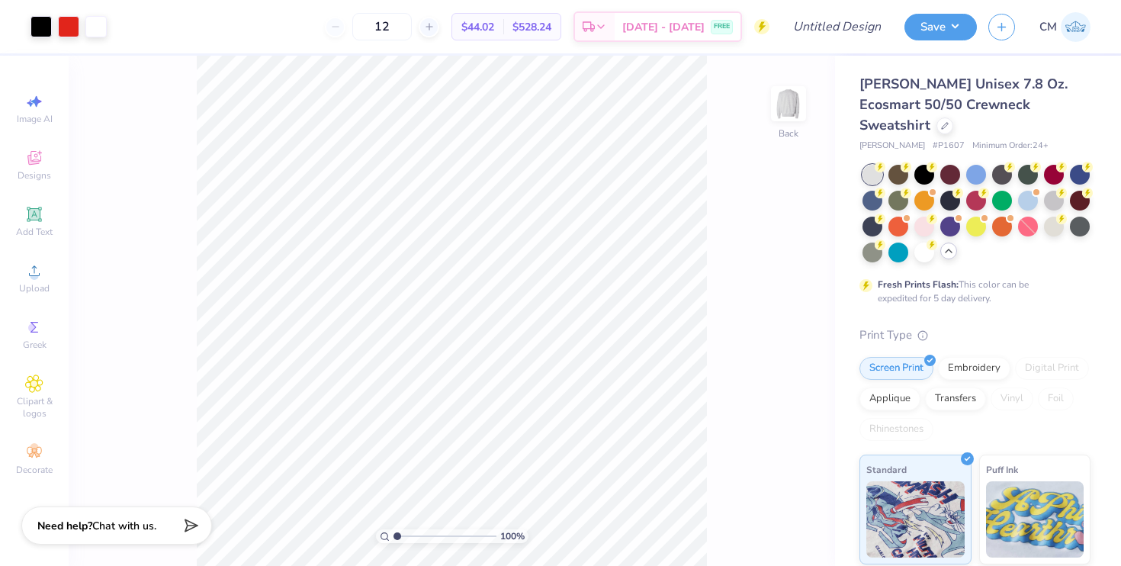
click at [766, 288] on div "100 % Back" at bounding box center [452, 311] width 766 height 510
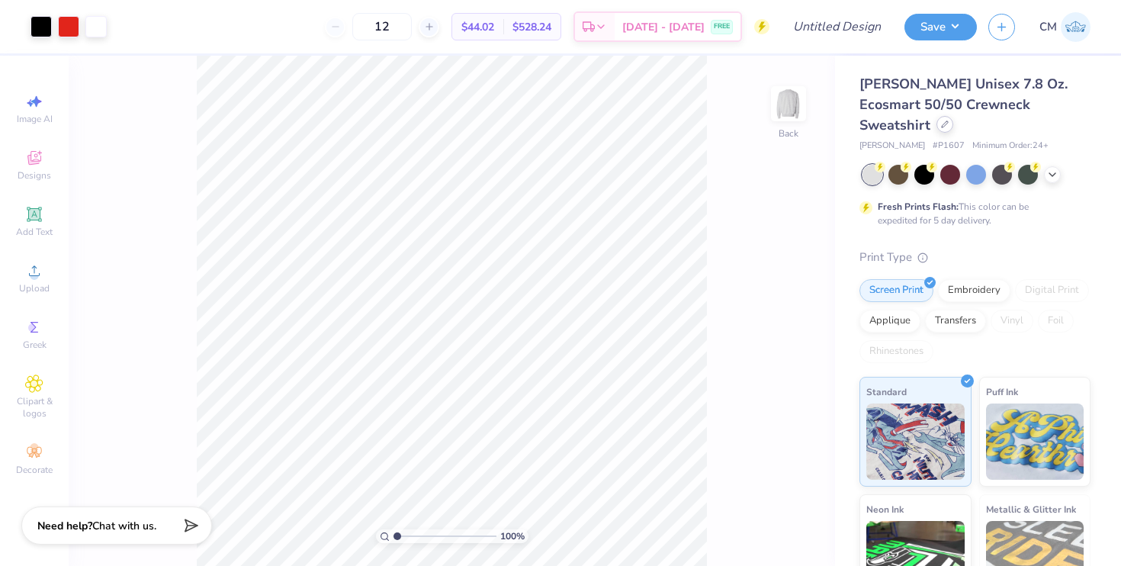
click at [948, 120] on icon at bounding box center [945, 124] width 8 height 8
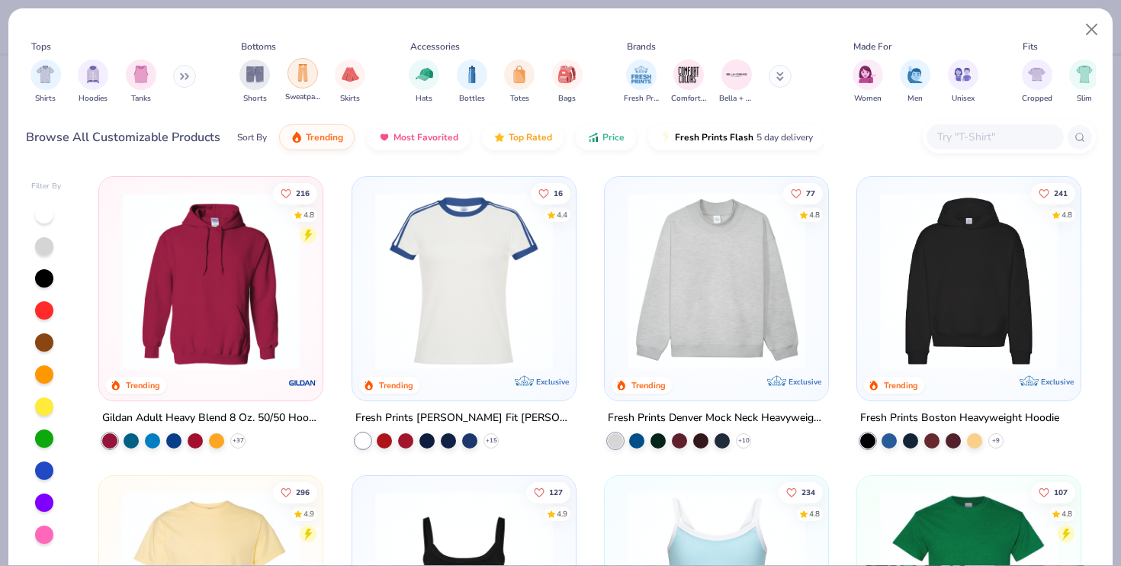
click at [301, 84] on div "filter for Sweatpants" at bounding box center [302, 73] width 30 height 30
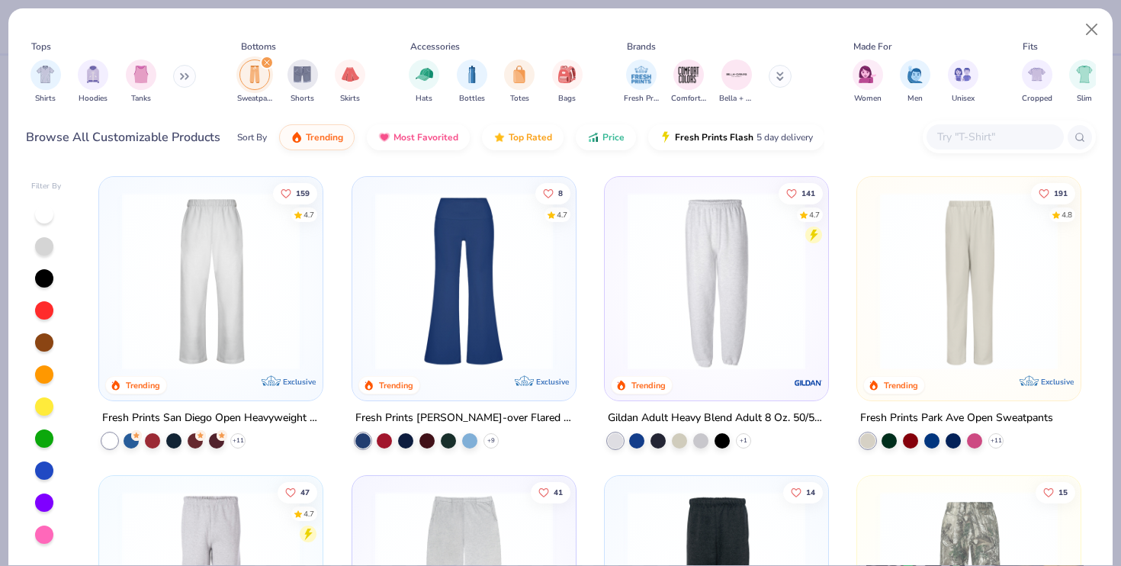
click at [723, 287] on img at bounding box center [716, 281] width 193 height 178
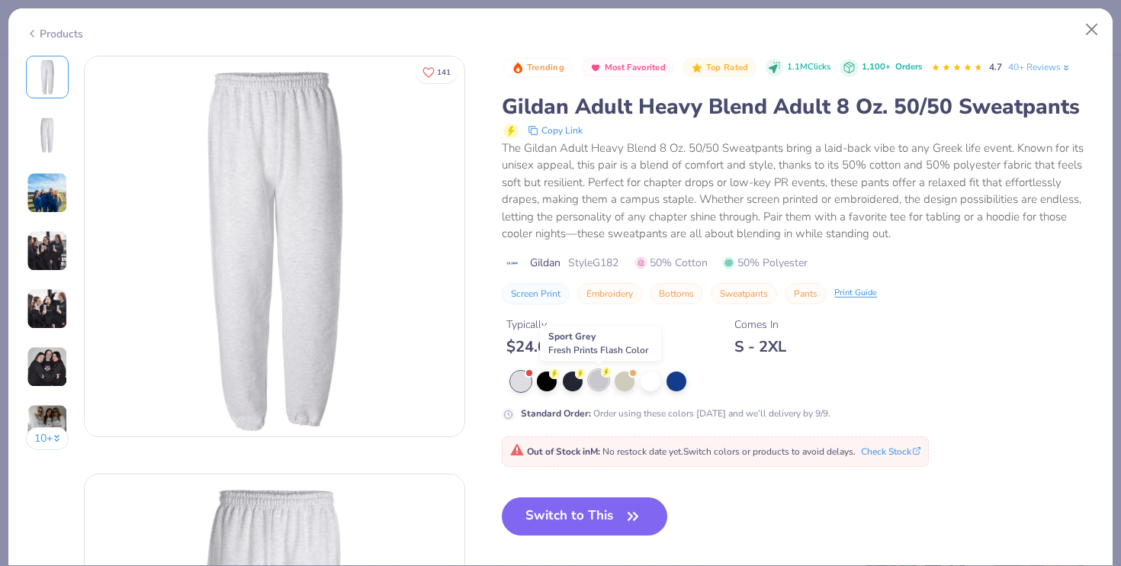
click at [596, 384] on div at bounding box center [598, 380] width 20 height 20
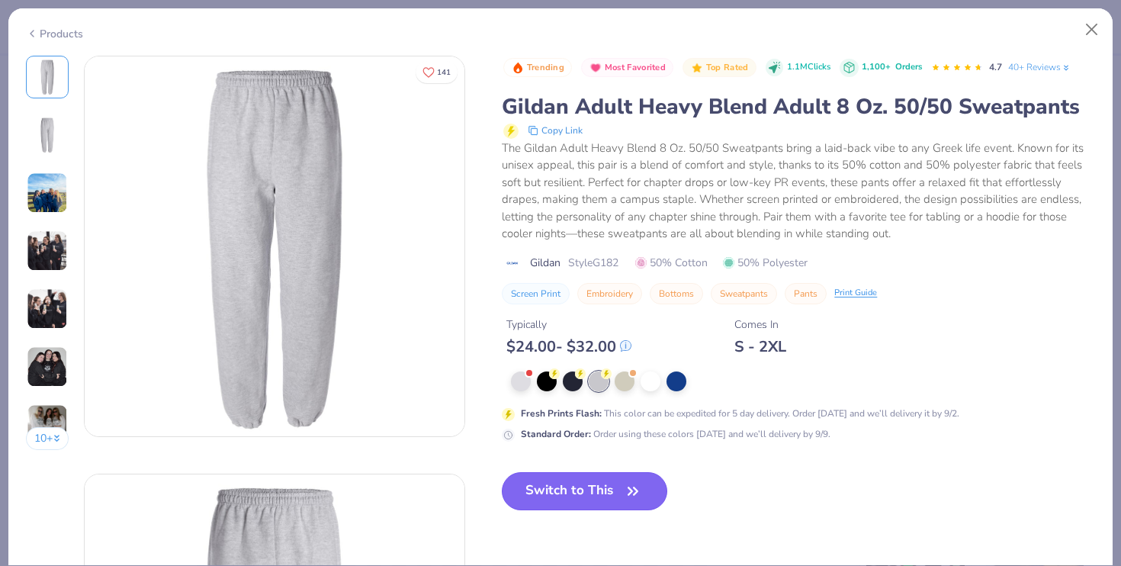
click at [585, 497] on button "Switch to This" at bounding box center [584, 491] width 165 height 38
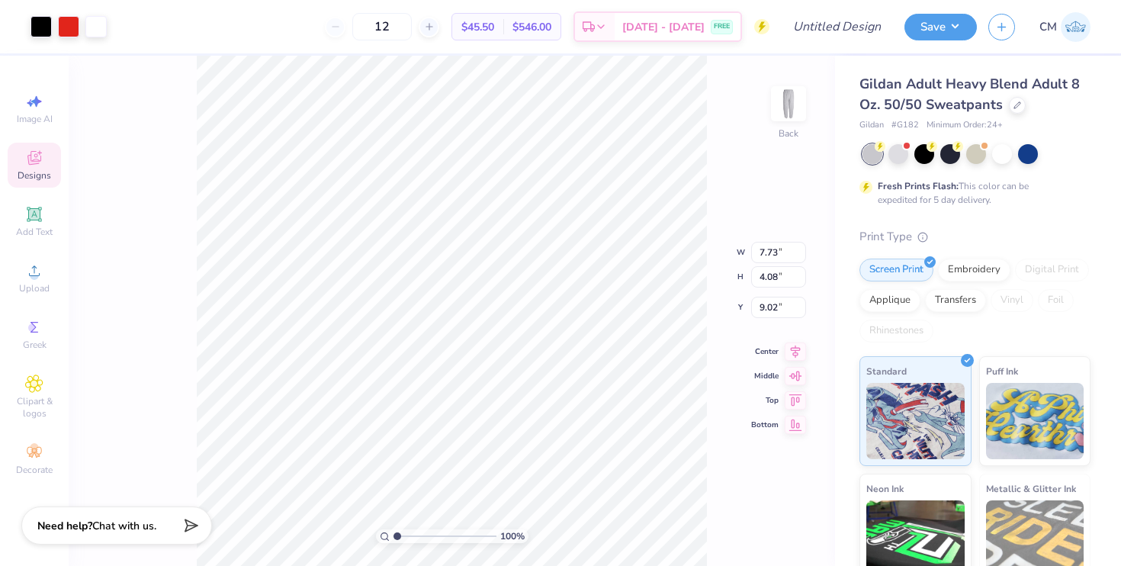
type input "1.34"
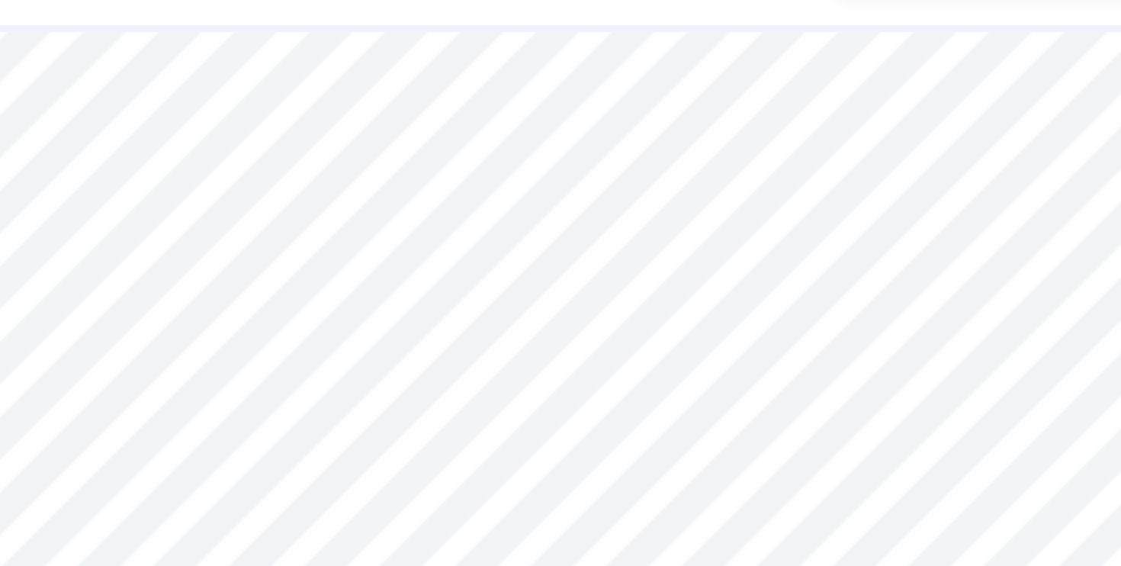
type input "5.73"
type input "7.09"
type input "3.74"
type input "1.39"
